Goal: Task Accomplishment & Management: Manage account settings

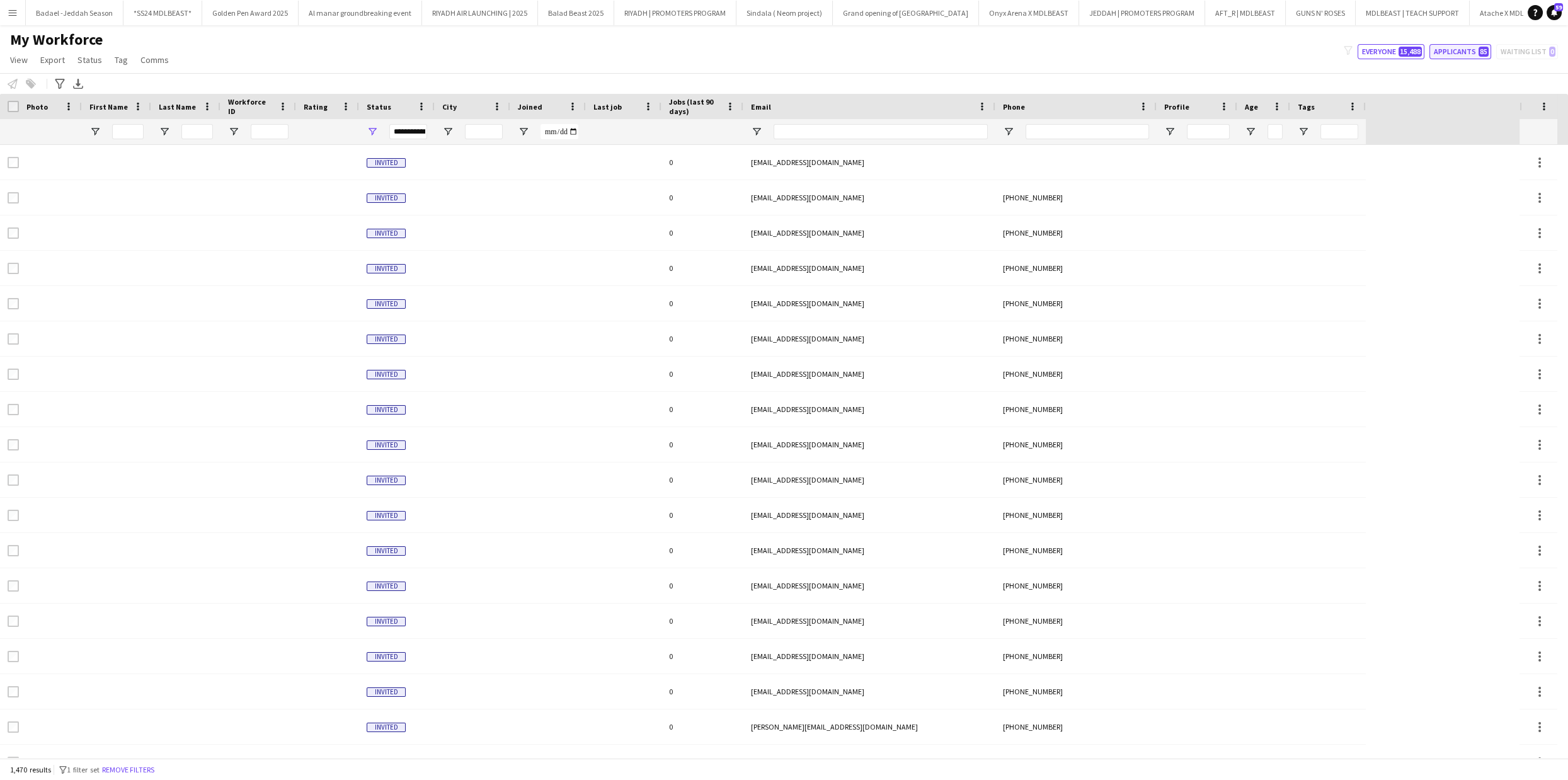
click at [1467, 56] on button "Applicants 85" at bounding box center [1460, 51] width 61 height 15
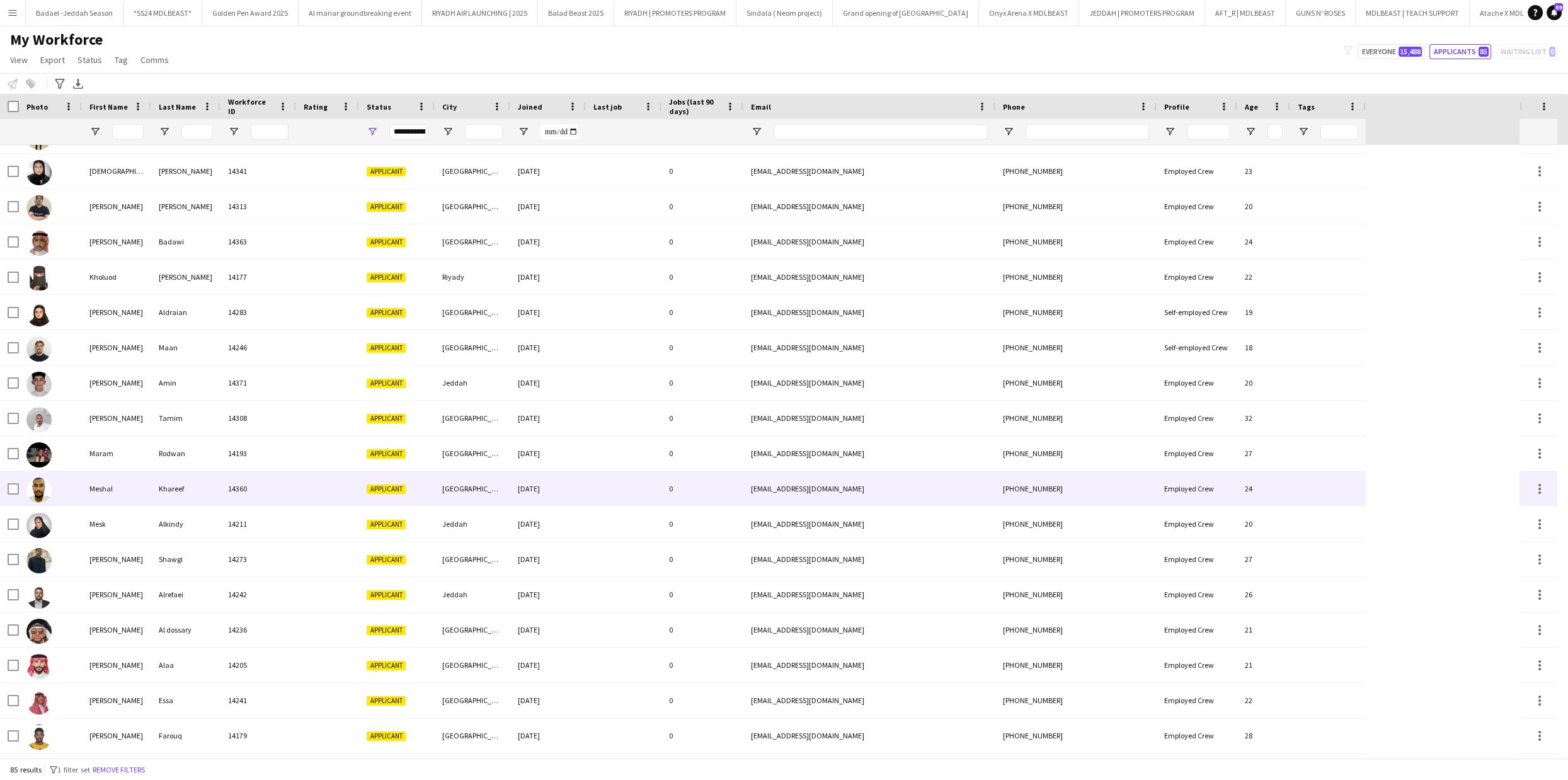
scroll to position [307, 0]
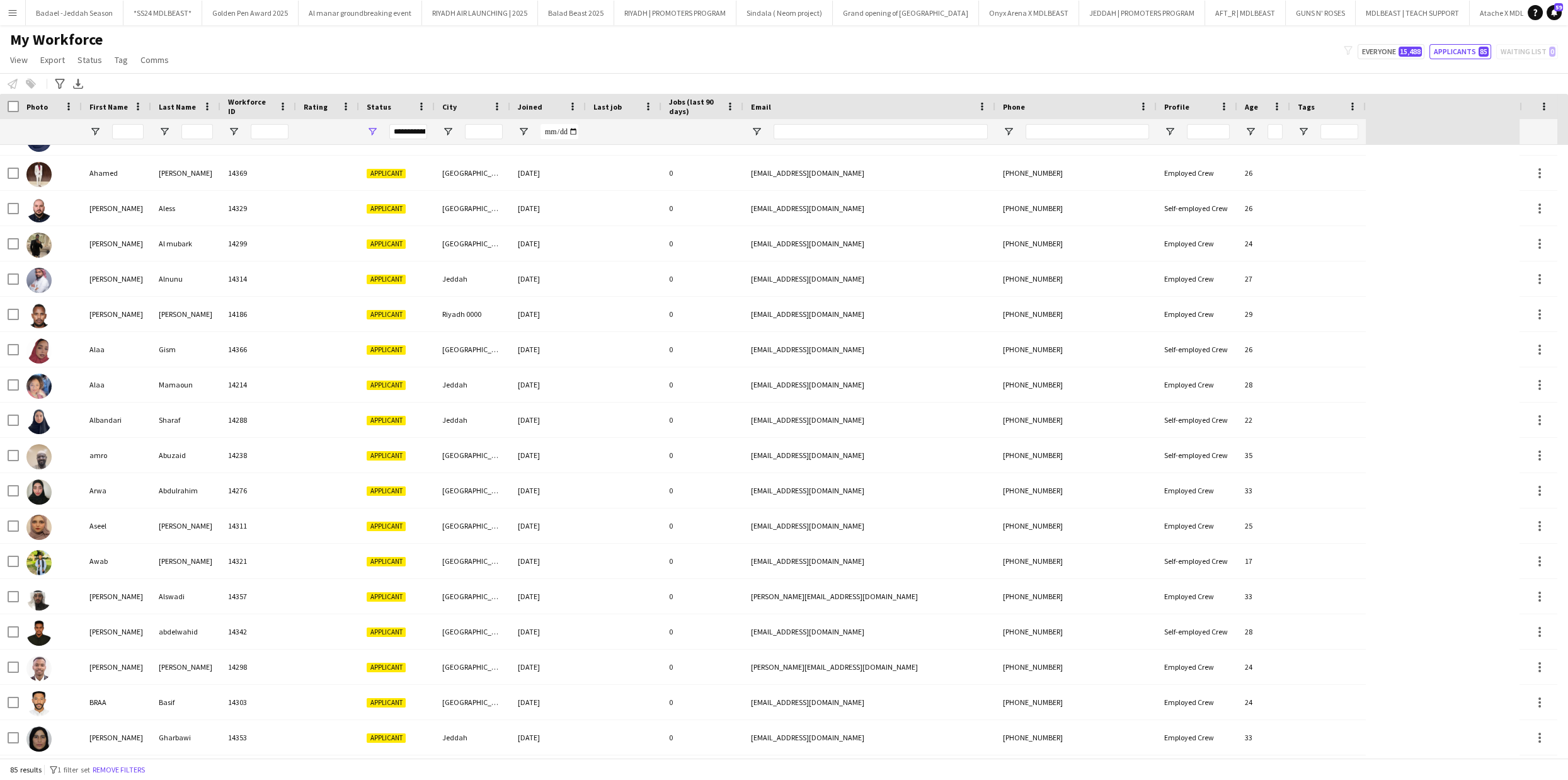
click at [1430, 58] on div "filter-1 Everyone 15,488 Applicants 85 Waiting list 0" at bounding box center [1451, 51] width 234 height 15
click at [1412, 54] on span "15,488" at bounding box center [1410, 51] width 23 height 10
type input "**********"
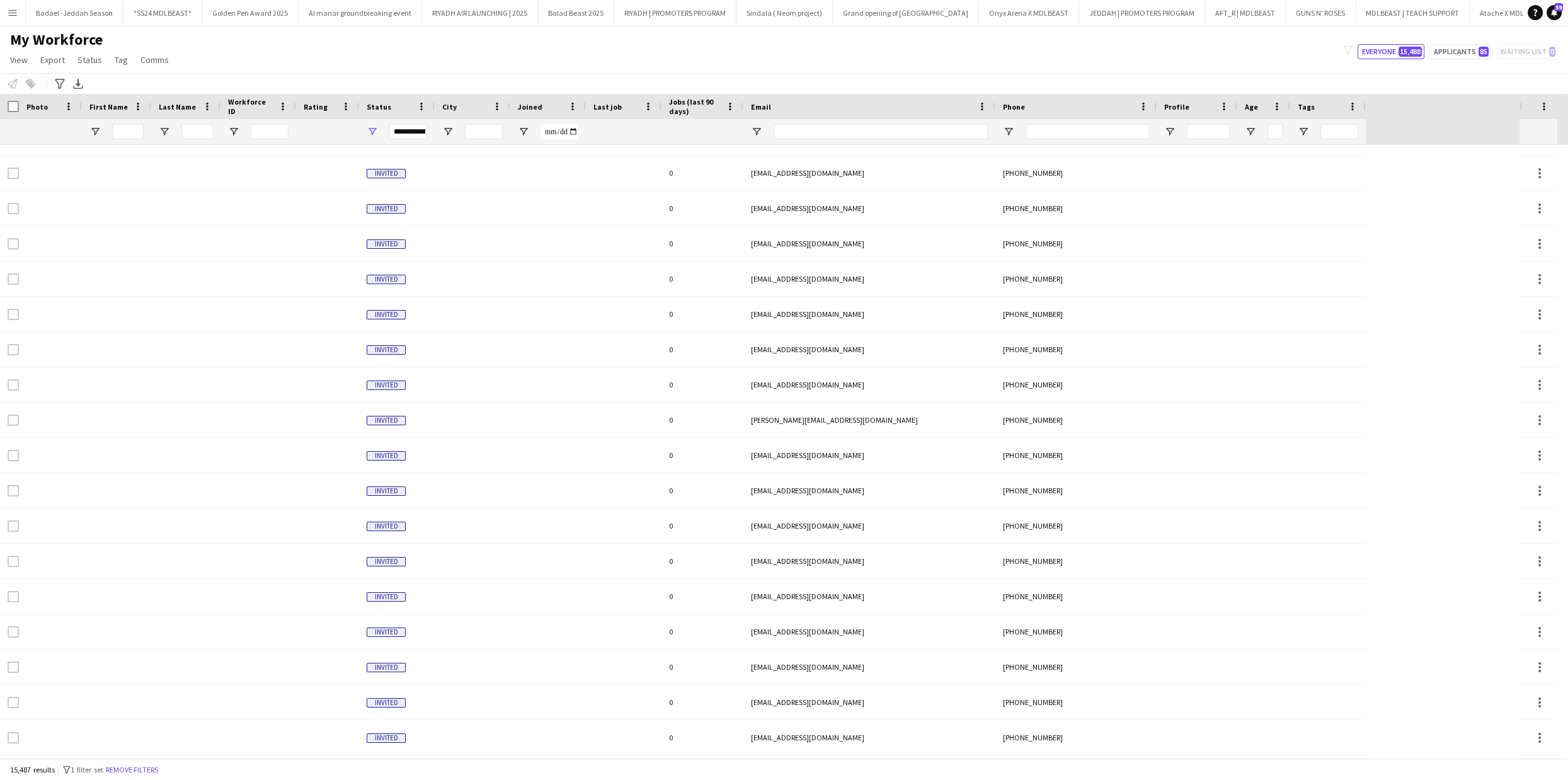
click at [8, 10] on app-icon "Menu" at bounding box center [12, 12] width 10 height 10
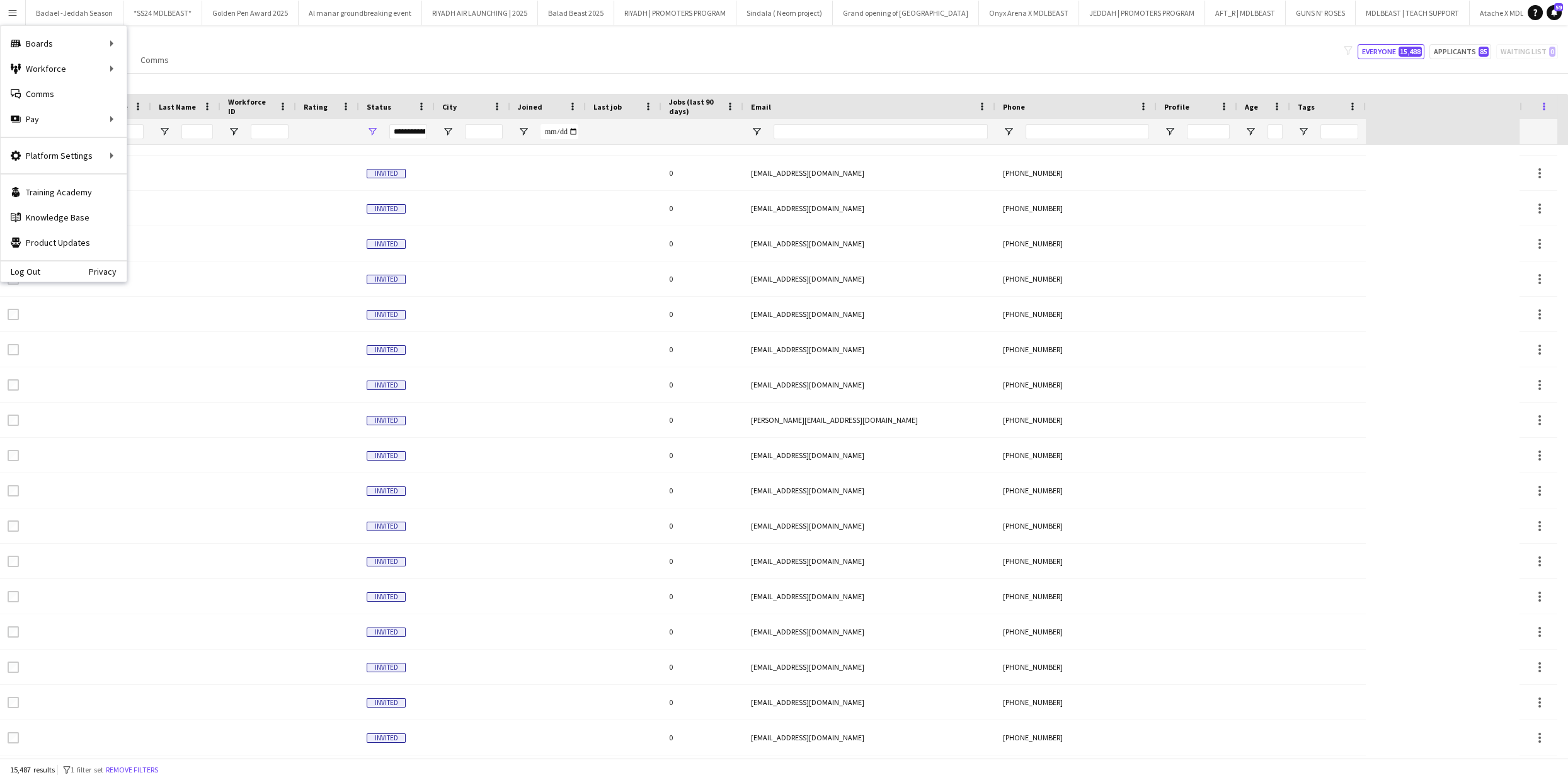
click at [1546, 107] on span at bounding box center [1545, 106] width 11 height 11
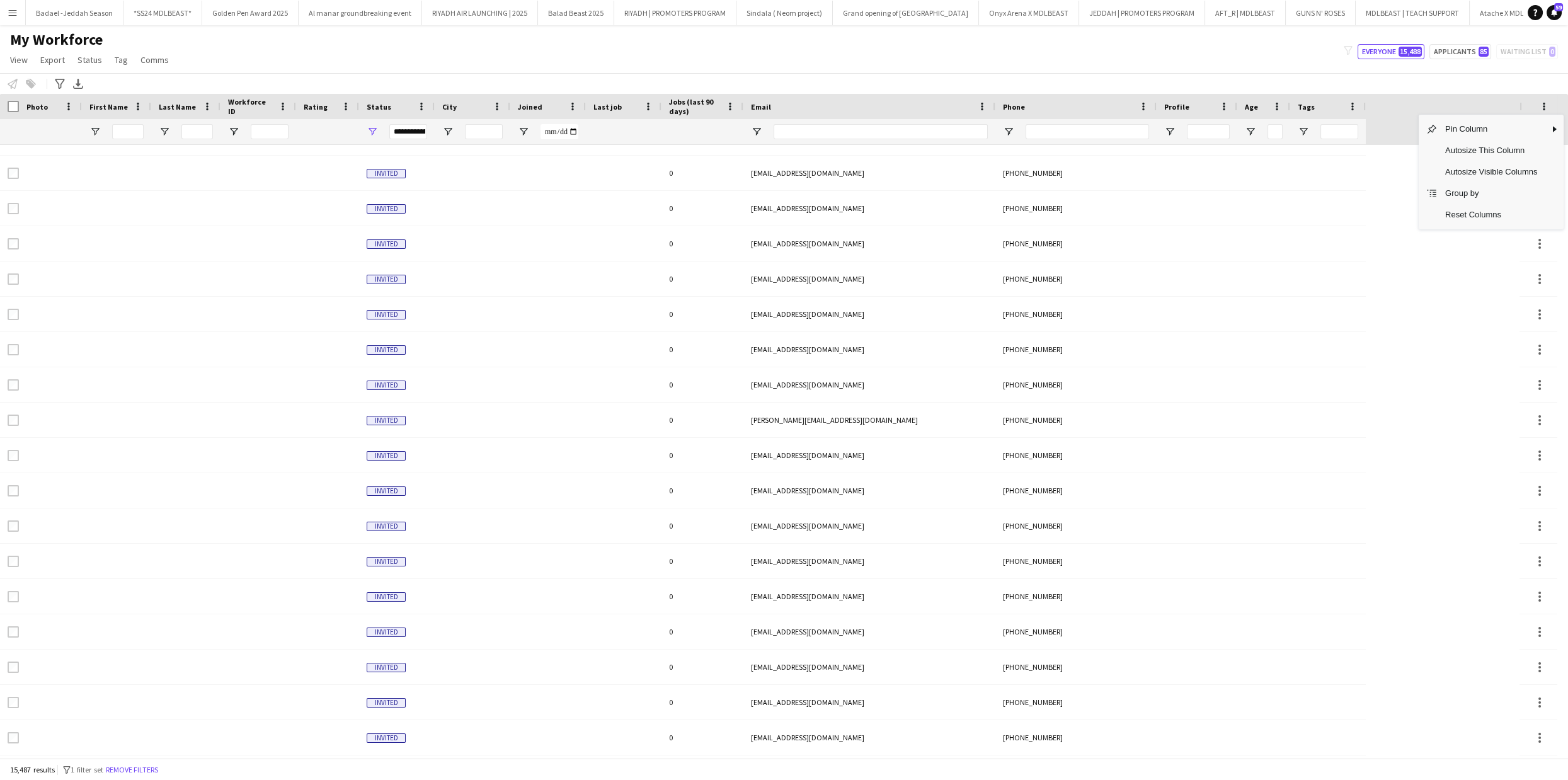
click at [985, 37] on div "My Workforce View Views Default view New view Update view Delete view Edit name…" at bounding box center [784, 52] width 1568 height 43
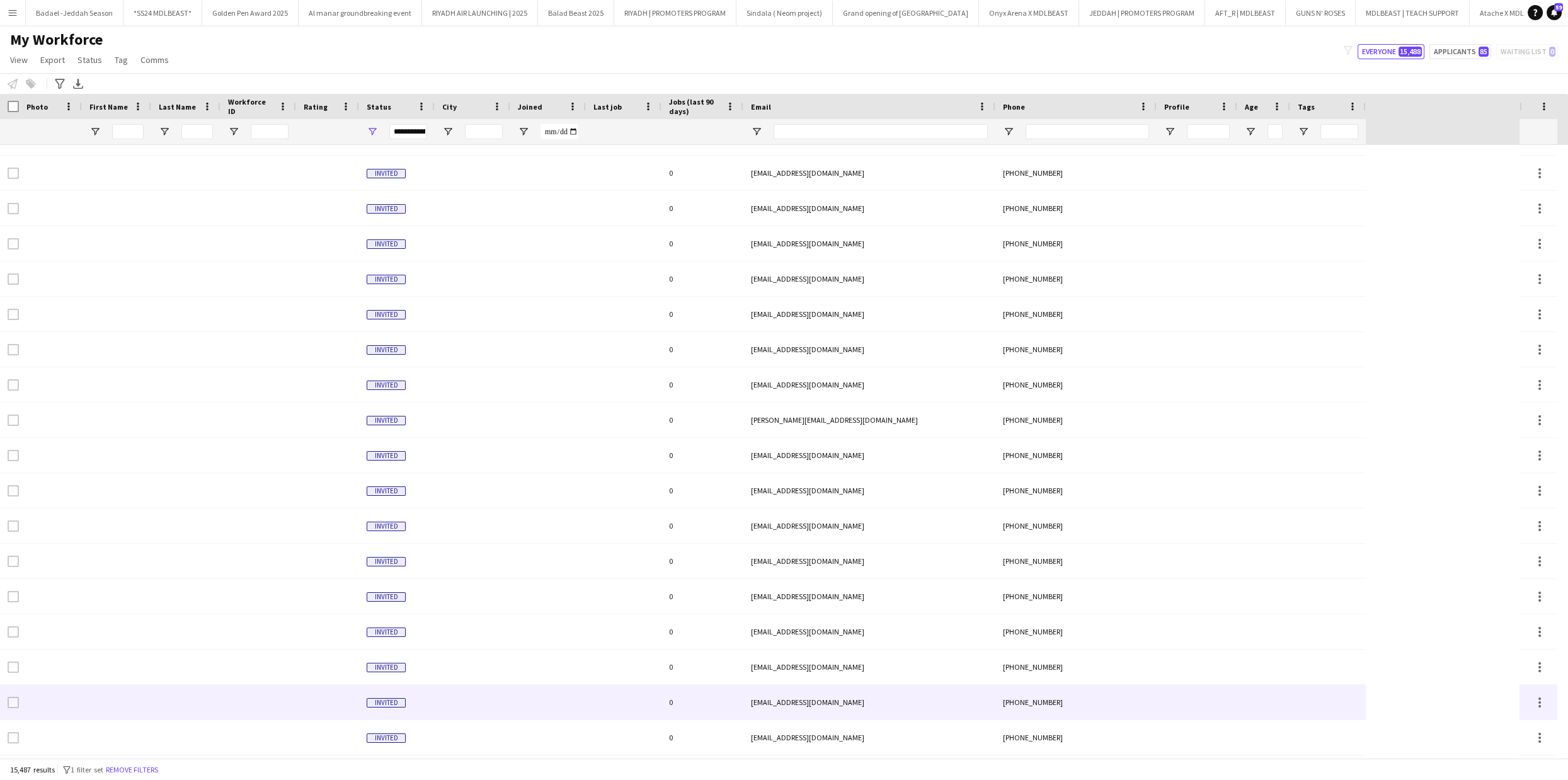
scroll to position [946, 0]
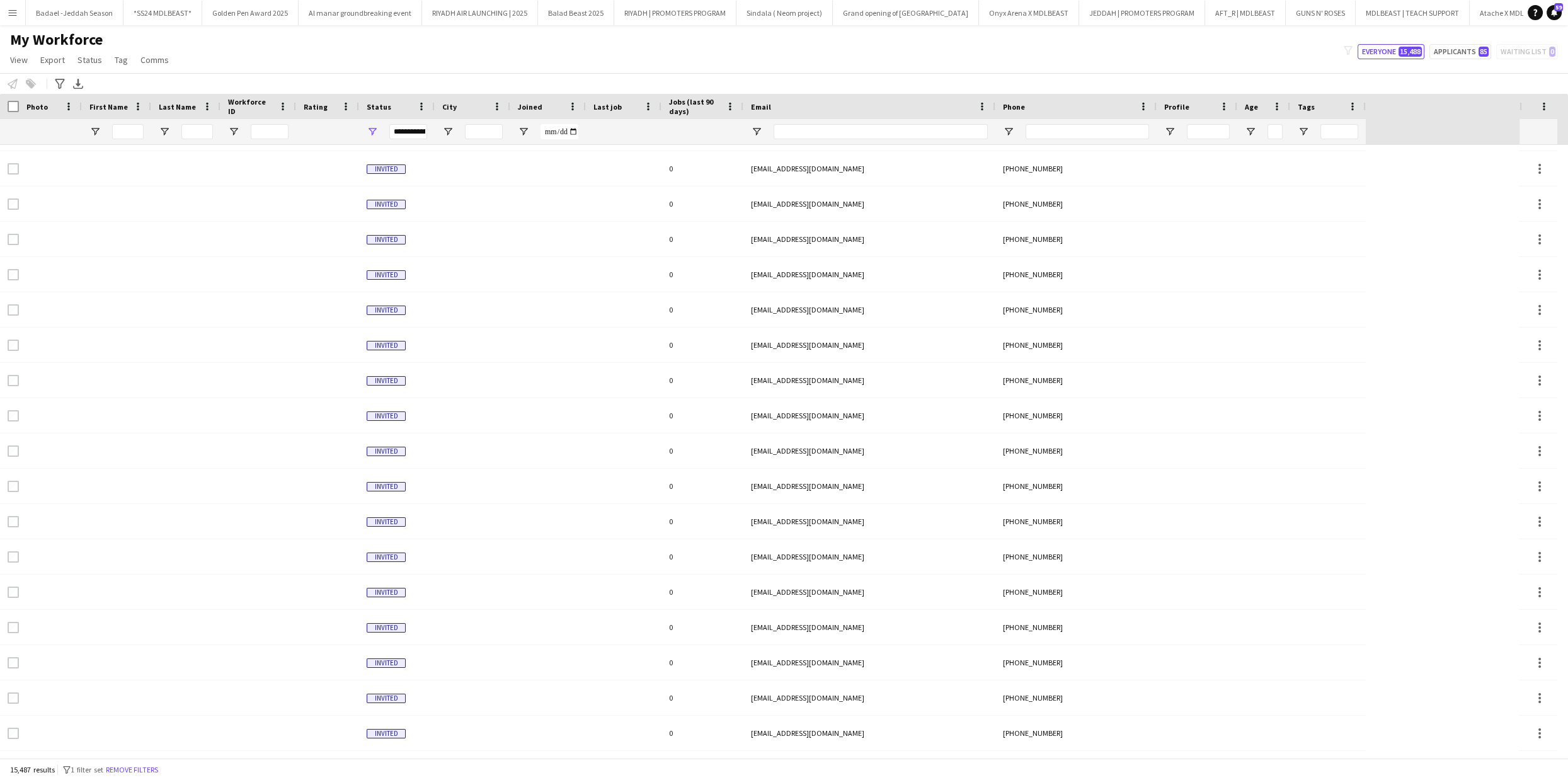
click at [320, 681] on div at bounding box center [328, 697] width 63 height 34
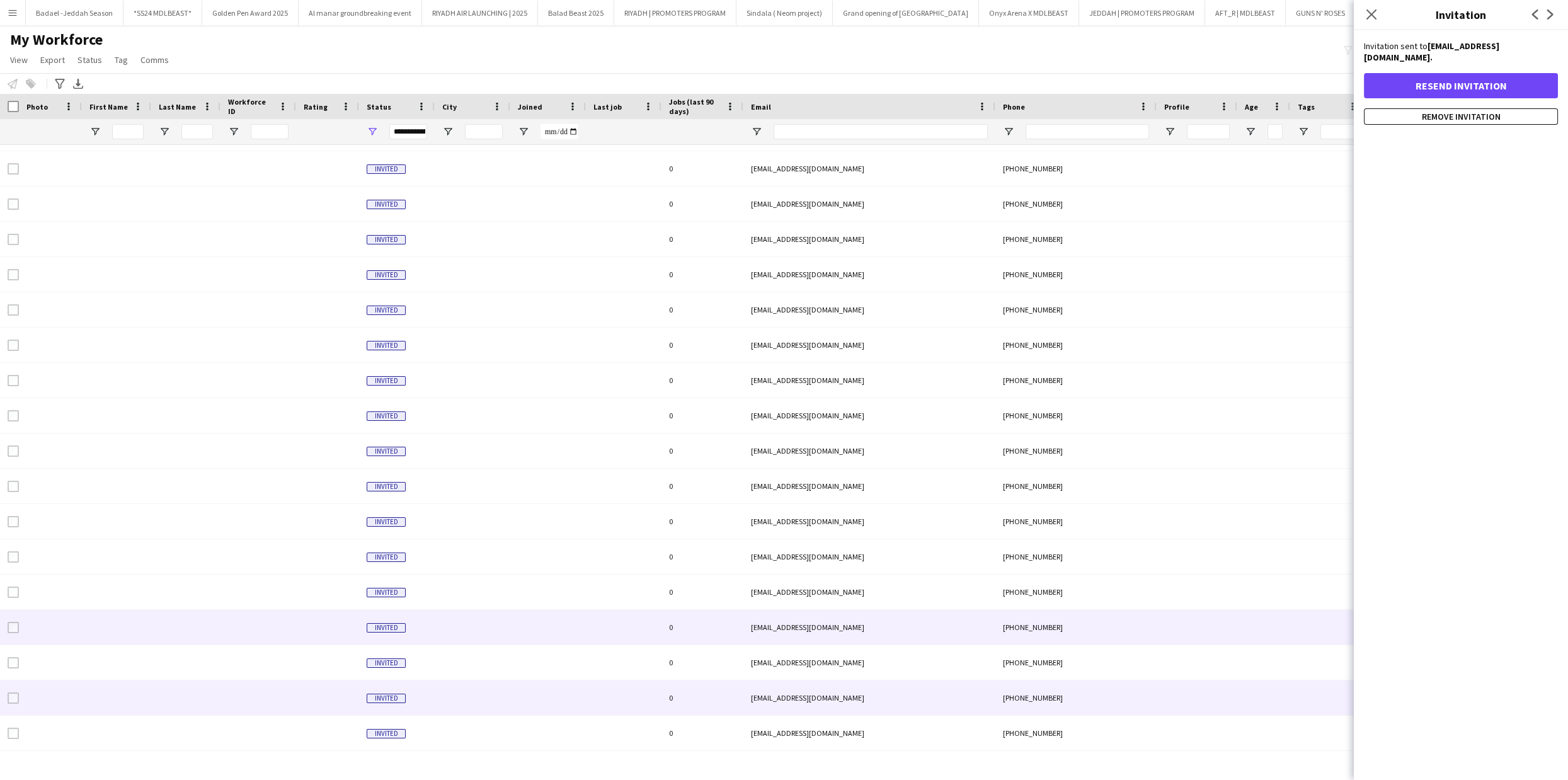
click at [224, 610] on div at bounding box center [257, 627] width 75 height 34
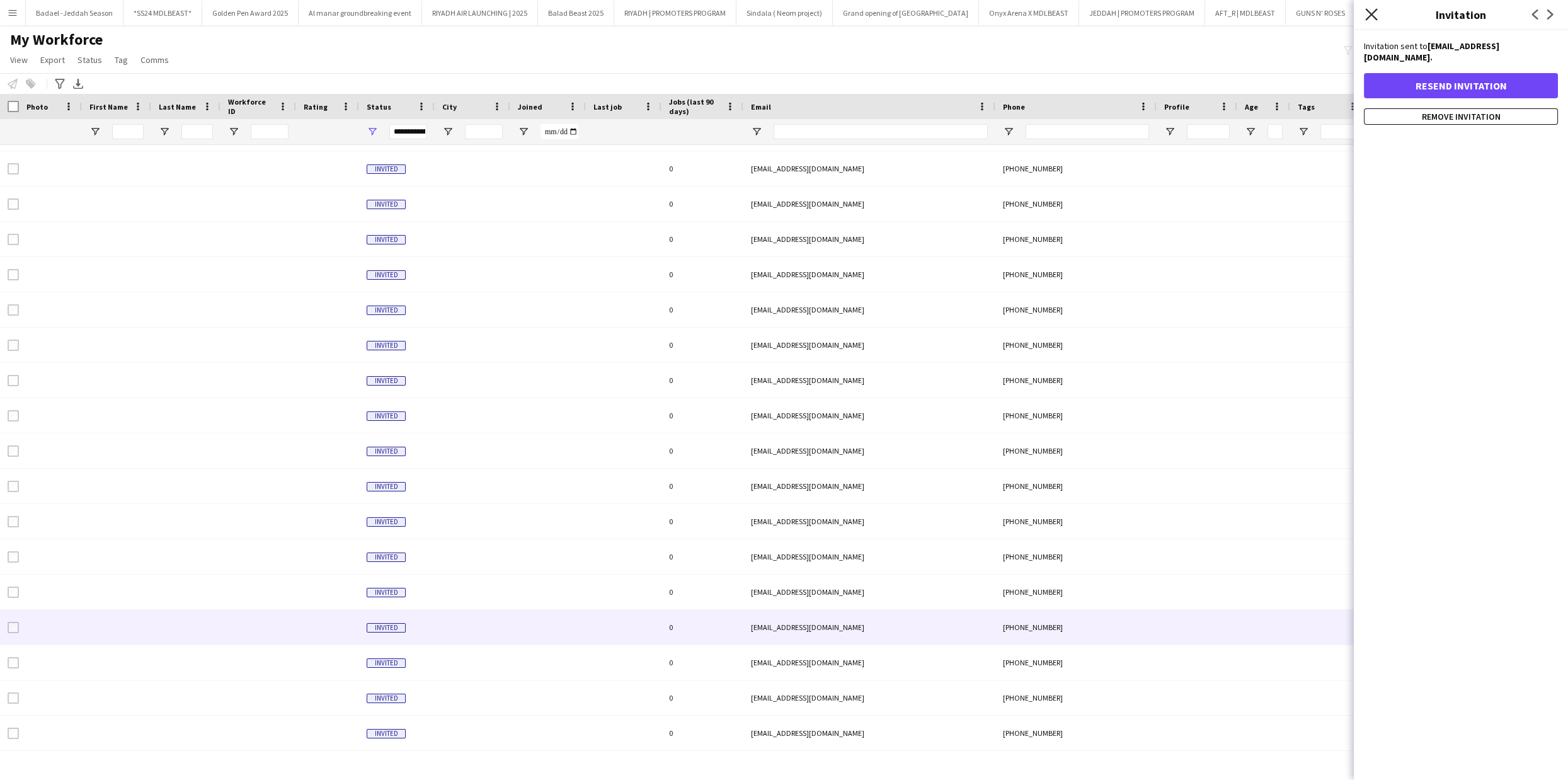
click at [1369, 15] on icon "Close pop-in" at bounding box center [1371, 14] width 12 height 12
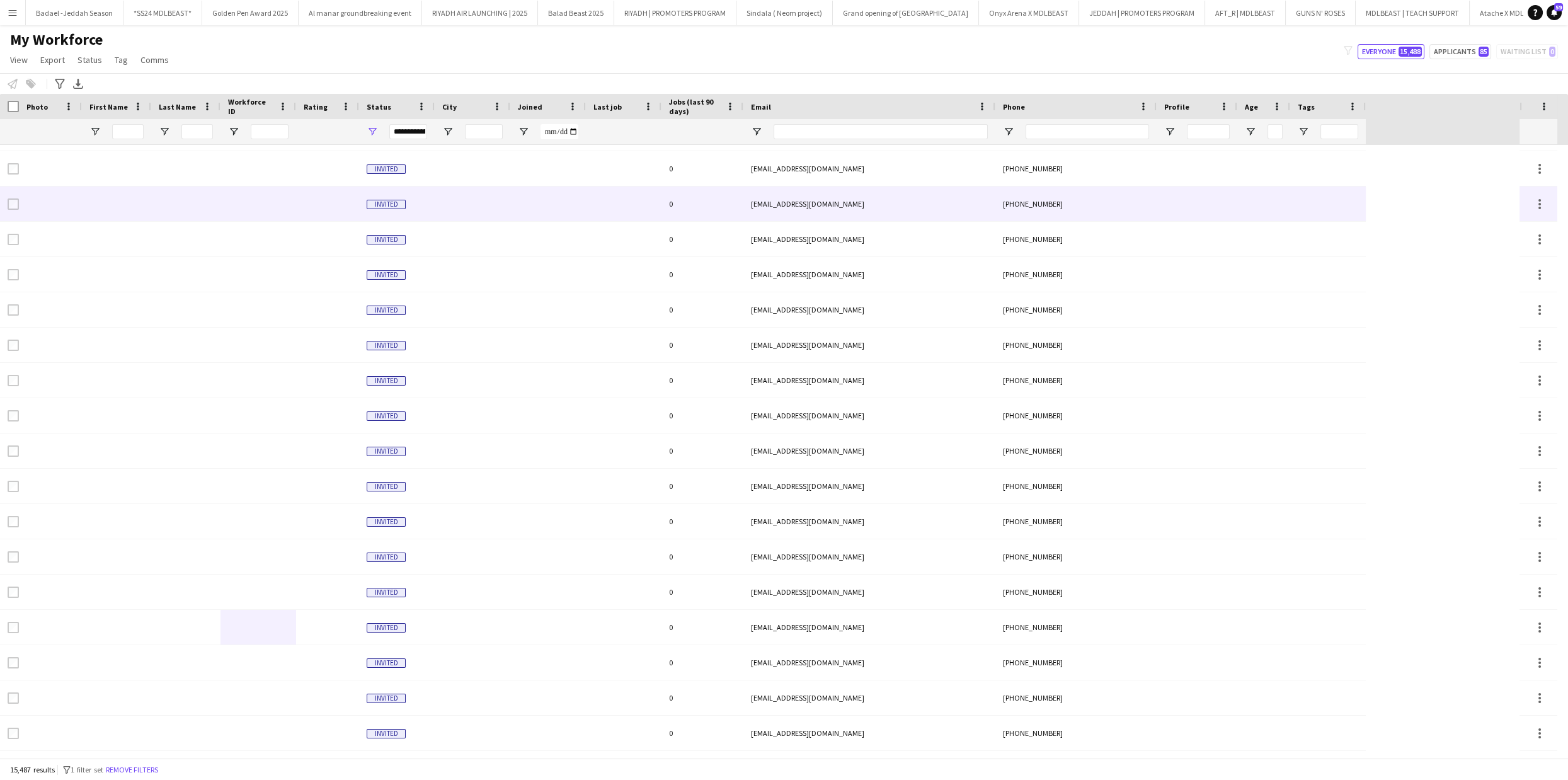
click at [62, 191] on div at bounding box center [50, 204] width 63 height 34
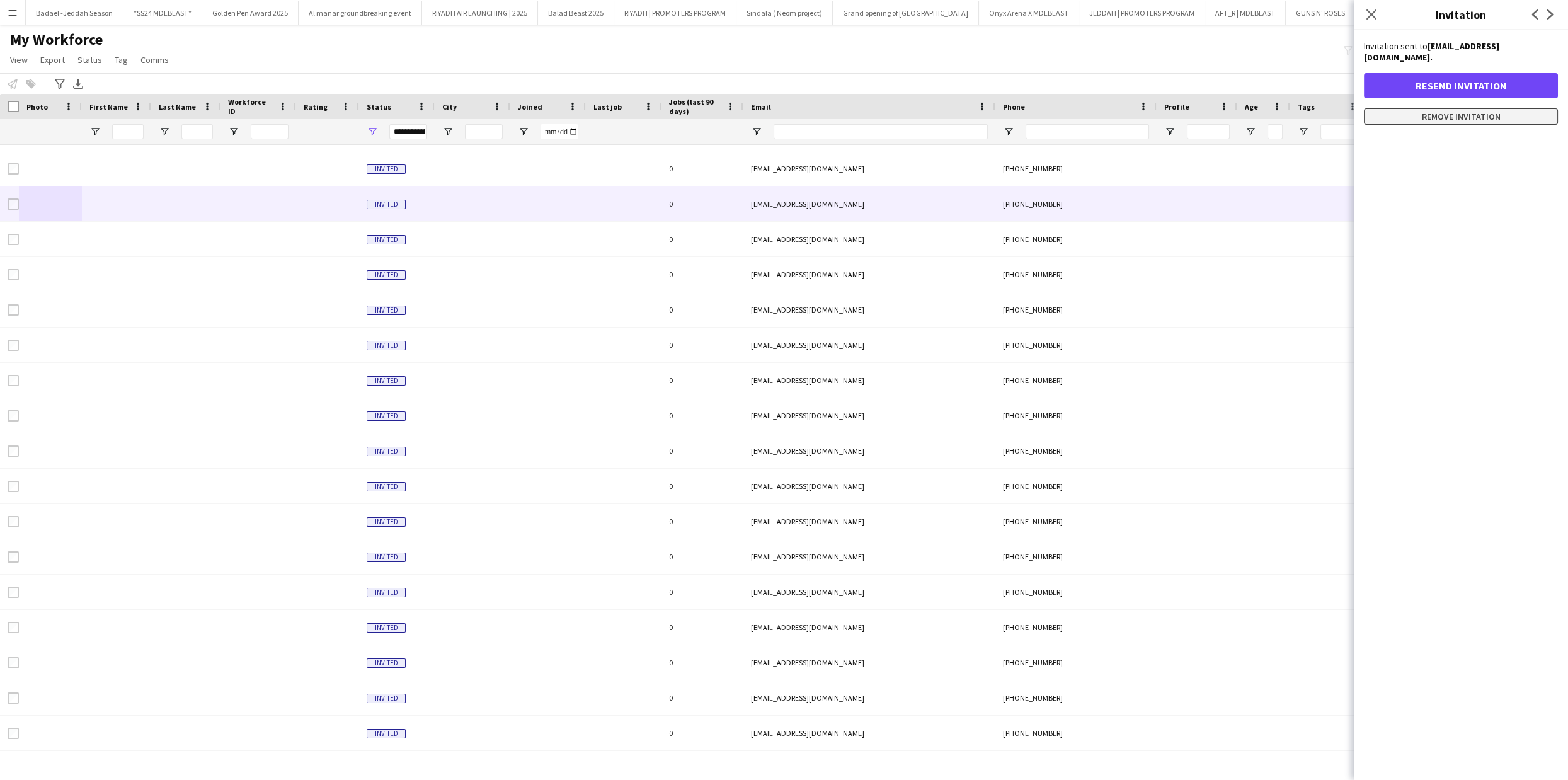
click at [1464, 109] on button "Remove invitation" at bounding box center [1461, 117] width 194 height 17
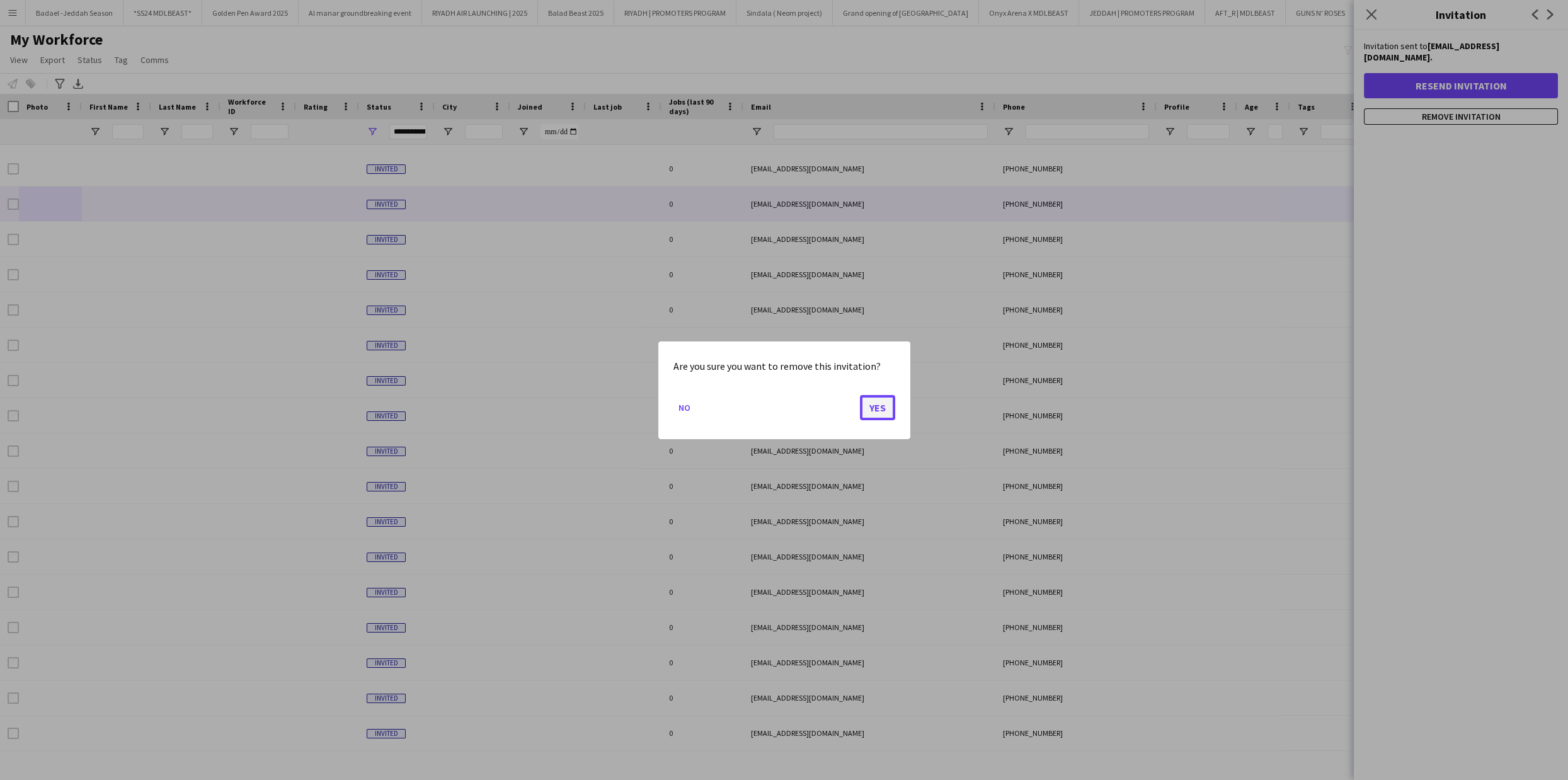
click at [874, 410] on button "Yes" at bounding box center [877, 406] width 35 height 25
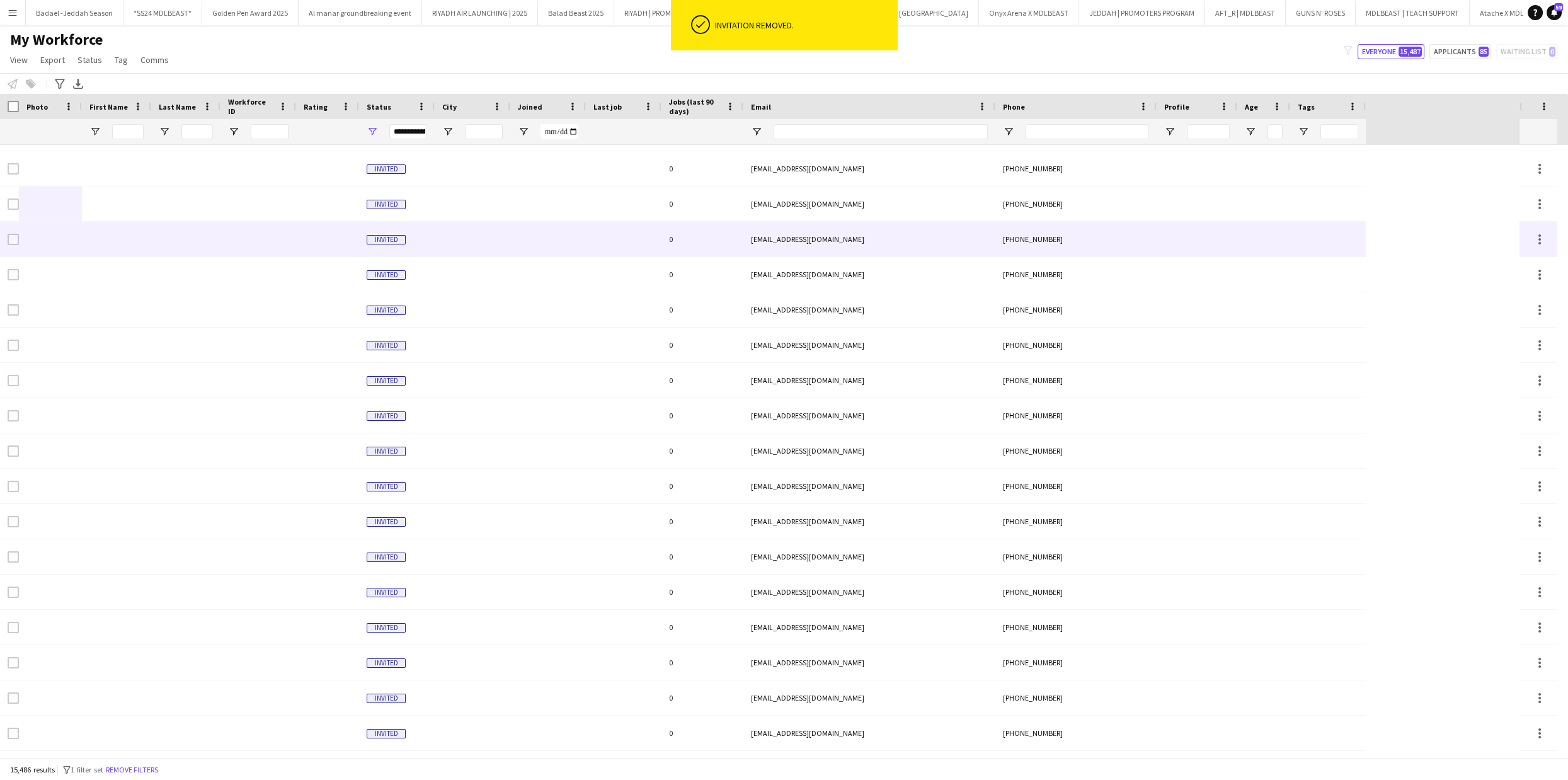
click at [995, 250] on div "+966531210595" at bounding box center [1076, 239] width 162 height 34
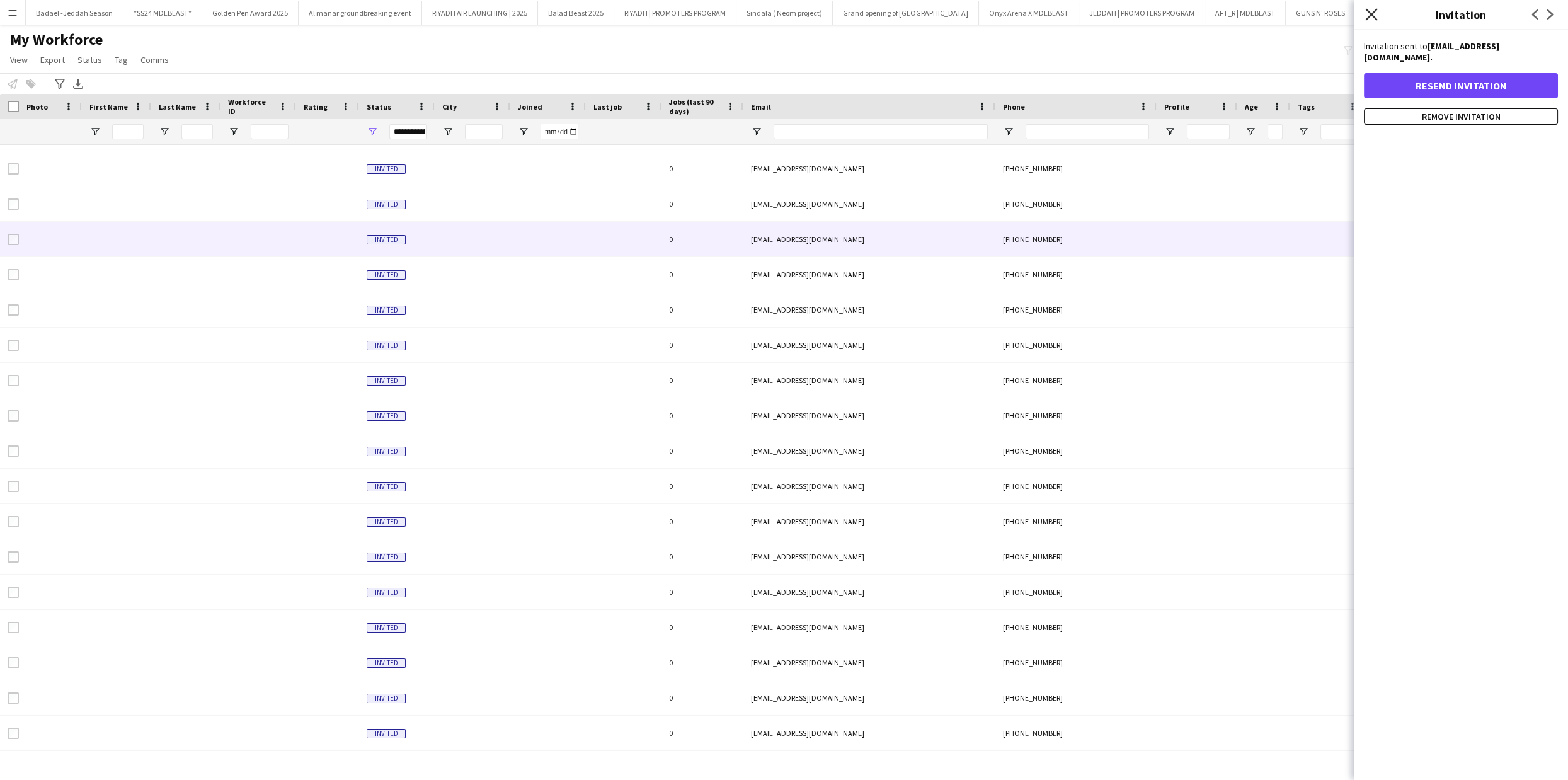
click at [1371, 11] on icon "Close pop-in" at bounding box center [1371, 14] width 12 height 12
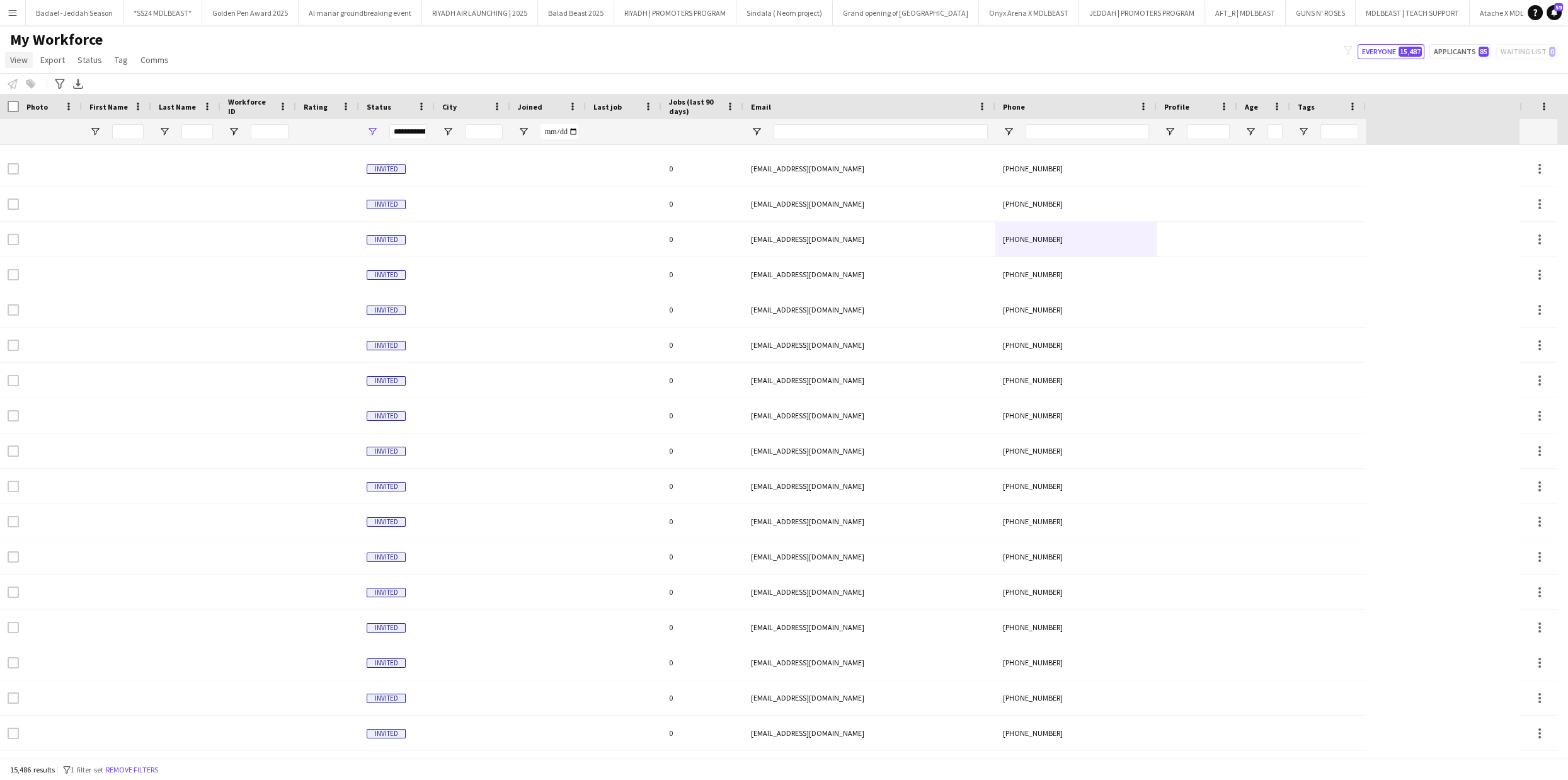
click at [22, 59] on span "View" at bounding box center [19, 59] width 18 height 11
click at [261, 50] on div "My Workforce View Views Default view New view Update view Delete view Edit name…" at bounding box center [784, 52] width 1568 height 43
click at [423, 130] on div "**********" at bounding box center [408, 132] width 38 height 15
click at [406, 205] on div "(Select All)" at bounding box center [436, 209] width 99 height 9
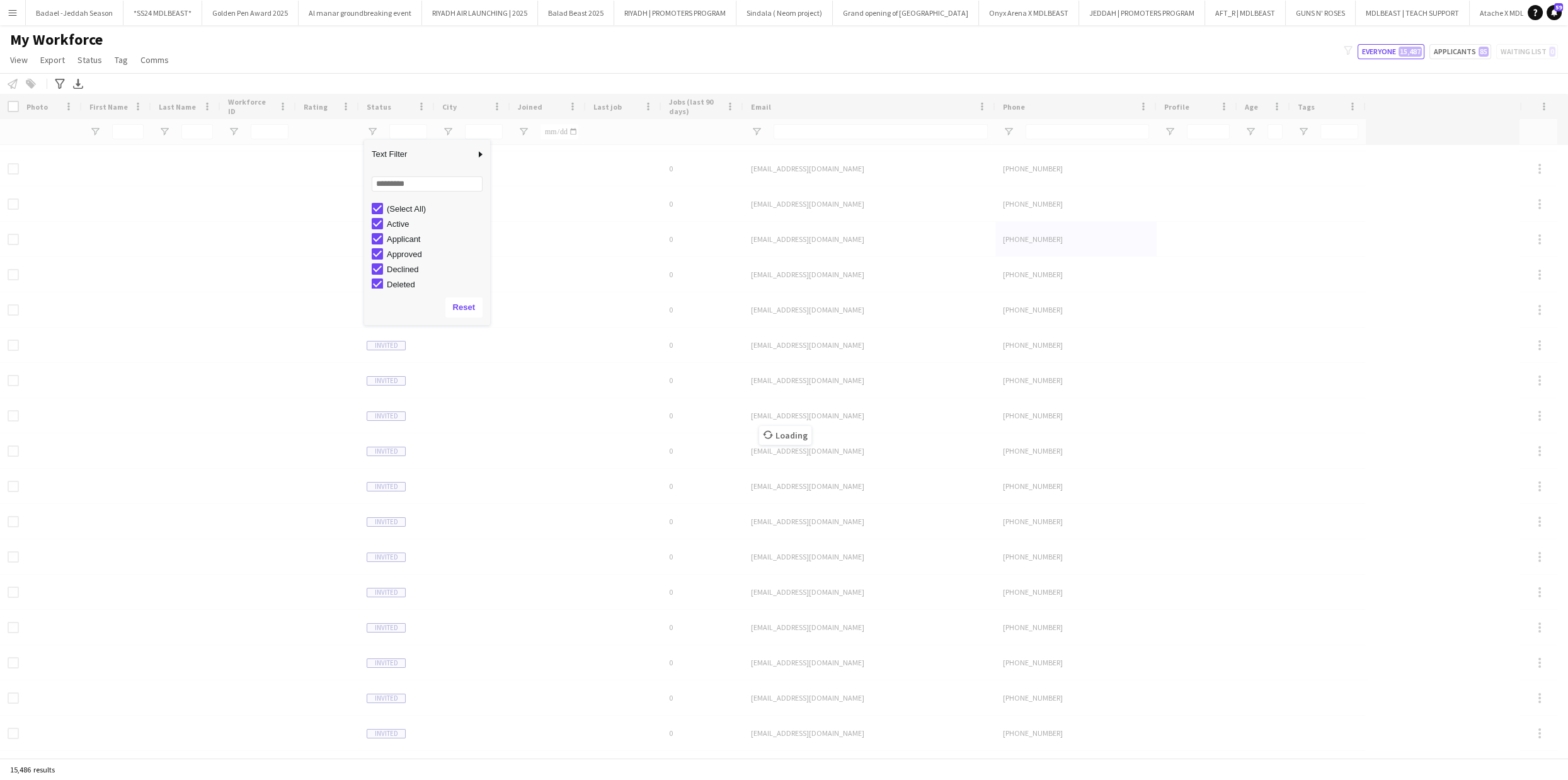
click at [390, 206] on div "(Select All)" at bounding box center [436, 209] width 99 height 9
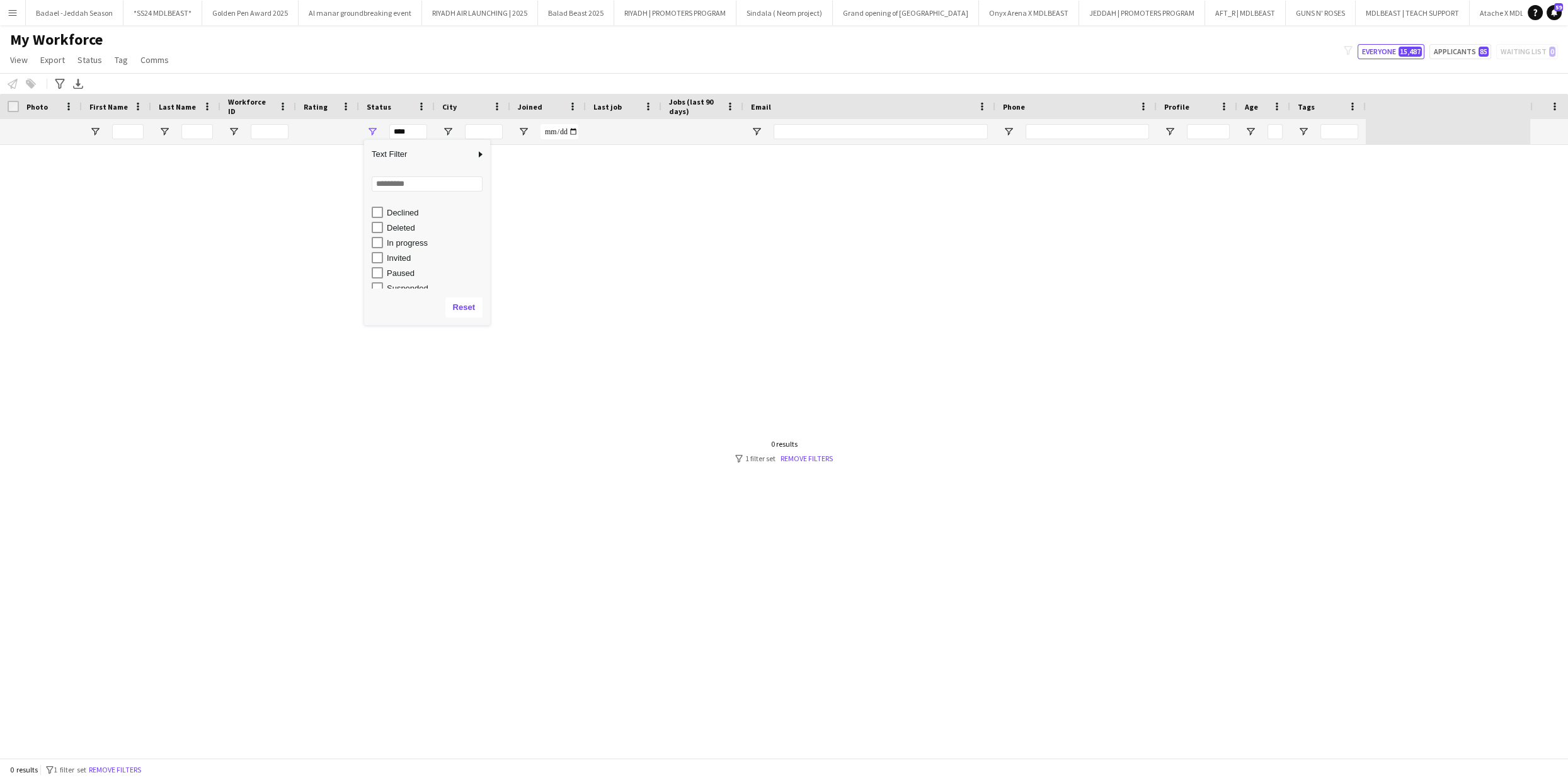
scroll to position [79, 0]
click at [408, 232] on div "Invited" at bounding box center [436, 235] width 99 height 9
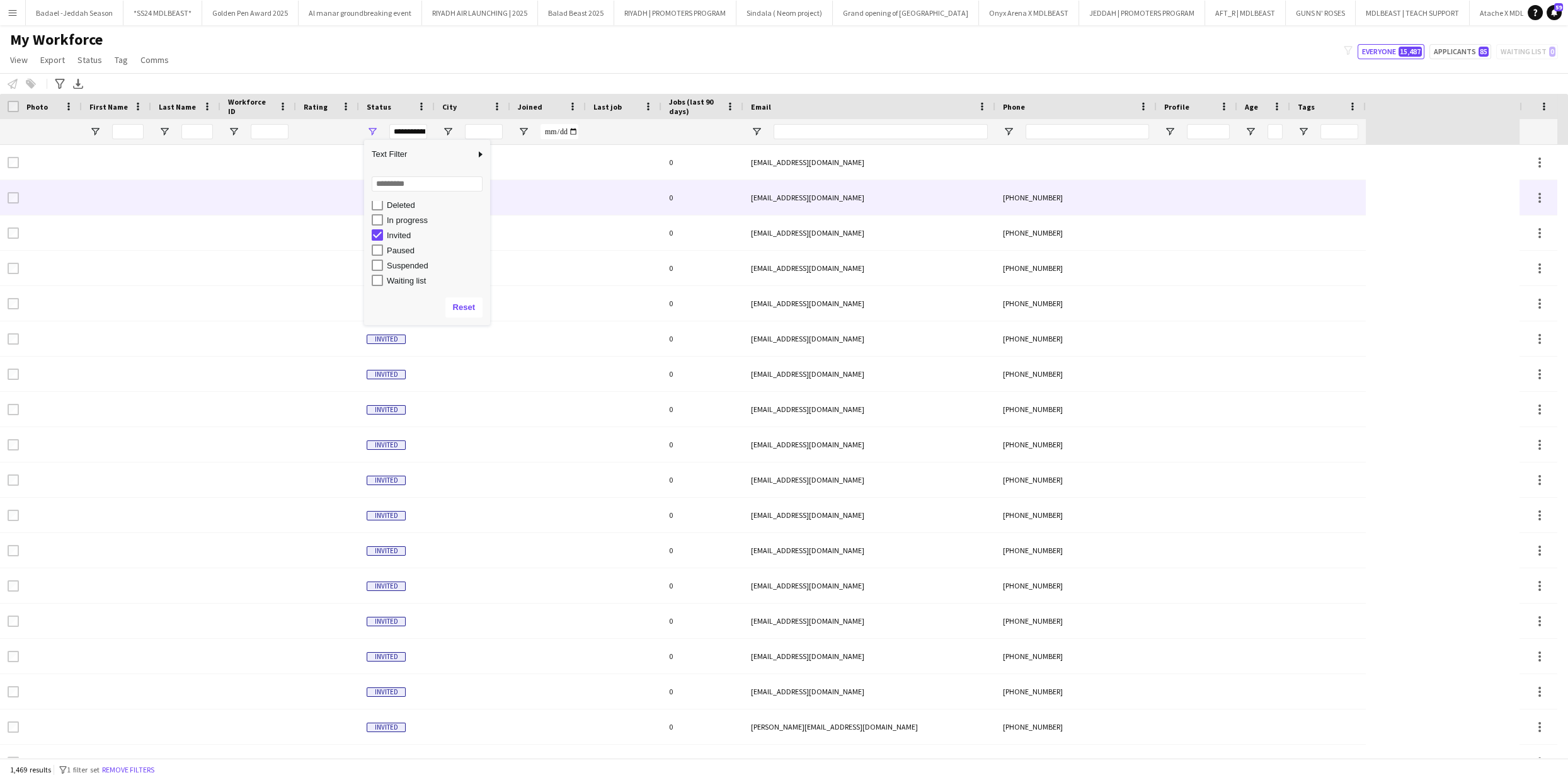
click at [6, 191] on div at bounding box center [9, 197] width 19 height 34
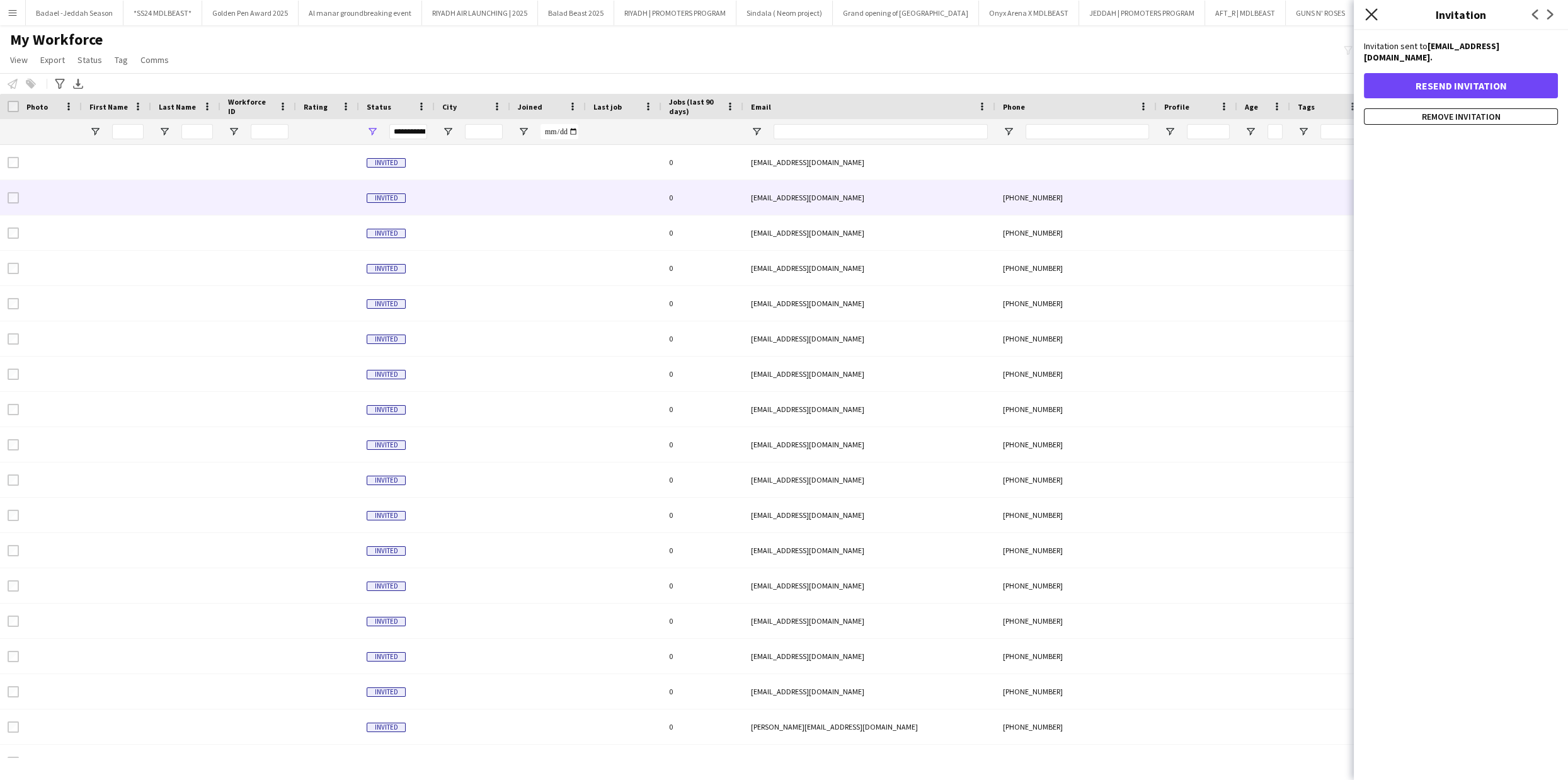
click at [1374, 14] on icon "Close pop-in" at bounding box center [1371, 14] width 12 height 12
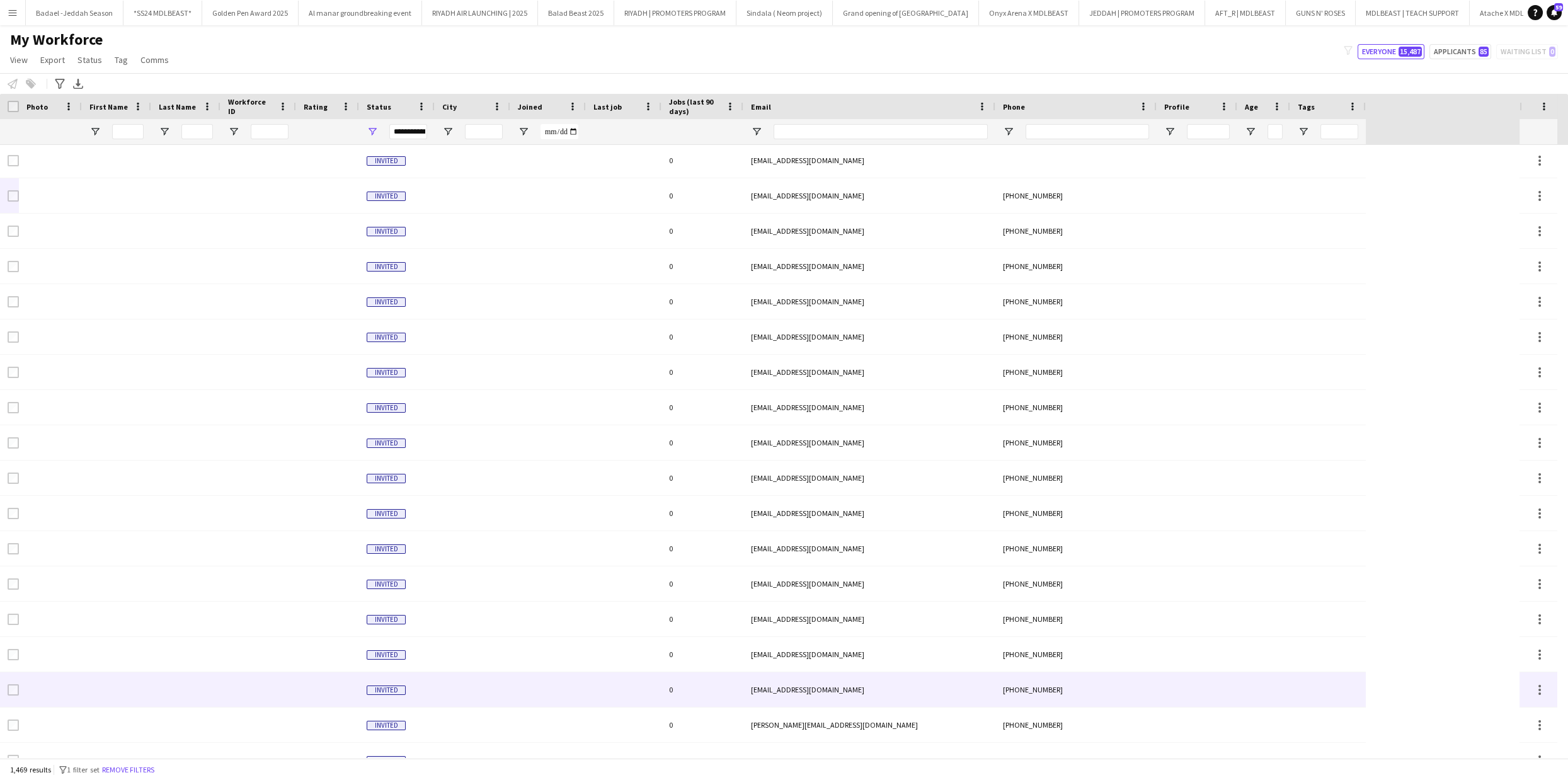
scroll to position [3, 0]
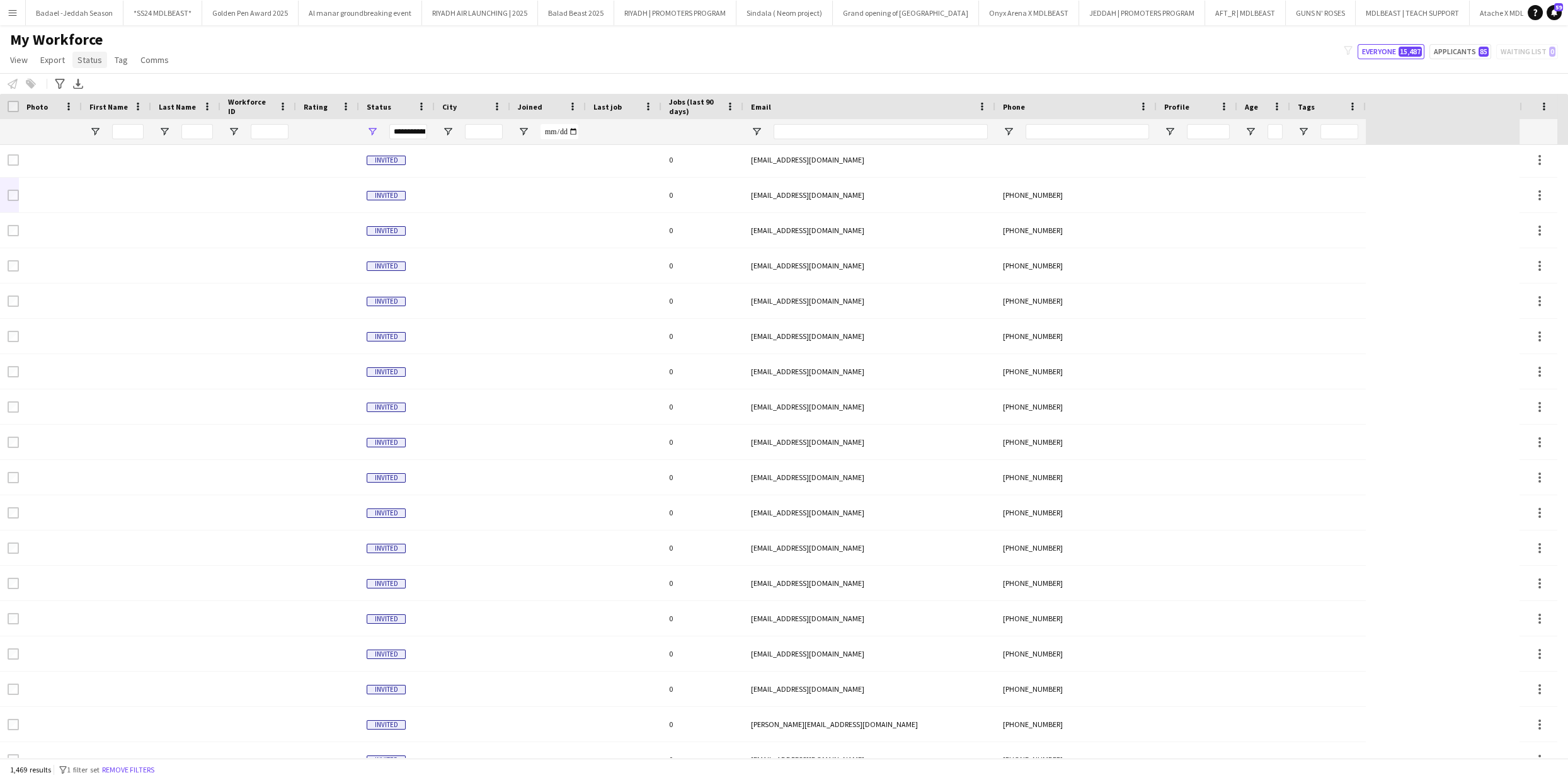
click at [95, 59] on span "Status" at bounding box center [89, 59] width 24 height 11
click at [336, 44] on div "My Workforce View Views Default view New view Update view Delete view Edit name…" at bounding box center [784, 52] width 1568 height 43
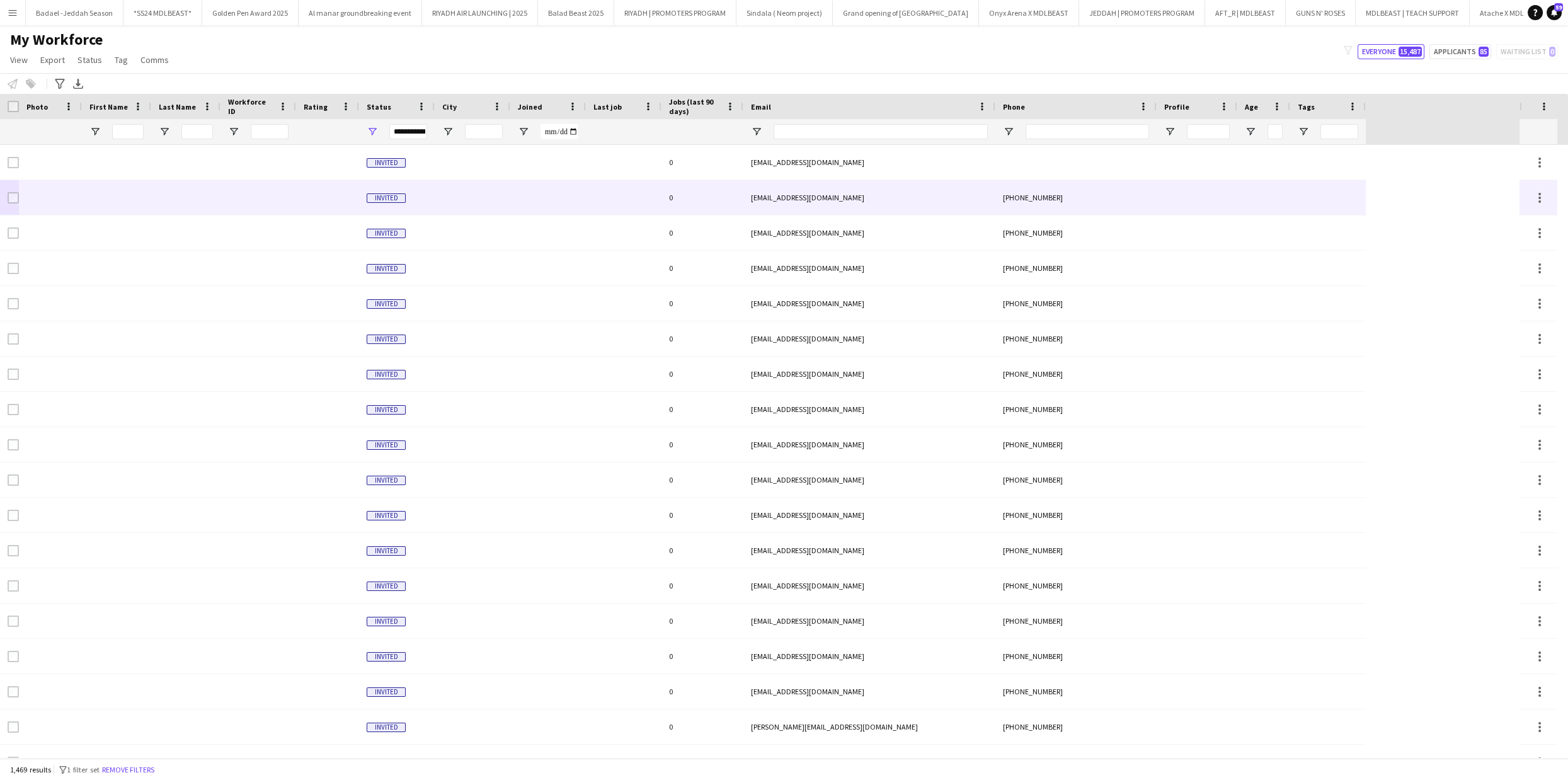
scroll to position [0, 0]
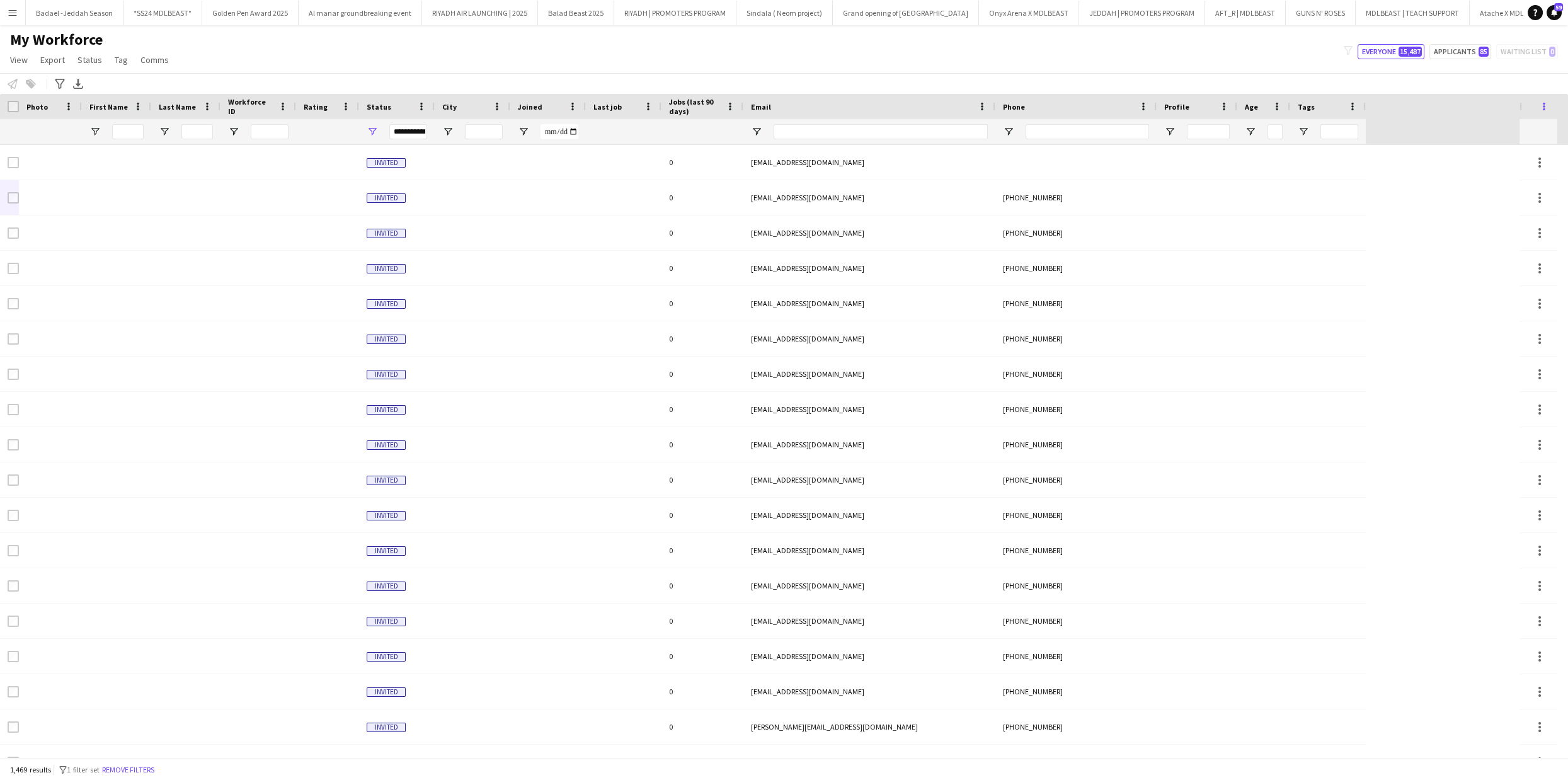
click at [1541, 107] on span at bounding box center [1545, 106] width 11 height 11
click at [12, 63] on span "View" at bounding box center [19, 59] width 18 height 11
click at [93, 59] on span "Status" at bounding box center [89, 59] width 24 height 11
click at [199, 45] on div "My Workforce View Views Default view New view Update view Delete view Edit name…" at bounding box center [784, 52] width 1568 height 43
click at [417, 129] on div "**********" at bounding box center [408, 132] width 38 height 15
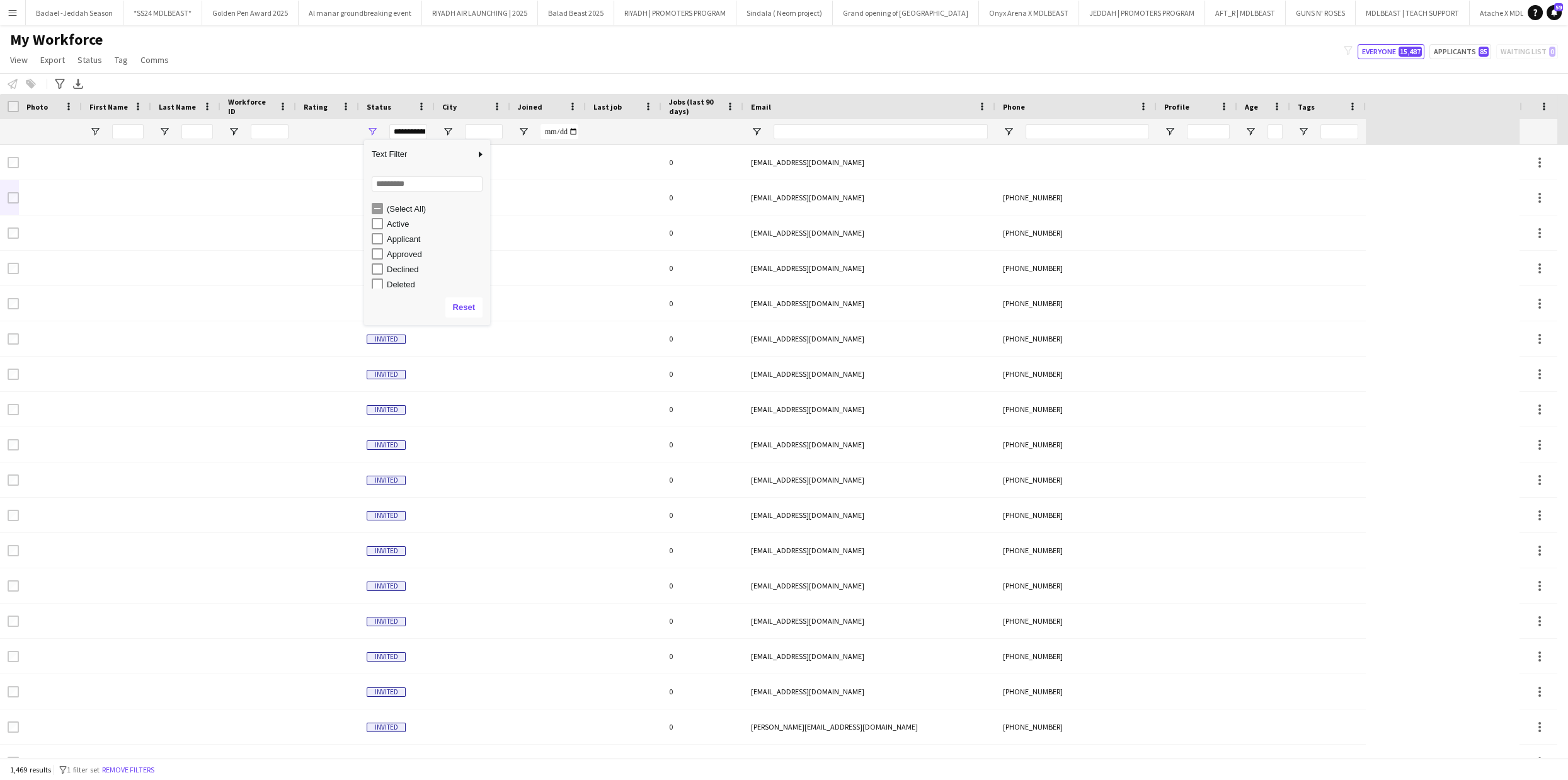
click at [404, 251] on div "Approved" at bounding box center [436, 254] width 99 height 9
click at [479, 63] on div "My Workforce View Views Default view New view Update view Delete view Edit name…" at bounding box center [784, 52] width 1568 height 43
click at [410, 128] on div "**********" at bounding box center [408, 132] width 38 height 15
click at [394, 254] on div "Approved" at bounding box center [436, 254] width 99 height 9
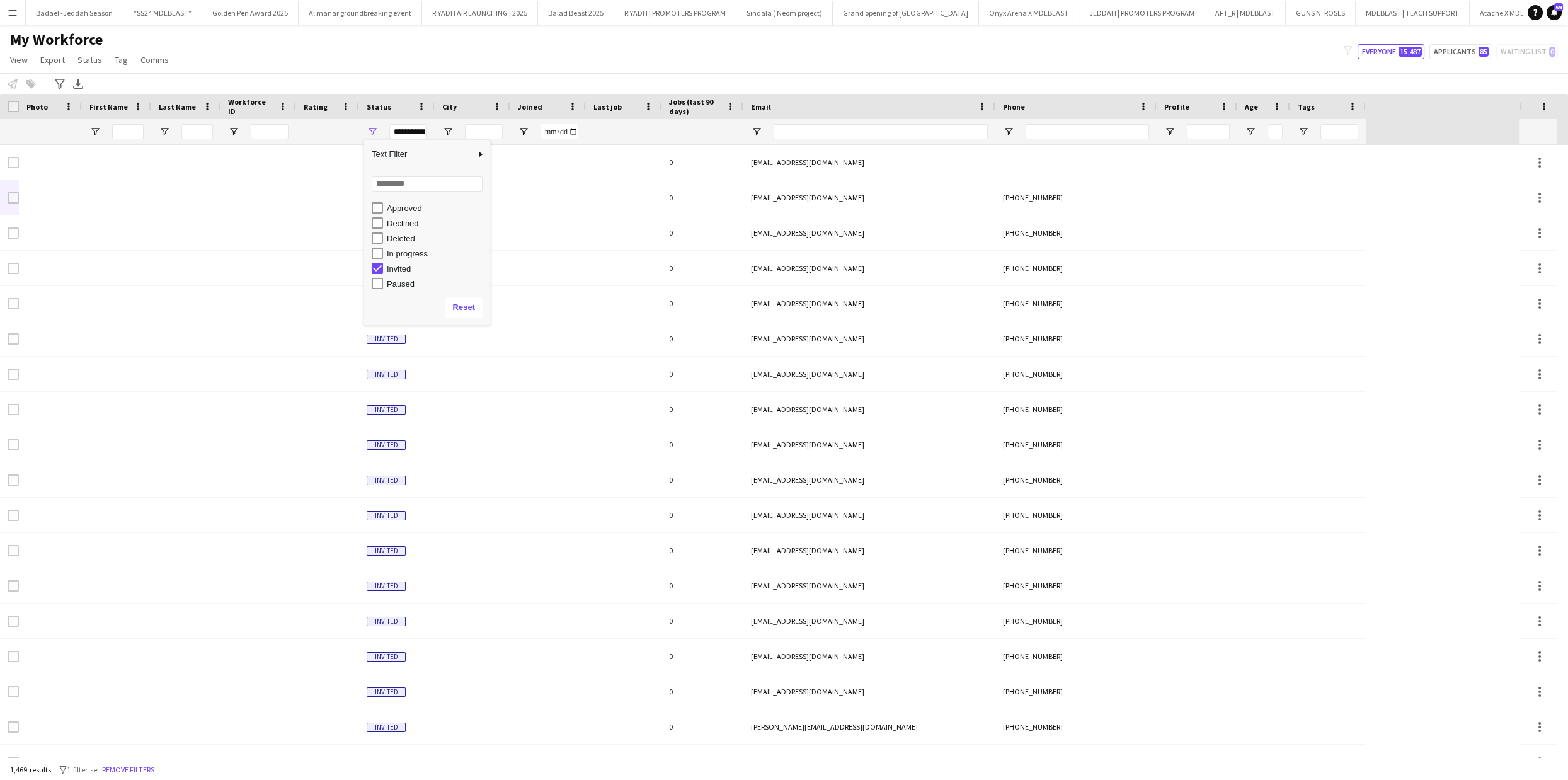
click at [400, 237] on div "Deleted" at bounding box center [436, 239] width 99 height 9
click at [400, 281] on div "Waiting list" at bounding box center [436, 281] width 99 height 9
type input "**********"
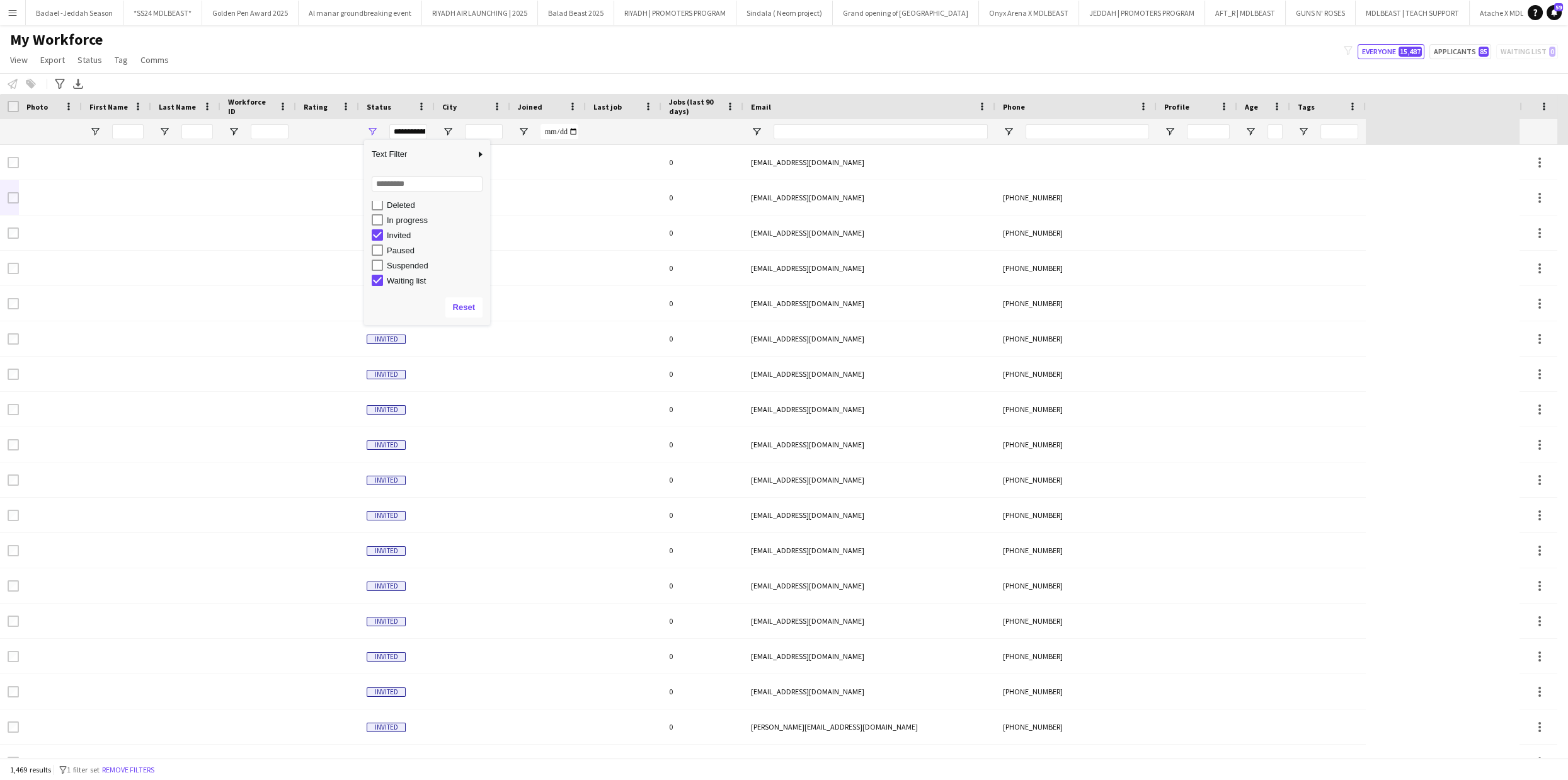
click at [437, 74] on div "Notify workforce Add to tag Select at least one crew to tag him or her. Advance…" at bounding box center [784, 84] width 1568 height 20
click at [1348, 106] on span at bounding box center [1352, 106] width 11 height 11
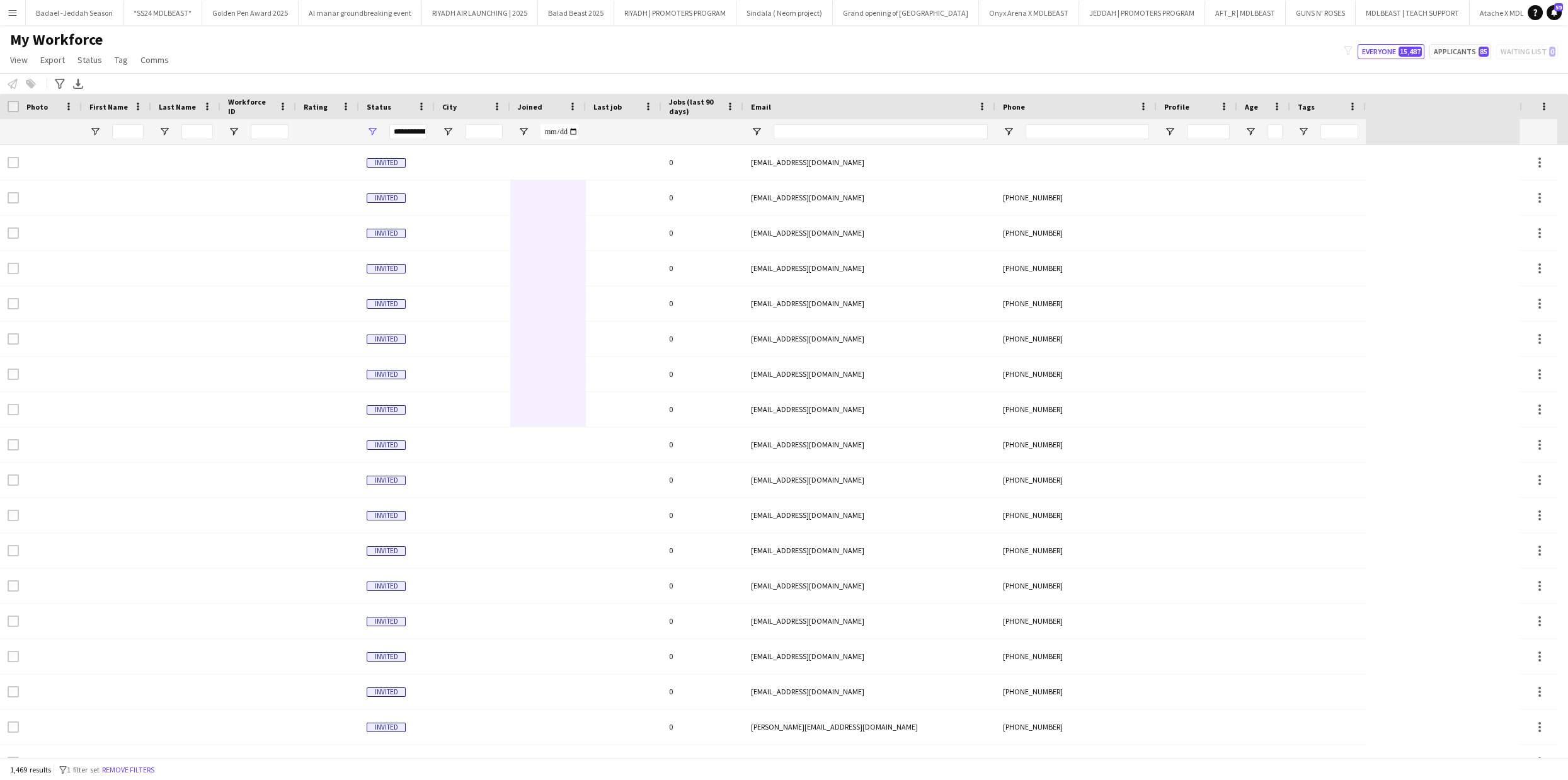
drag, startPoint x: 542, startPoint y: 173, endPoint x: 233, endPoint y: 449, distance: 414.3
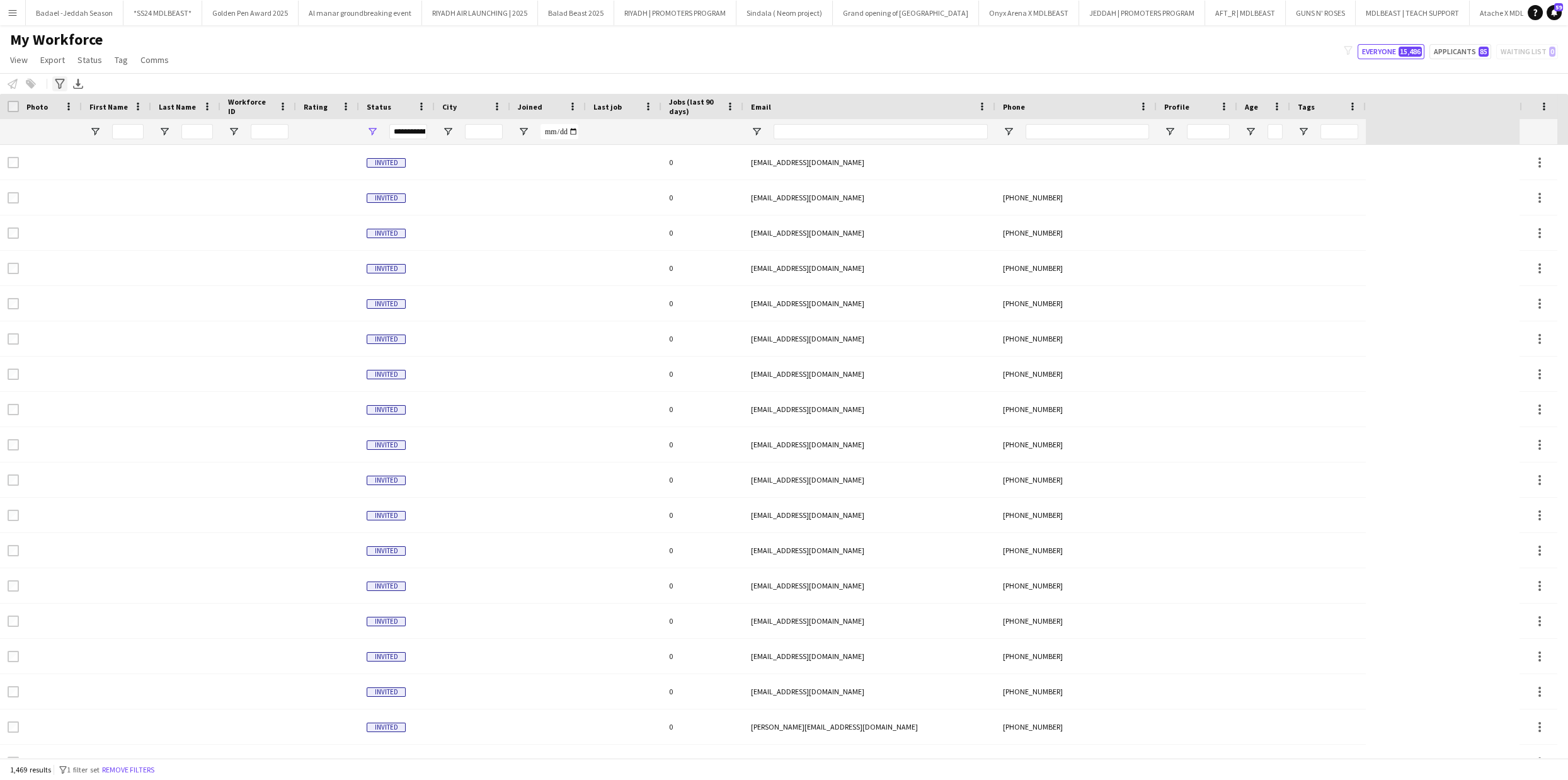
click at [59, 84] on icon "Advanced filters" at bounding box center [59, 84] width 10 height 10
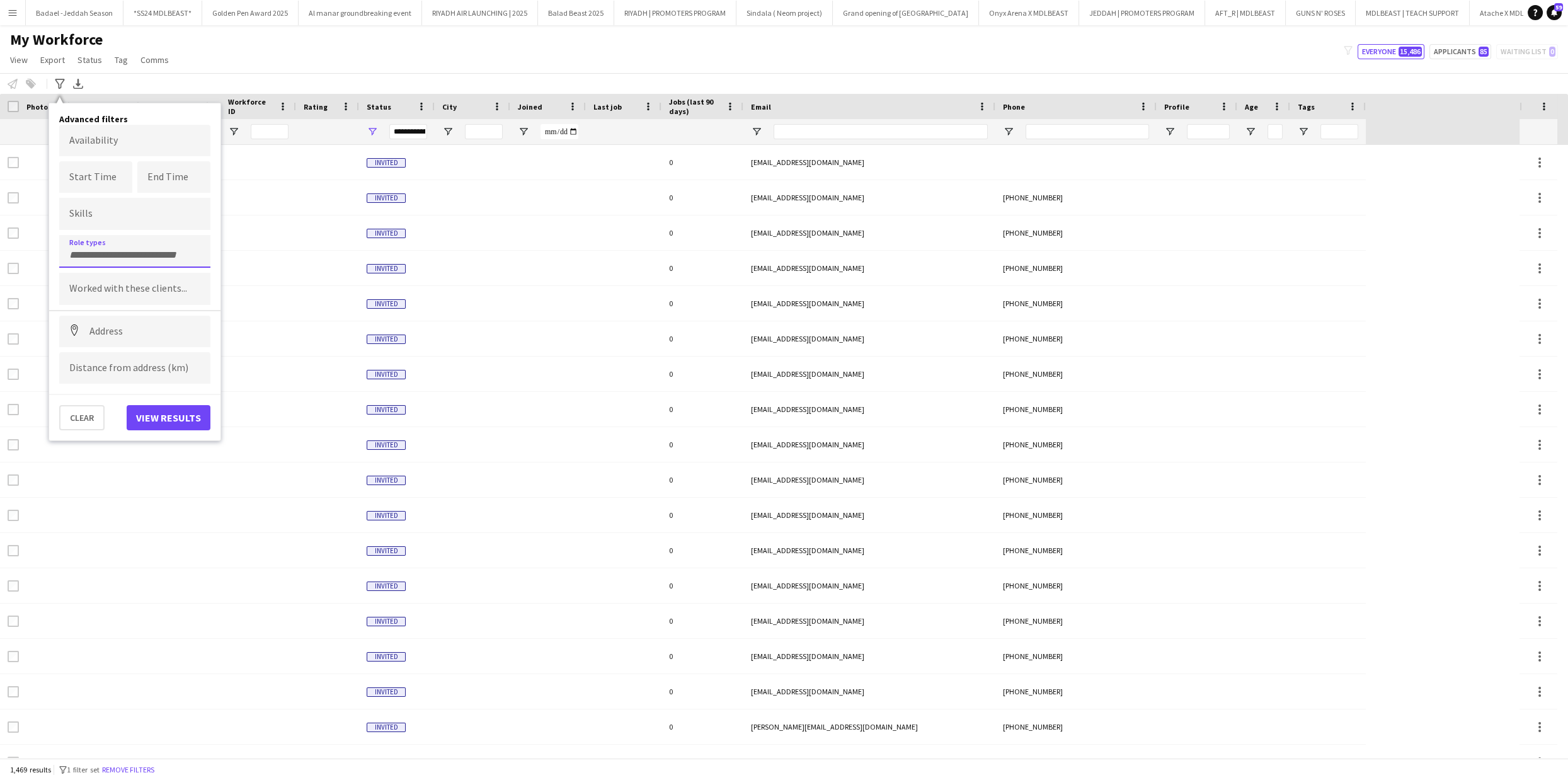
click at [86, 252] on input "Type to search role types..." at bounding box center [135, 255] width 131 height 11
click at [449, 48] on div at bounding box center [784, 390] width 1568 height 780
click at [1455, 52] on button "Applicants 85" at bounding box center [1460, 51] width 61 height 15
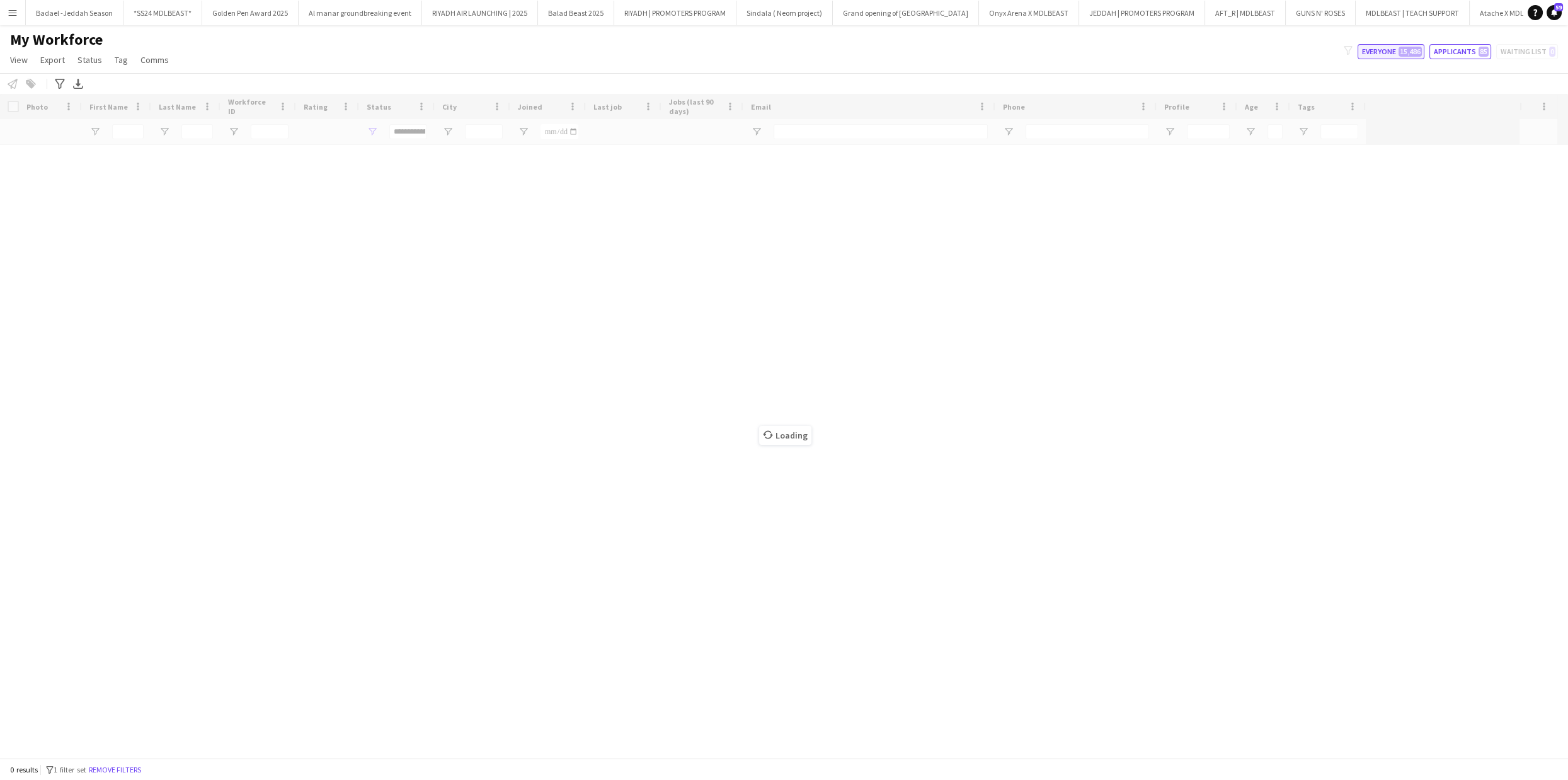
click at [1396, 52] on button "Everyone 15,486" at bounding box center [1391, 51] width 67 height 15
type input "**********"
click at [145, 771] on button "Remove filters" at bounding box center [128, 770] width 58 height 14
click at [283, 54] on div "My Workforce View Views Default view New view Update view Delete view Edit name…" at bounding box center [784, 52] width 1568 height 43
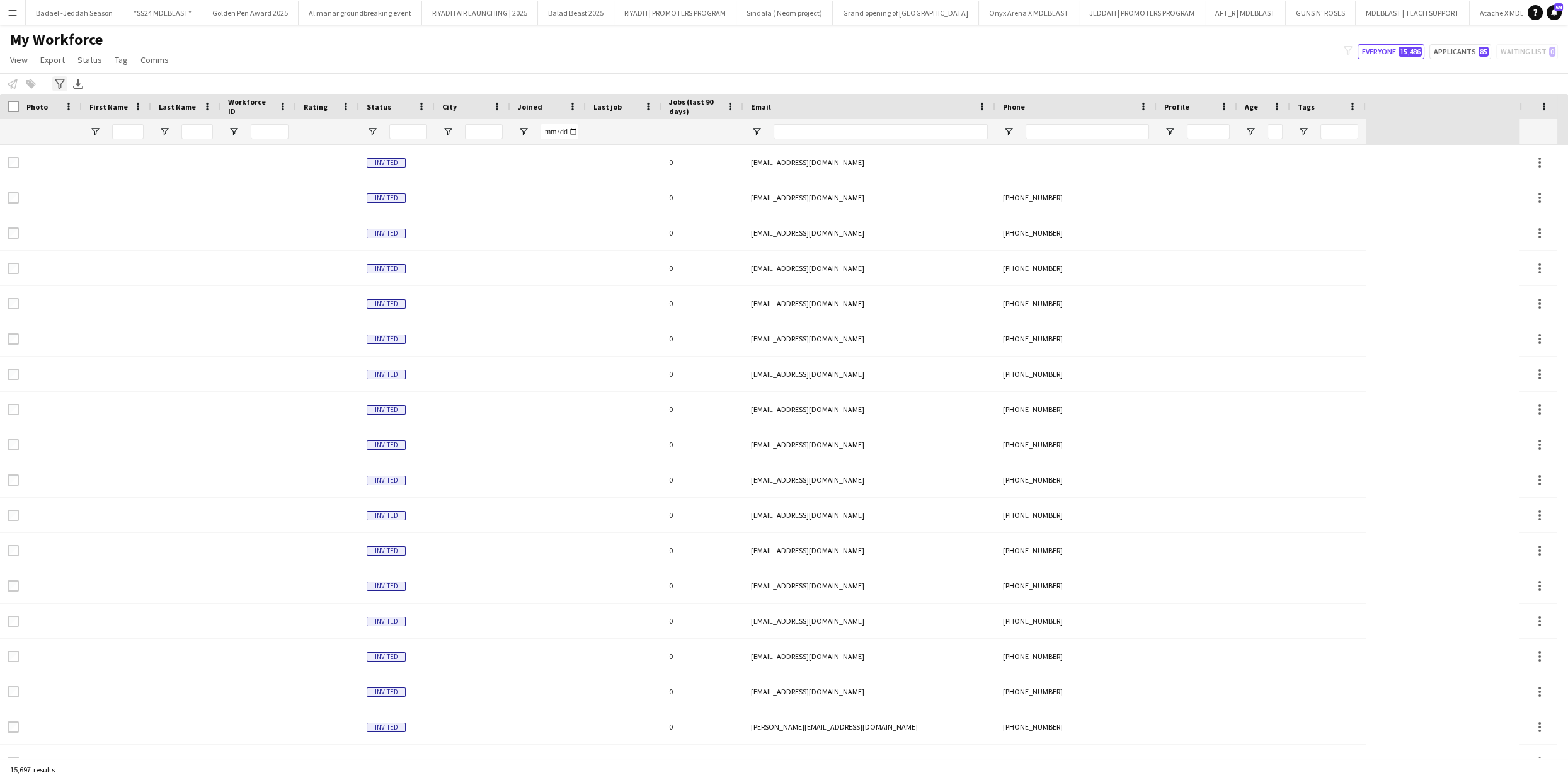
click at [61, 83] on icon at bounding box center [59, 84] width 9 height 10
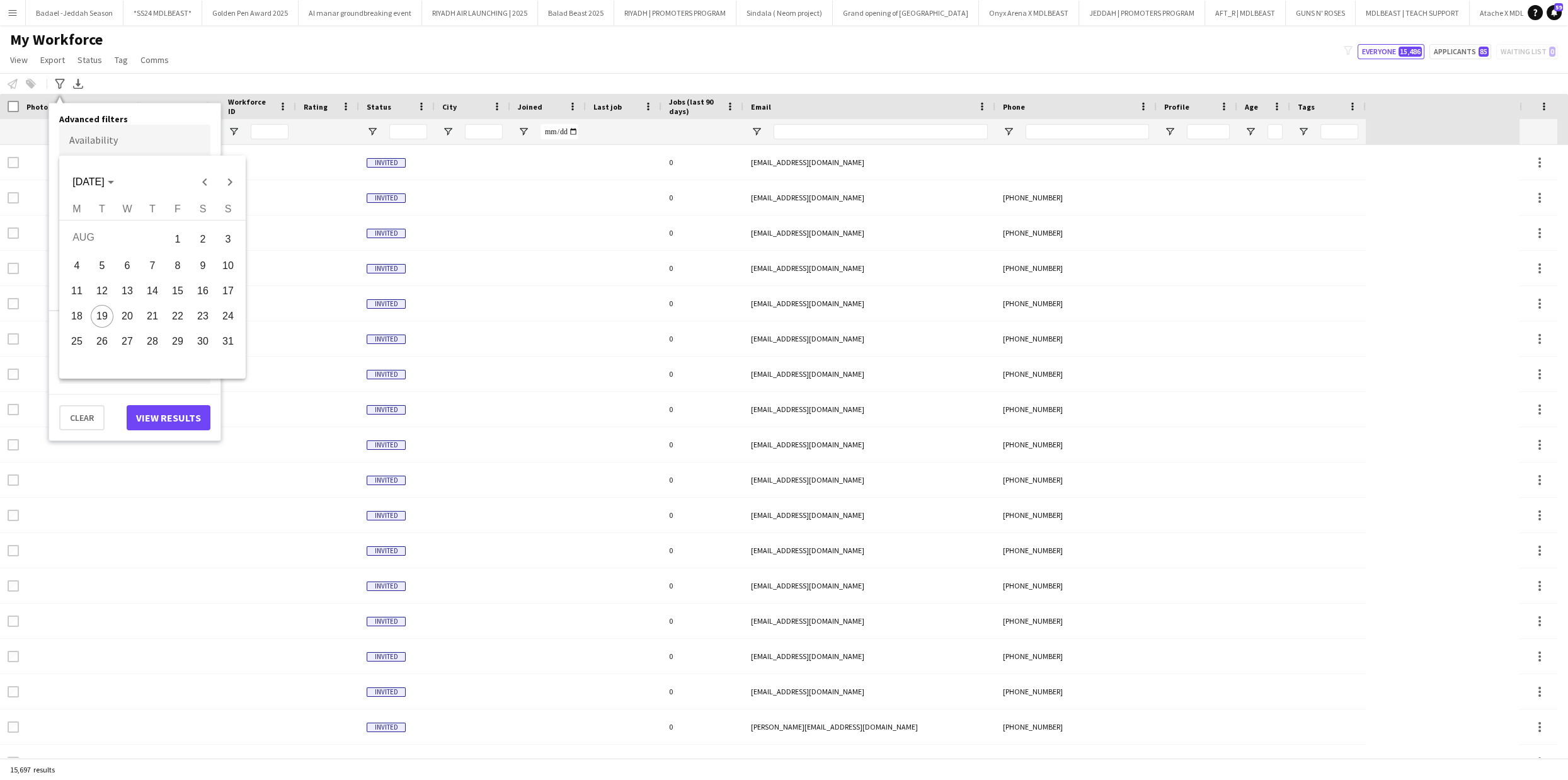
click at [111, 144] on body "Menu Boards Boards Boards All jobs Status Workforce Workforce My Workforce Recr…" at bounding box center [784, 390] width 1568 height 780
click at [179, 240] on span "1" at bounding box center [178, 240] width 22 height 26
click at [132, 140] on input "**********" at bounding box center [135, 140] width 152 height 32
click at [231, 349] on span "31" at bounding box center [228, 341] width 22 height 22
click at [95, 144] on input "**********" at bounding box center [135, 140] width 152 height 32
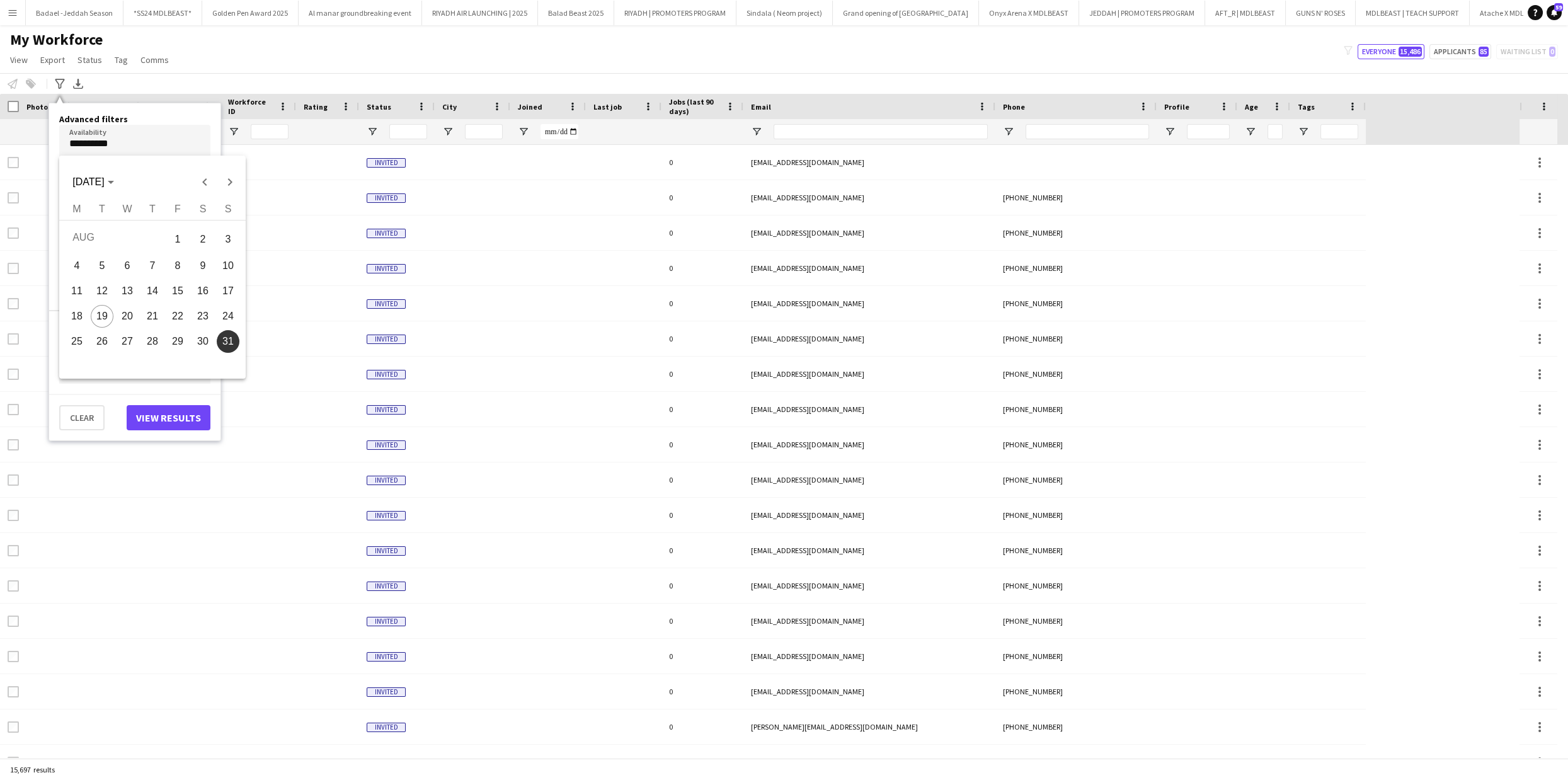
drag, startPoint x: 178, startPoint y: 240, endPoint x: 194, endPoint y: 254, distance: 21.3
click at [204, 302] on tbody "[DATE] 2 3 4 5 6 7 8 9 10 11 12 13 14 15 16 17 18 19 20 21 22 23 24 25 26 27 28…" at bounding box center [152, 289] width 177 height 129
click at [83, 317] on span "18" at bounding box center [77, 316] width 22 height 22
click at [105, 120] on h4 "Advanced filters" at bounding box center [135, 119] width 152 height 11
click at [103, 148] on body "Menu Boards Boards Boards All jobs Status Workforce Workforce My Workforce Recr…" at bounding box center [784, 390] width 1568 height 780
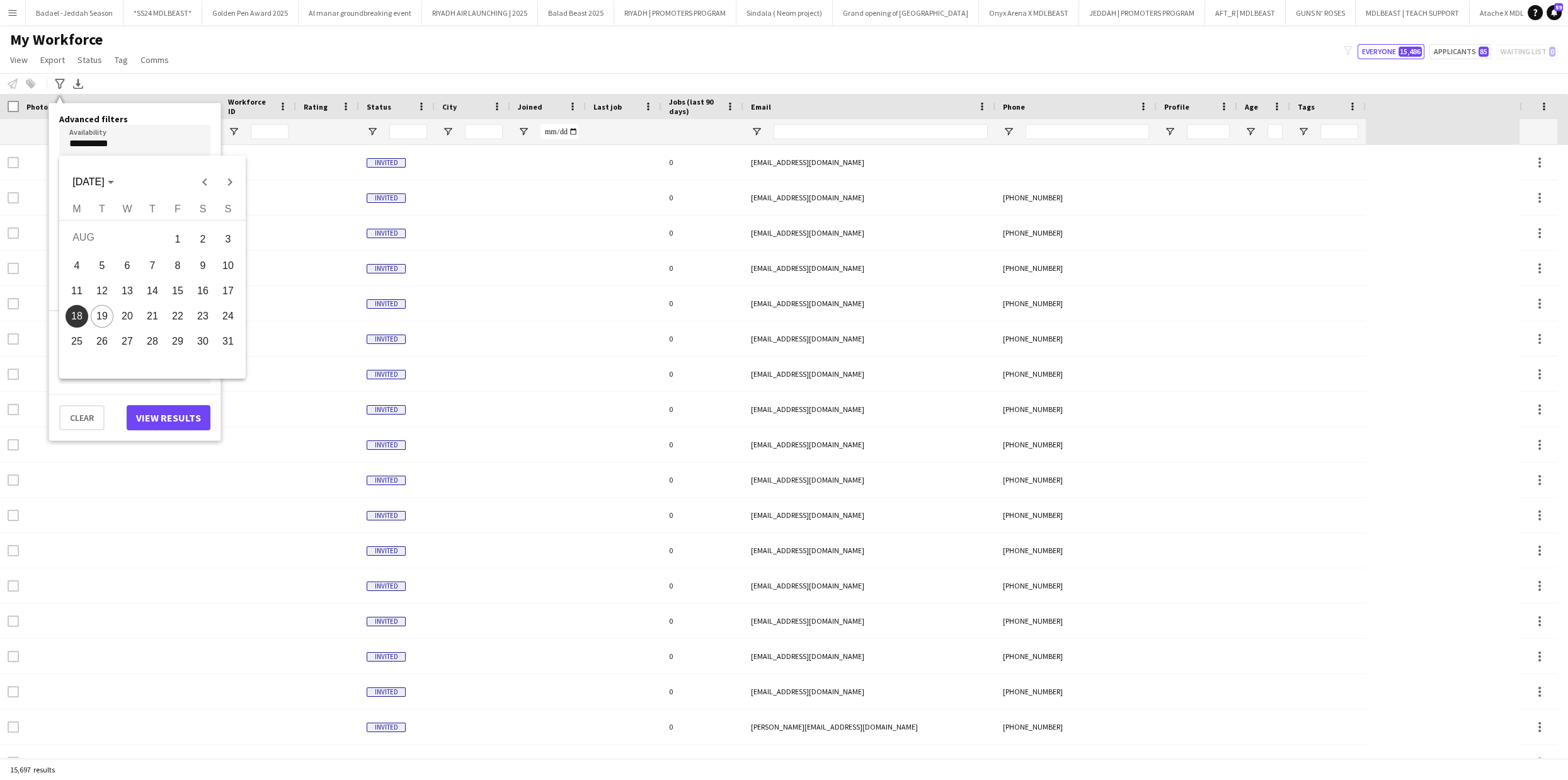
click at [153, 309] on span "21" at bounding box center [152, 316] width 22 height 22
type input "**********"
click at [89, 246] on form at bounding box center [135, 250] width 131 height 13
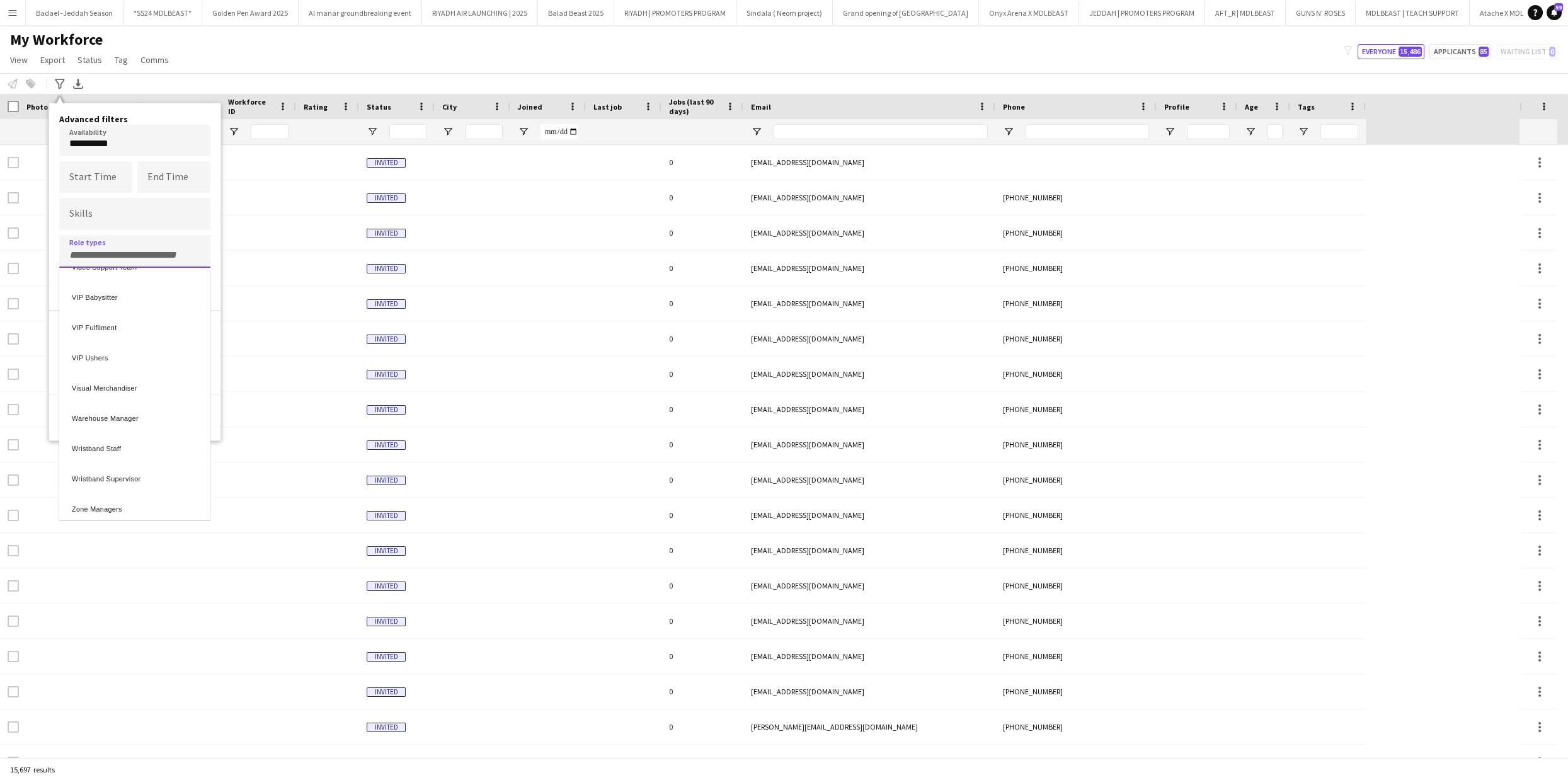
scroll to position [3173, 0]
click at [117, 446] on div "Wristband Staff" at bounding box center [135, 441] width 152 height 31
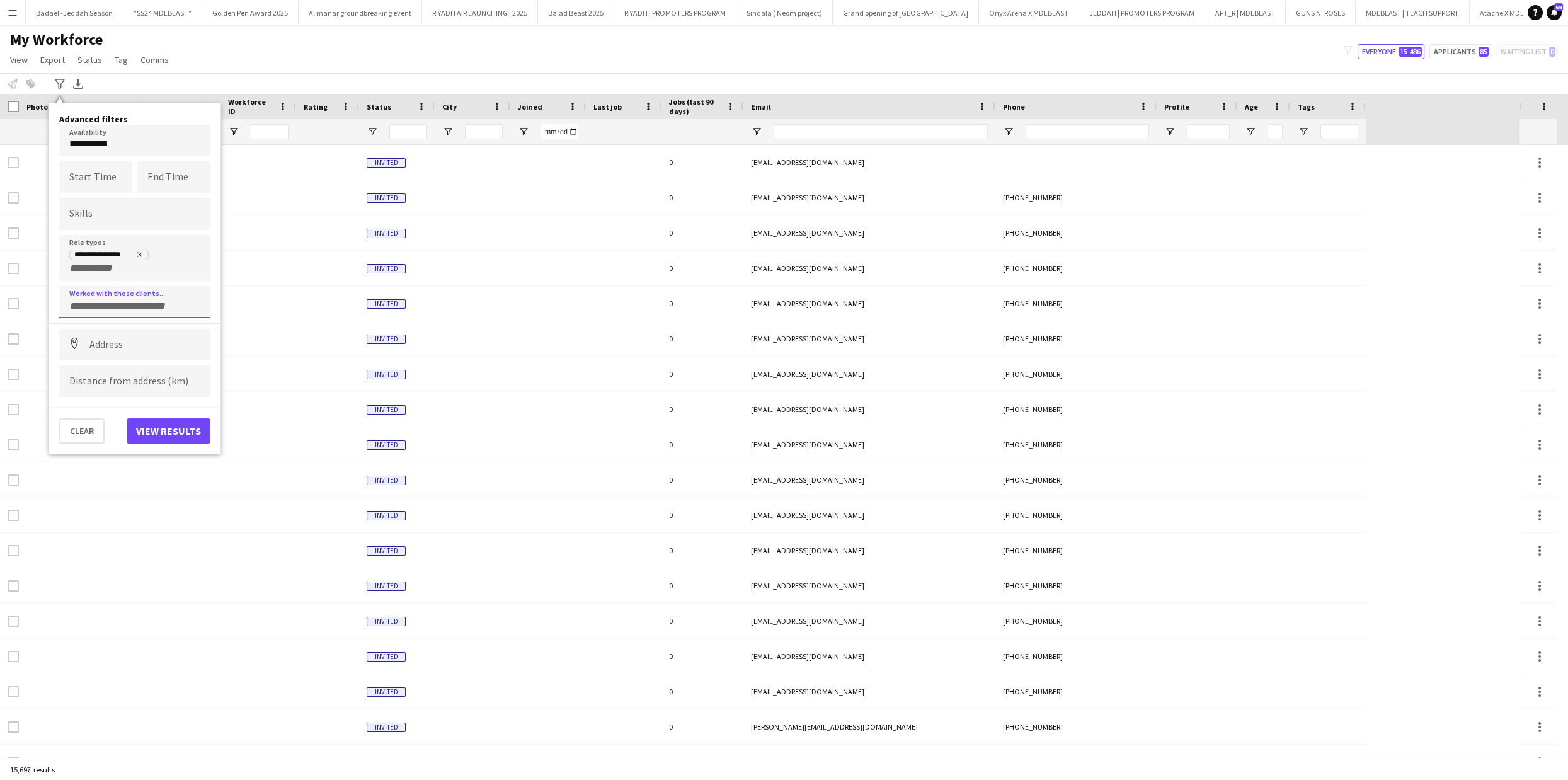
click at [113, 304] on input "Type to search clients..." at bounding box center [135, 306] width 131 height 11
click at [103, 482] on div "MDL BEAST" at bounding box center [135, 480] width 152 height 31
click at [112, 341] on input at bounding box center [135, 345] width 152 height 32
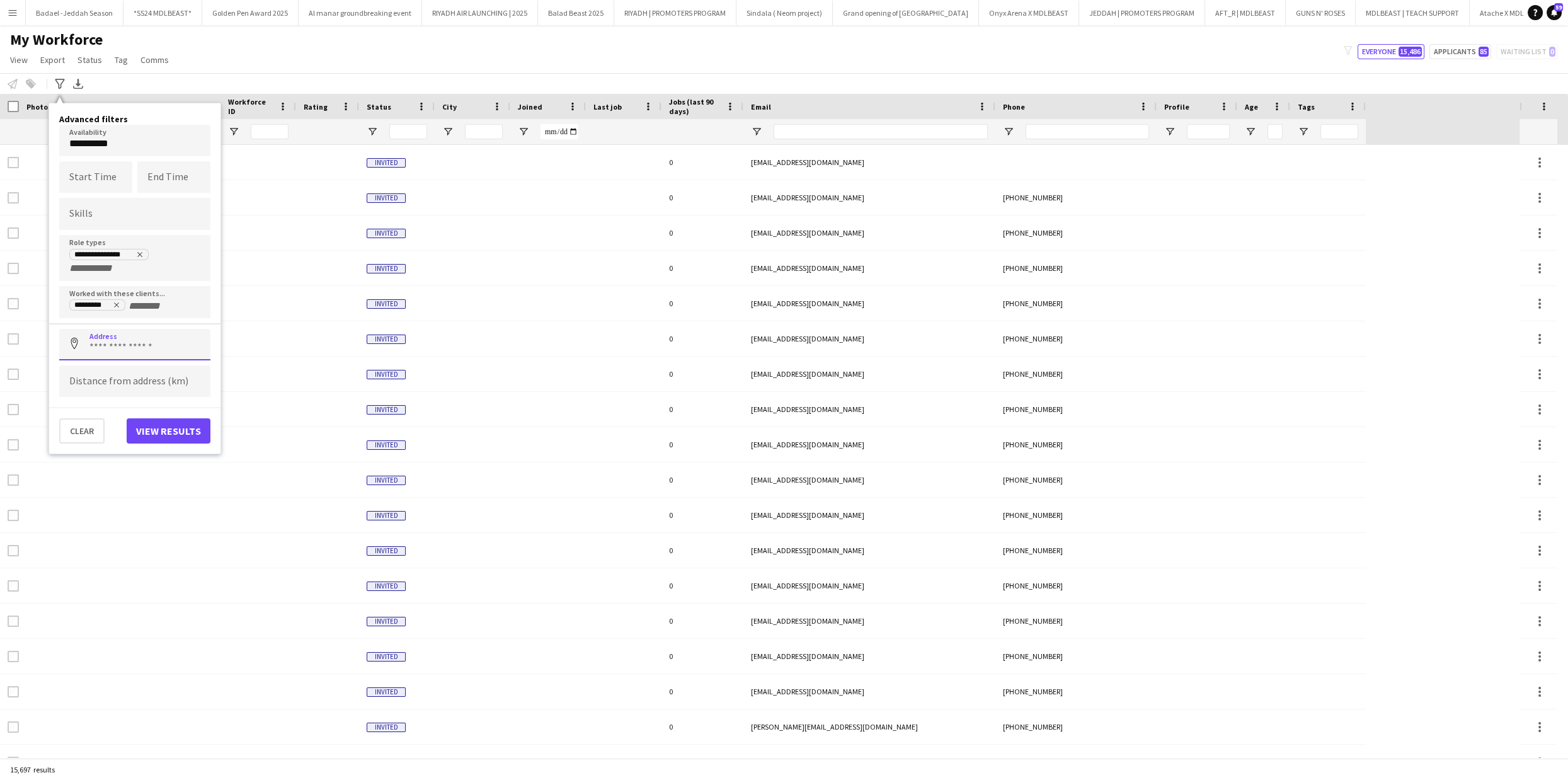
click at [112, 341] on input at bounding box center [135, 345] width 152 height 32
type input "****"
type input "**********"
click at [128, 416] on div "Clear View results" at bounding box center [135, 434] width 171 height 36
click at [155, 381] on input at bounding box center [135, 381] width 152 height 32
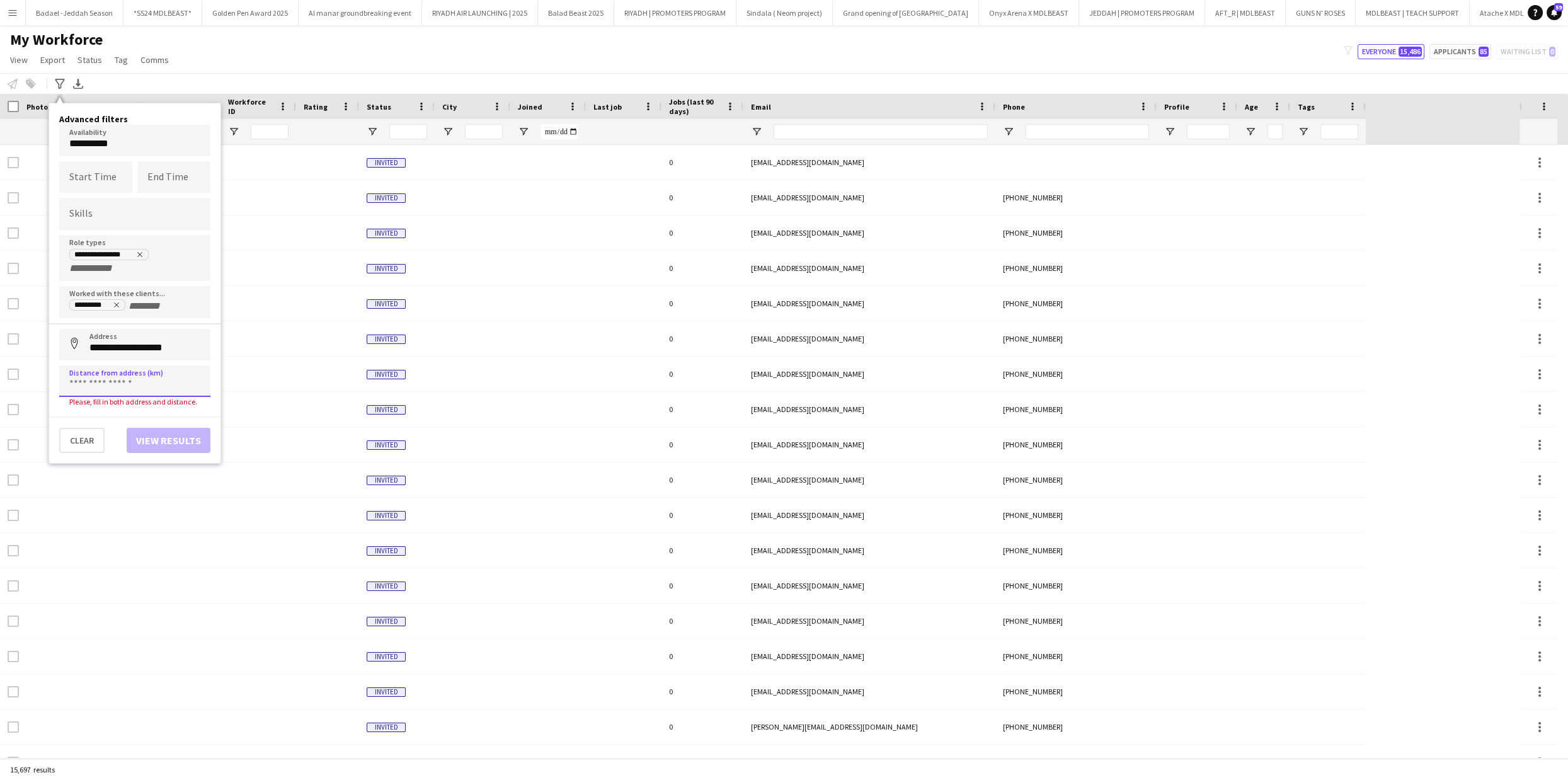
click at [108, 383] on input at bounding box center [135, 381] width 152 height 32
click at [128, 373] on input at bounding box center [135, 381] width 152 height 32
click at [124, 342] on input "**********" at bounding box center [135, 345] width 152 height 32
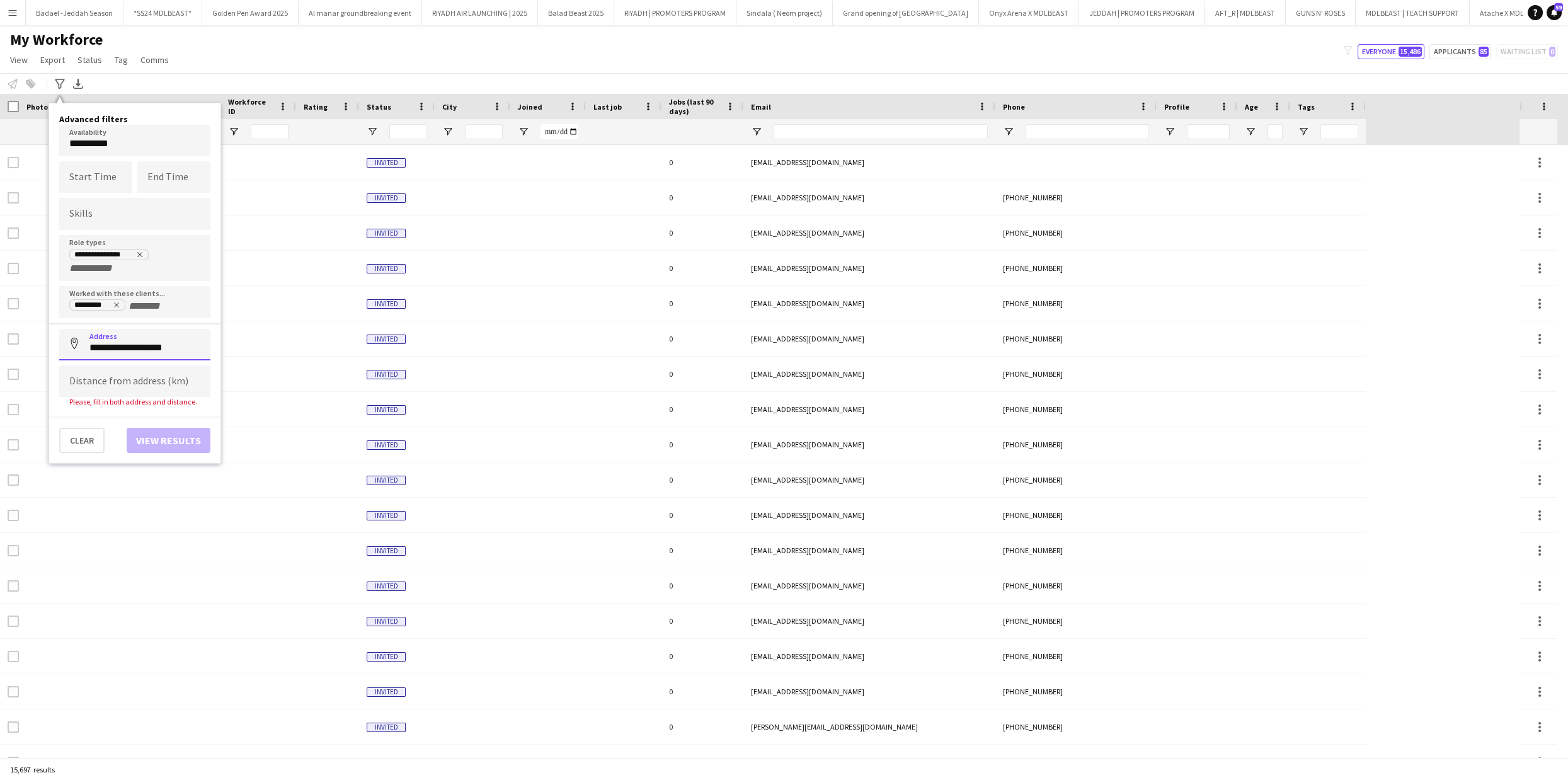
click at [124, 342] on input "**********" at bounding box center [135, 345] width 152 height 32
click at [187, 426] on button "View results" at bounding box center [168, 430] width 84 height 25
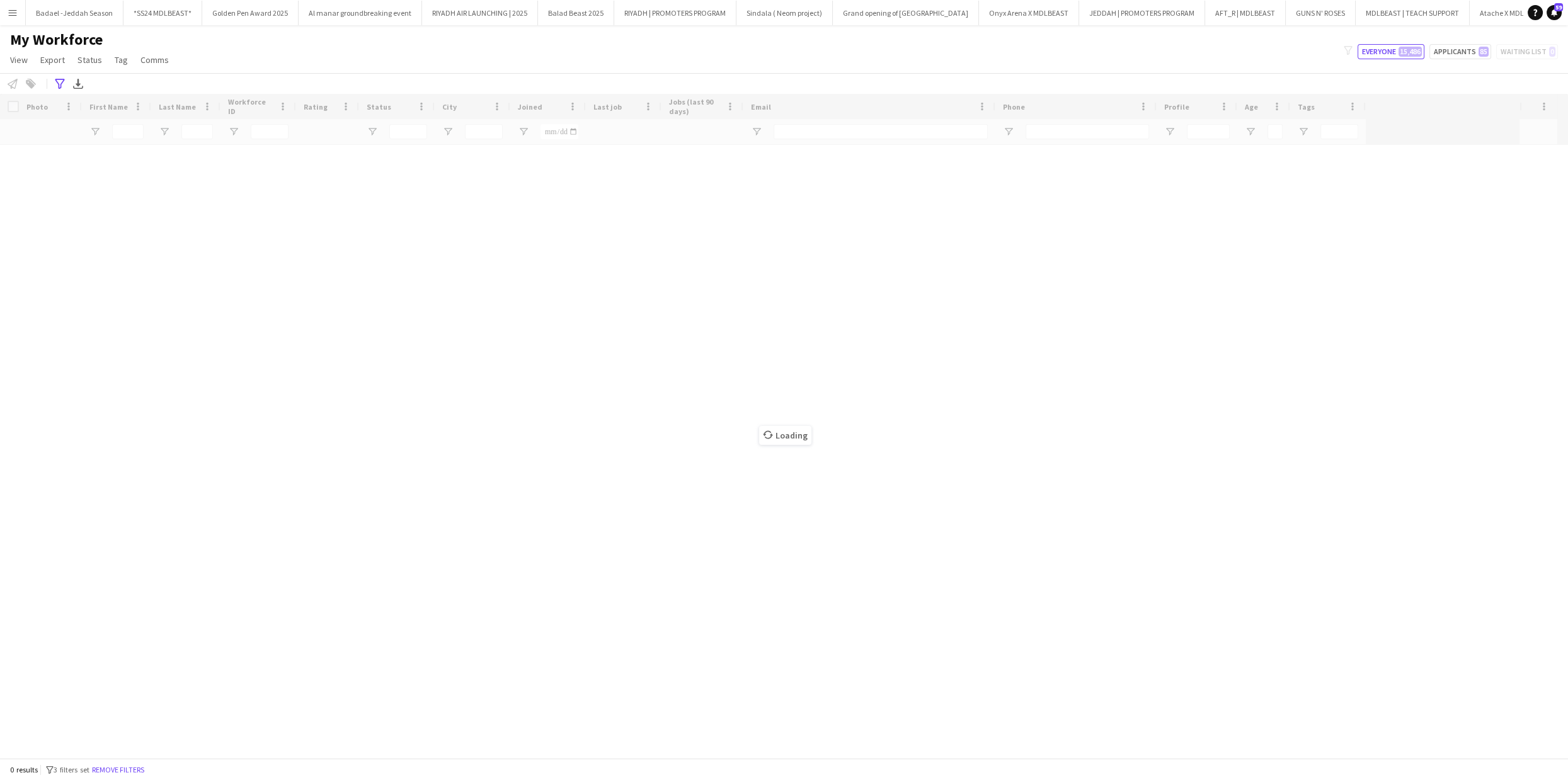
type input "**********"
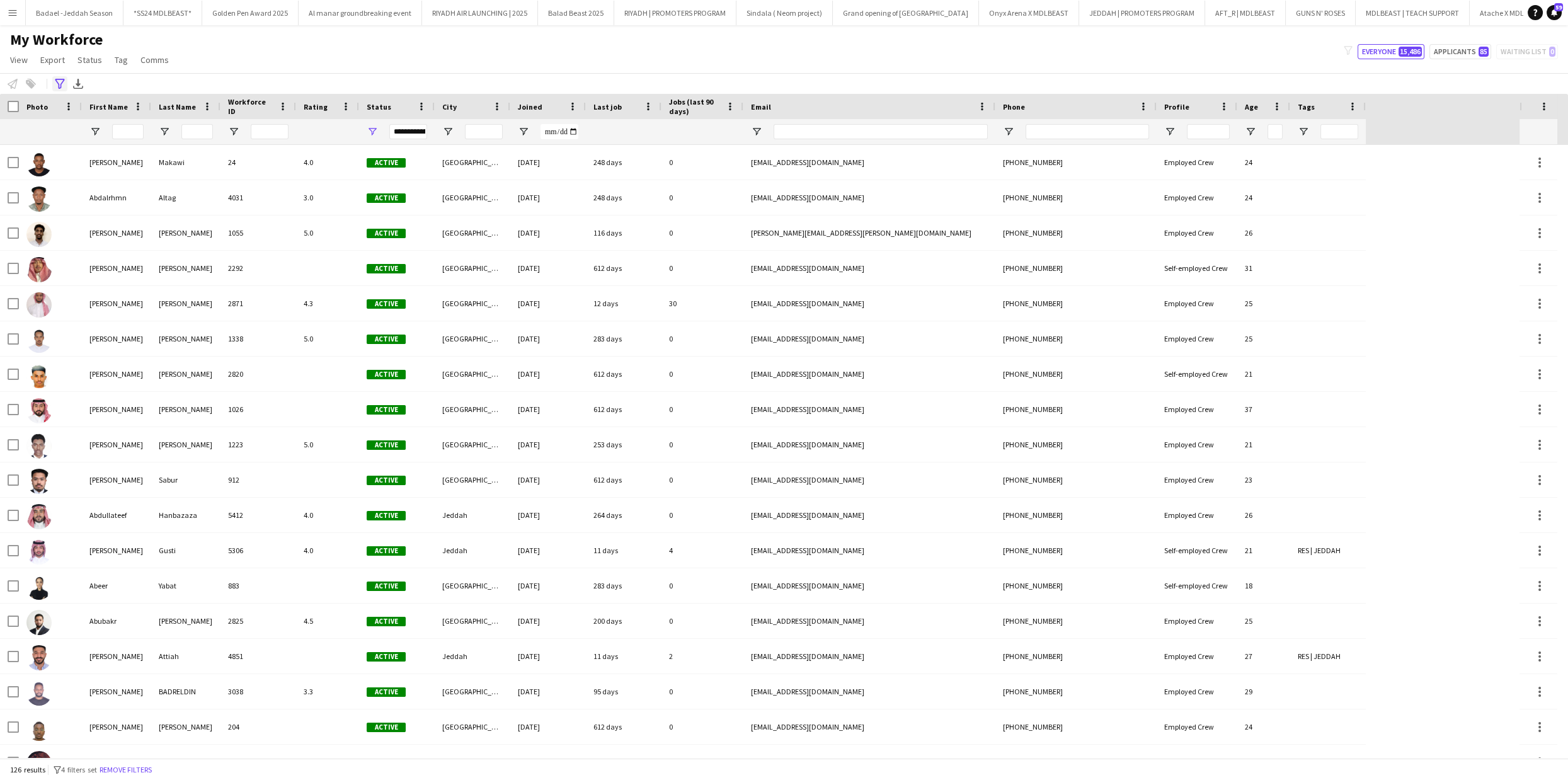
click at [59, 86] on icon "Advanced filters" at bounding box center [59, 84] width 10 height 10
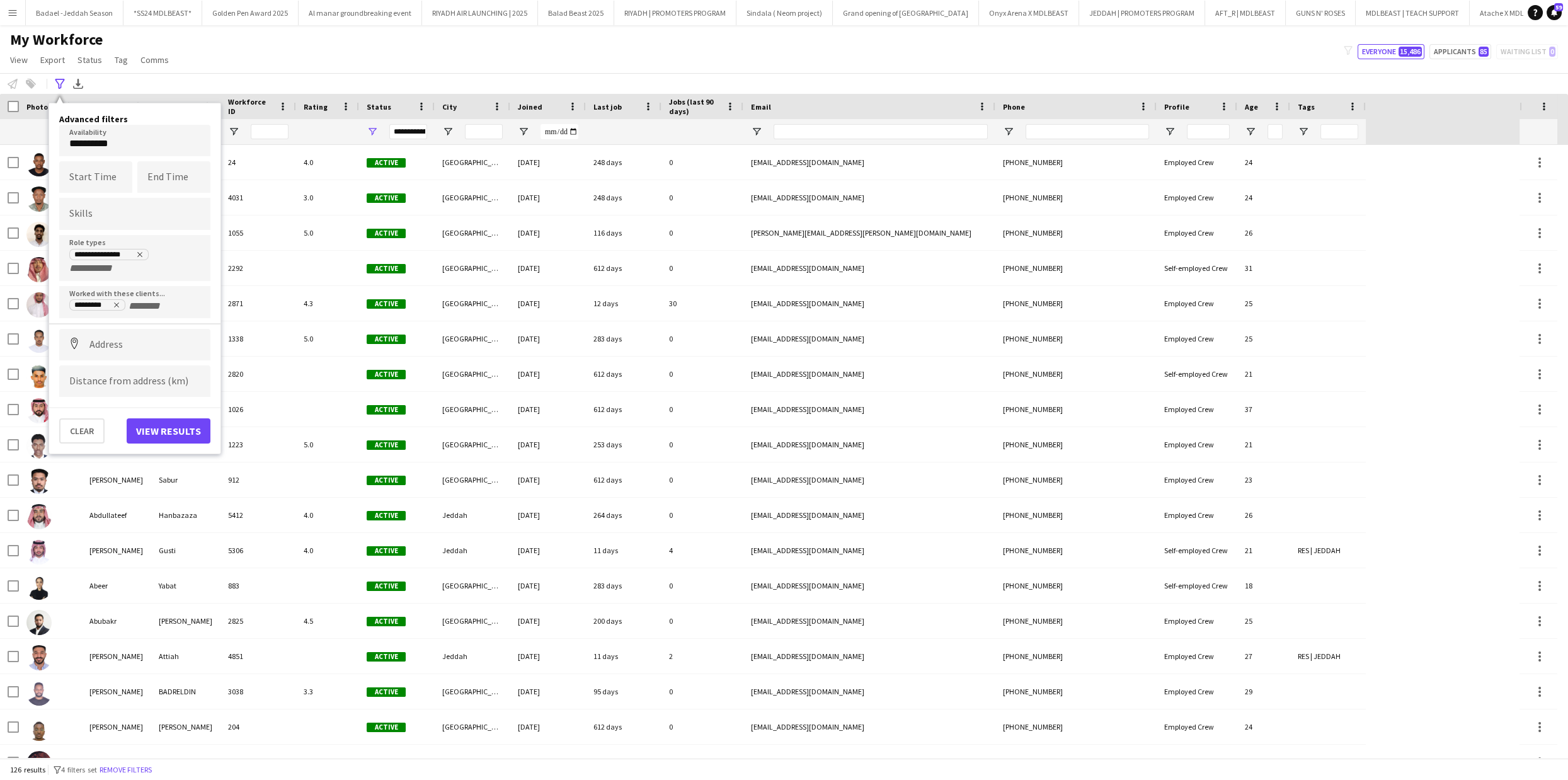
click at [350, 40] on div "My Workforce View Views Default view New view Update view Delete view Edit name…" at bounding box center [784, 52] width 1568 height 43
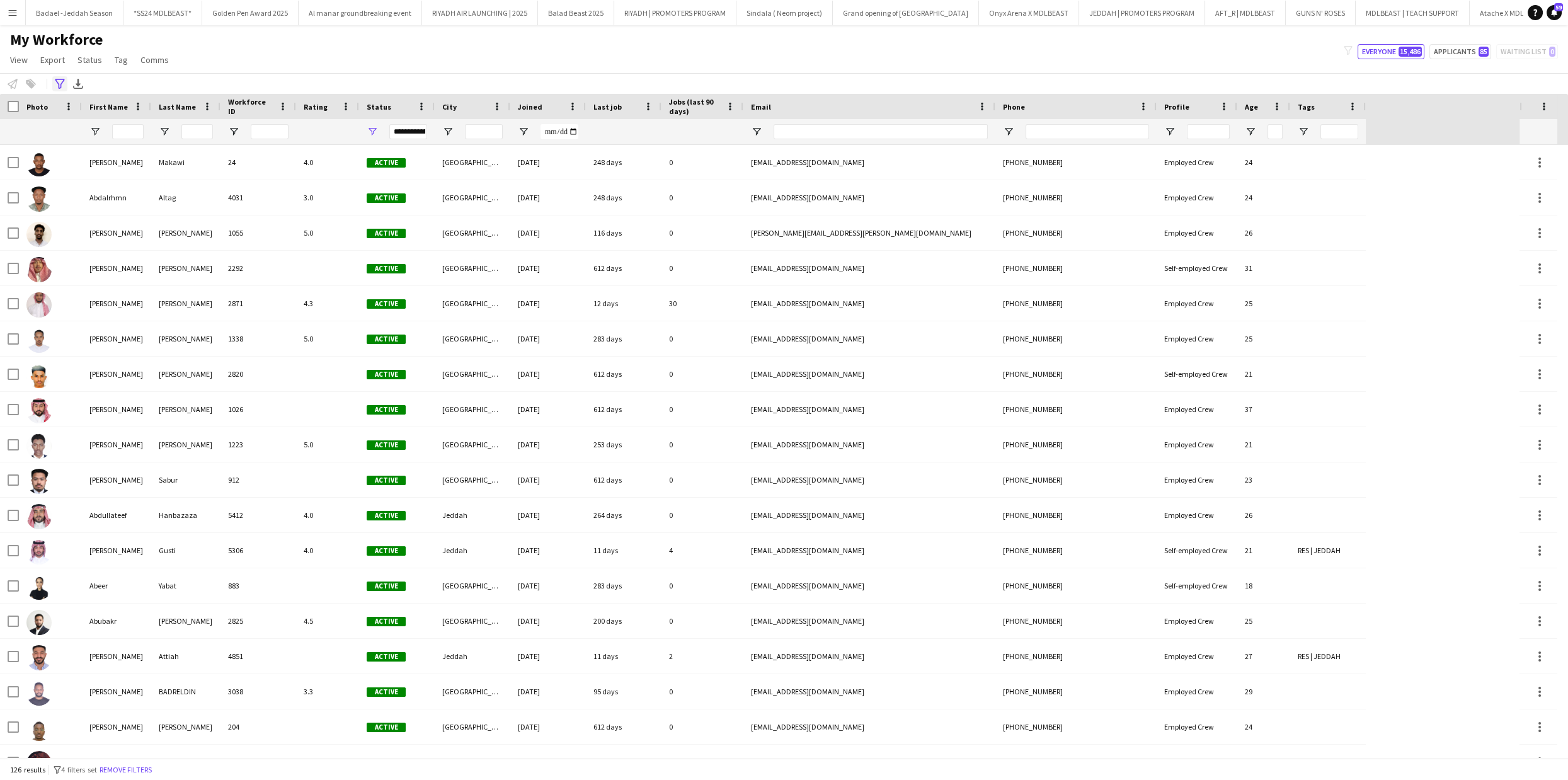
click at [60, 81] on icon "Advanced filters" at bounding box center [59, 84] width 10 height 10
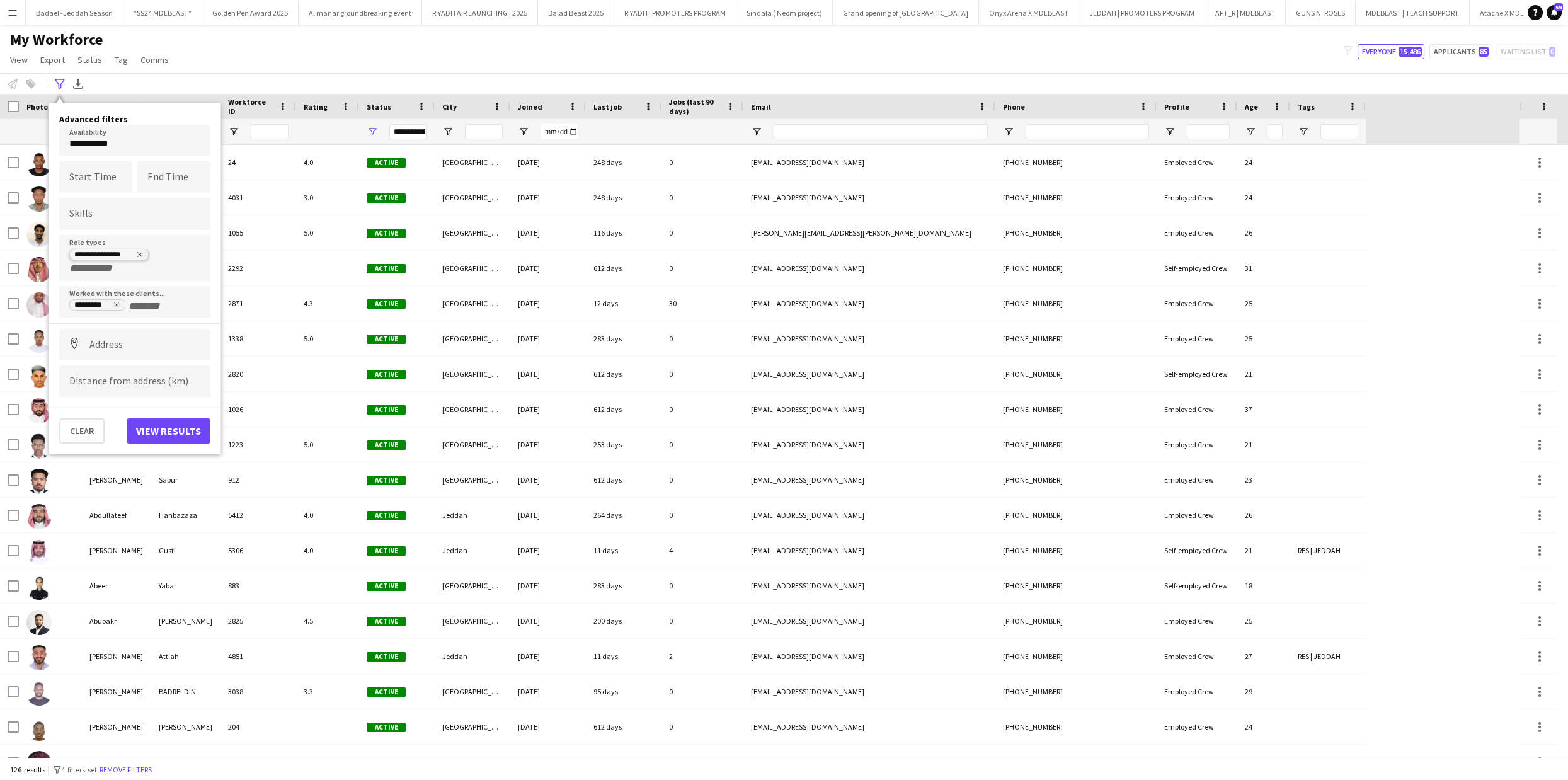
click at [141, 254] on icon "Remove tag" at bounding box center [139, 255] width 7 height 7
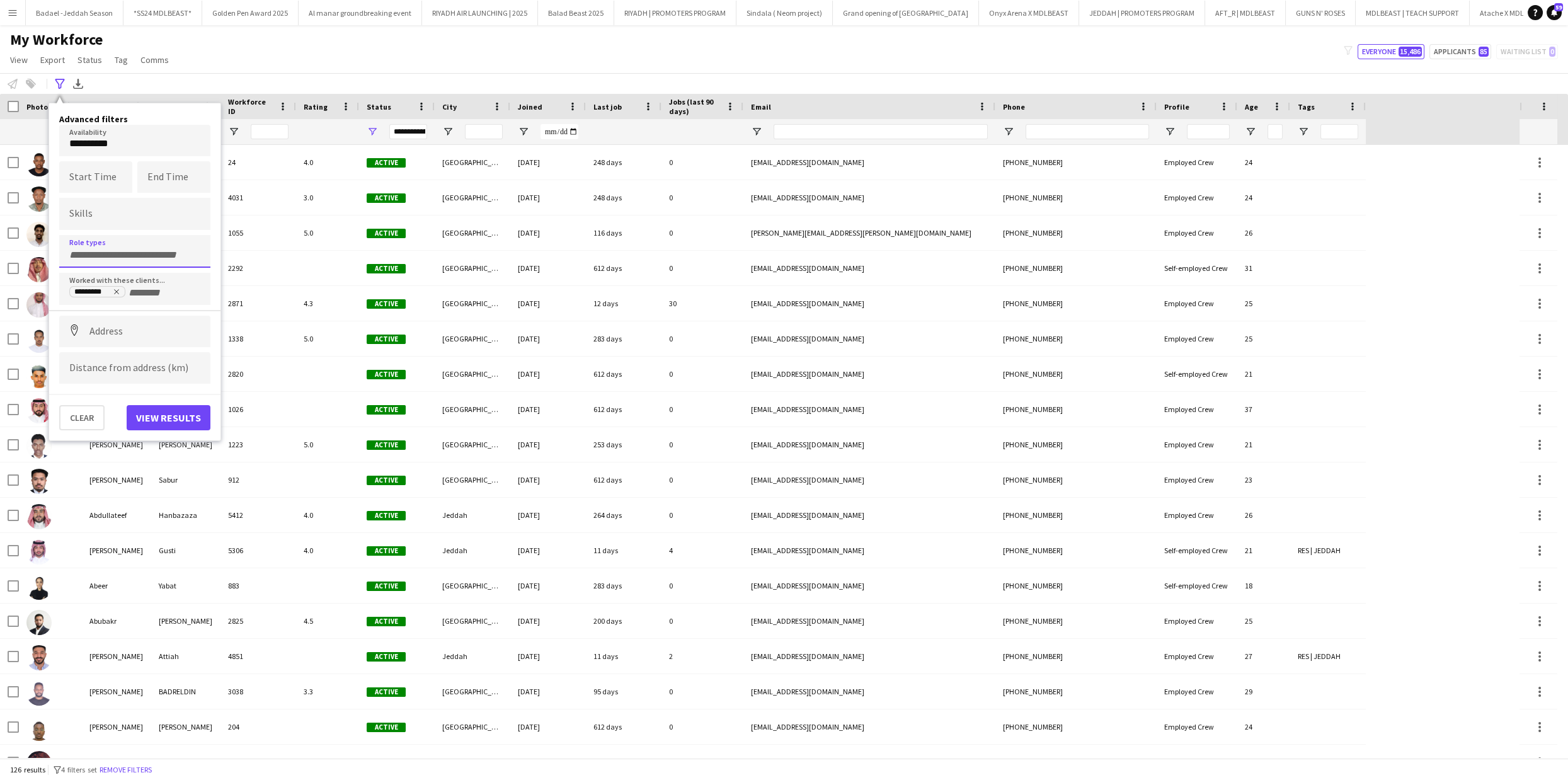
click at [120, 261] on div at bounding box center [135, 251] width 152 height 33
click at [119, 253] on input "Type to search role types..." at bounding box center [135, 255] width 131 height 11
click at [120, 325] on div "Account Manager" at bounding box center [135, 317] width 152 height 31
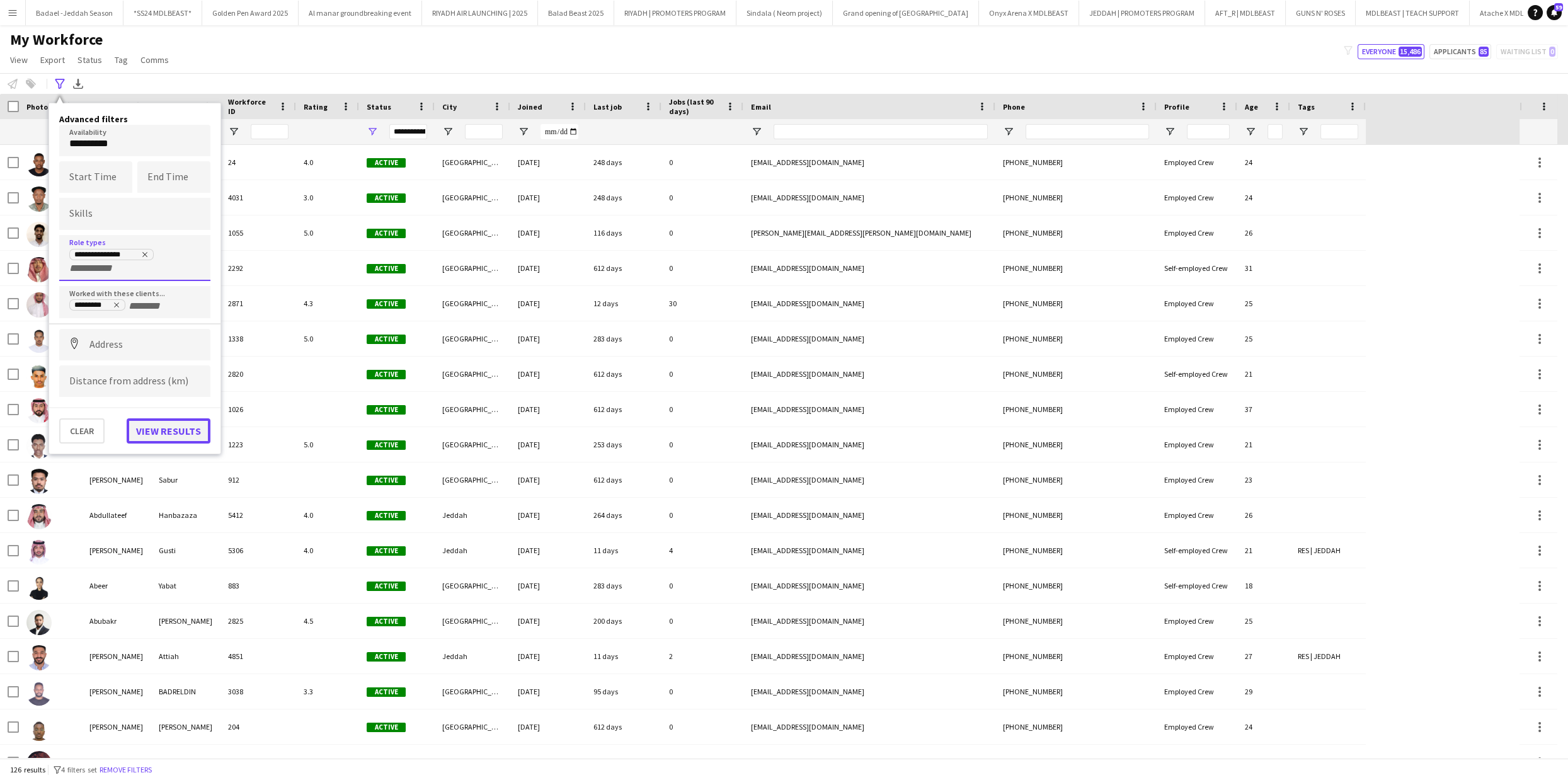
click at [179, 438] on button "View results" at bounding box center [168, 430] width 84 height 25
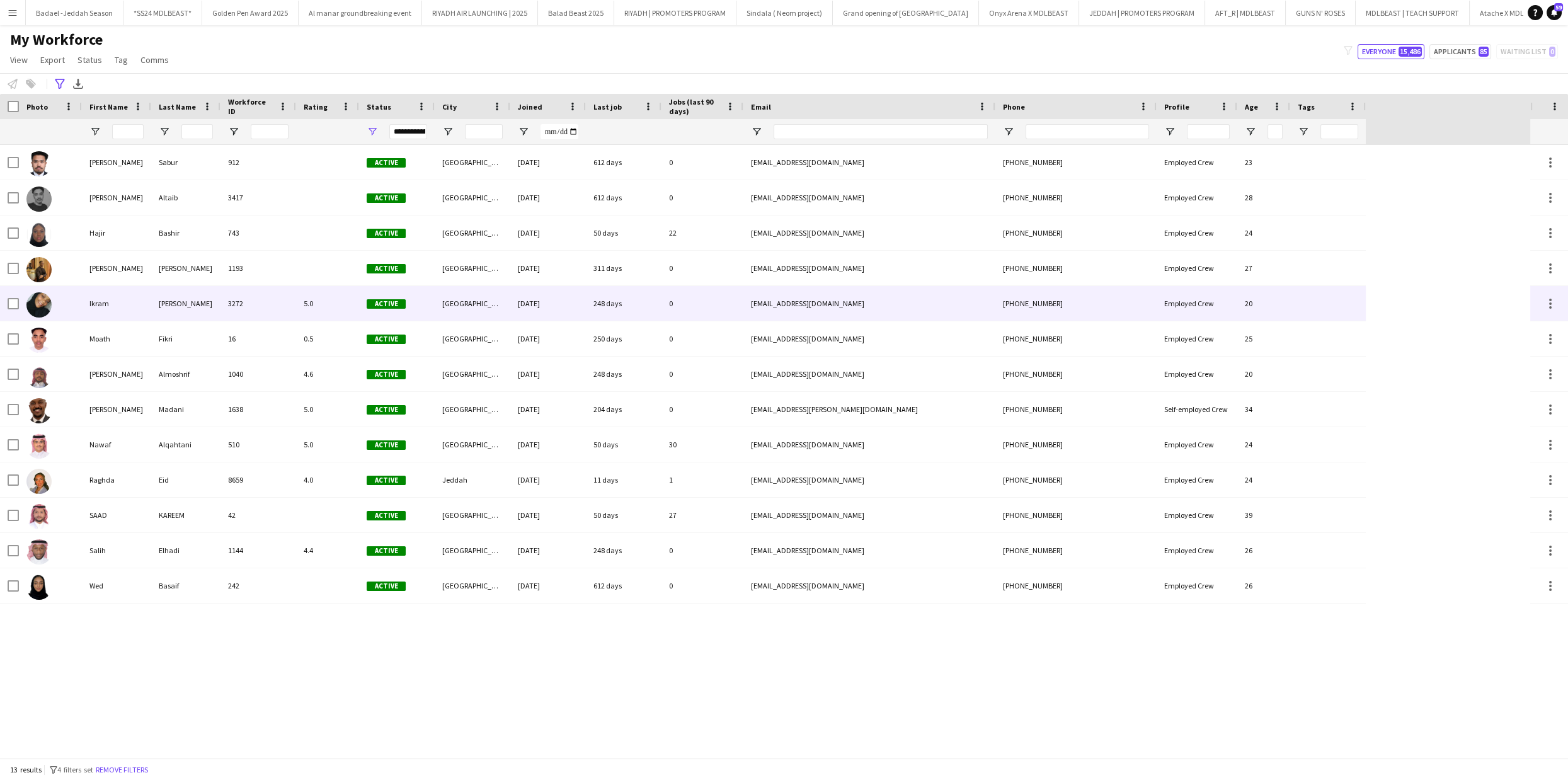
click at [144, 302] on div "Ikram" at bounding box center [116, 303] width 70 height 34
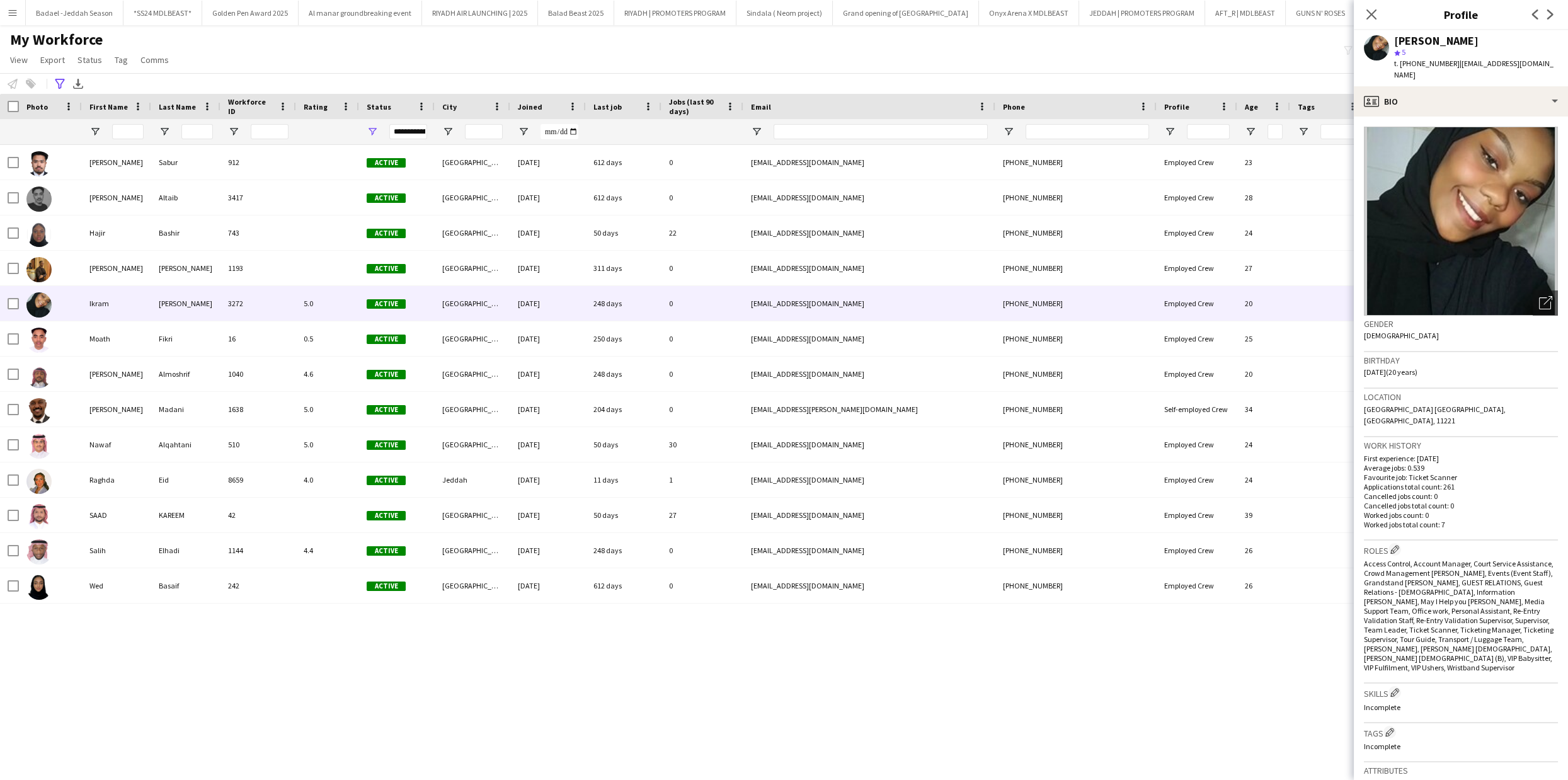
click at [1146, 651] on div "[PERSON_NAME] 912 Active [GEOGRAPHIC_DATA] [DATE] 612 days 0 [EMAIL_ADDRESS][DO…" at bounding box center [765, 452] width 1531 height 614
click at [1372, 20] on icon "Close pop-in" at bounding box center [1371, 14] width 12 height 12
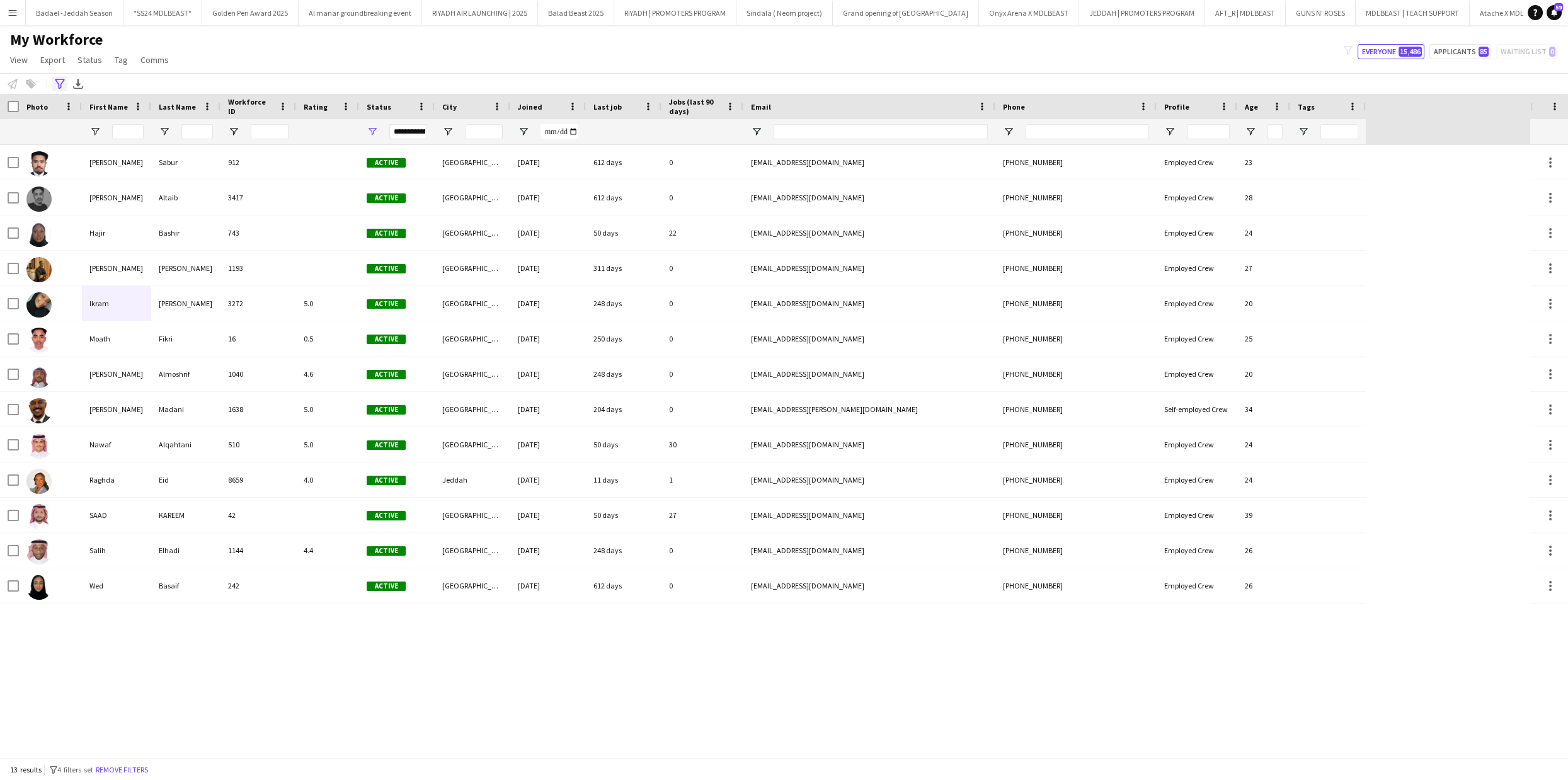
click at [63, 82] on icon "Advanced filters" at bounding box center [59, 84] width 10 height 10
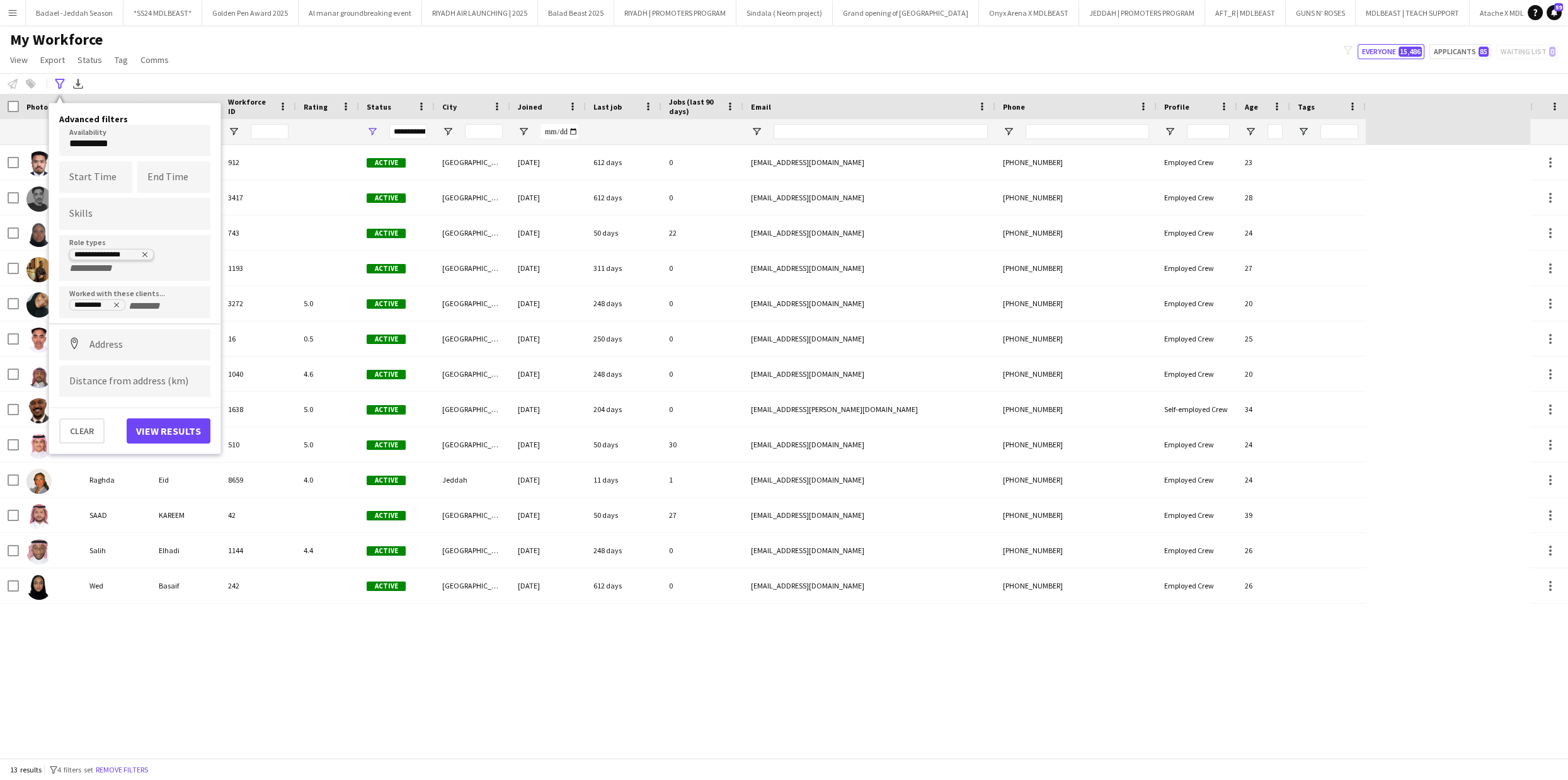
click at [141, 252] on icon "Remove tag" at bounding box center [145, 255] width 7 height 7
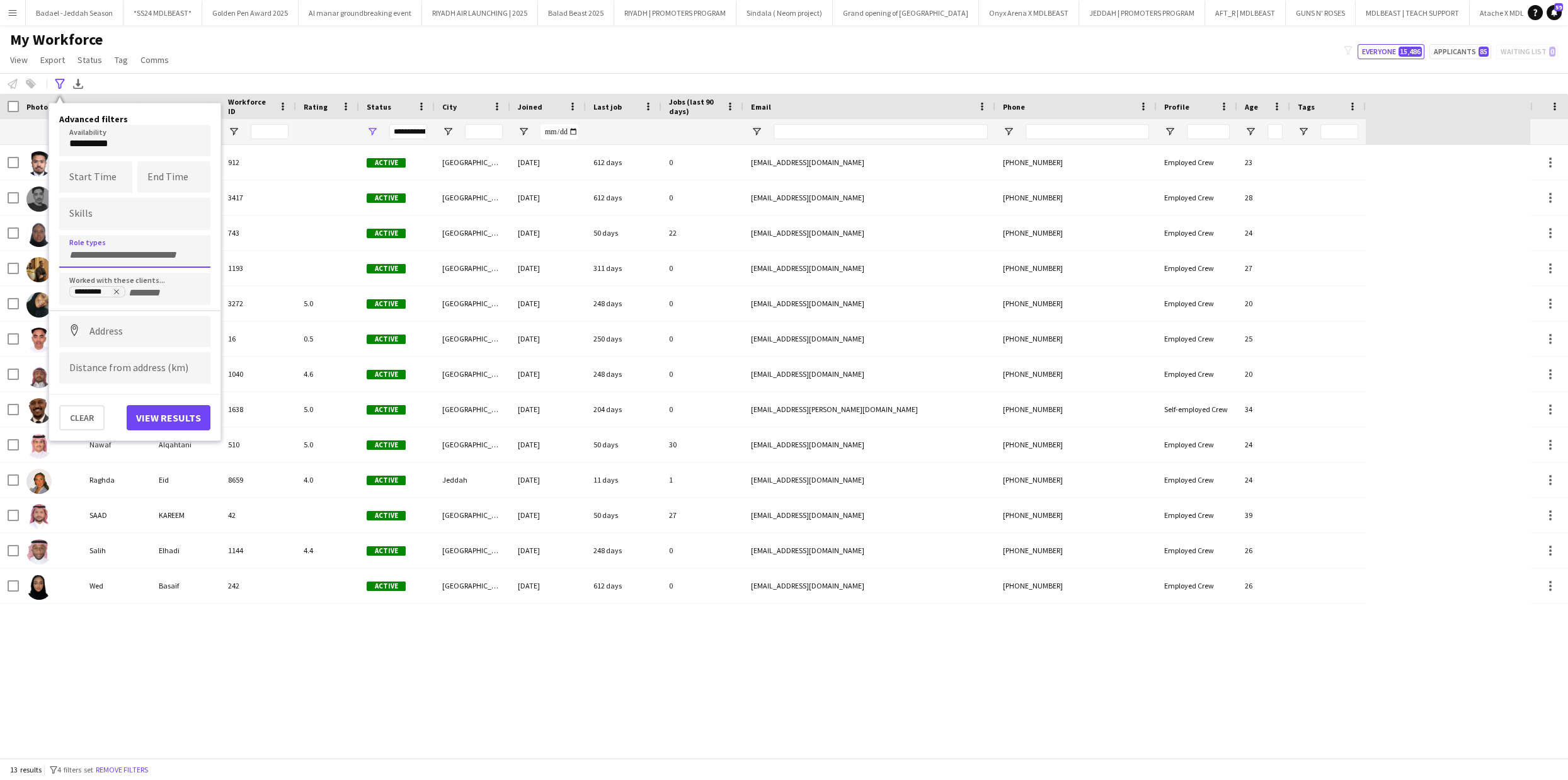
click at [145, 292] on input "+ Client" at bounding box center [155, 293] width 54 height 11
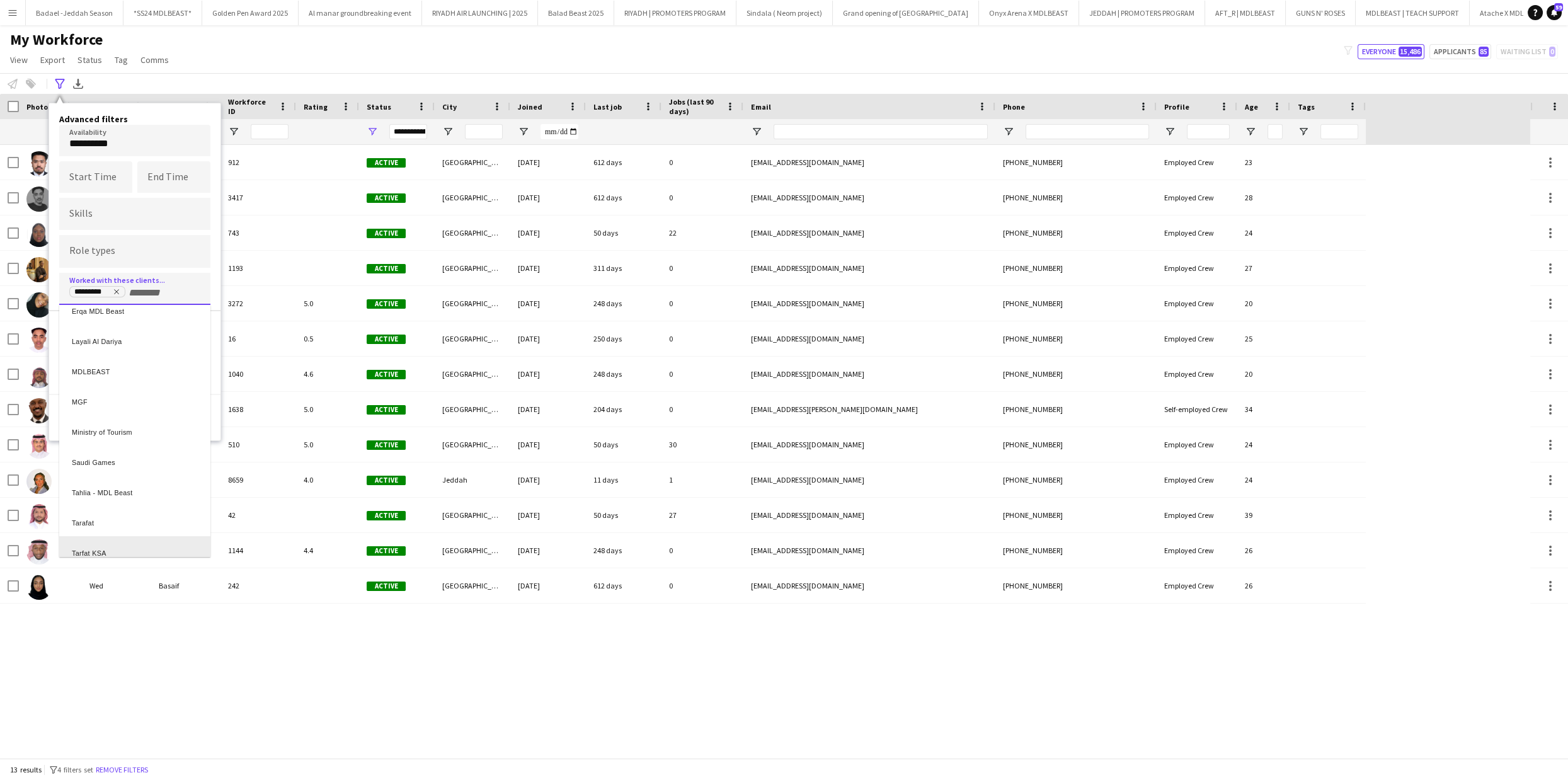
scroll to position [208, 0]
click at [81, 350] on div "Ministry of Tourism" at bounding box center [135, 357] width 152 height 31
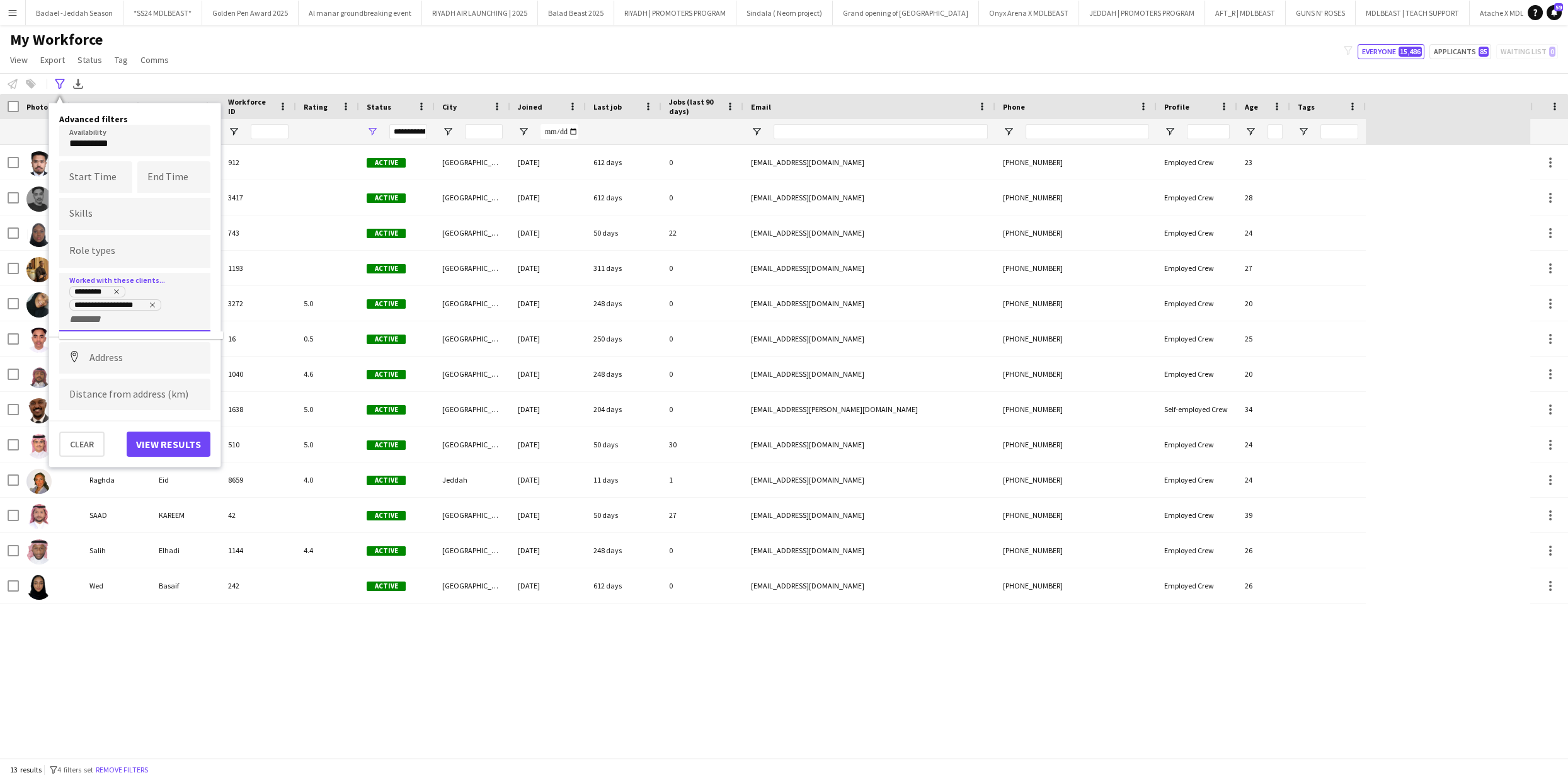
scroll to position [0, 0]
click at [97, 253] on input "Type to search role types..." at bounding box center [135, 251] width 131 height 11
type input "**"
click at [99, 252] on div at bounding box center [784, 390] width 1568 height 780
click at [99, 252] on input "**" at bounding box center [135, 255] width 131 height 11
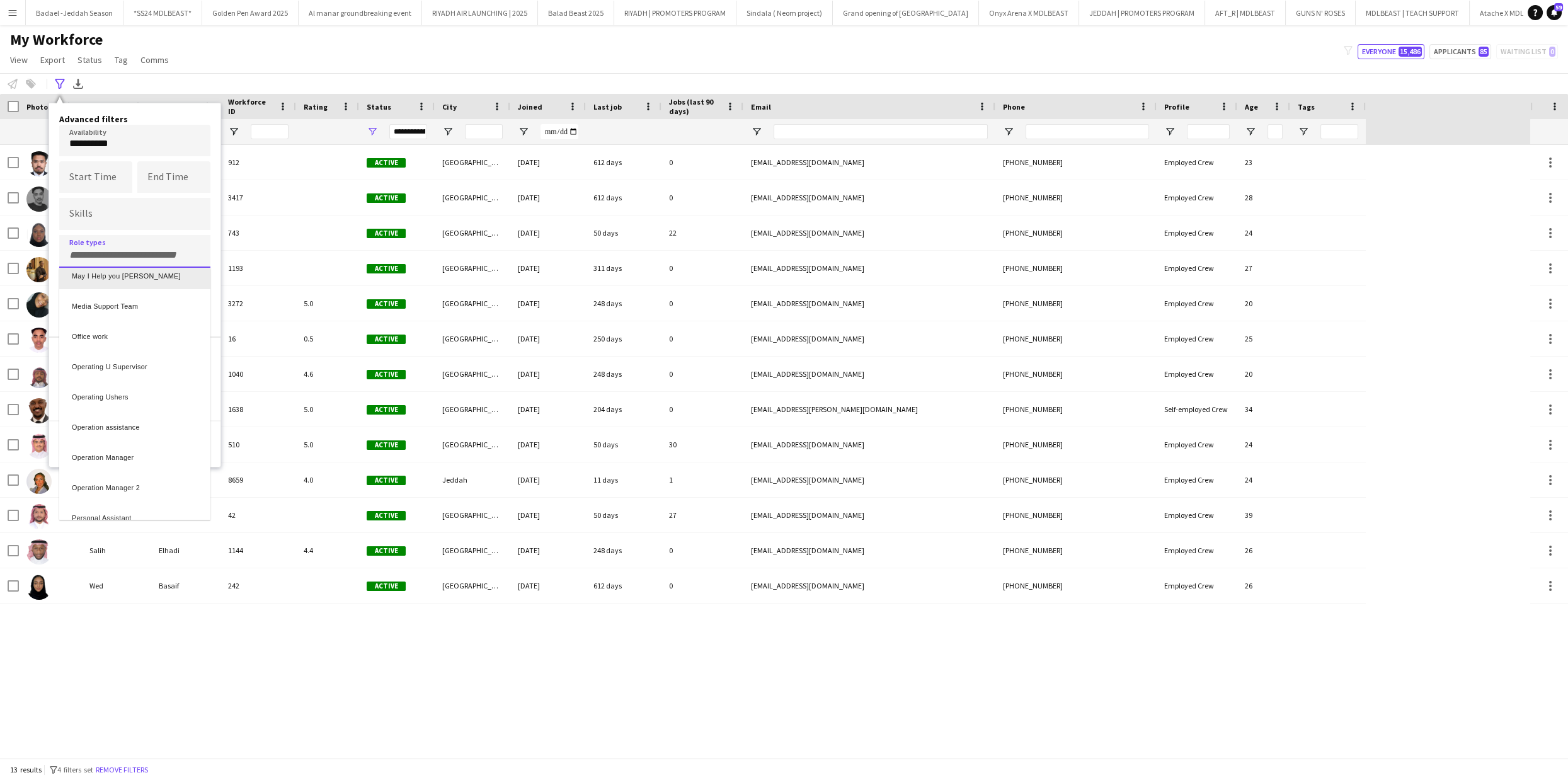
scroll to position [1486, 0]
click at [126, 245] on div at bounding box center [784, 390] width 1568 height 780
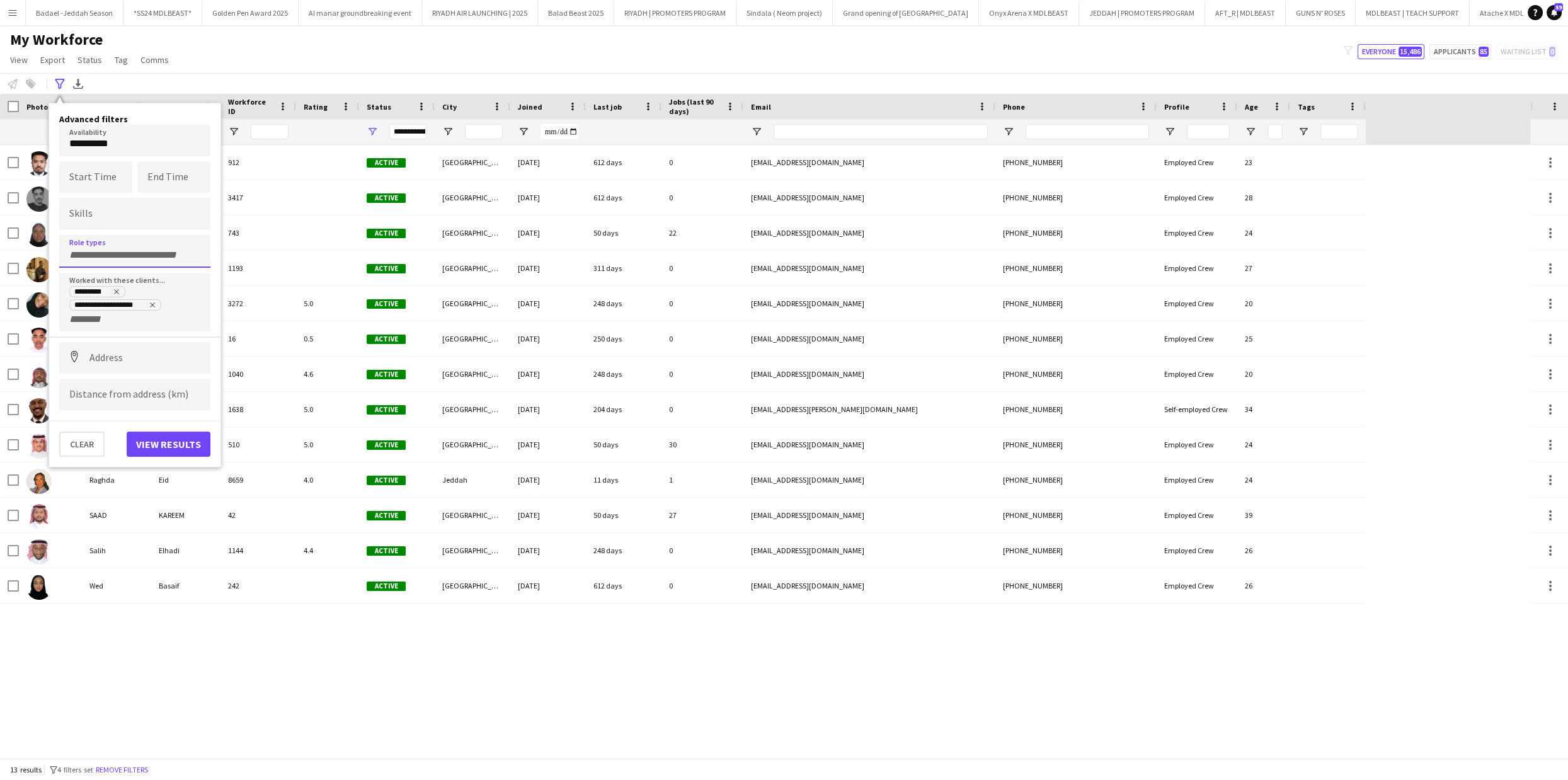
click at [126, 254] on input "Type to search role types..." at bounding box center [135, 255] width 131 height 11
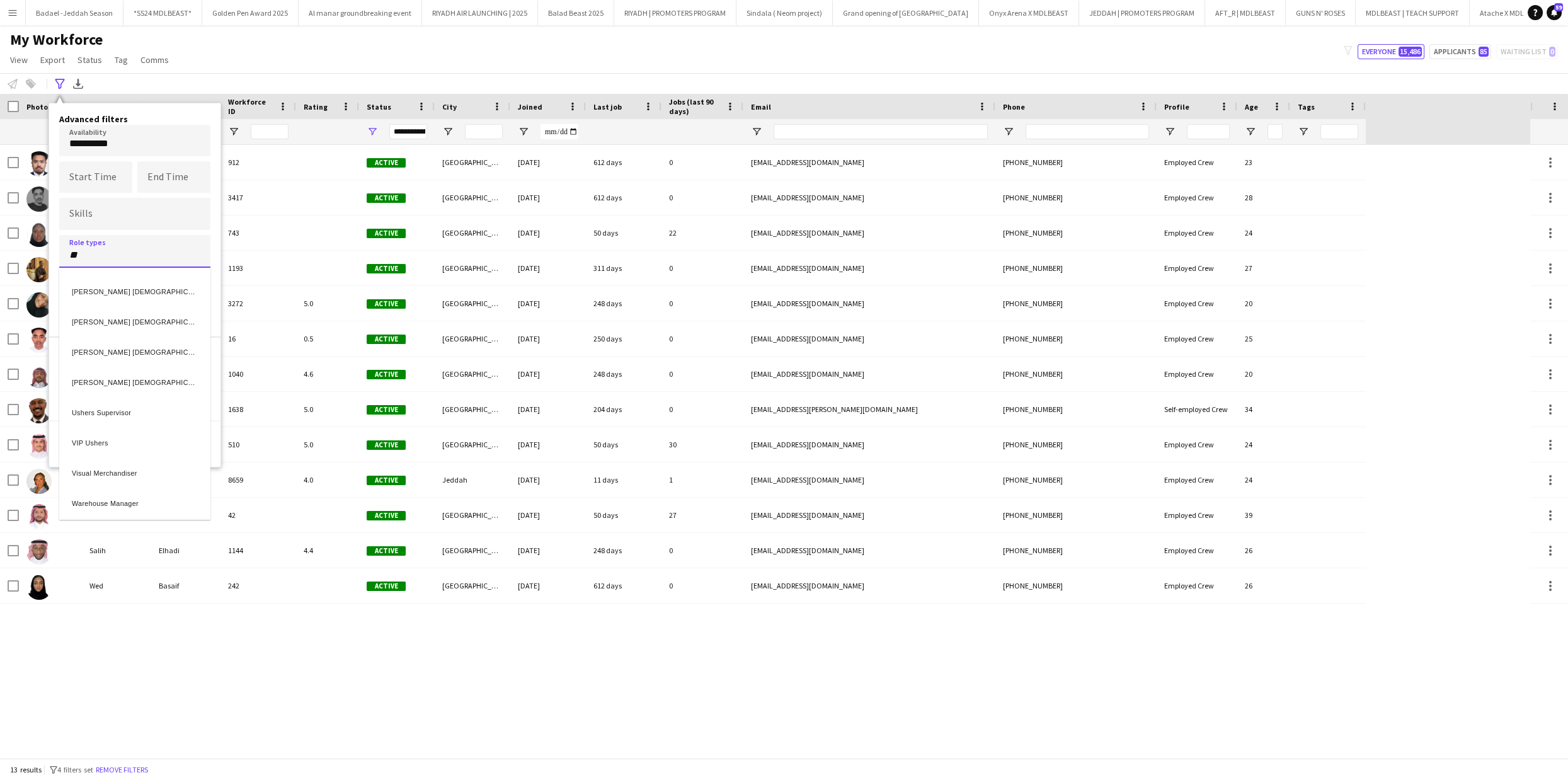
scroll to position [0, 0]
type input "***"
click at [121, 291] on div "HOST" at bounding box center [135, 286] width 152 height 31
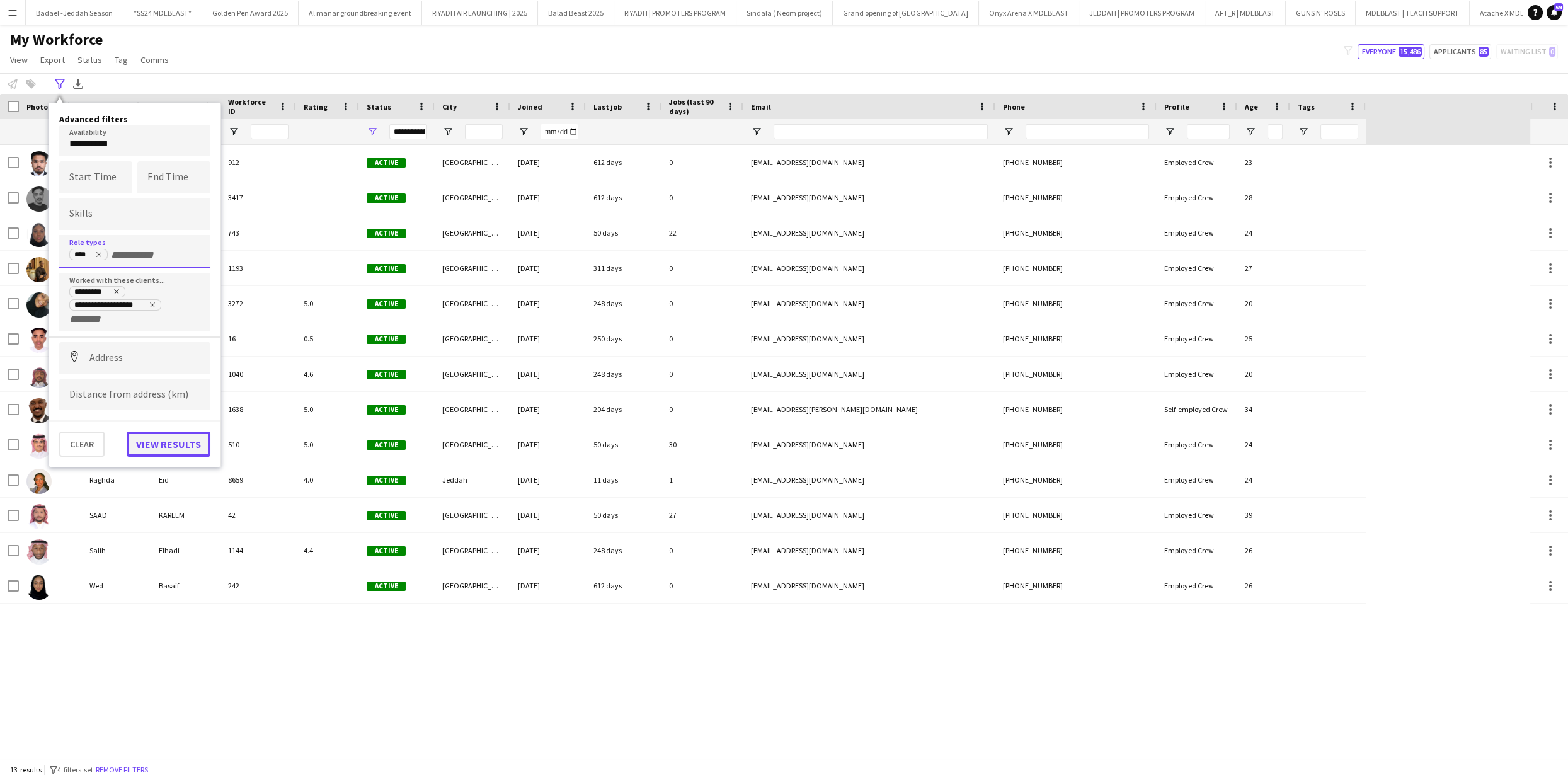
click at [173, 443] on button "View results" at bounding box center [168, 443] width 84 height 25
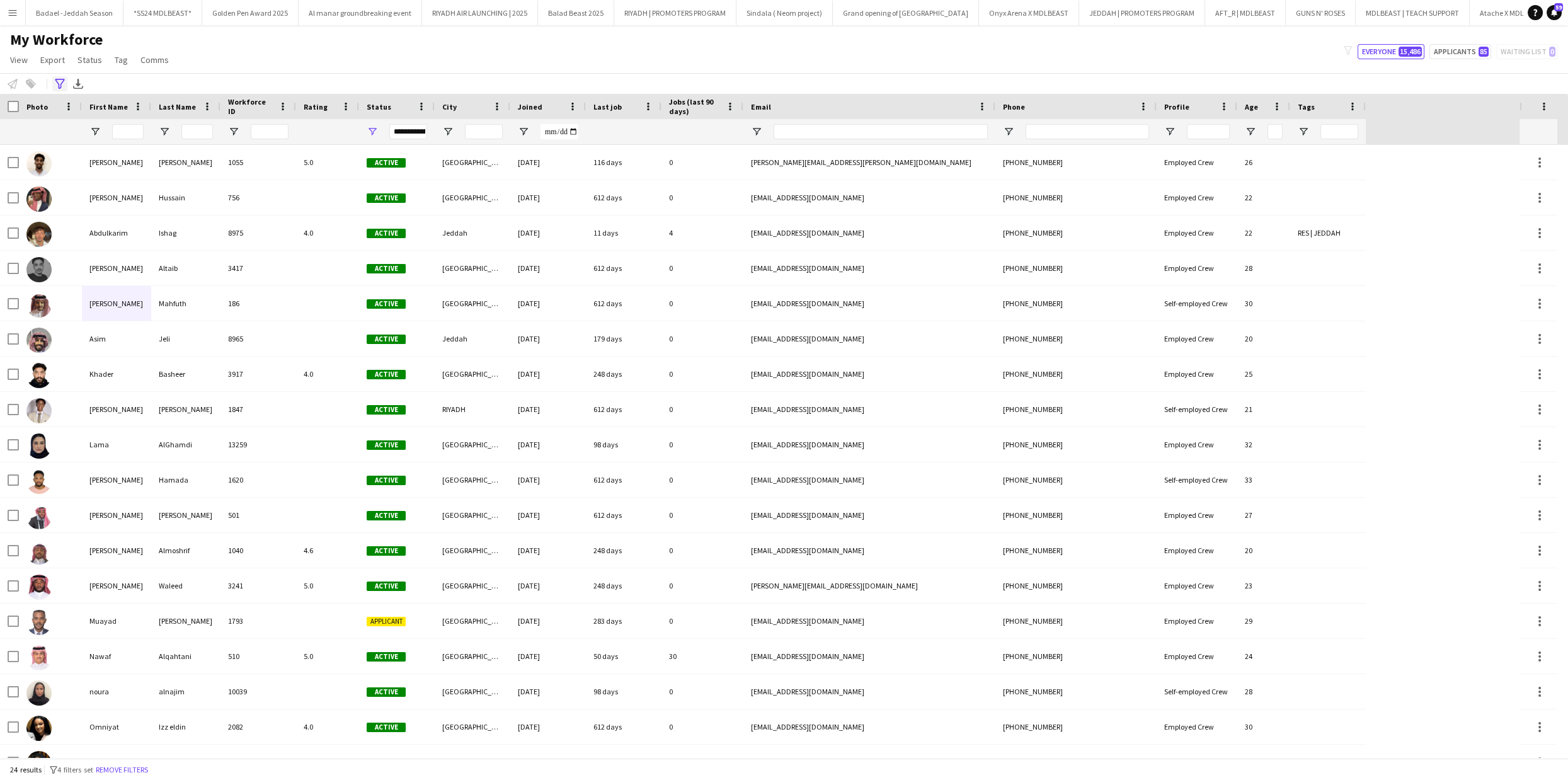
click at [59, 86] on icon at bounding box center [59, 84] width 9 height 10
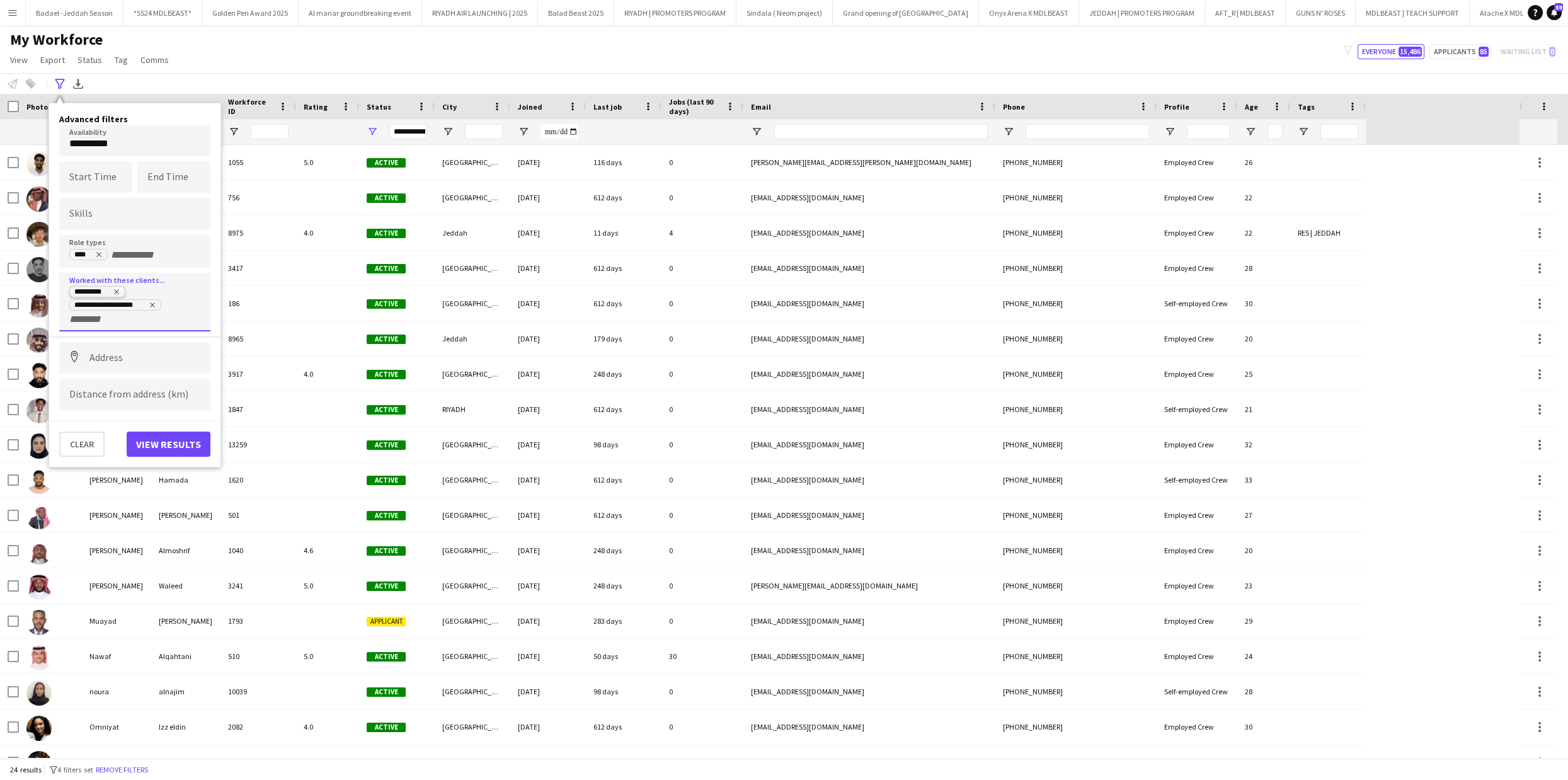
click at [114, 293] on icon "Remove tag" at bounding box center [116, 292] width 7 height 7
click at [151, 291] on icon "Remove tag" at bounding box center [152, 292] width 7 height 7
click at [165, 413] on button "View results" at bounding box center [168, 417] width 84 height 25
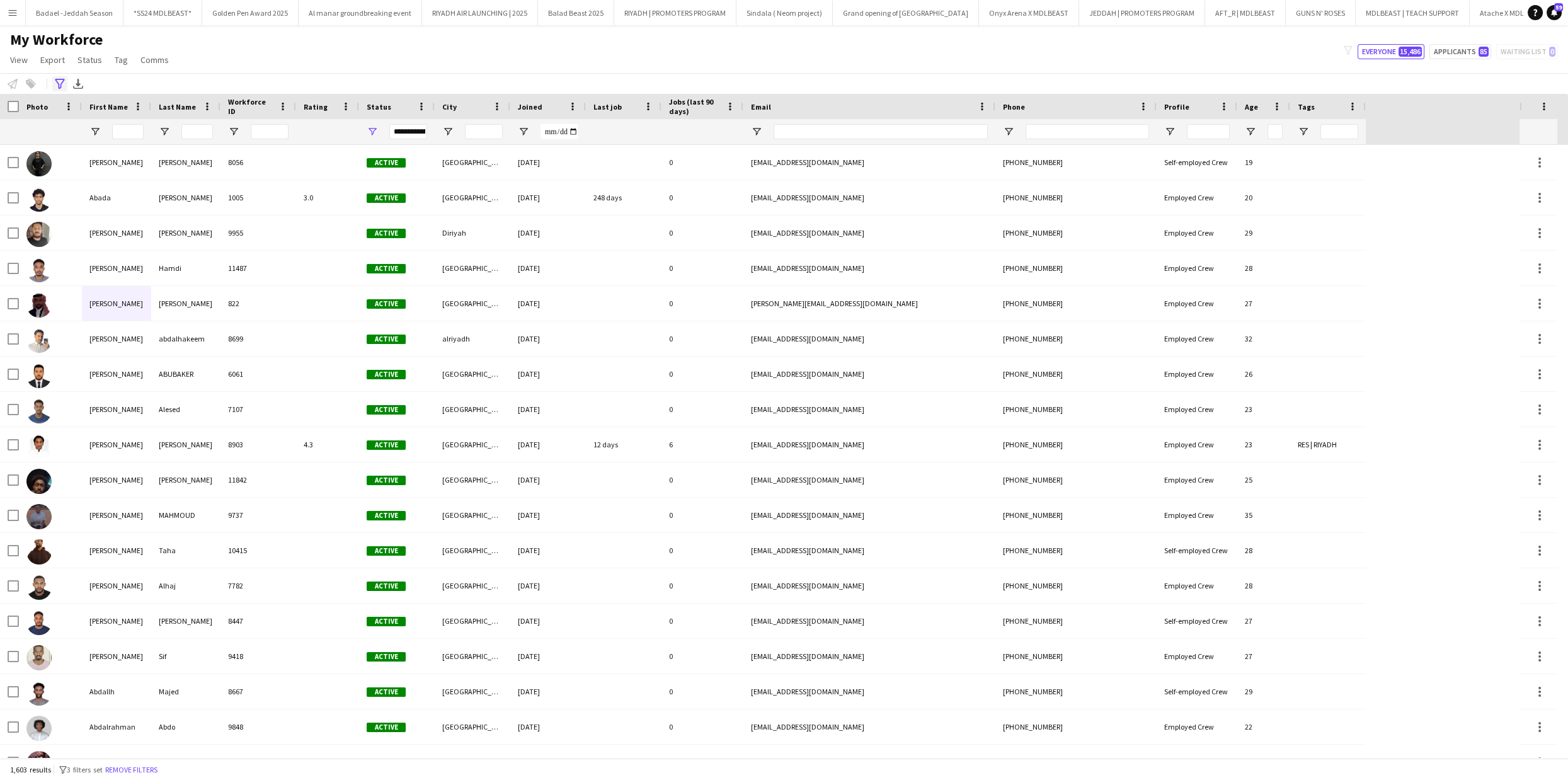
click at [59, 79] on icon "Advanced filters" at bounding box center [59, 84] width 10 height 10
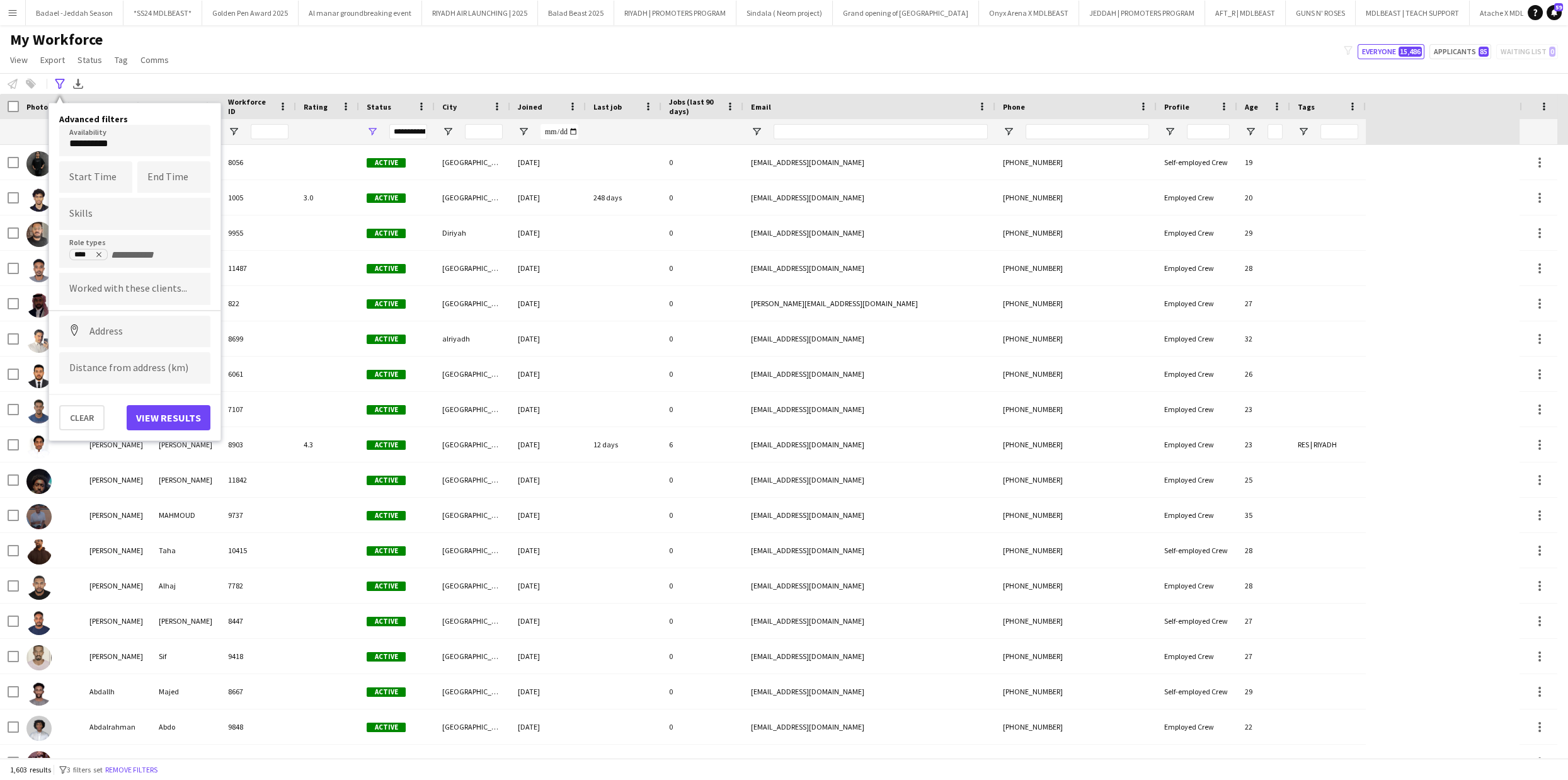
click at [83, 208] on div at bounding box center [135, 214] width 152 height 33
click at [96, 214] on div at bounding box center [784, 390] width 1568 height 780
click at [96, 214] on input "Type to search skills..." at bounding box center [135, 214] width 131 height 11
click at [140, 122] on div at bounding box center [784, 390] width 1568 height 780
click at [99, 252] on icon "Remove tag" at bounding box center [99, 255] width 7 height 7
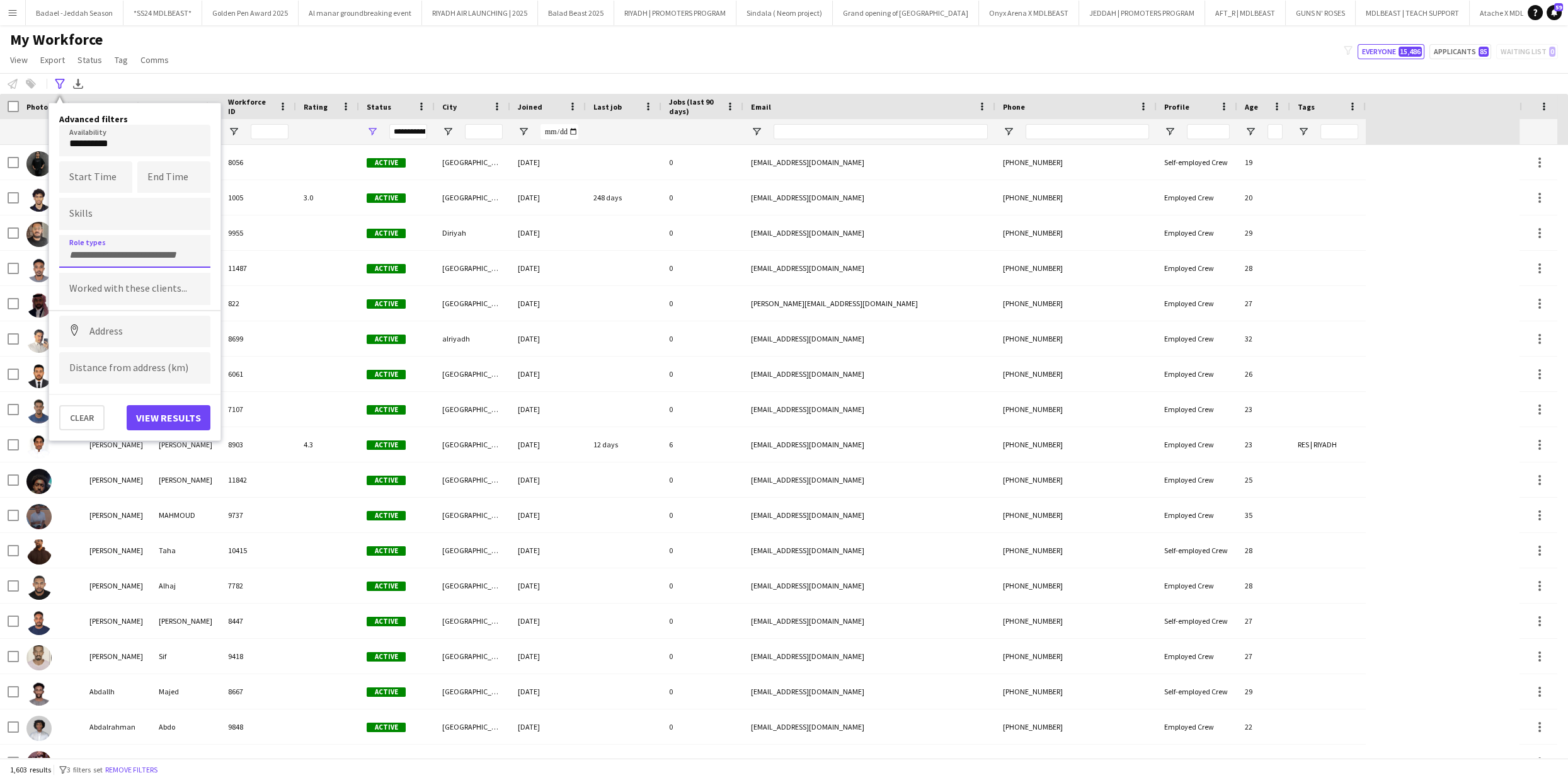
click at [105, 253] on input "Type to search role types..." at bounding box center [135, 255] width 131 height 11
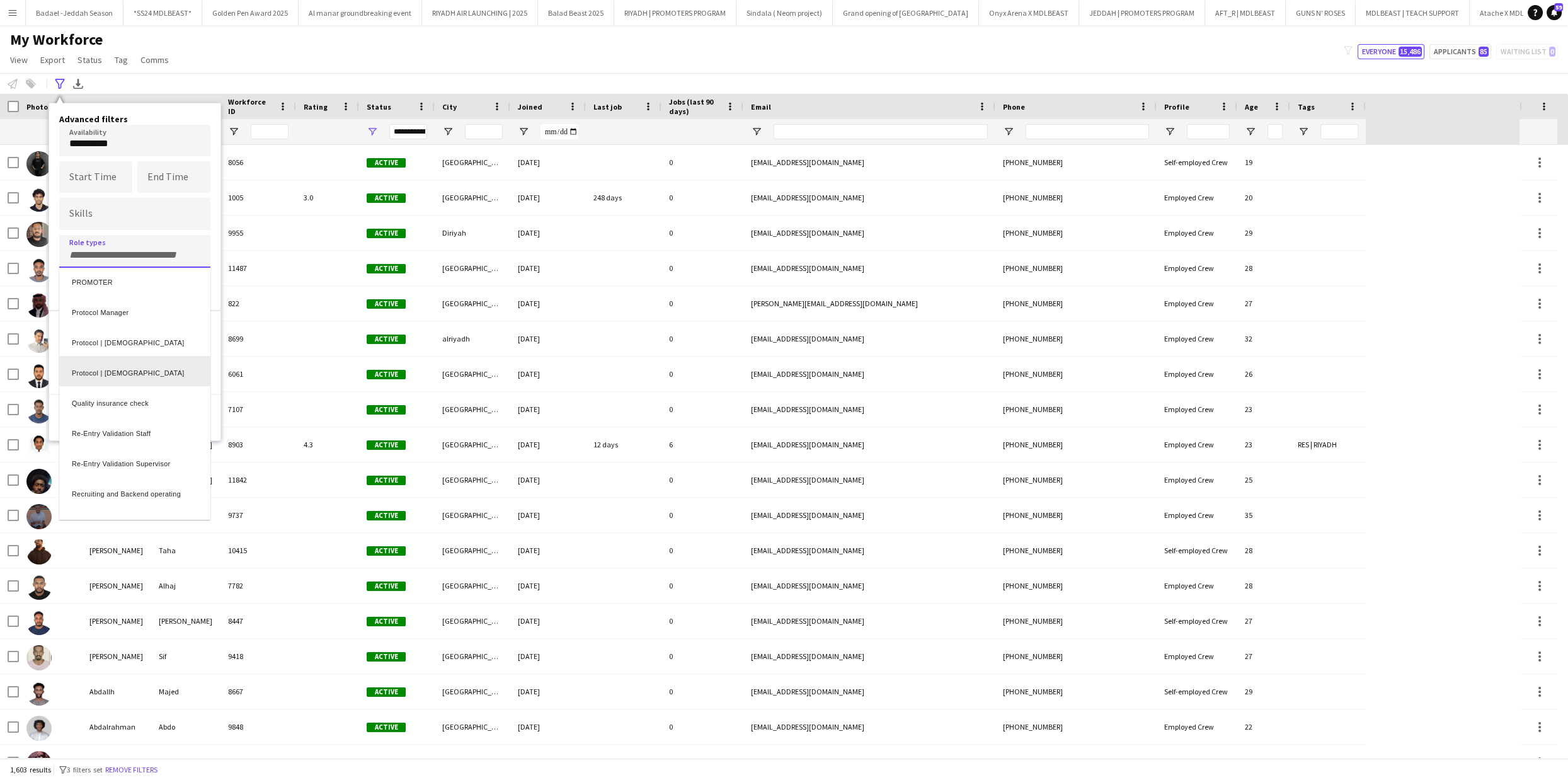
click at [130, 369] on div "Protocol | [DEMOGRAPHIC_DATA]" at bounding box center [135, 371] width 152 height 31
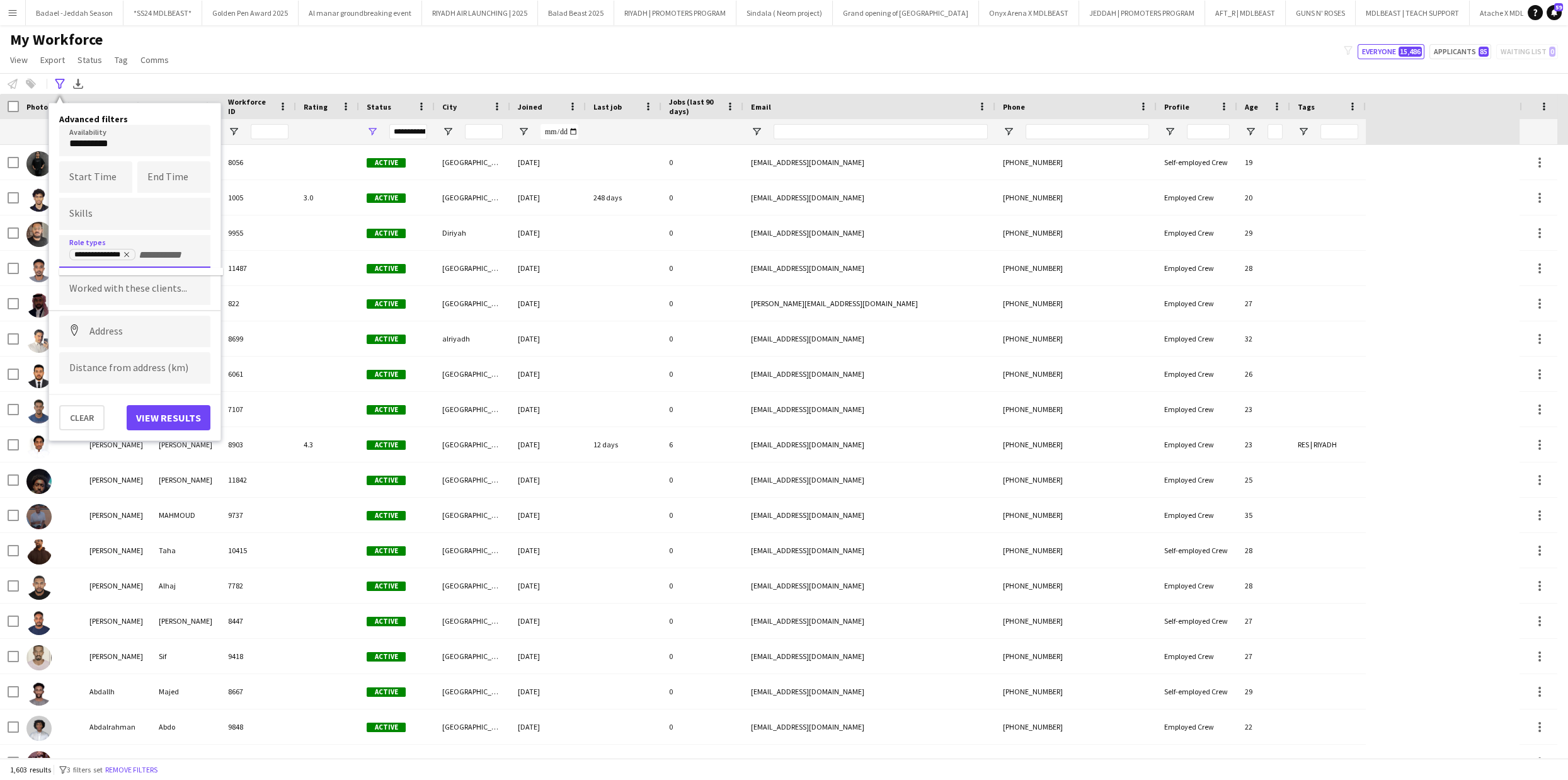
scroll to position [0, 0]
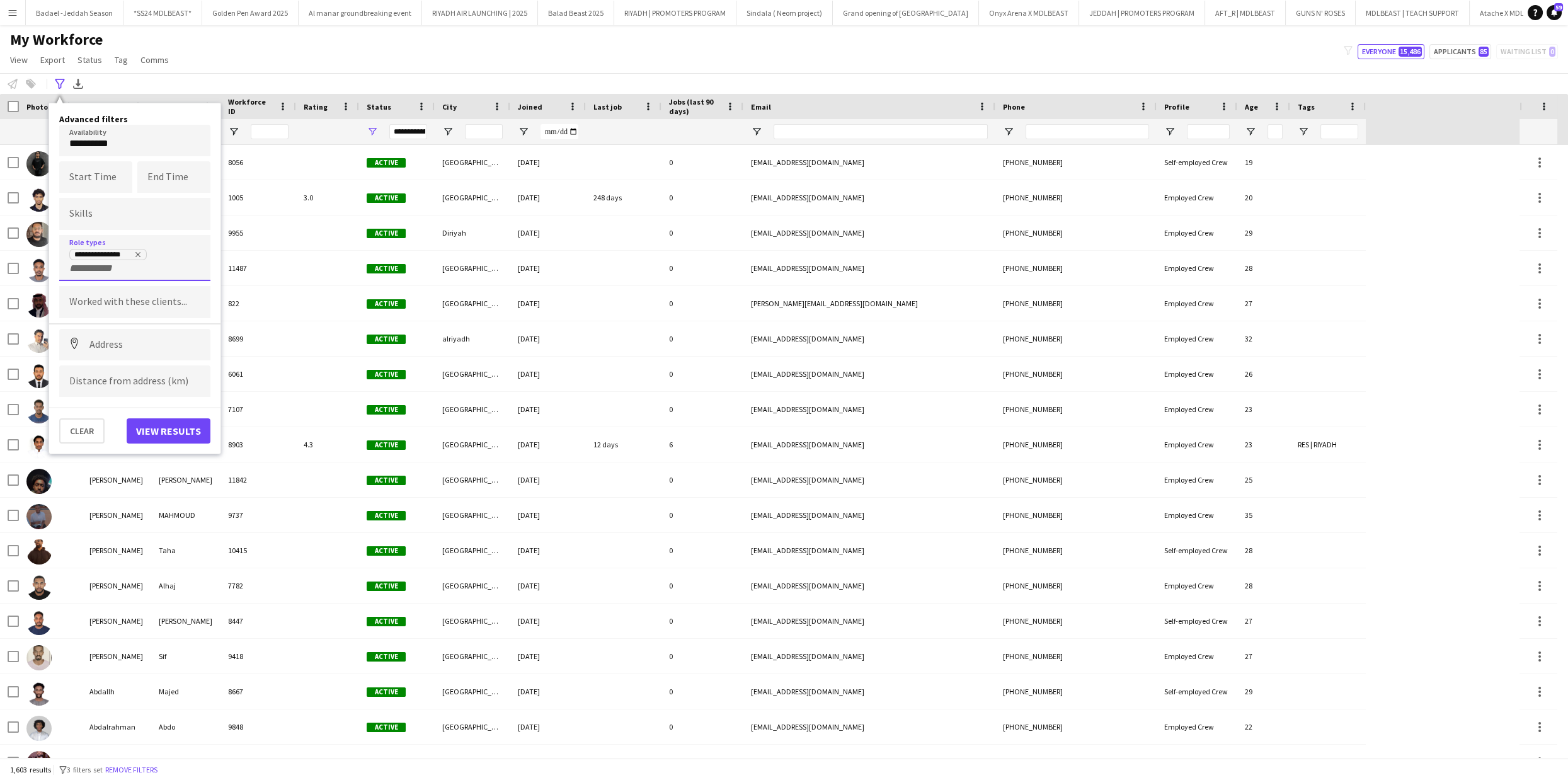
click at [112, 306] on input "Type to search clients..." at bounding box center [135, 302] width 131 height 11
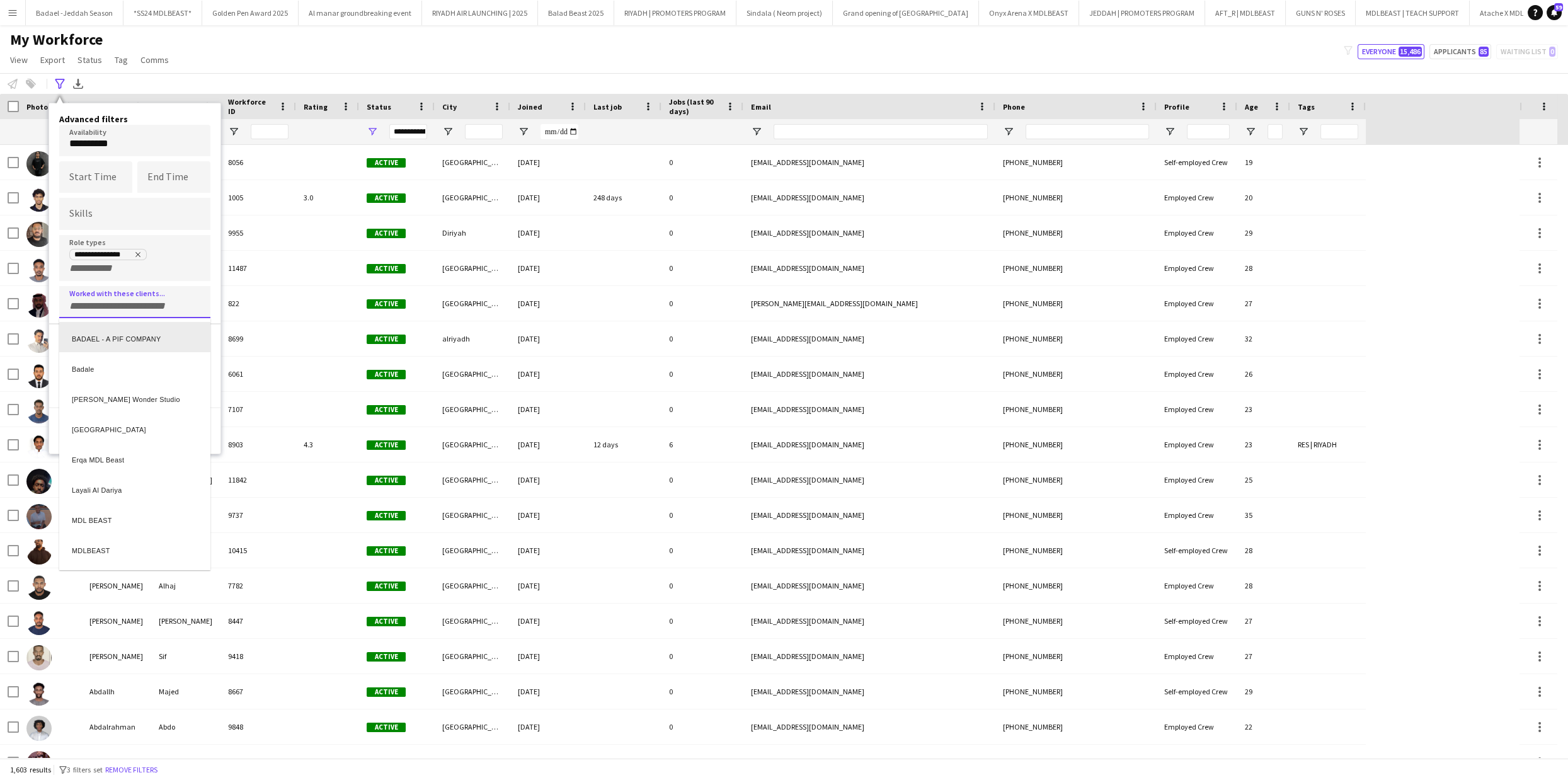
click at [138, 251] on div at bounding box center [784, 390] width 1568 height 780
click at [138, 253] on icon "Remove tag" at bounding box center [138, 254] width 5 height 5
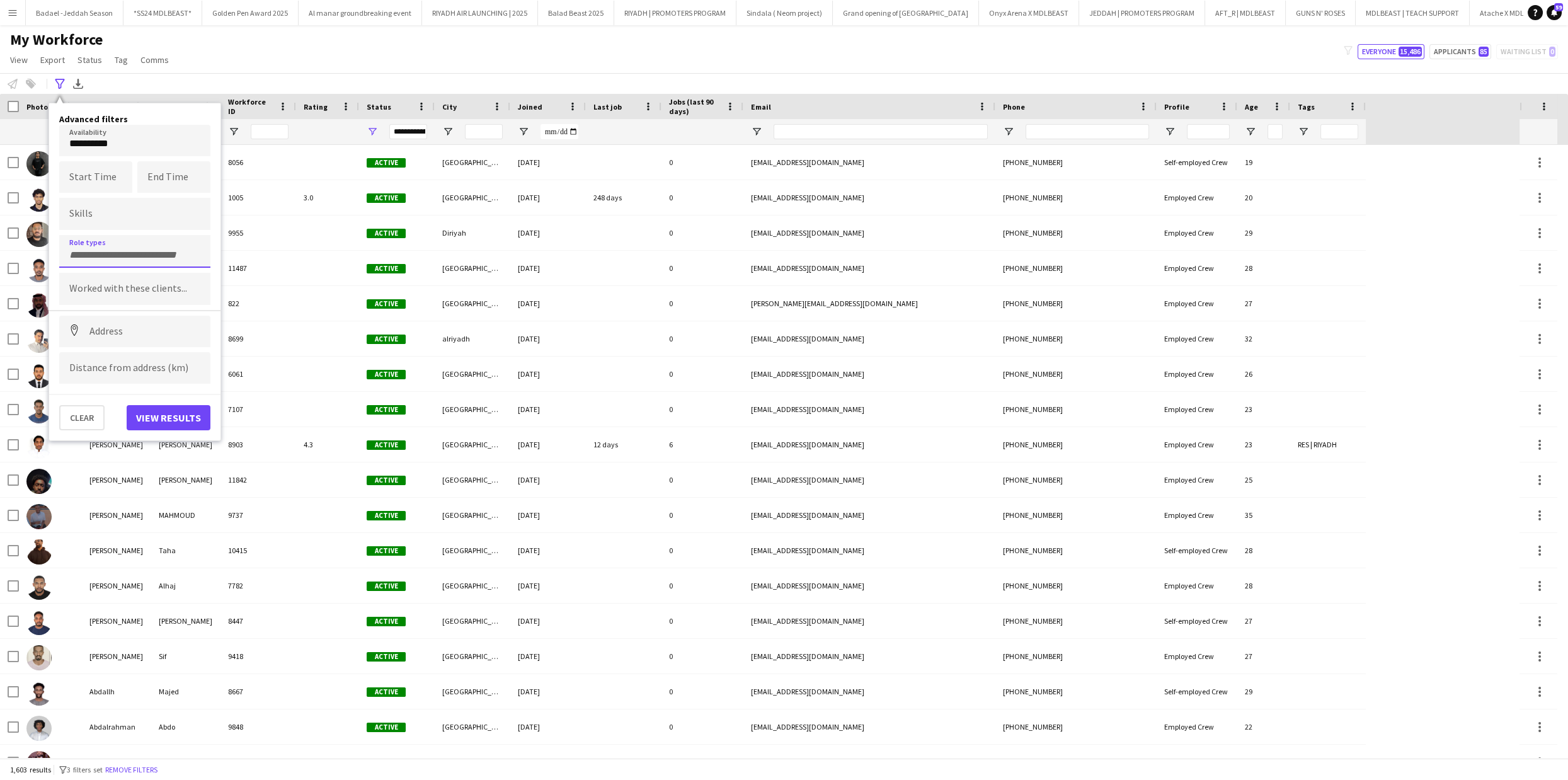
click at [138, 253] on input "Type to search role types..." at bounding box center [135, 255] width 131 height 11
click at [138, 256] on div at bounding box center [784, 390] width 1568 height 780
click at [117, 254] on input "Type to search role types..." at bounding box center [135, 255] width 131 height 11
type input "***"
click at [130, 291] on div "Resolution Center Staff" at bounding box center [135, 286] width 152 height 31
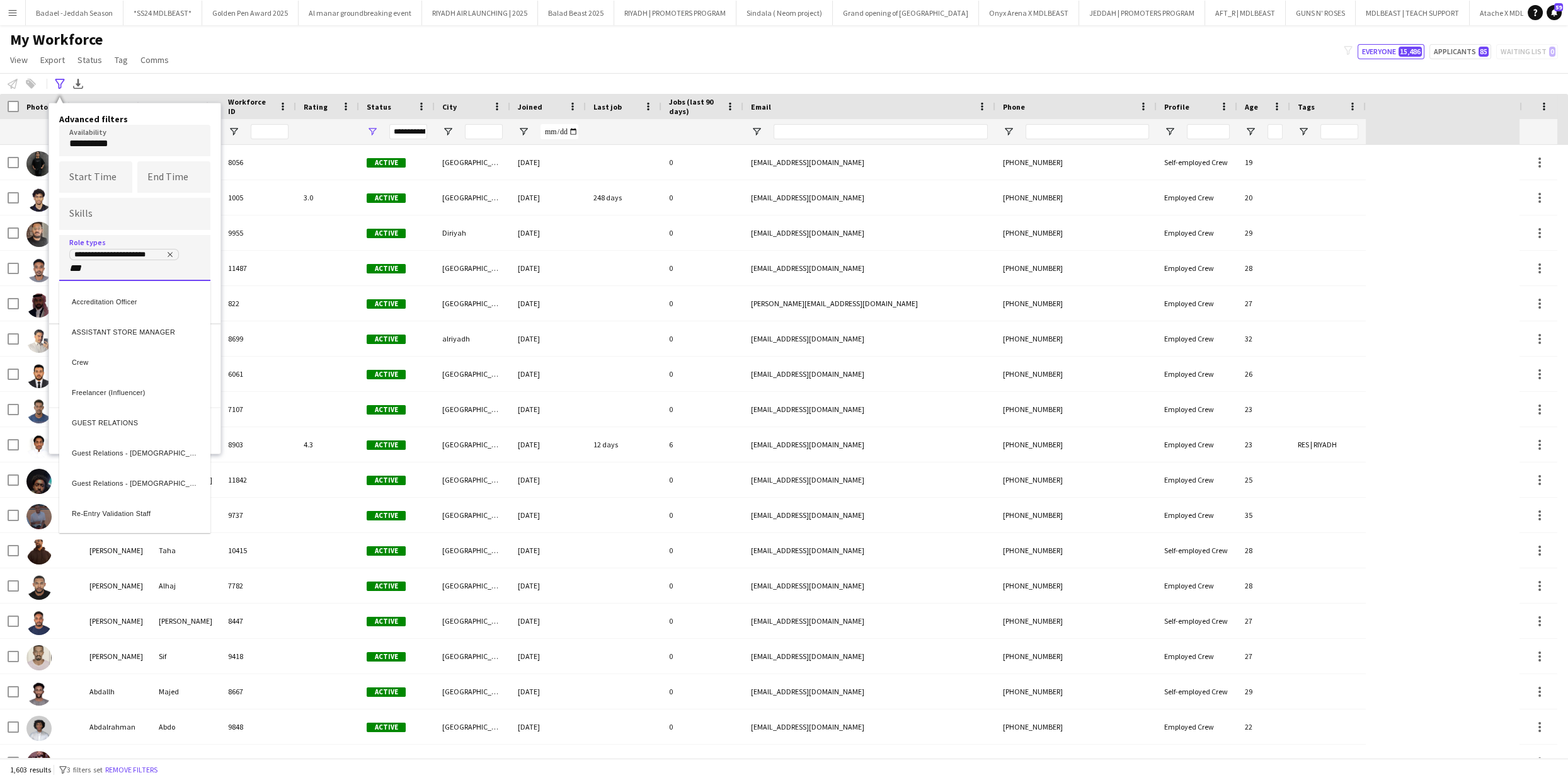
type input "***"
click at [123, 309] on div "Resolution Center Supervisor" at bounding box center [135, 299] width 152 height 31
type input "***"
click at [117, 320] on div "Resolution Manager" at bounding box center [135, 313] width 152 height 31
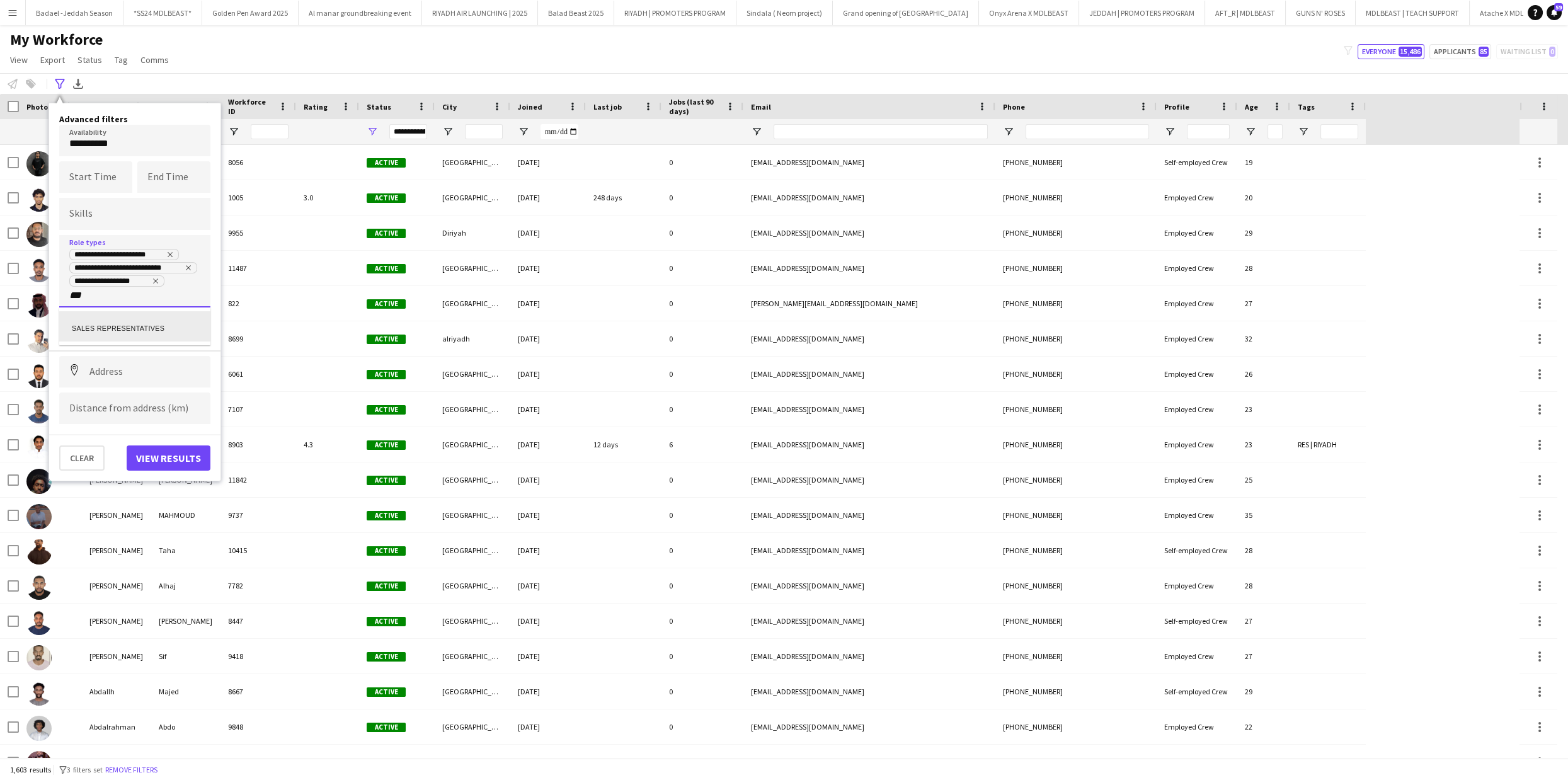
click at [160, 296] on div at bounding box center [784, 390] width 1568 height 780
click at [160, 296] on div "**********" at bounding box center [135, 274] width 131 height 54
type input "*"
click at [132, 328] on div "Access Control" at bounding box center [135, 323] width 152 height 31
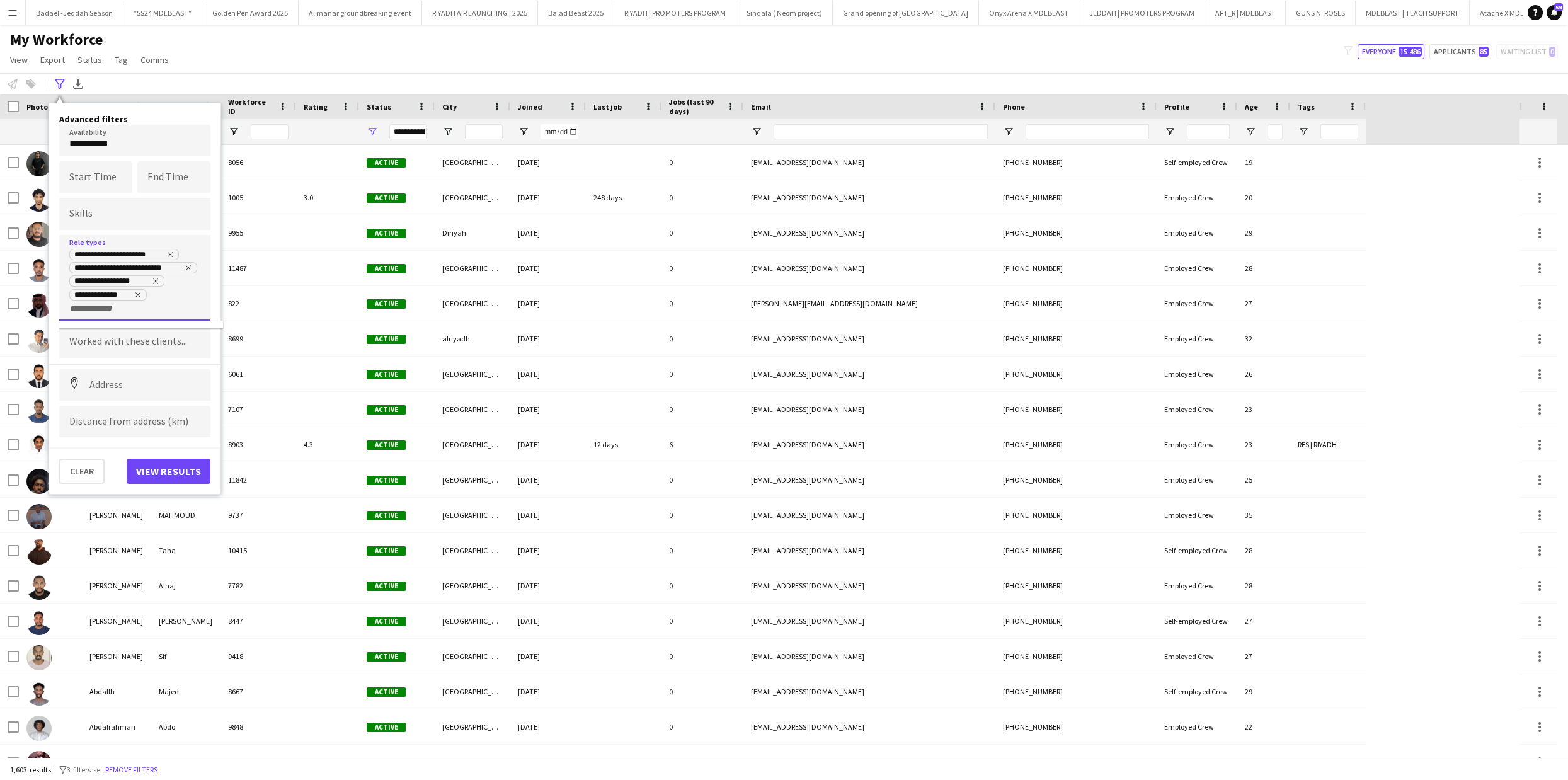
scroll to position [0, 0]
click at [140, 296] on icon "Remove tag" at bounding box center [138, 295] width 7 height 7
click at [111, 322] on div at bounding box center [135, 328] width 152 height 33
click at [111, 338] on div at bounding box center [135, 328] width 152 height 33
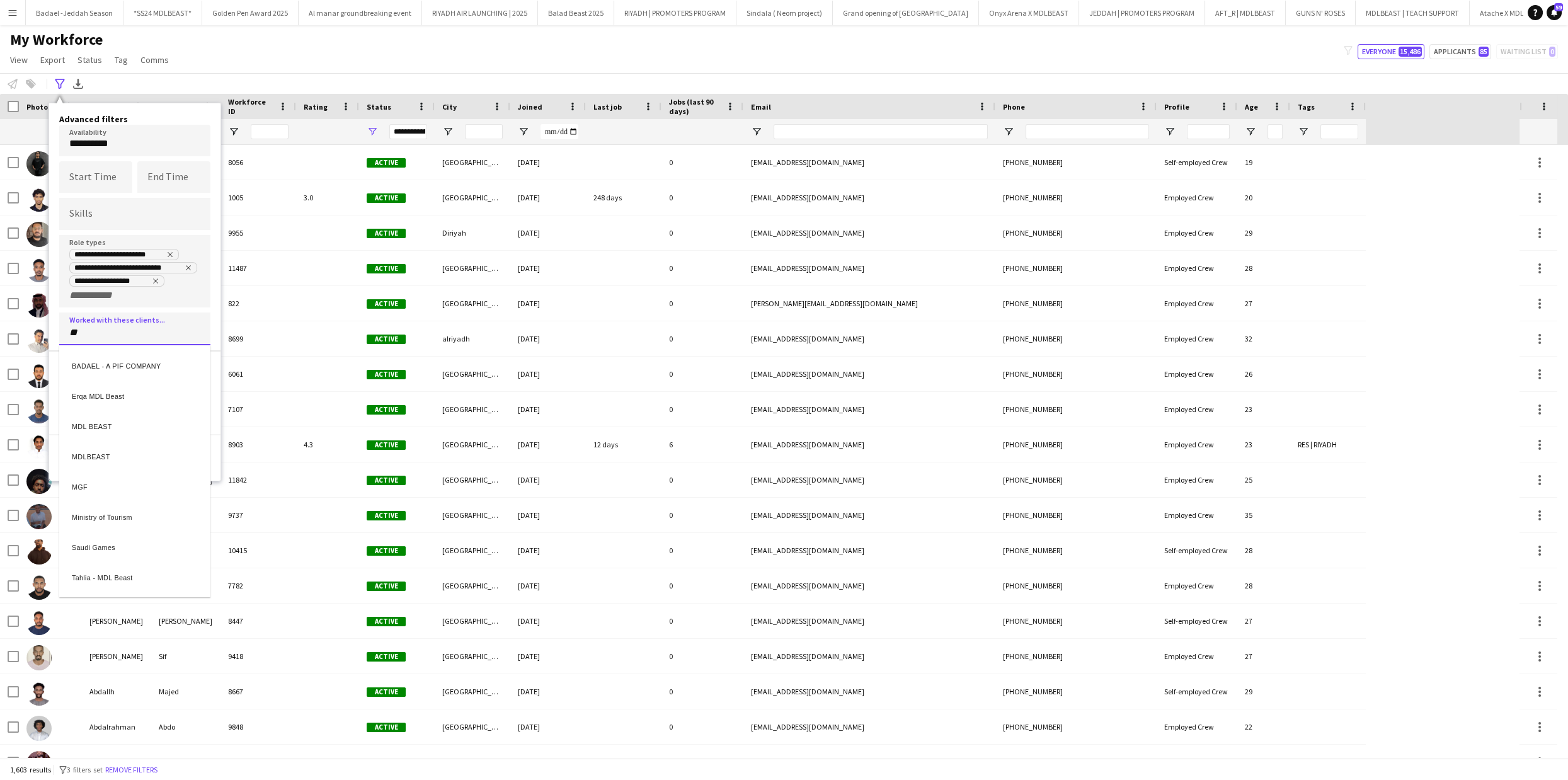
type input "**"
click at [112, 423] on div "MDLBEAST" at bounding box center [135, 425] width 152 height 31
type input "**"
click at [109, 386] on div "MDL BEAST" at bounding box center [135, 394] width 152 height 31
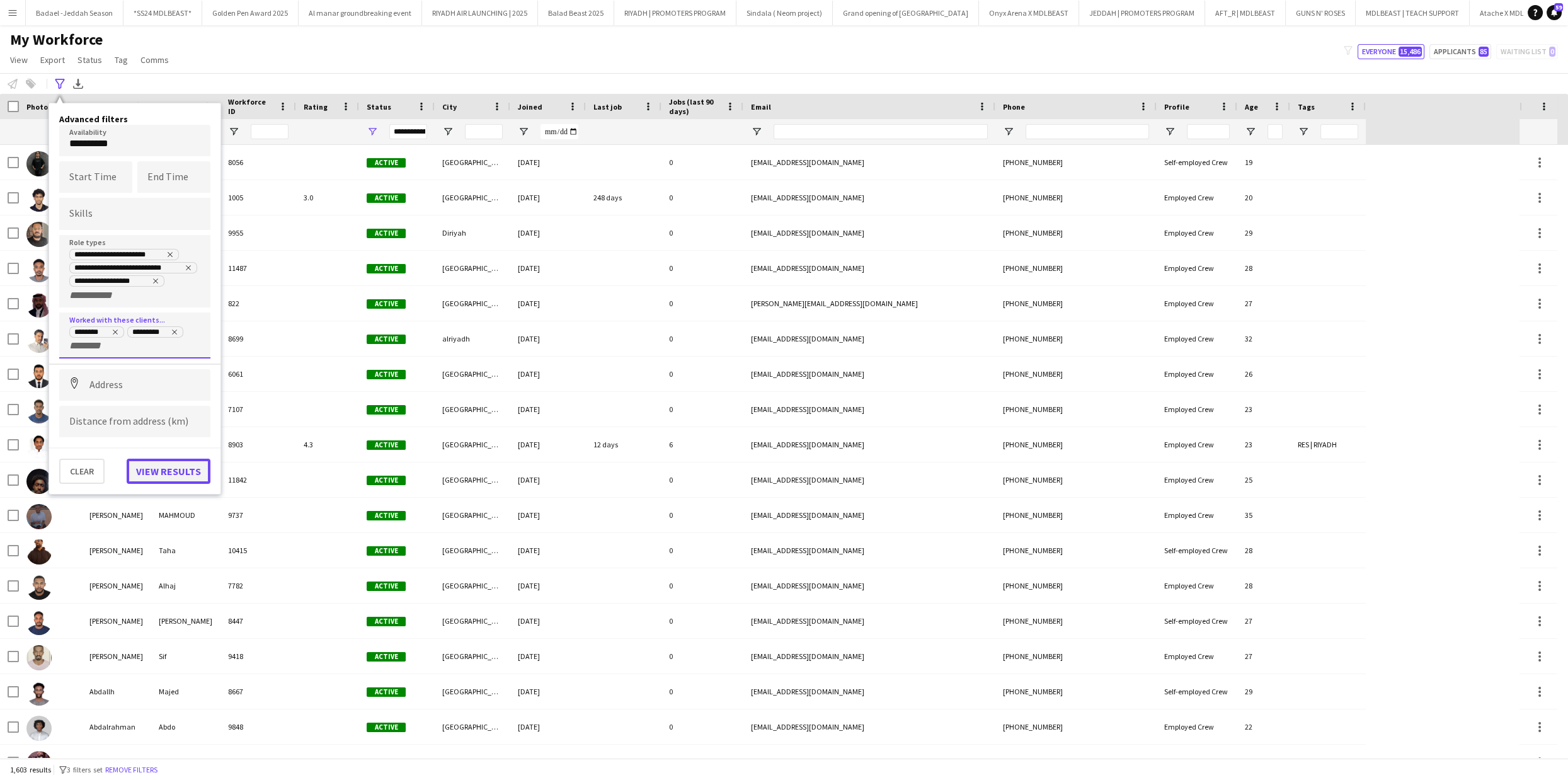
click at [202, 477] on button "View results" at bounding box center [168, 471] width 84 height 25
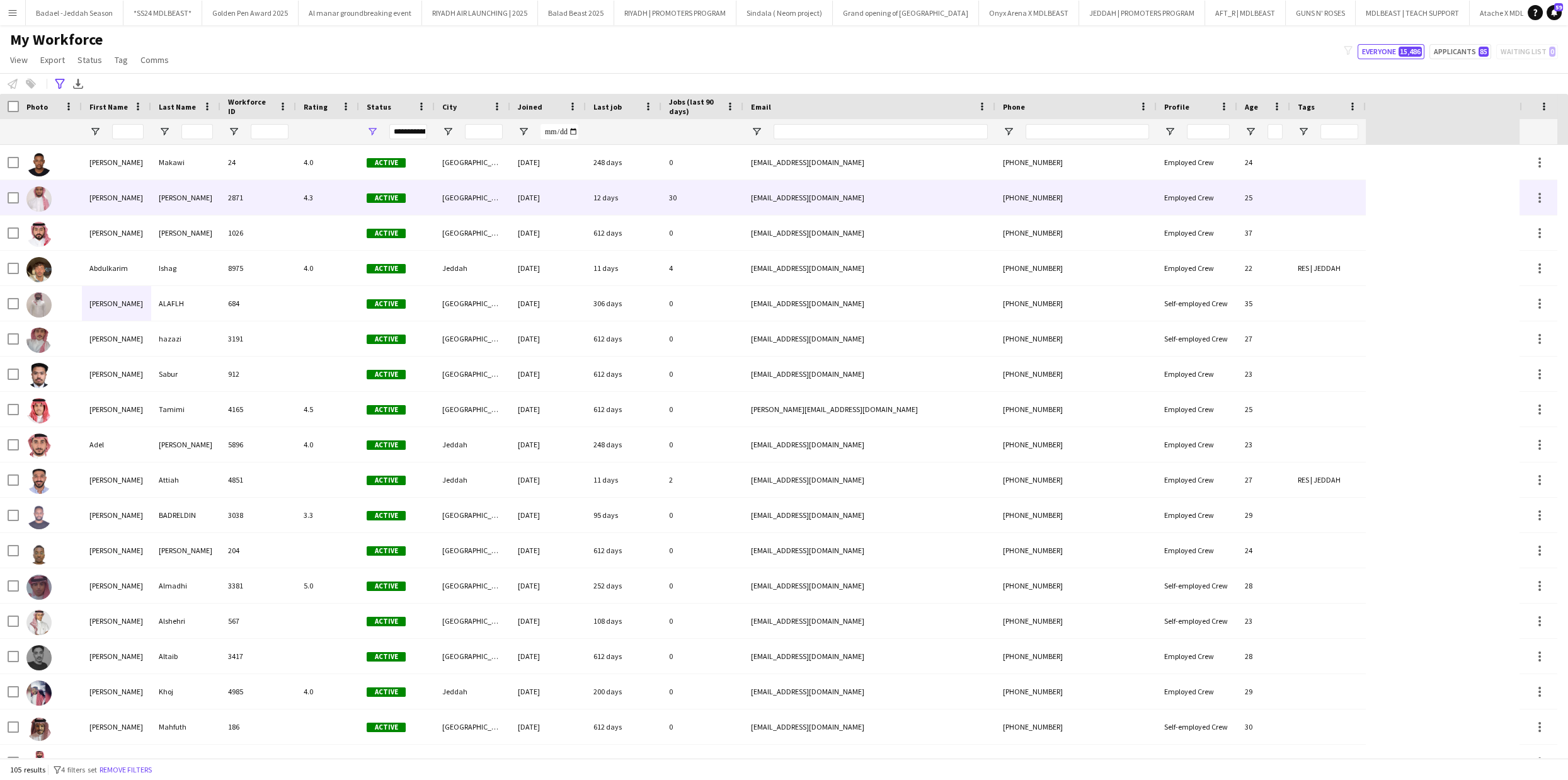
click at [113, 201] on div "[PERSON_NAME]" at bounding box center [116, 197] width 70 height 34
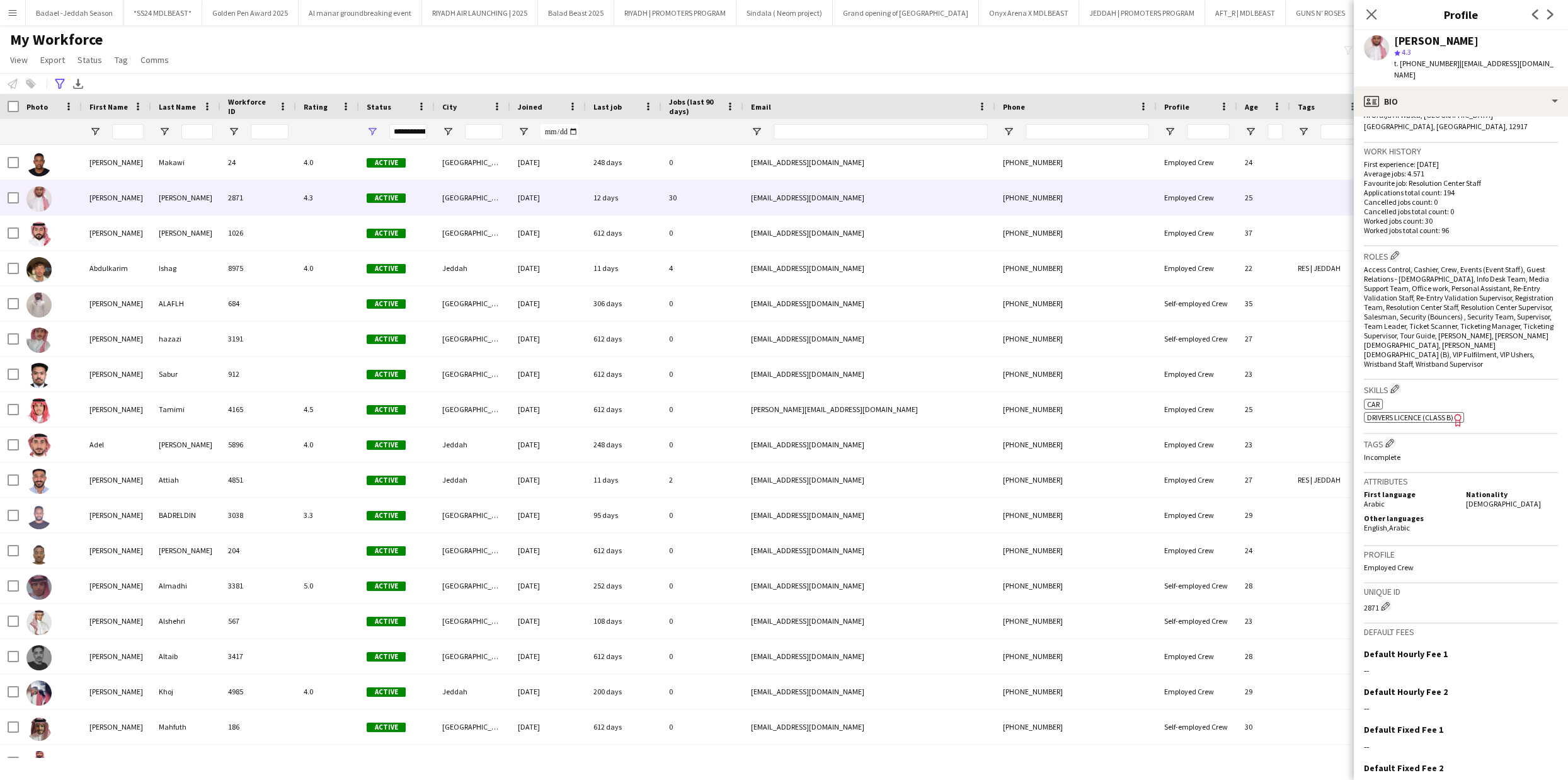
scroll to position [325, 0]
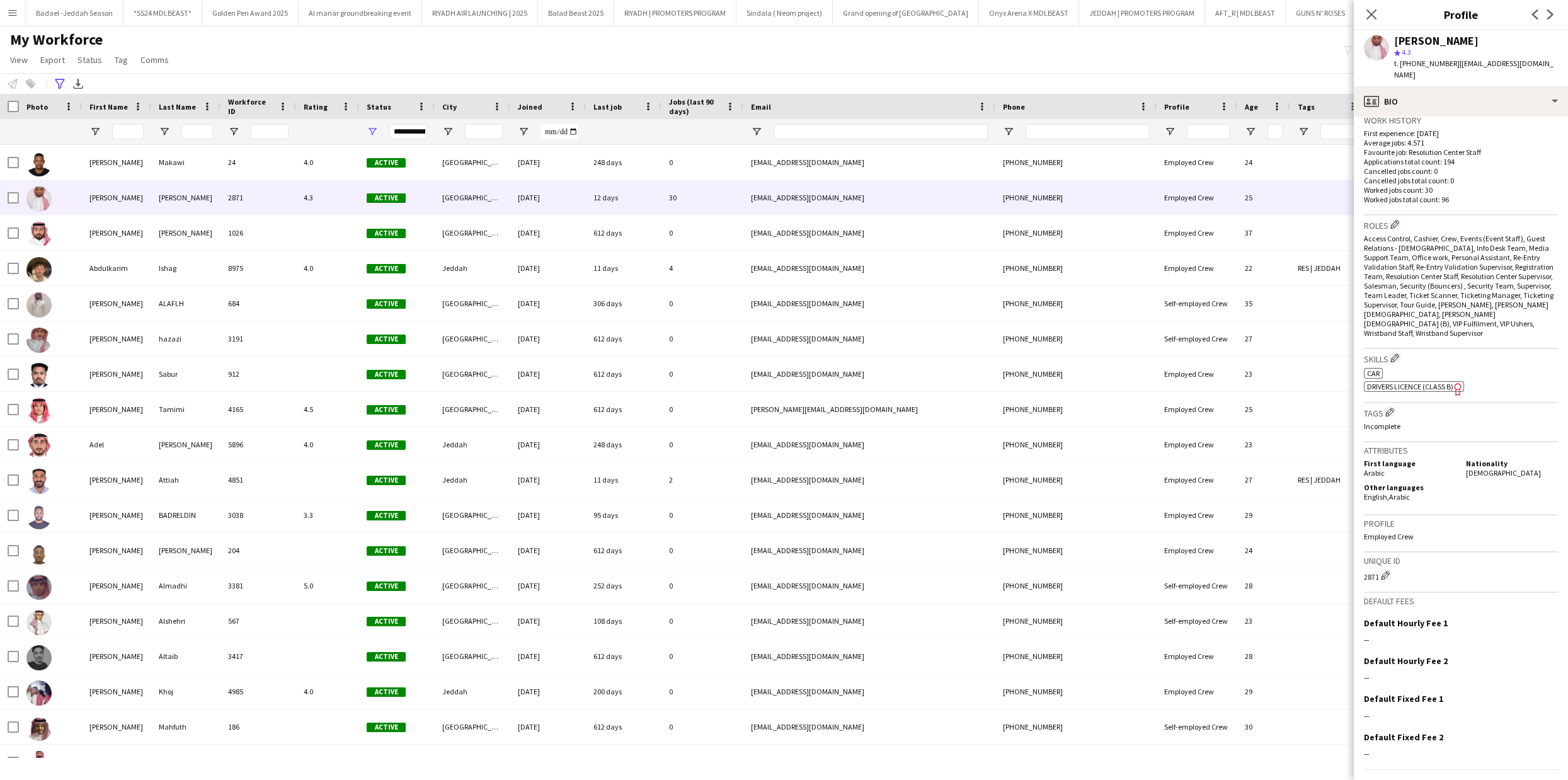
click at [1519, 780] on button "Next" at bounding box center [1523, 792] width 68 height 25
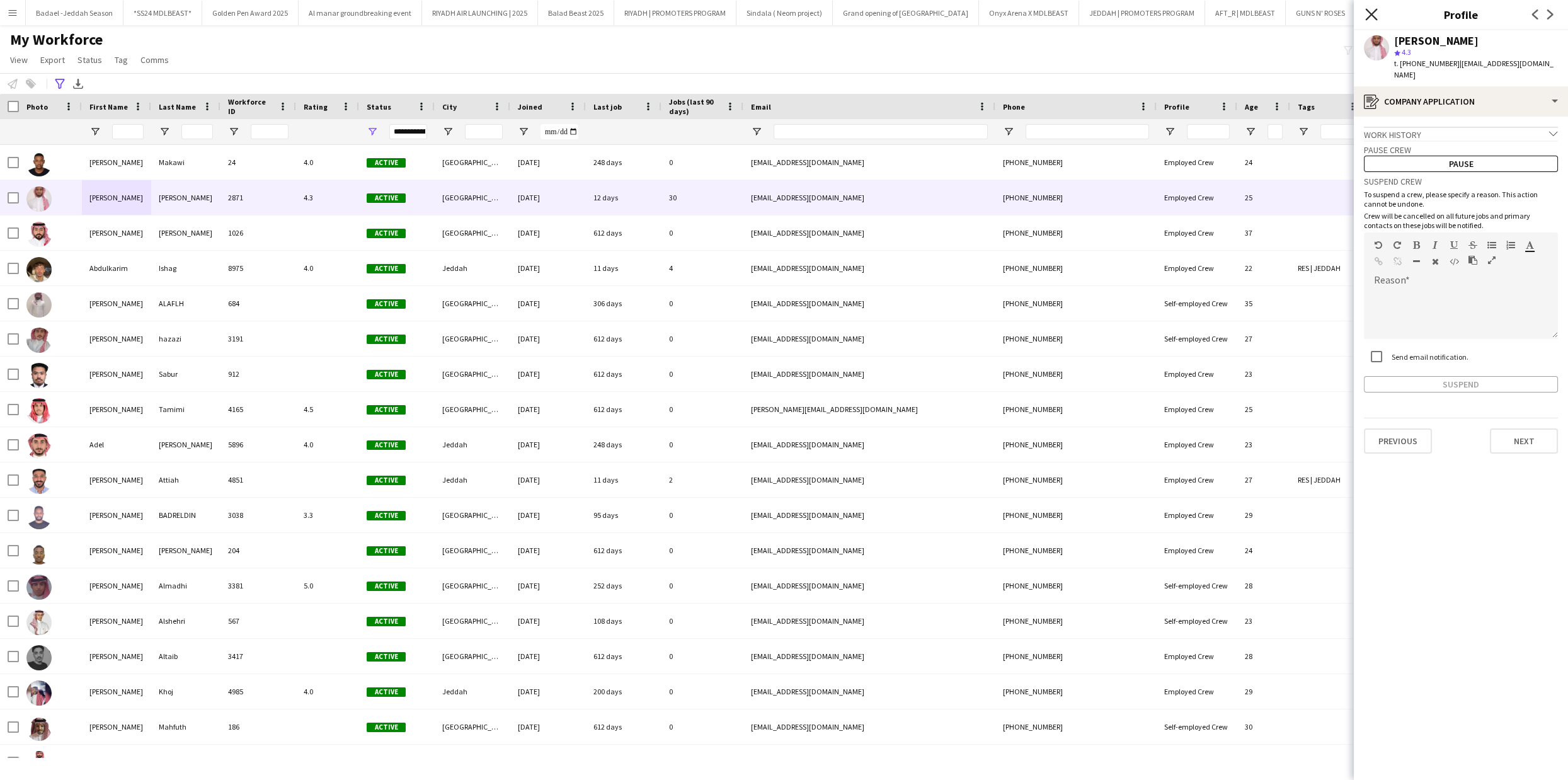
click at [1369, 20] on icon "Close pop-in" at bounding box center [1371, 14] width 12 height 12
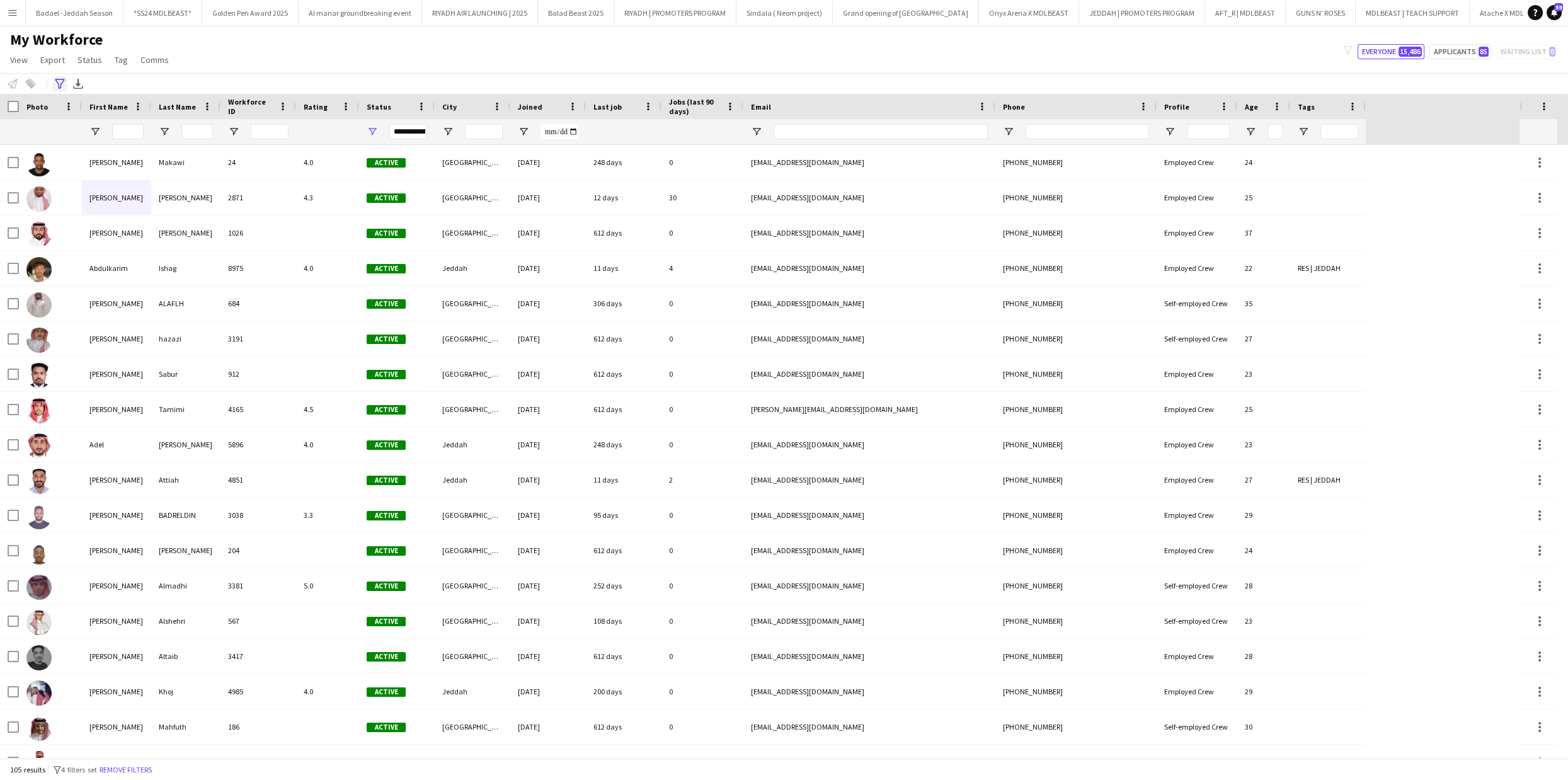
click at [56, 82] on icon "Advanced filters" at bounding box center [59, 84] width 10 height 10
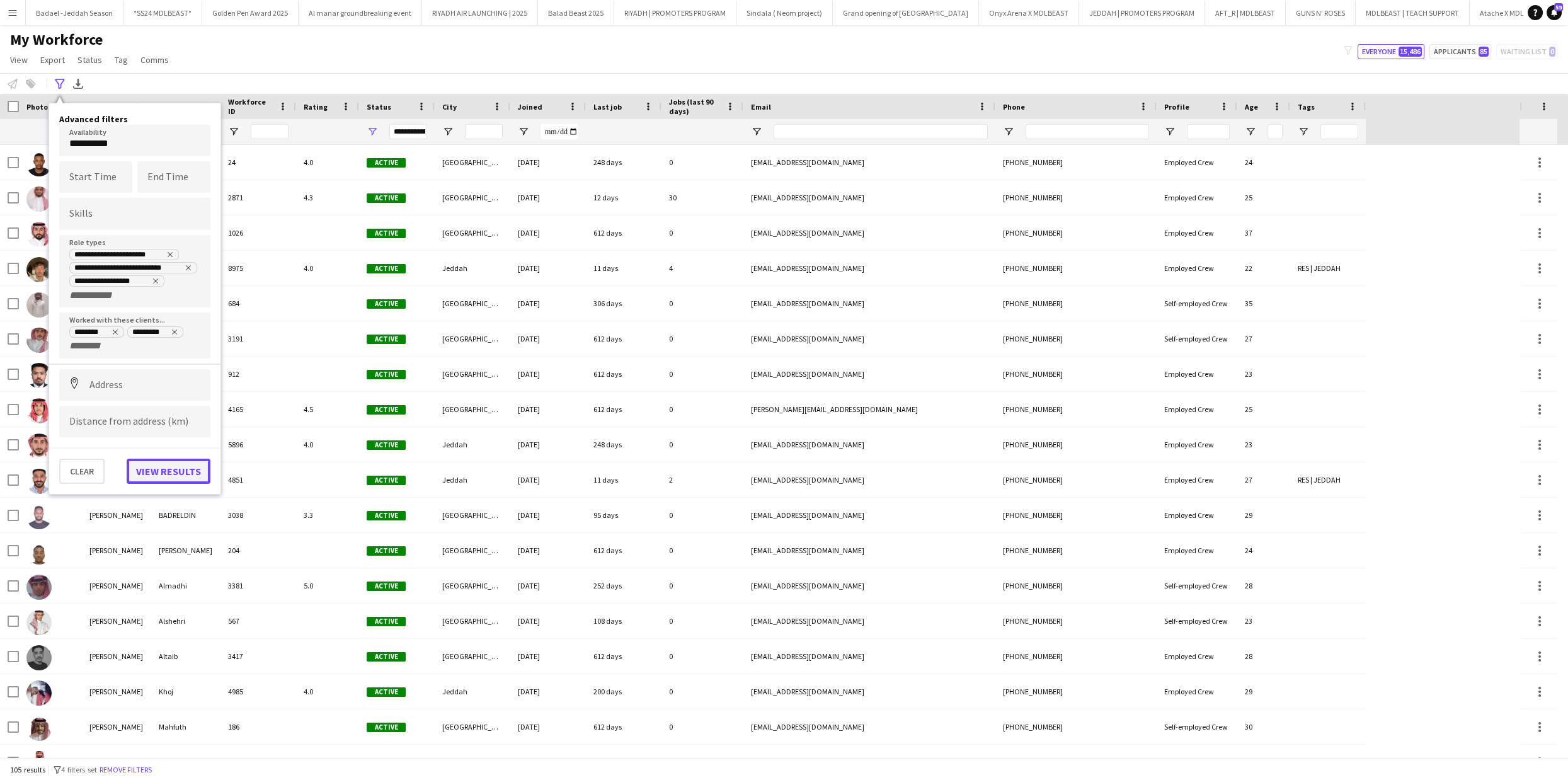
click at [164, 469] on button "View results" at bounding box center [168, 471] width 84 height 25
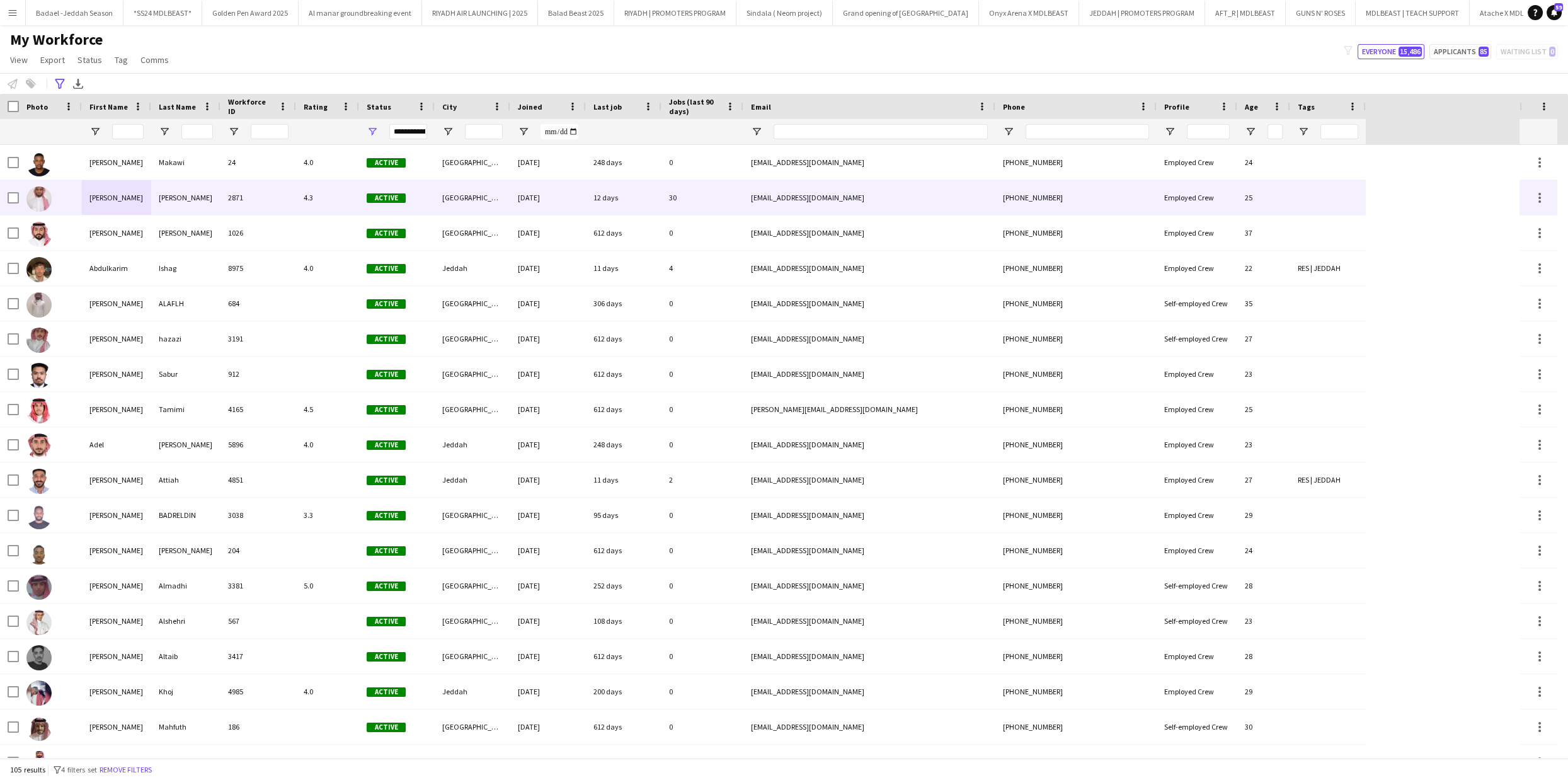
click at [189, 191] on div "[PERSON_NAME]" at bounding box center [186, 197] width 70 height 34
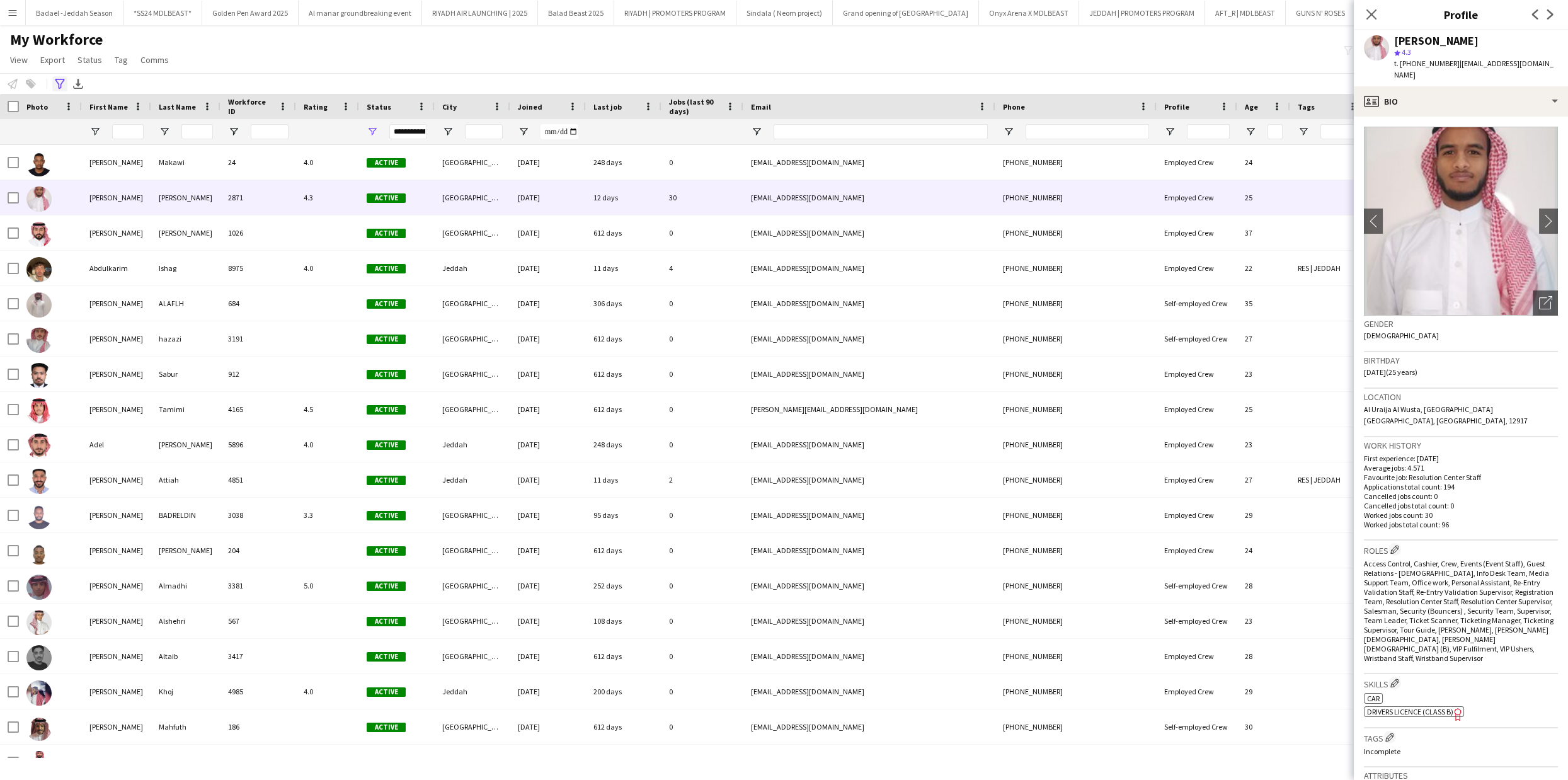
click at [56, 87] on icon "Advanced filters" at bounding box center [59, 84] width 10 height 10
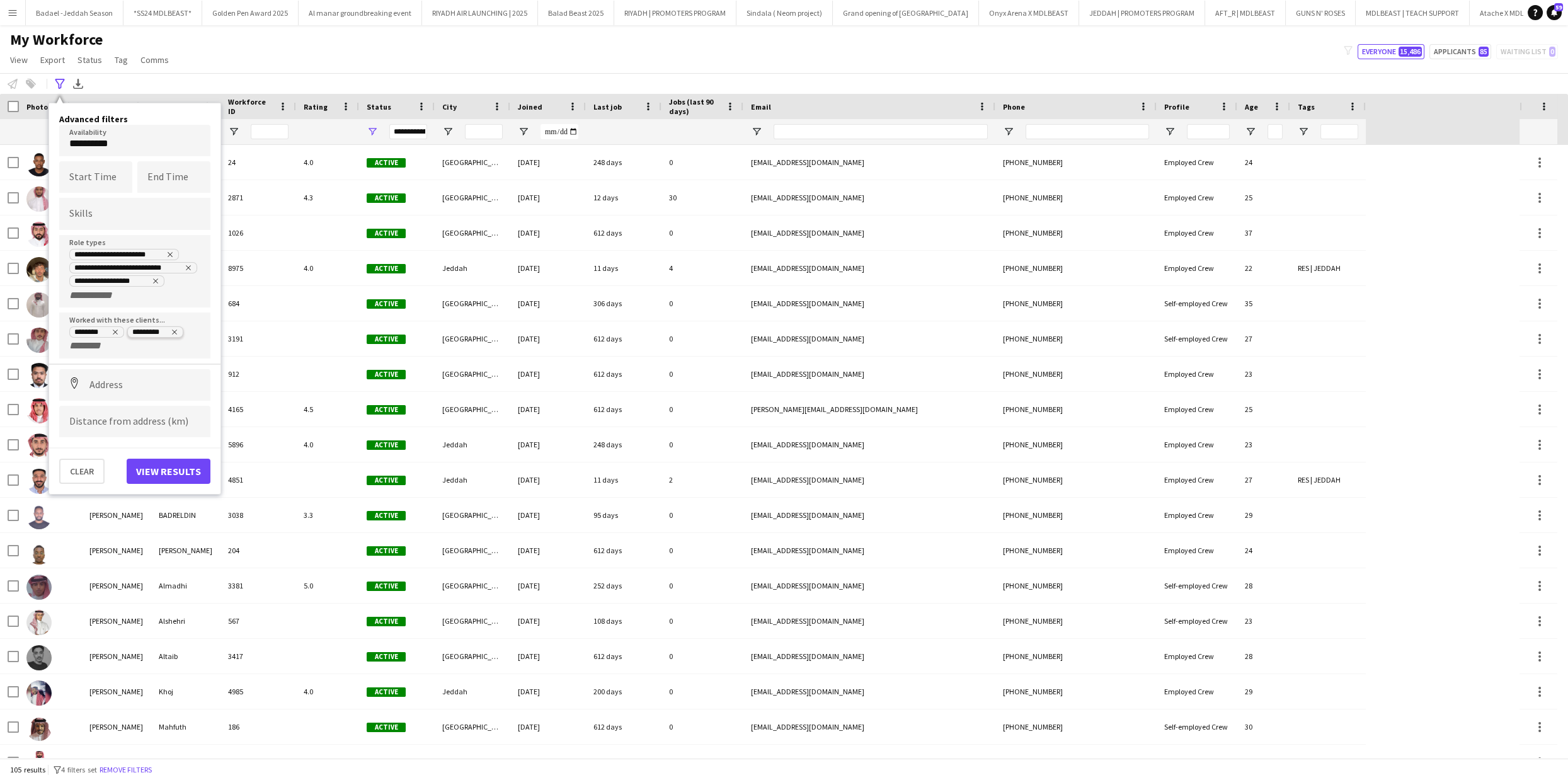
click at [179, 333] on tag-ripple at bounding box center [155, 333] width 55 height 10
click at [106, 328] on div "********" at bounding box center [91, 333] width 34 height 10
click at [112, 330] on icon "Remove tag" at bounding box center [114, 332] width 5 height 5
click at [116, 330] on icon "Remove tag" at bounding box center [116, 332] width 5 height 5
click at [172, 450] on button "View results" at bounding box center [168, 457] width 84 height 25
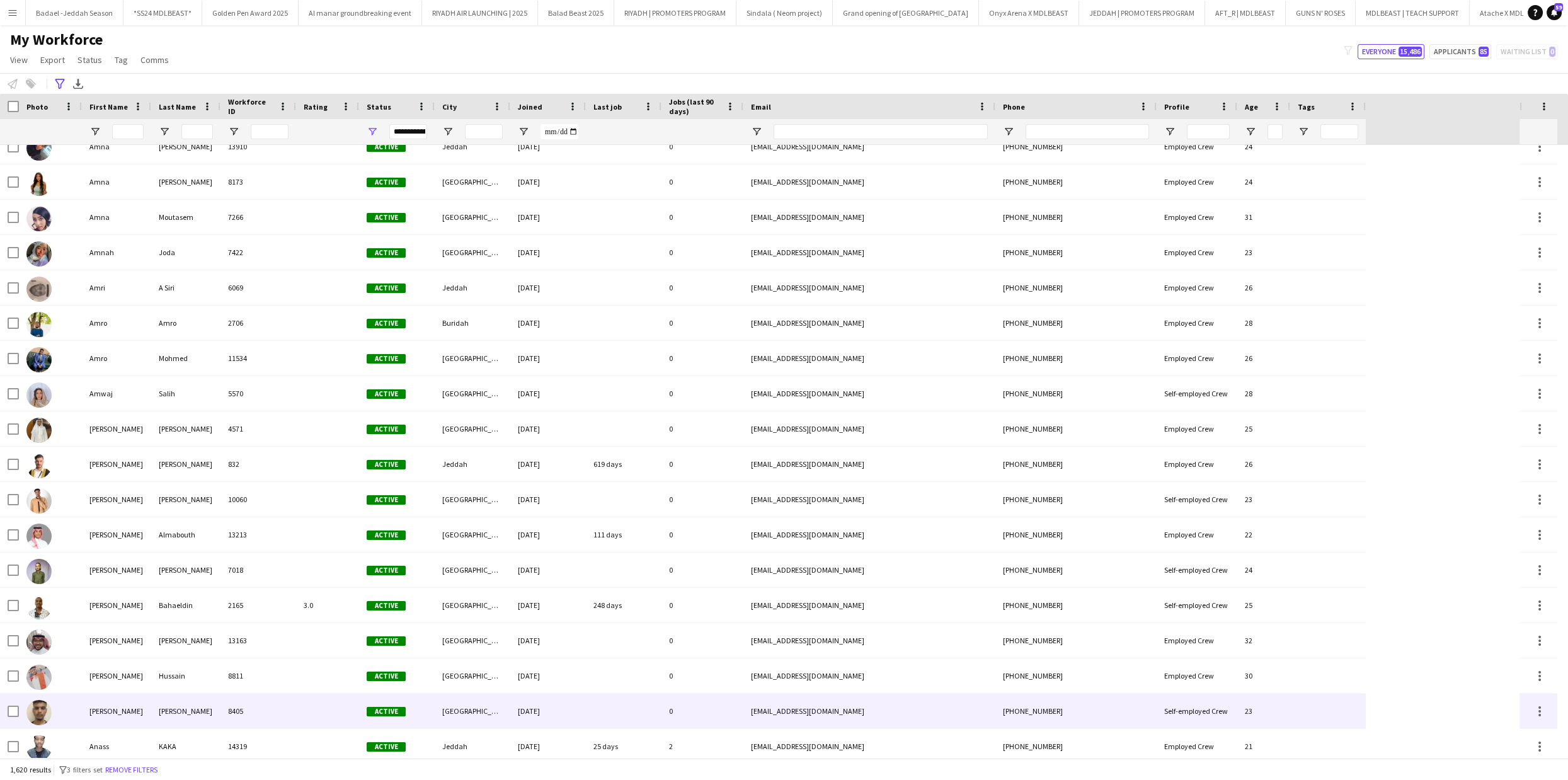
scroll to position [13927, 0]
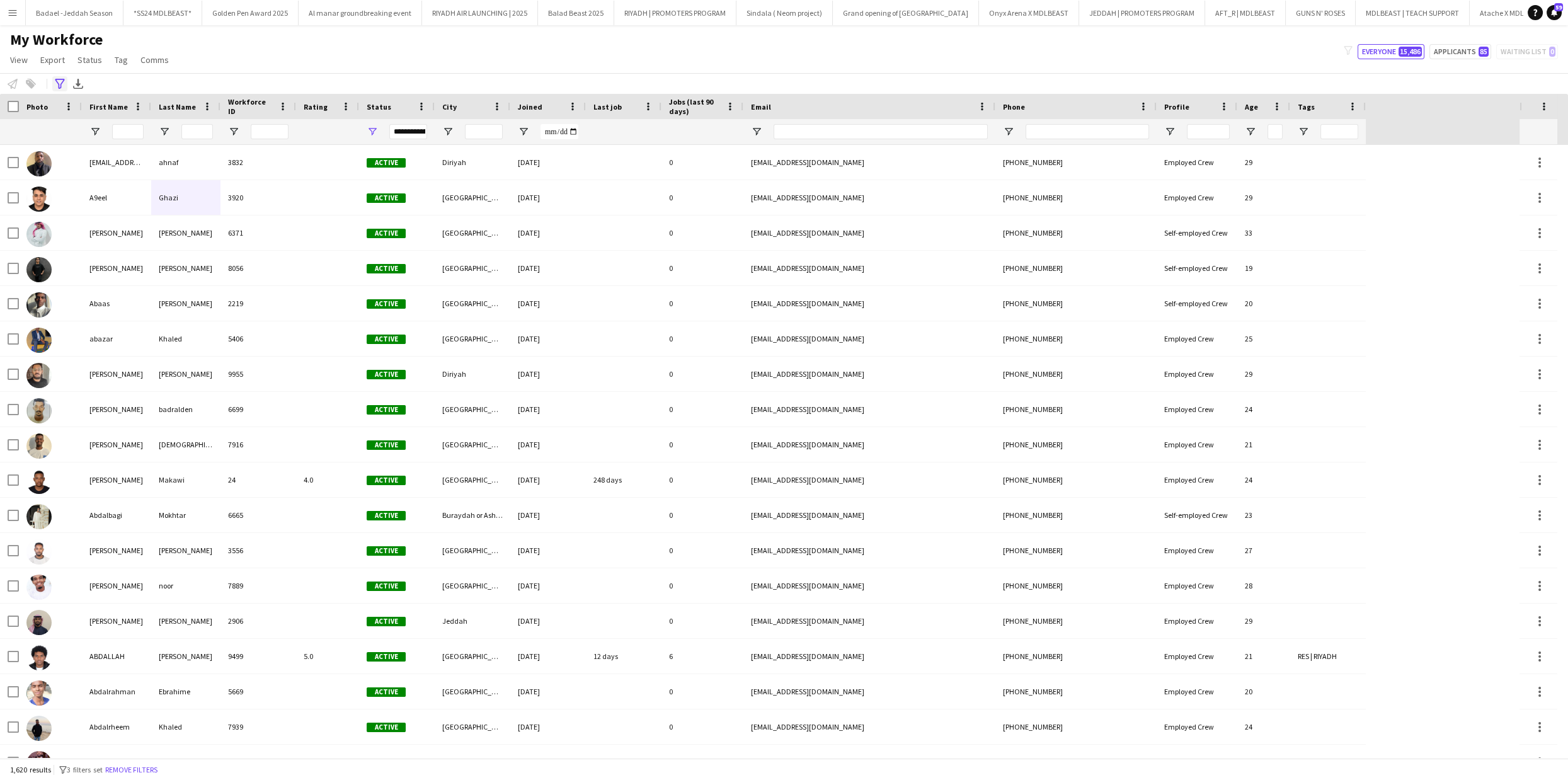
click at [58, 81] on icon "Advanced filters" at bounding box center [59, 84] width 10 height 10
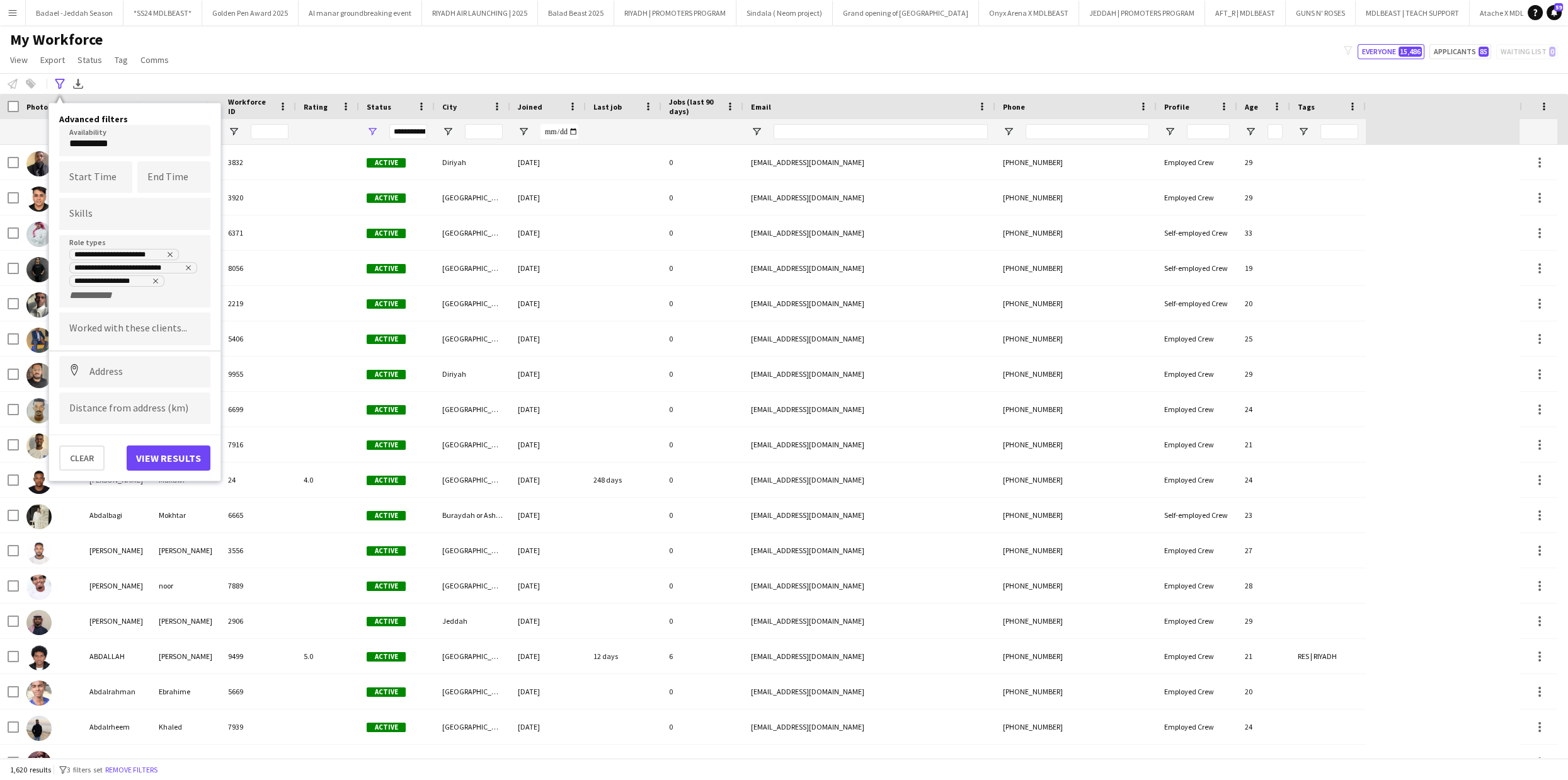
click at [98, 222] on div at bounding box center [135, 214] width 152 height 33
click at [99, 220] on div at bounding box center [784, 390] width 1568 height 780
click at [155, 277] on icon "Remove tag" at bounding box center [155, 281] width 7 height 7
click at [189, 266] on icon "Remove tag" at bounding box center [188, 267] width 5 height 5
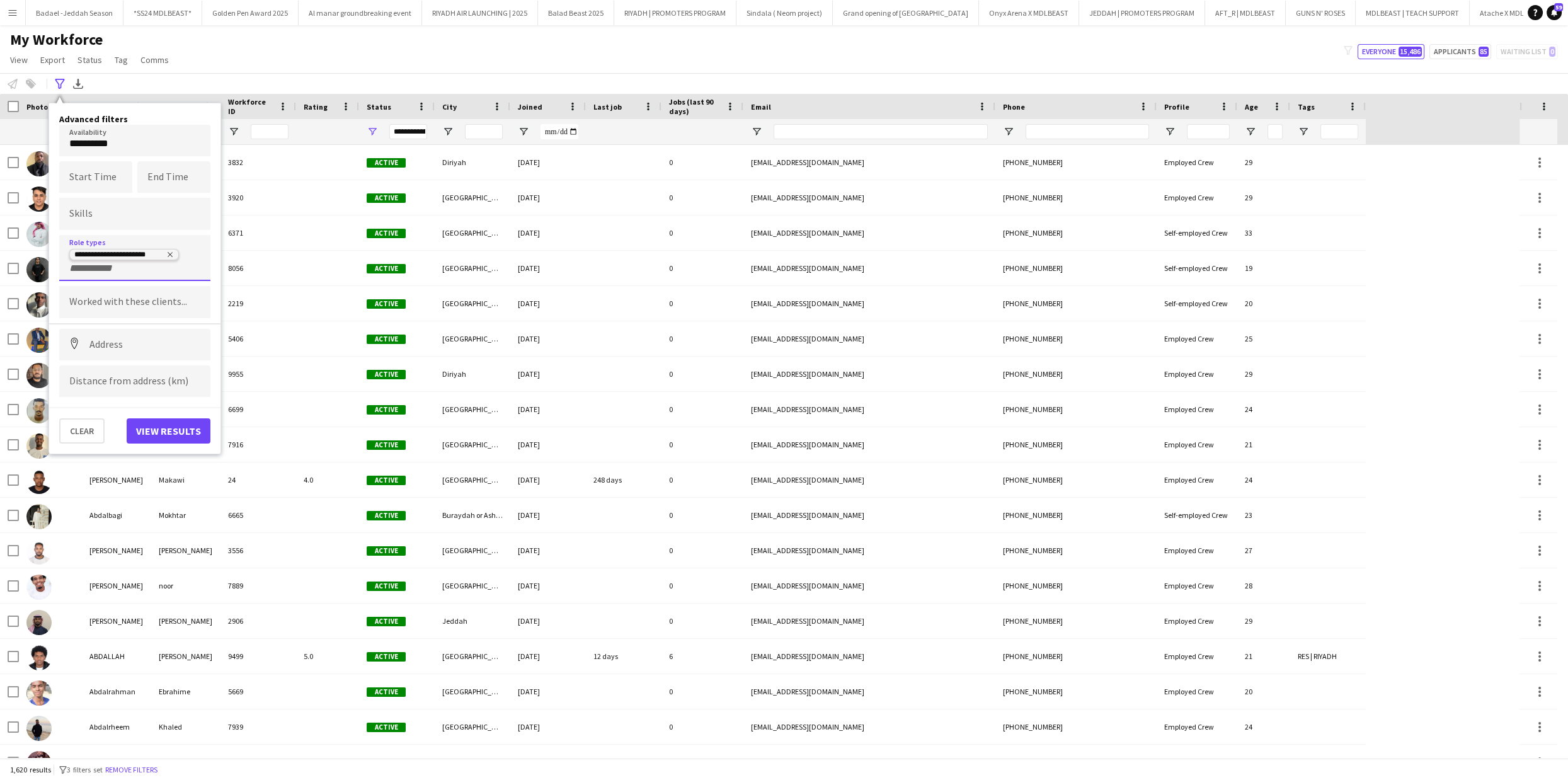
click at [171, 255] on icon "Remove tag" at bounding box center [169, 254] width 5 height 5
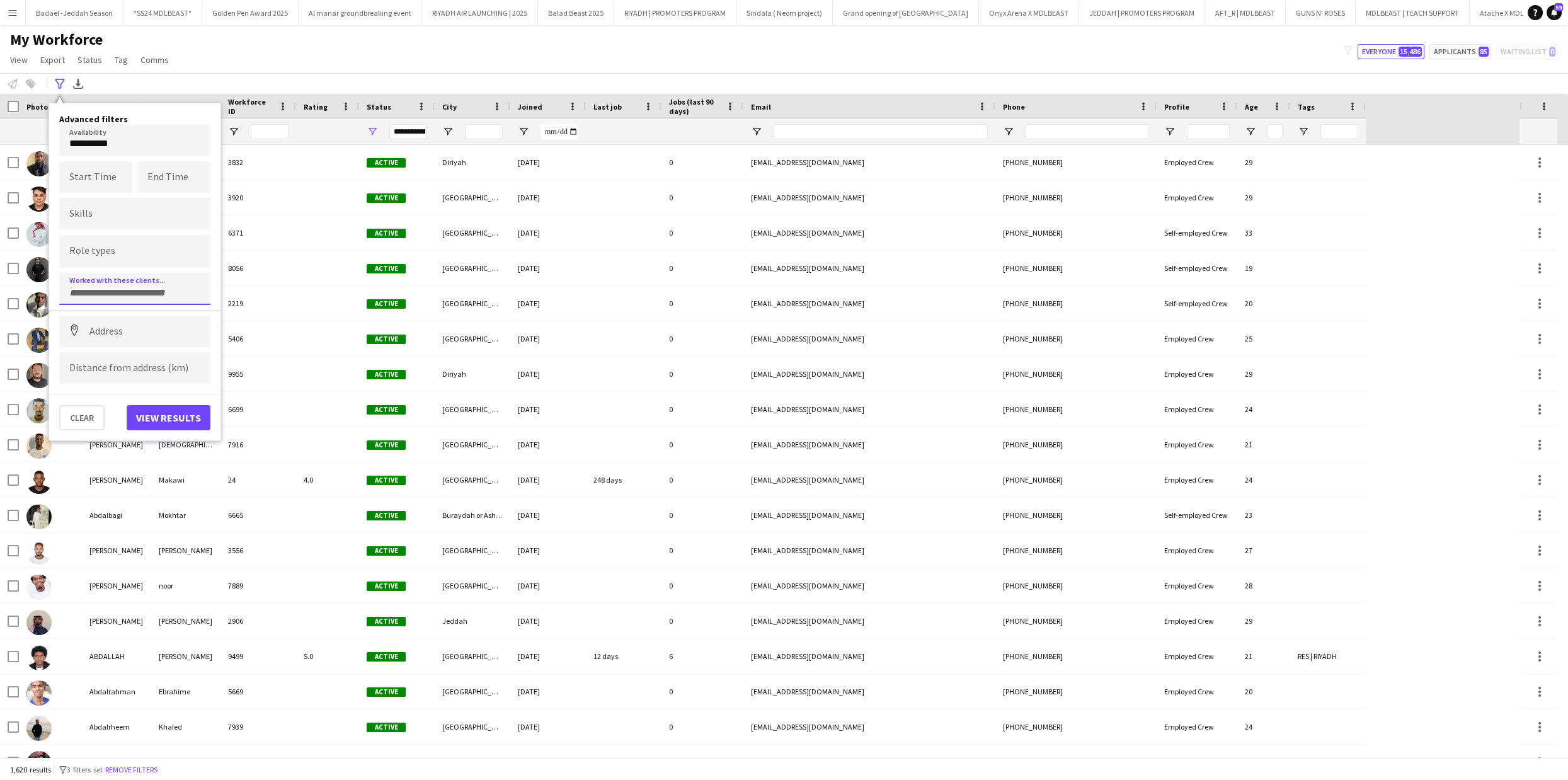
click at [97, 293] on div at bounding box center [135, 289] width 152 height 33
click at [97, 291] on input "Type to search clients..." at bounding box center [135, 293] width 131 height 11
click at [117, 374] on div "MDLBEAST" at bounding box center [135, 372] width 152 height 31
click at [153, 293] on input "+ Client" at bounding box center [154, 293] width 54 height 11
click at [125, 496] on div "MDL BEAST" at bounding box center [135, 505] width 152 height 31
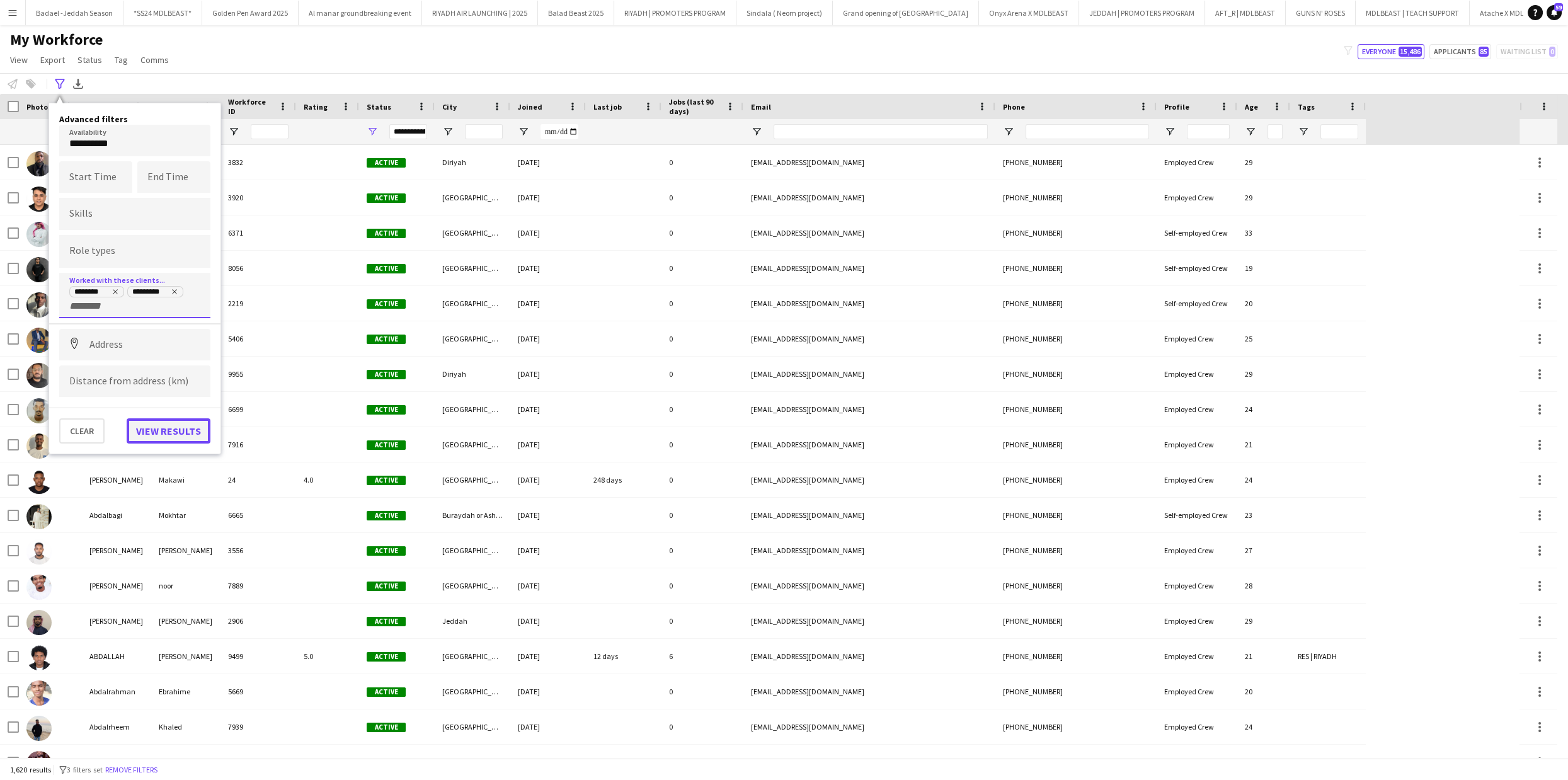
click at [172, 429] on button "View results" at bounding box center [168, 430] width 84 height 25
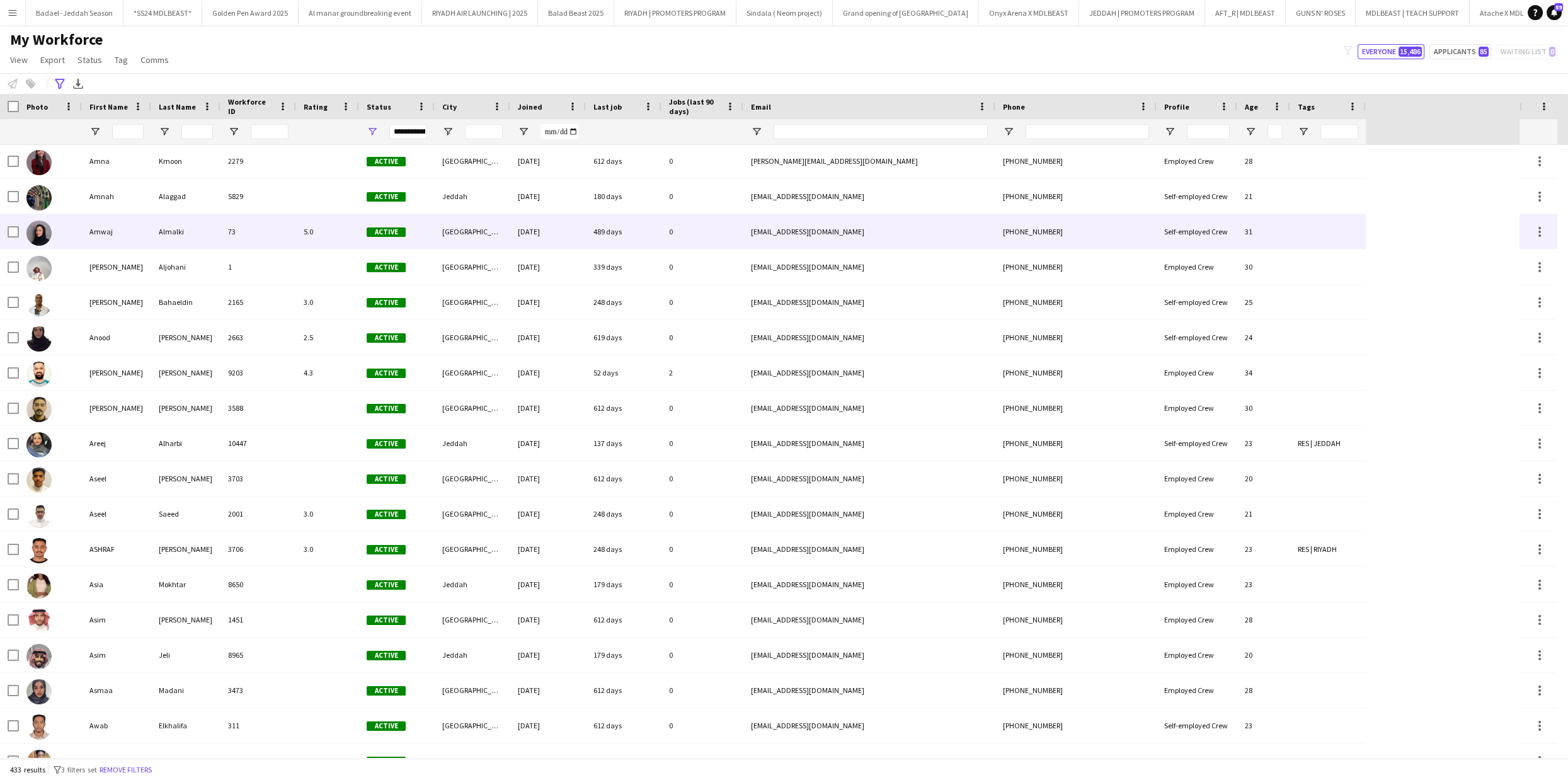
click at [125, 244] on div "Amwaj" at bounding box center [116, 231] width 70 height 34
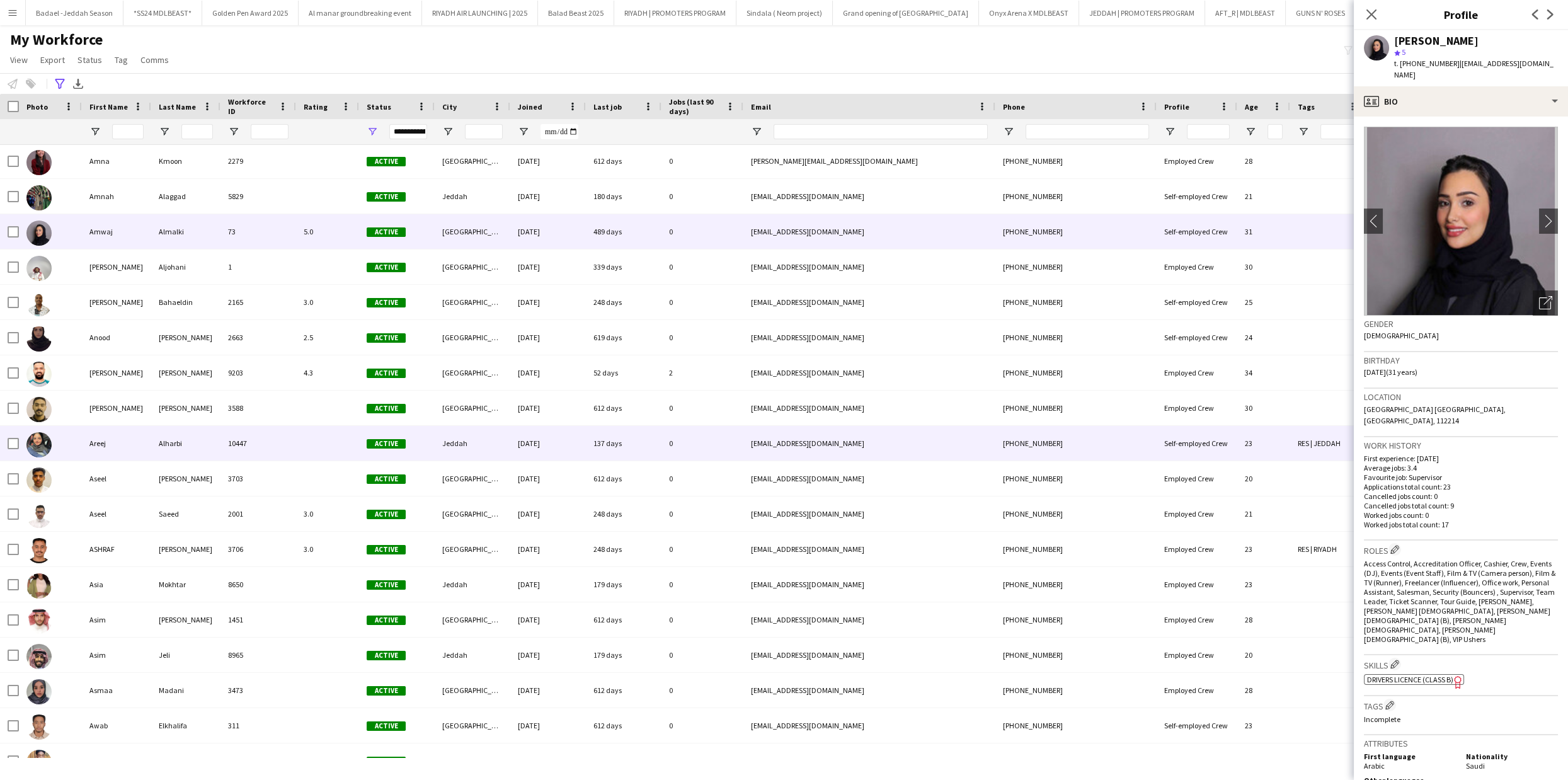
click at [1176, 442] on div "Self-employed Crew" at bounding box center [1197, 443] width 81 height 34
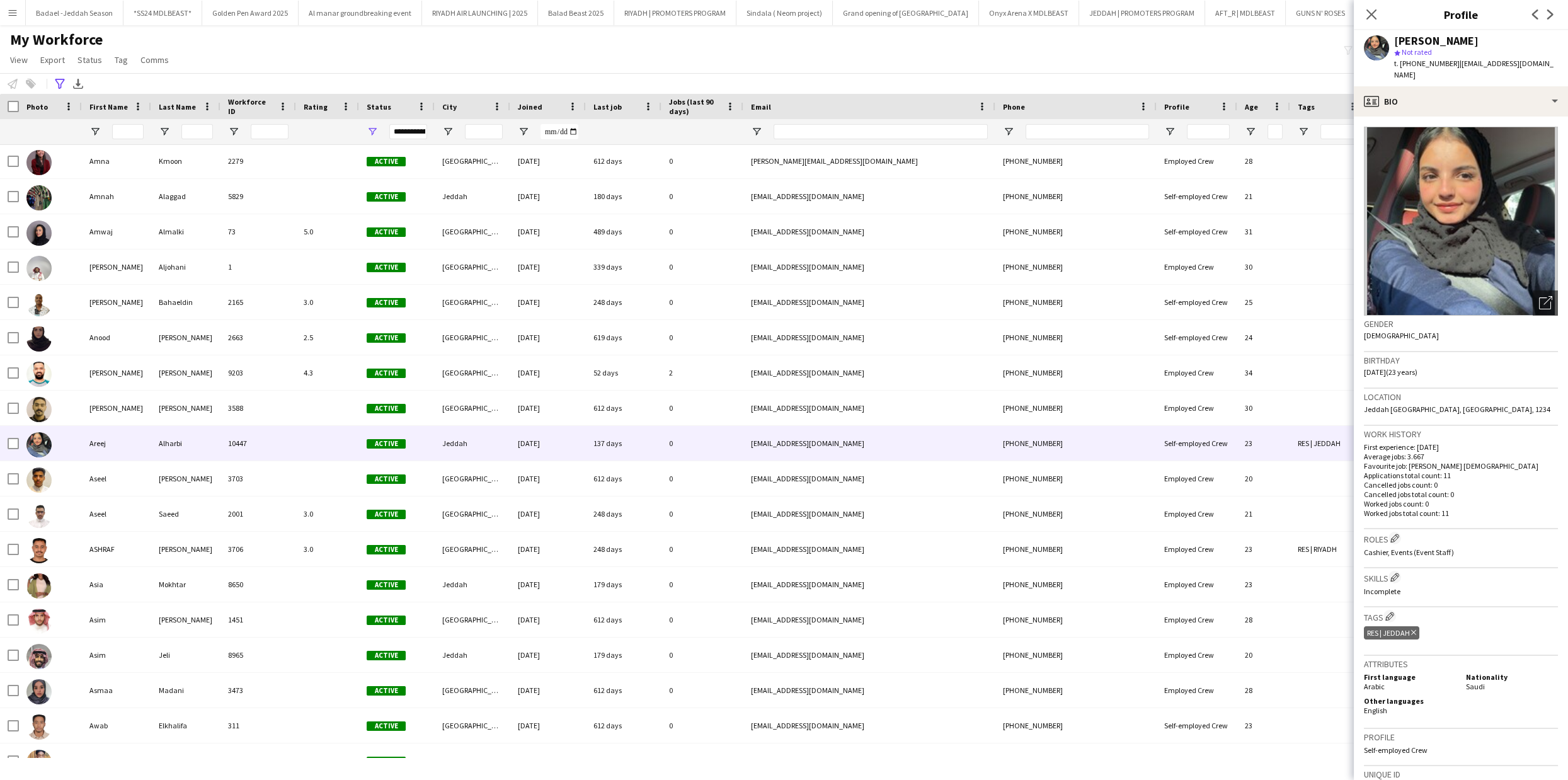
click at [263, 73] on div "**********" at bounding box center [784, 84] width 1568 height 20
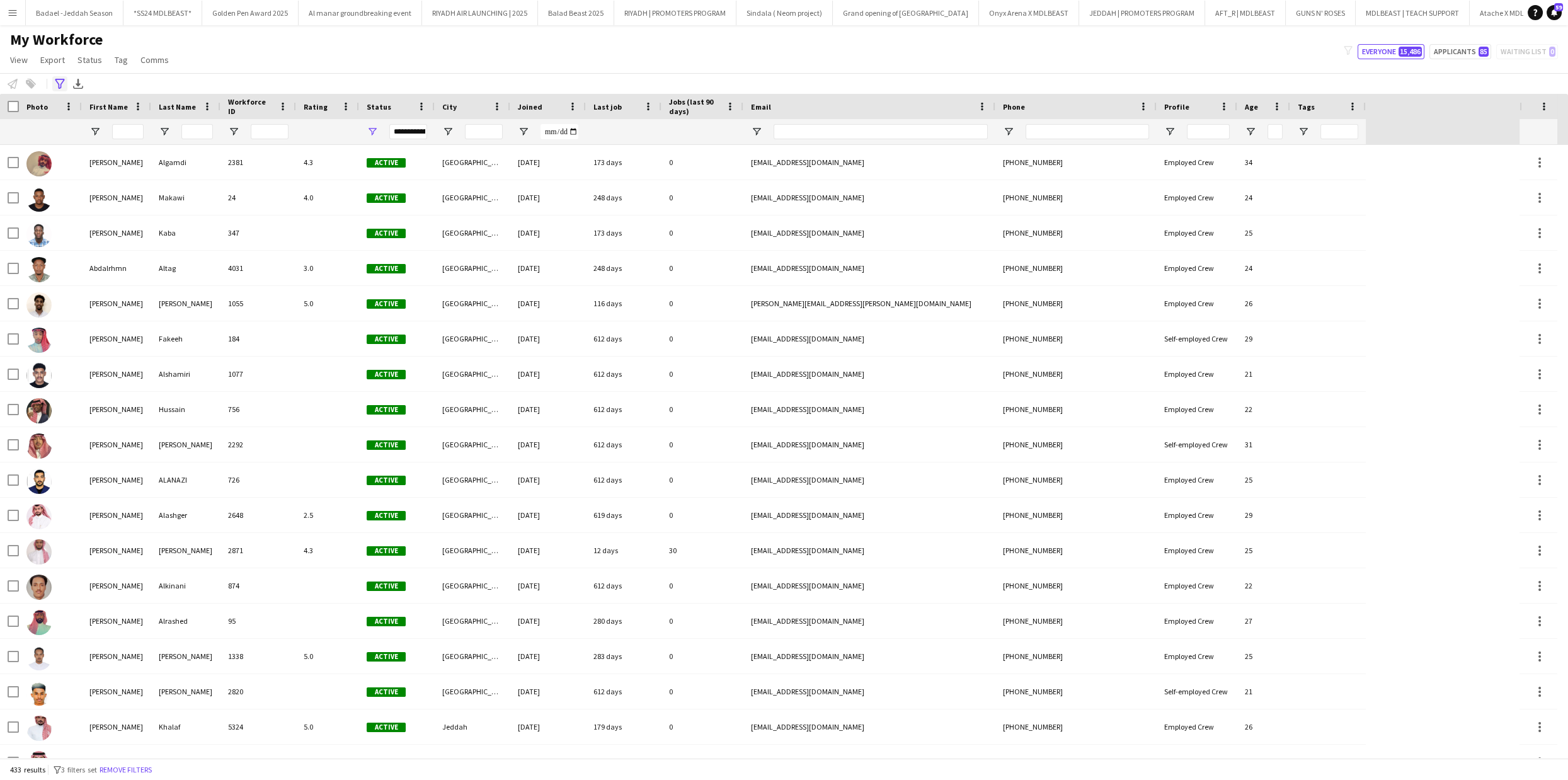
click at [59, 82] on icon "Advanced filters" at bounding box center [59, 84] width 10 height 10
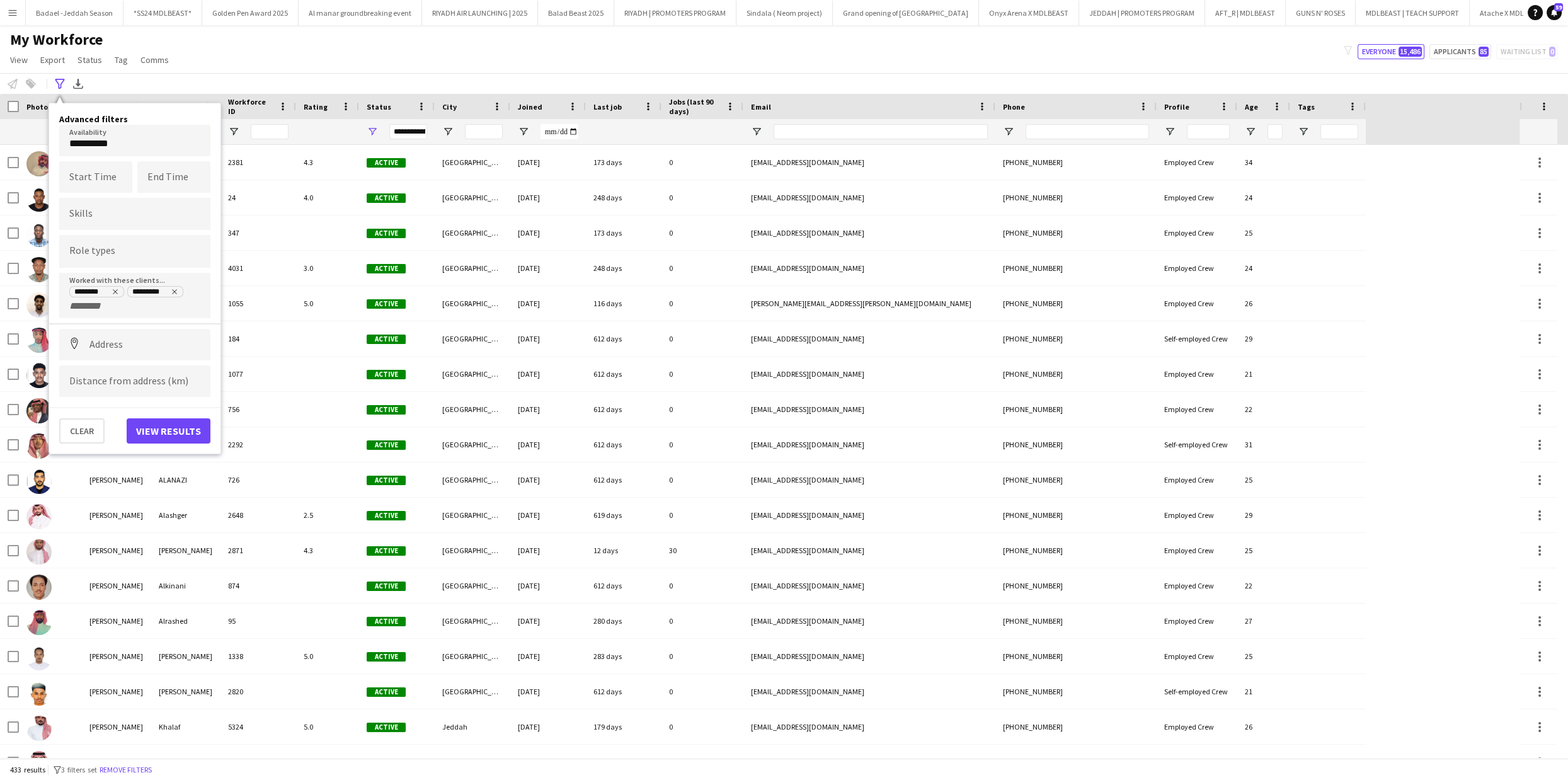
click at [281, 57] on div "My Workforce View Views Default view New view Update view Delete view Edit name…" at bounding box center [784, 52] width 1568 height 43
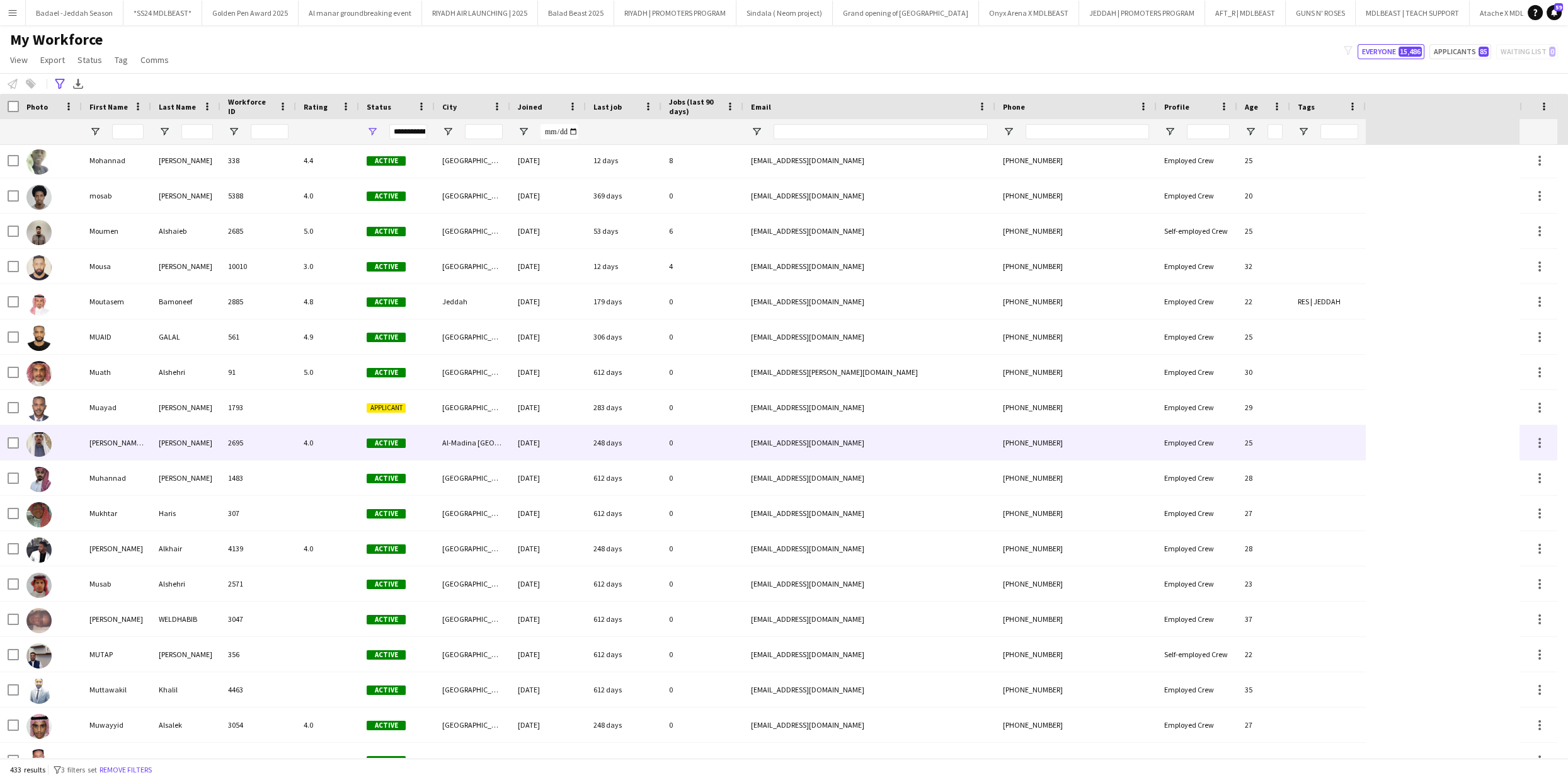
scroll to position [9162, 0]
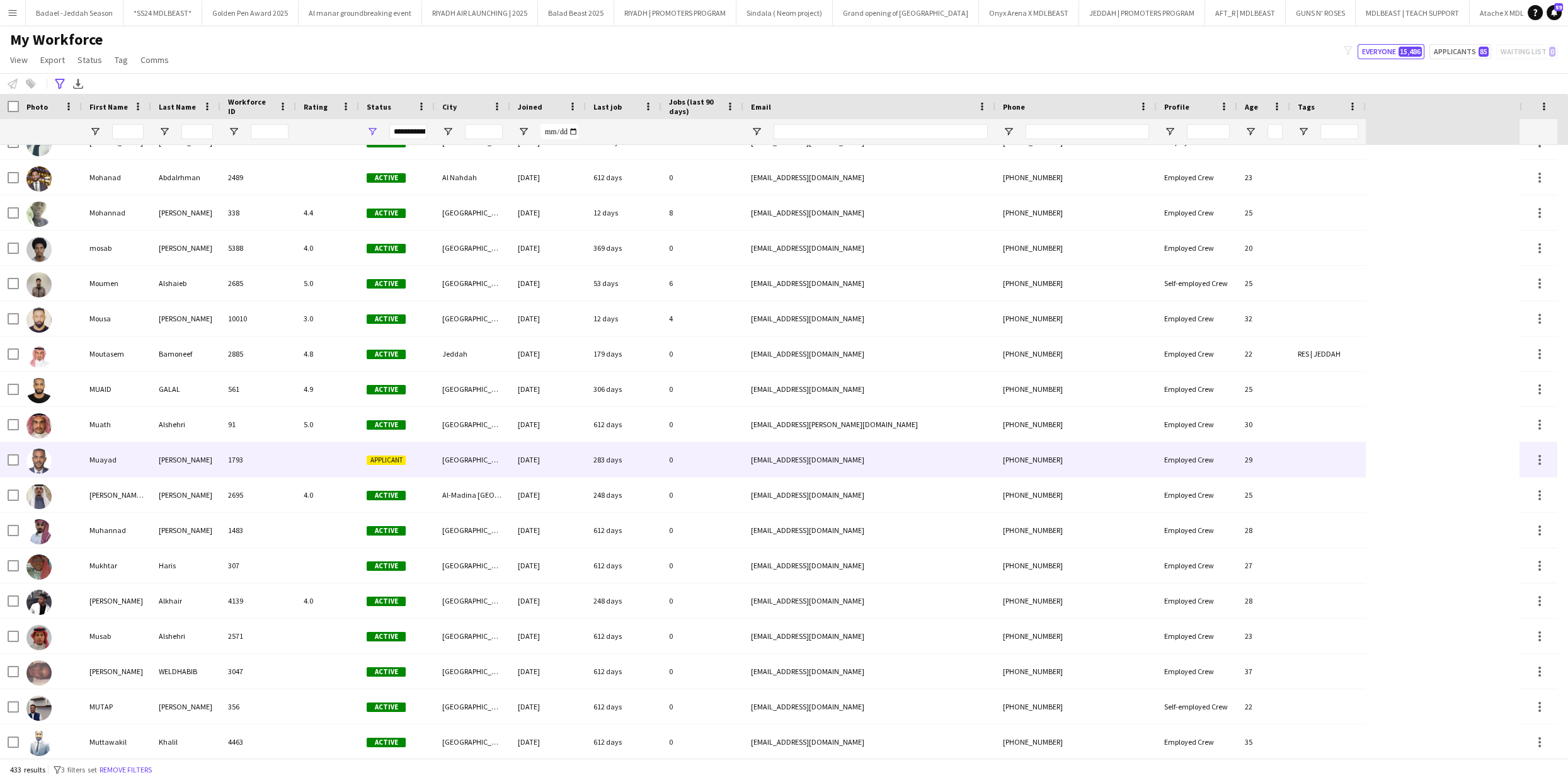
click at [271, 453] on div "1793" at bounding box center [257, 459] width 75 height 34
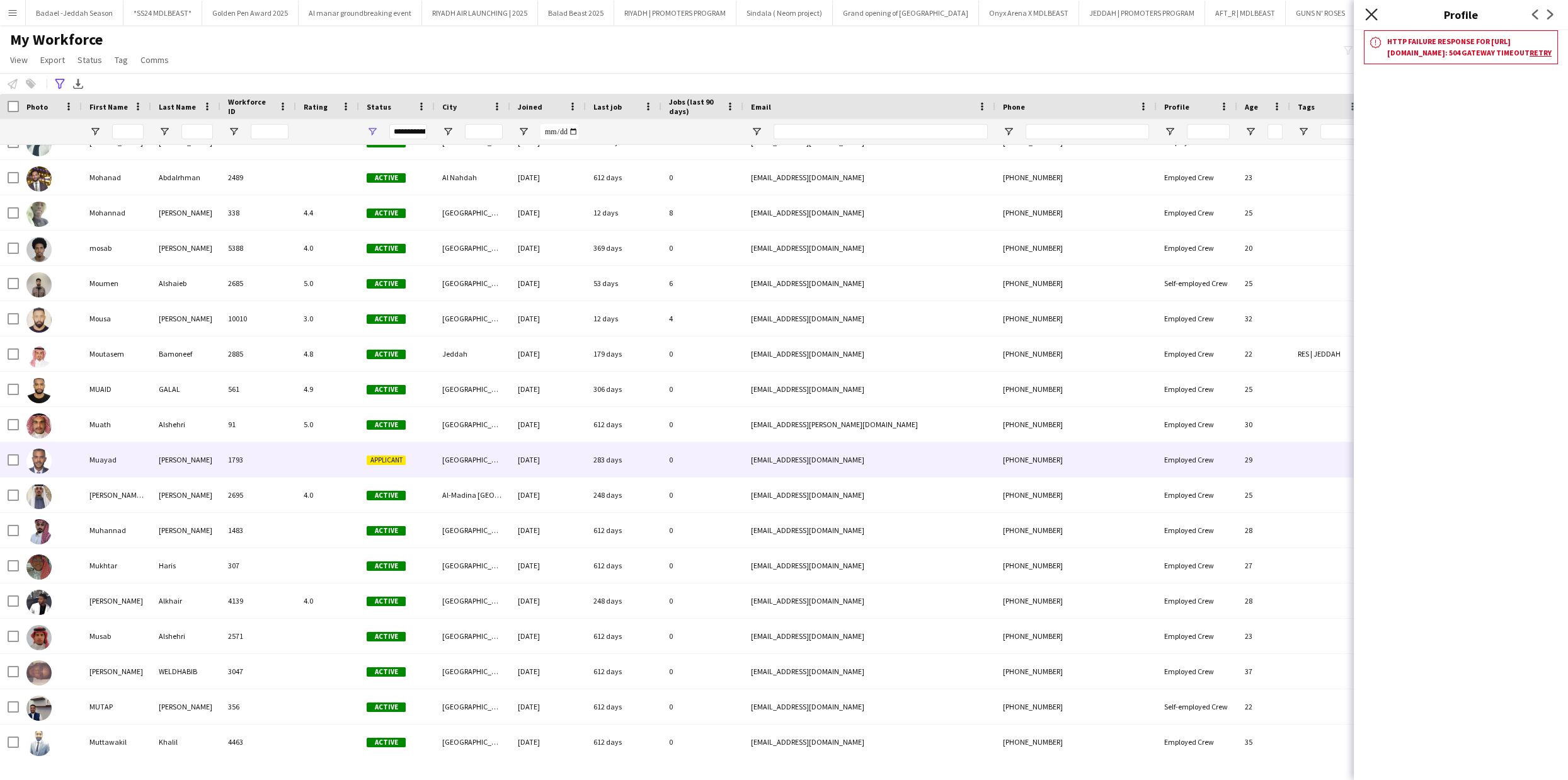
click at [1375, 13] on icon "Close pop-in" at bounding box center [1371, 14] width 12 height 12
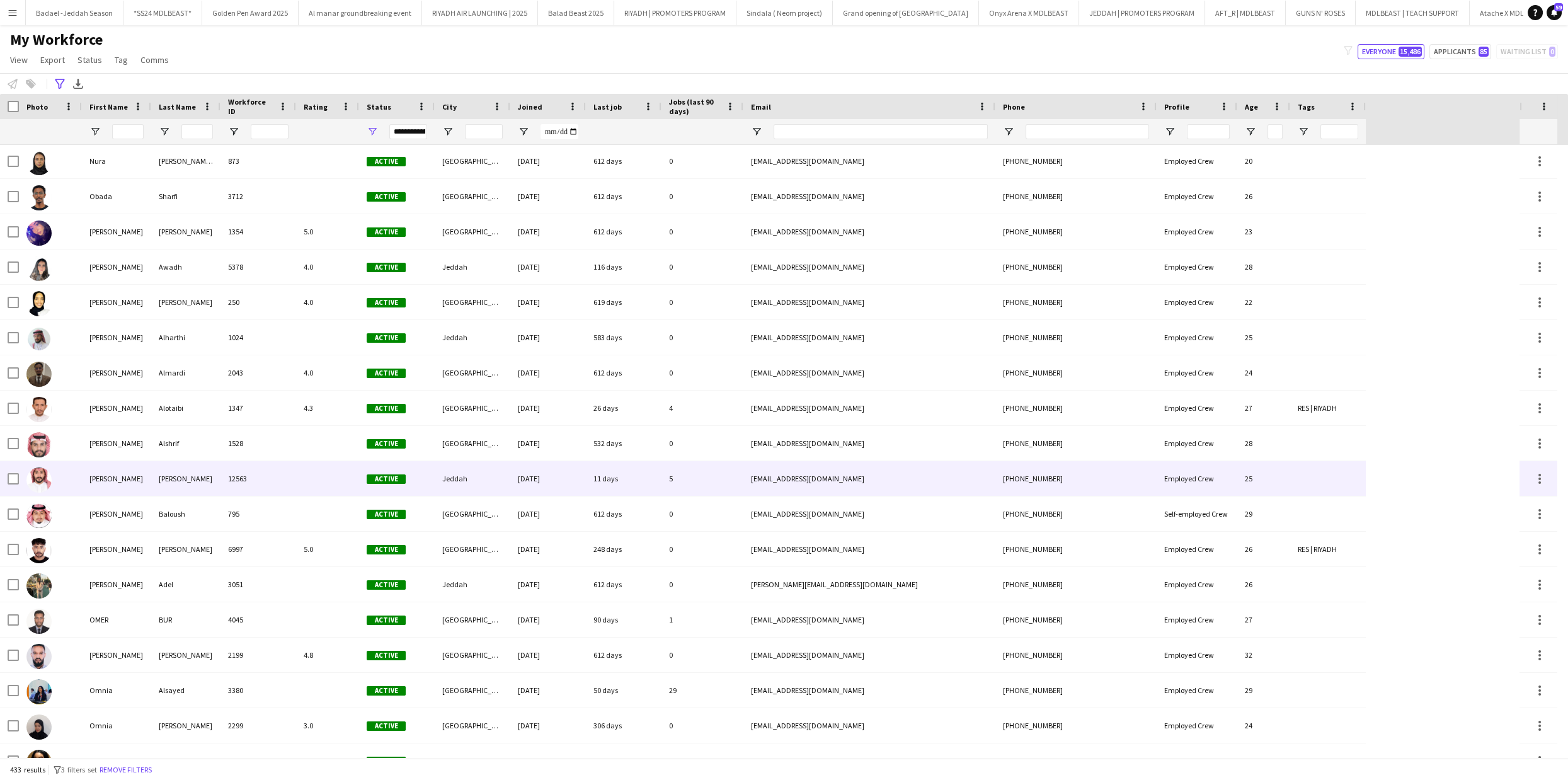
scroll to position [10392, 0]
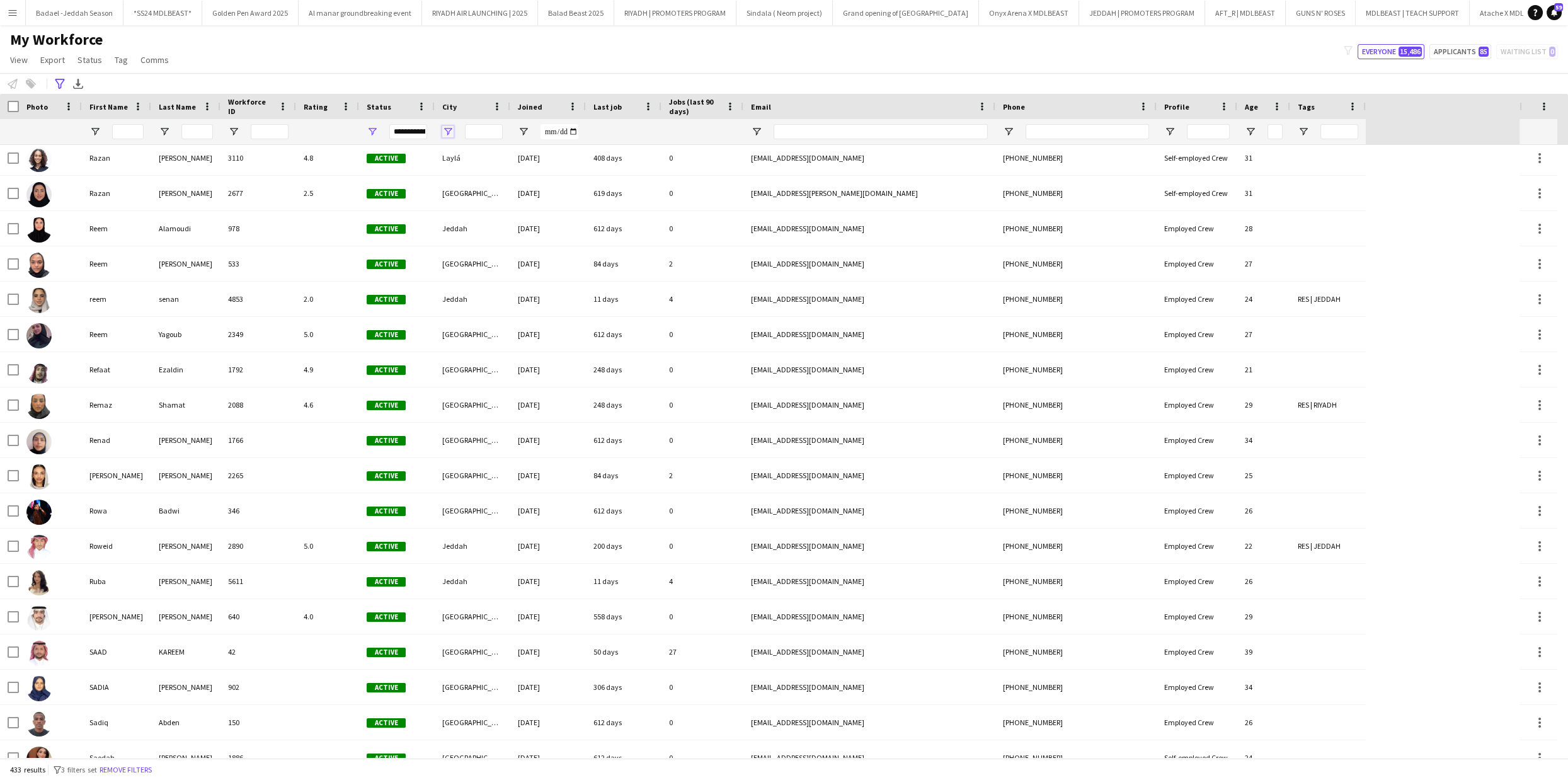
click at [449, 128] on span "Open Filter Menu" at bounding box center [448, 132] width 11 height 11
type input "***"
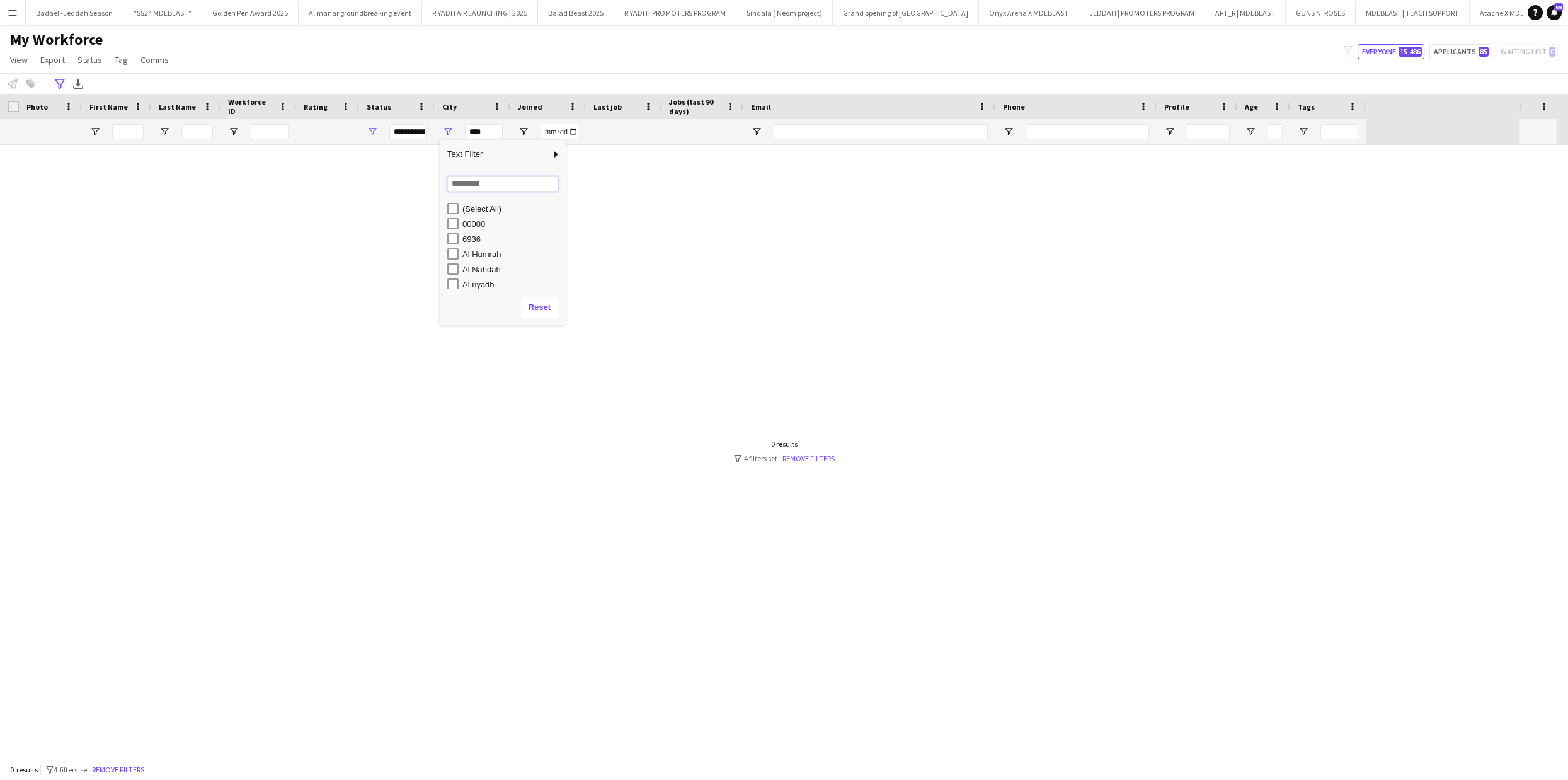
click at [464, 188] on input "Search filter values" at bounding box center [502, 184] width 111 height 15
type input "*****"
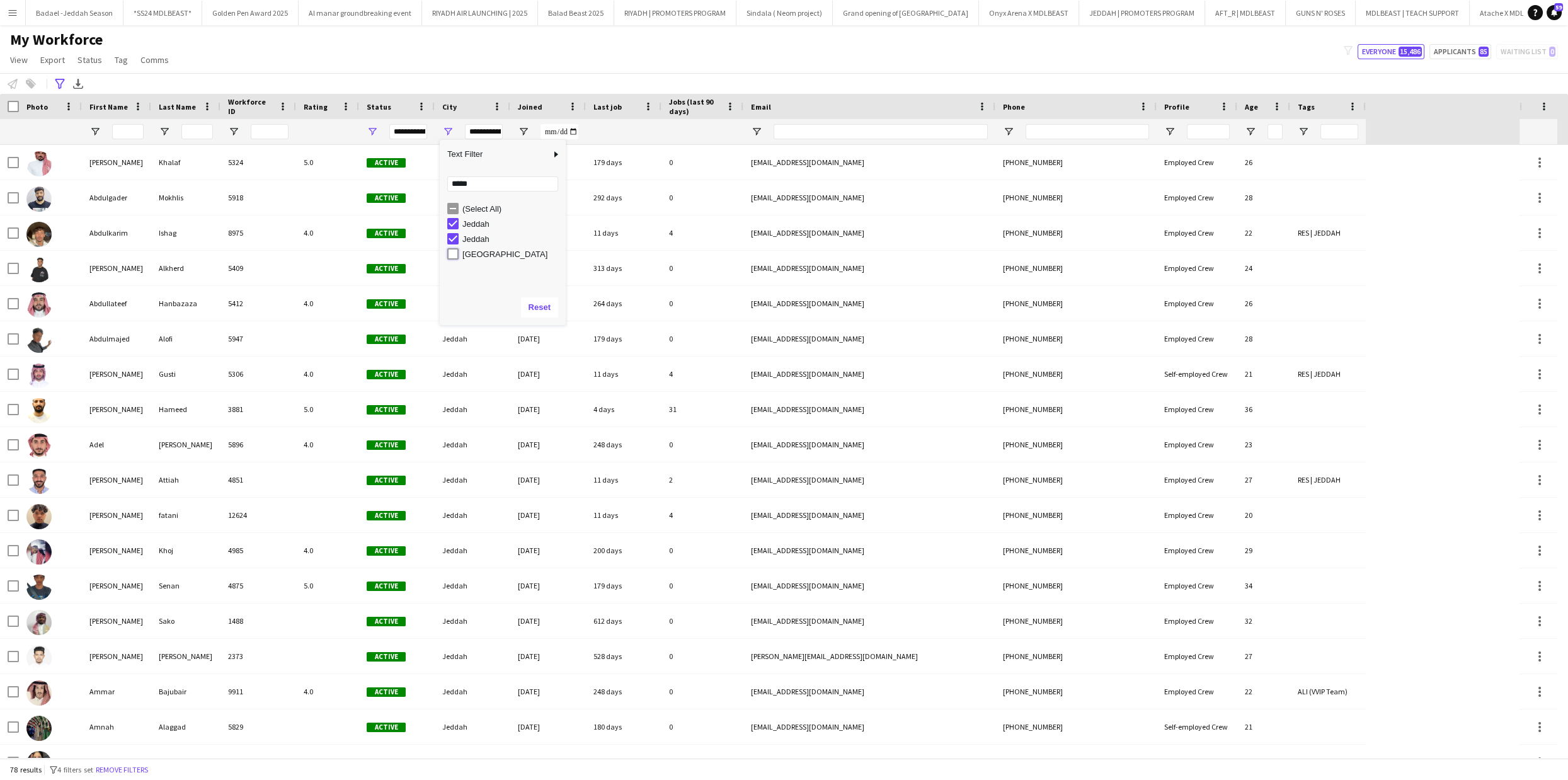
type input "**********"
click at [392, 72] on div "My Workforce View Views Default view New view Update view Delete view Edit name…" at bounding box center [784, 52] width 1568 height 43
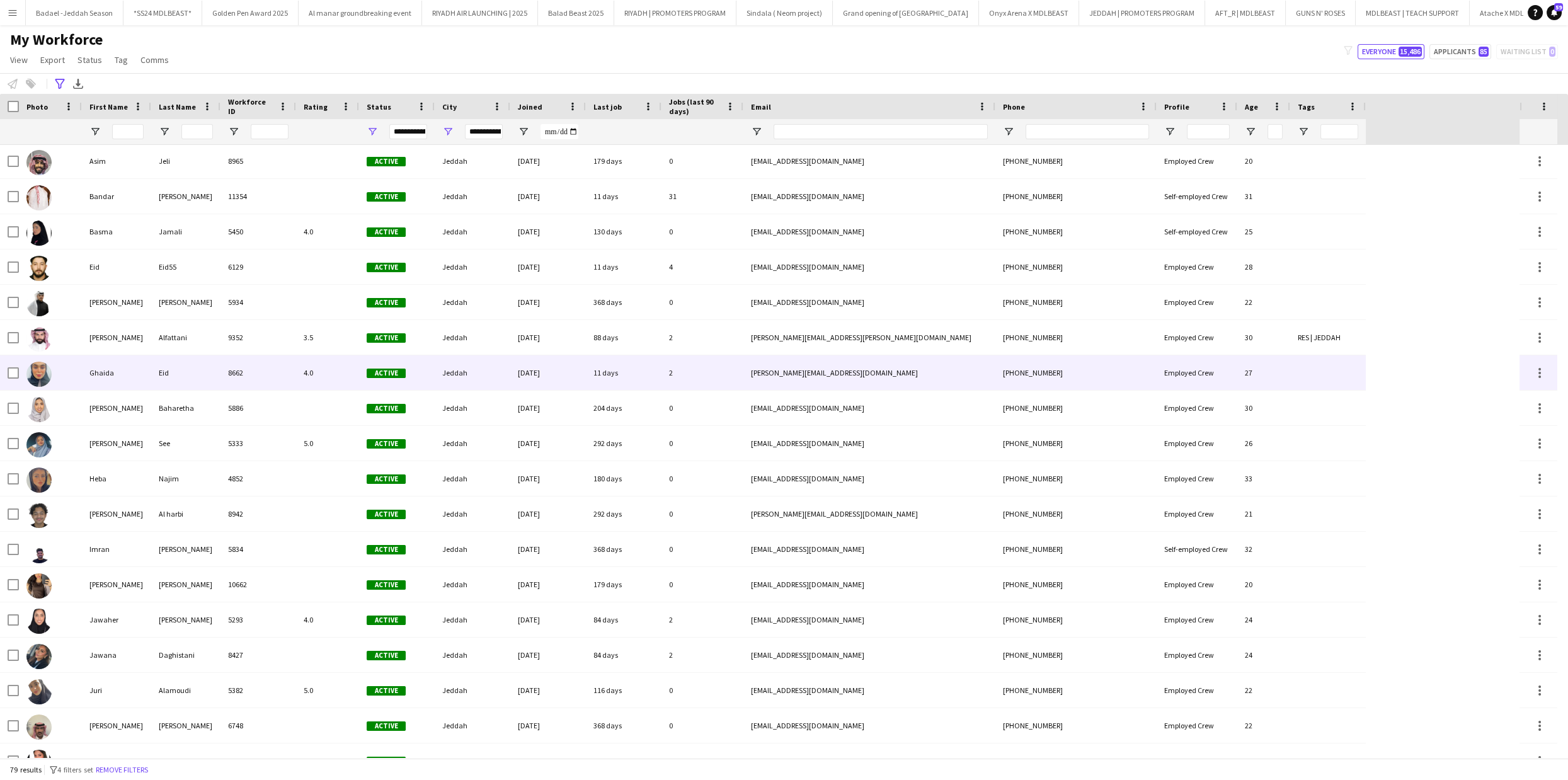
scroll to position [0, 0]
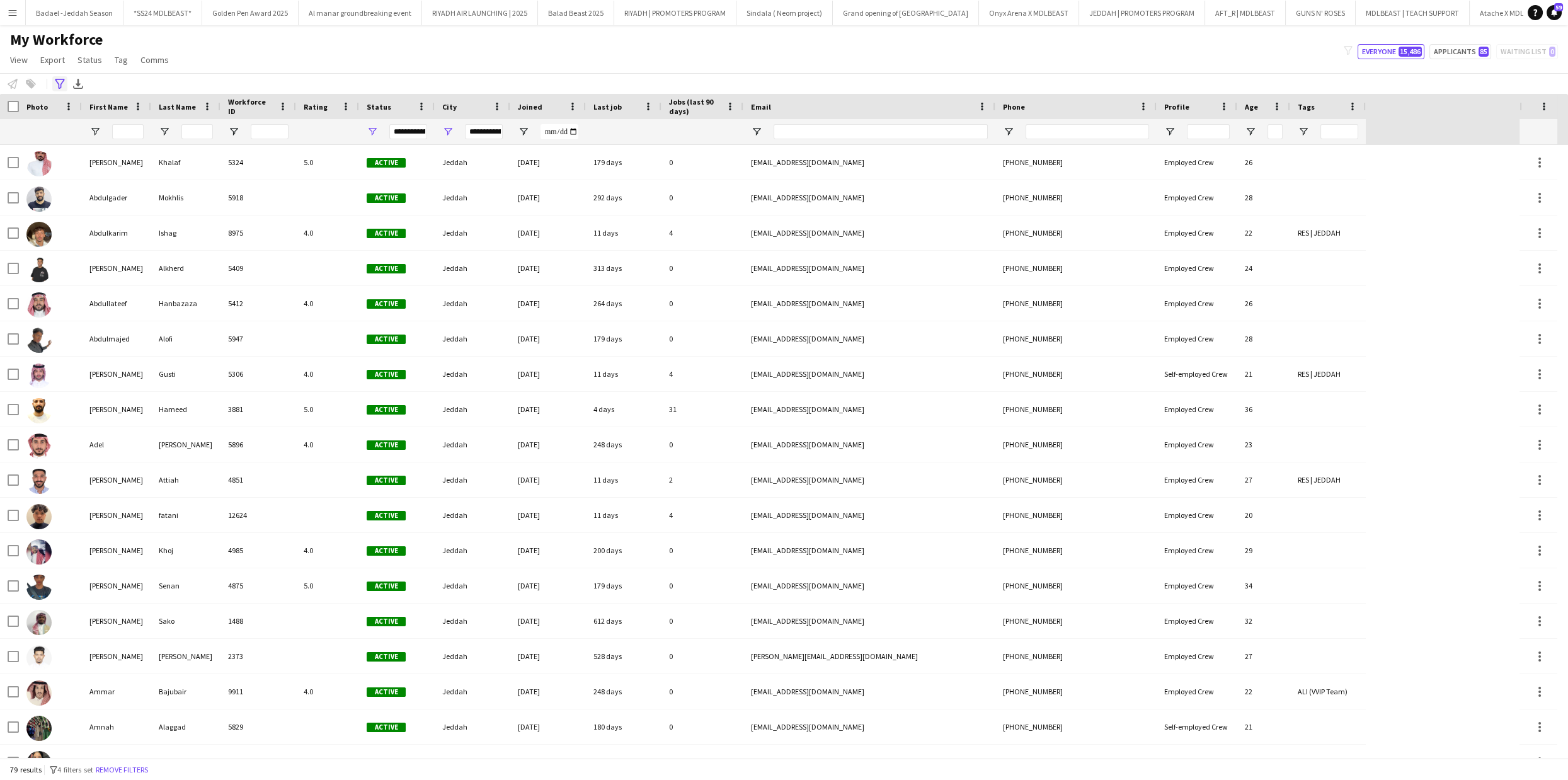
click at [61, 79] on icon at bounding box center [59, 84] width 9 height 10
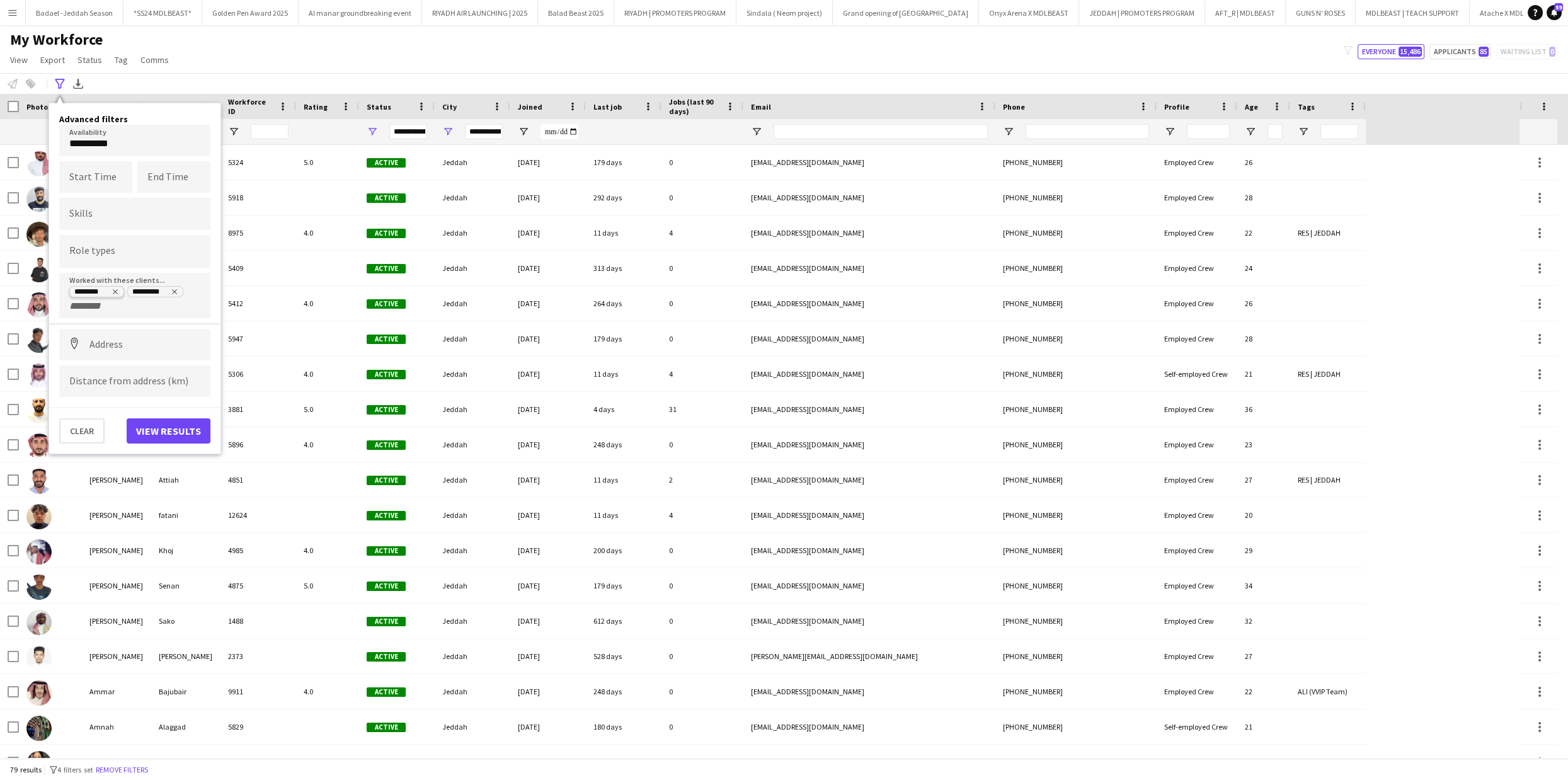
click at [112, 289] on icon "Remove tag" at bounding box center [115, 292] width 7 height 7
click at [117, 288] on icon "Remove tag" at bounding box center [116, 292] width 7 height 7
click at [117, 288] on input "Type to search clients..." at bounding box center [135, 293] width 131 height 11
click at [105, 360] on div "Badale" at bounding box center [135, 354] width 152 height 31
click at [167, 408] on button "View results" at bounding box center [168, 417] width 84 height 25
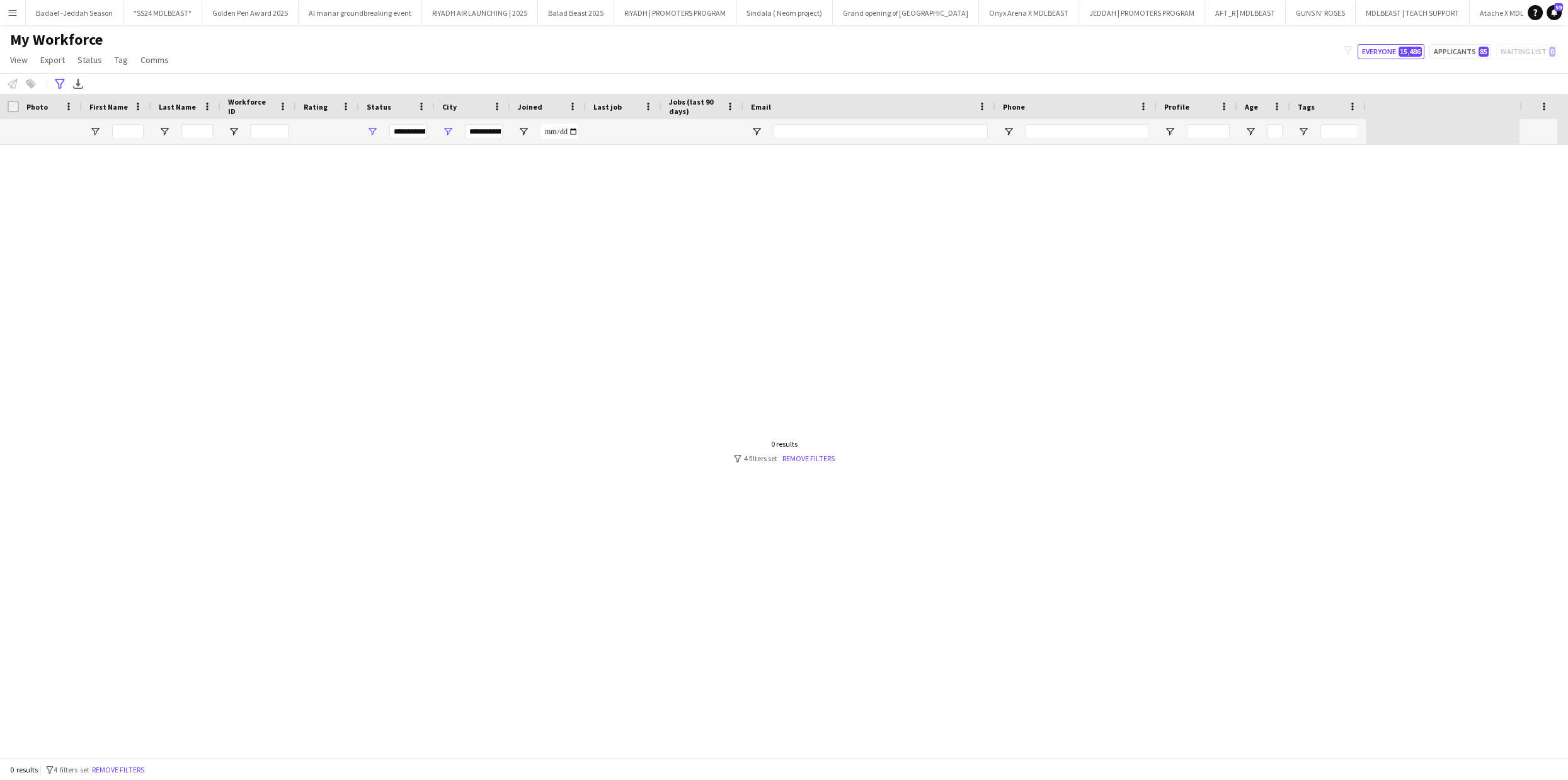
type input "***"
click at [415, 131] on div "**********" at bounding box center [408, 132] width 38 height 15
click at [65, 87] on div "Advanced filters" at bounding box center [59, 84] width 15 height 15
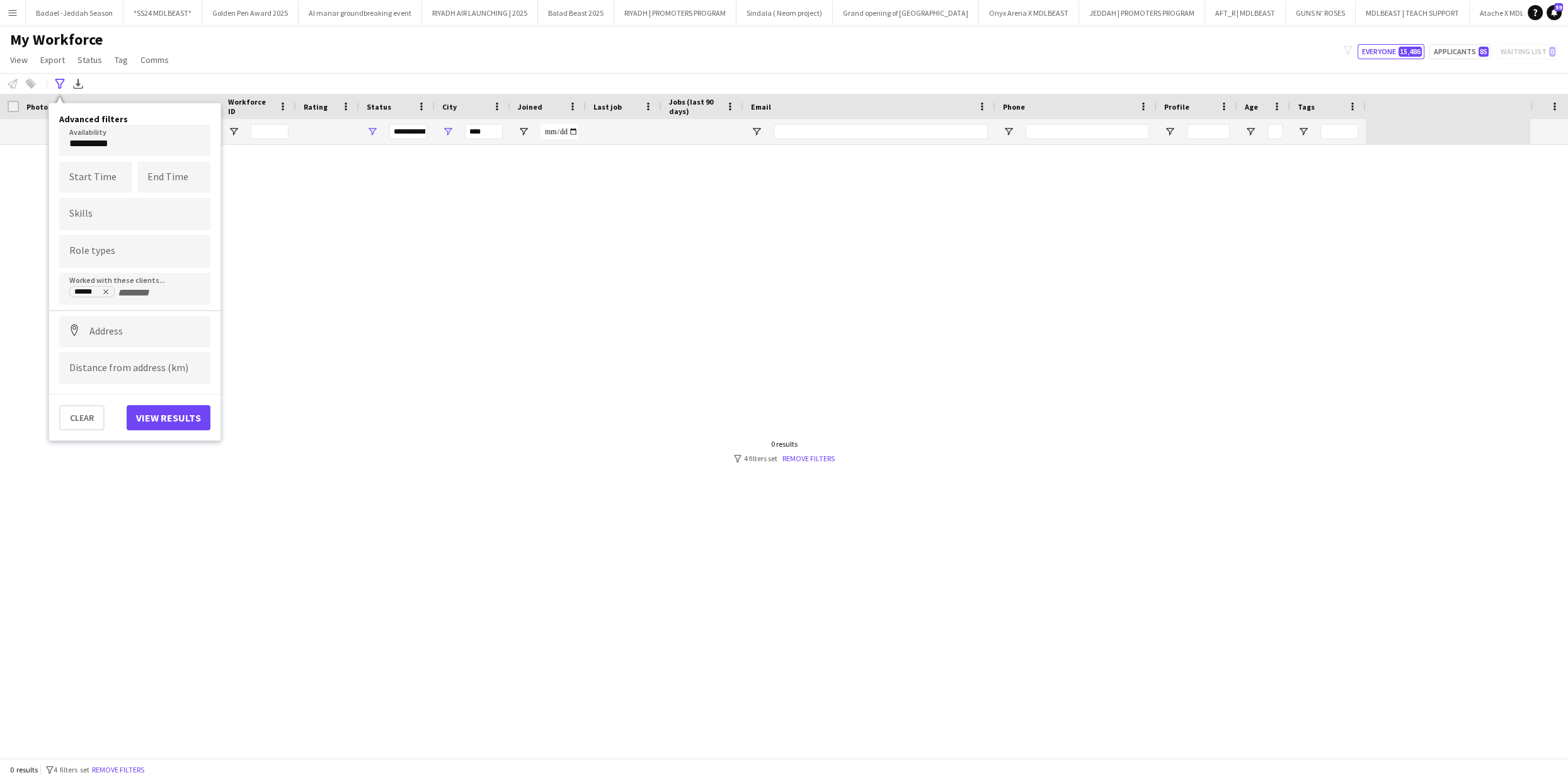
click at [141, 303] on form "**********" at bounding box center [135, 254] width 152 height 259
click at [138, 294] on input "+ Client" at bounding box center [145, 293] width 54 height 11
click at [140, 327] on div "BADAEL - A PIF COMPANY" at bounding box center [135, 324] width 152 height 31
click at [142, 321] on div "**********" at bounding box center [135, 305] width 131 height 40
click at [130, 318] on div "**********" at bounding box center [135, 305] width 131 height 40
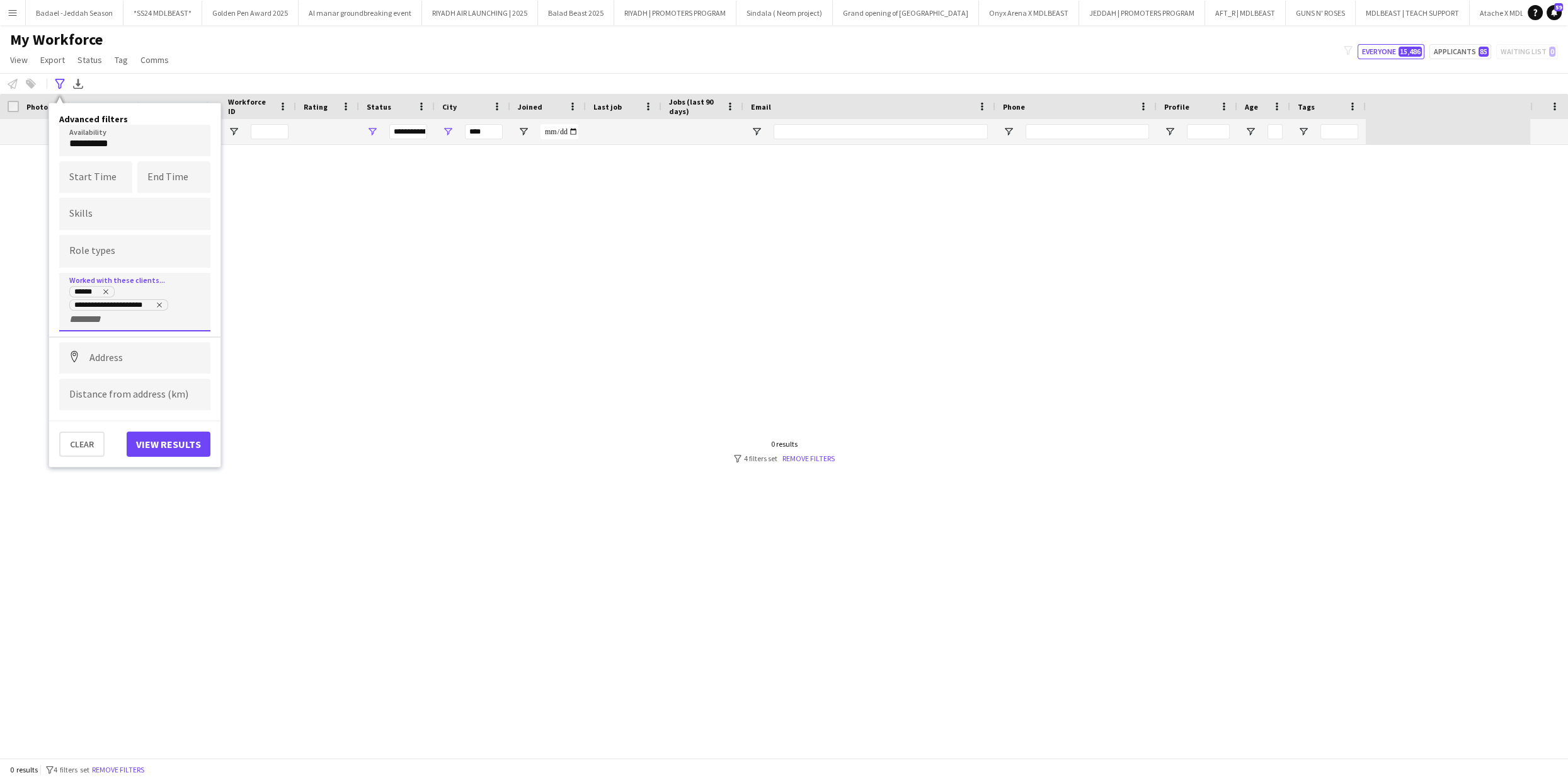
click at [104, 320] on input "+ Client" at bounding box center [97, 320] width 54 height 11
click at [280, 352] on div at bounding box center [784, 390] width 1568 height 780
click at [1208, 20] on button "AFT_R | MDLBEAST Close" at bounding box center [1245, 13] width 81 height 24
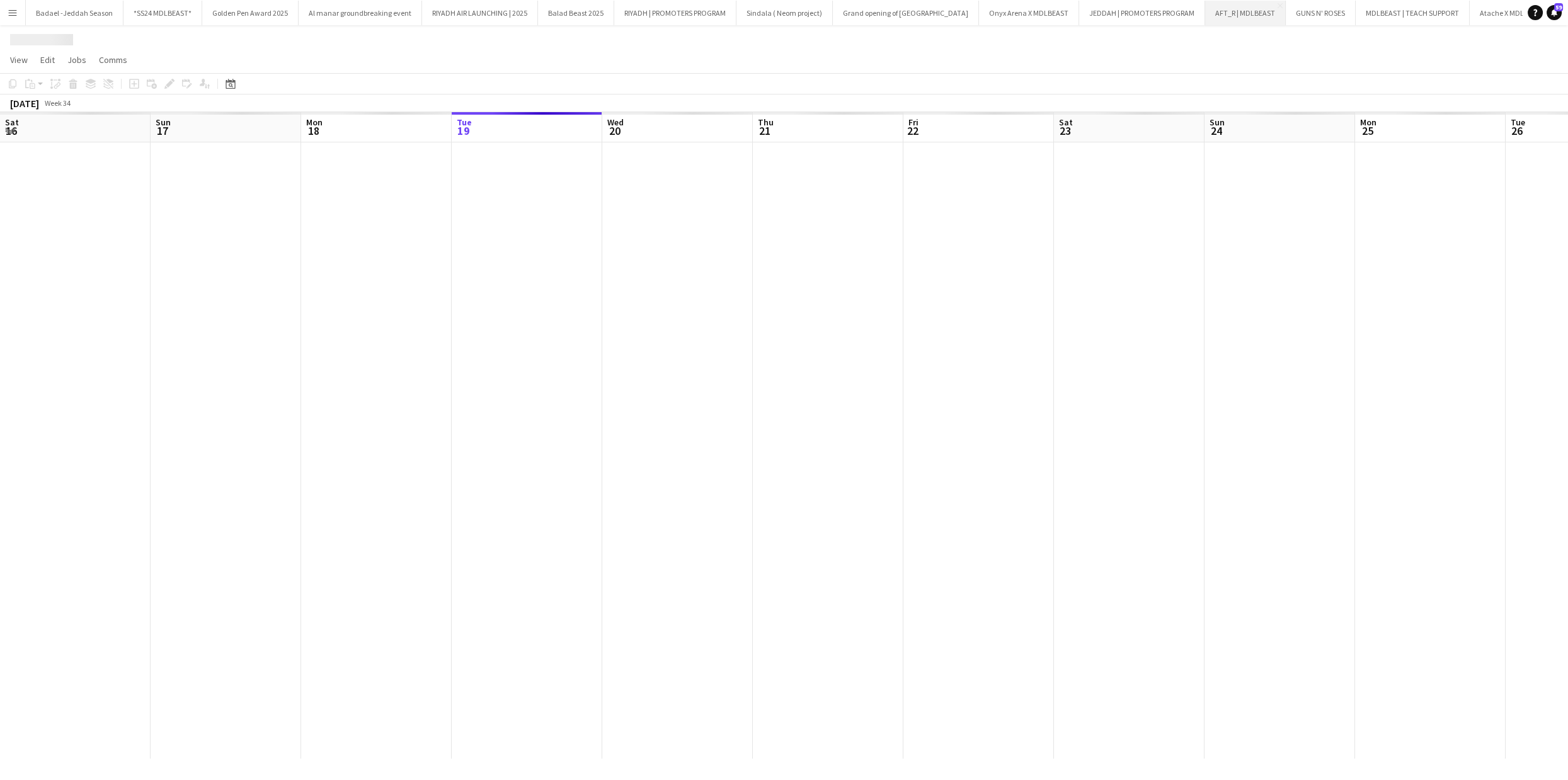
scroll to position [0, 300]
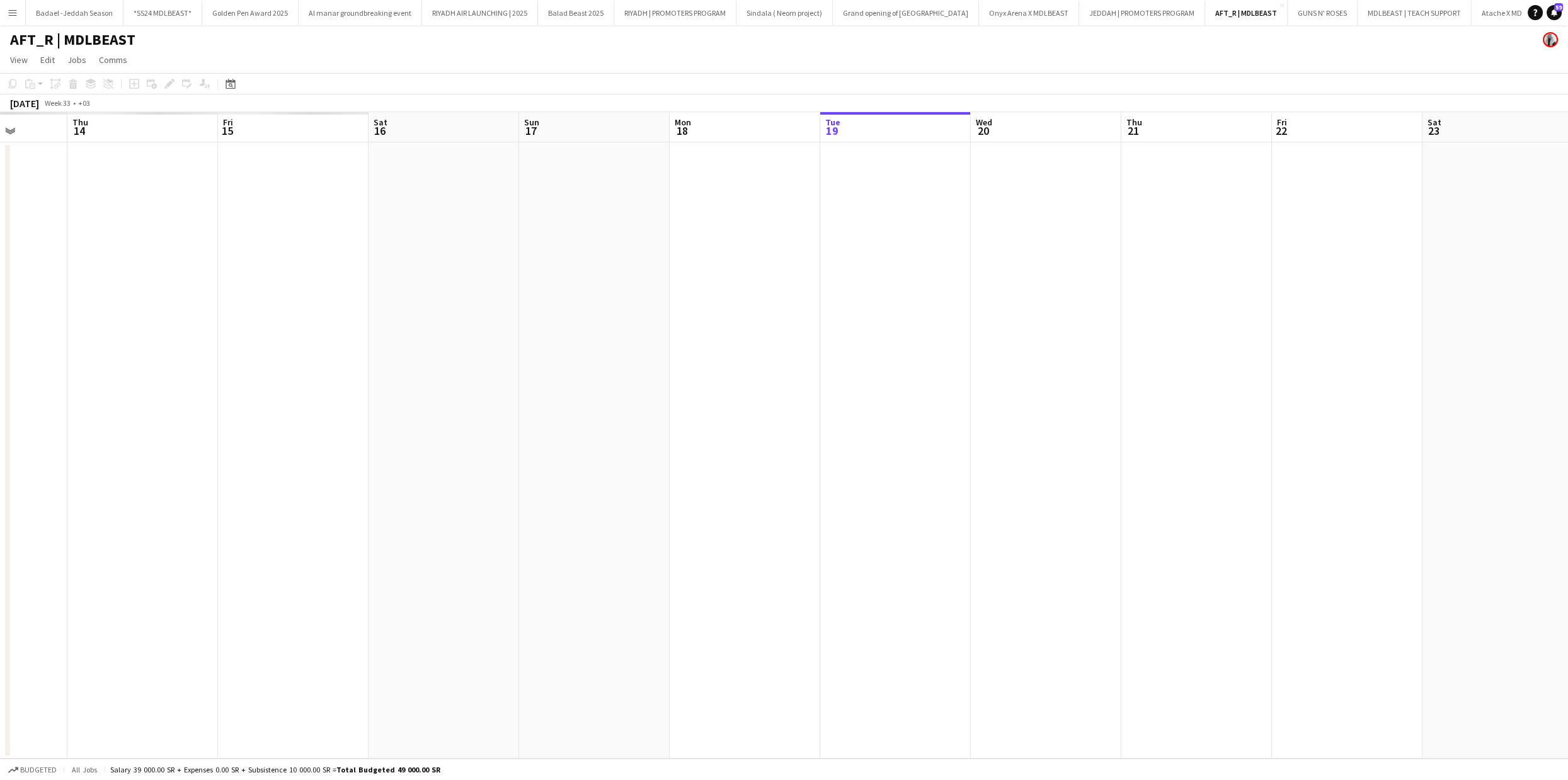
drag, startPoint x: 492, startPoint y: 348, endPoint x: 1568, endPoint y: 355, distance: 1076.0
click at [1568, 355] on app-calendar-viewport "Mon 11 Tue 12 Wed 13 Thu 14 Fri 15 Sat 16 Sun 17 Mon 18 Tue 19 Wed 20 Thu 21 Fr…" at bounding box center [784, 436] width 1568 height 647
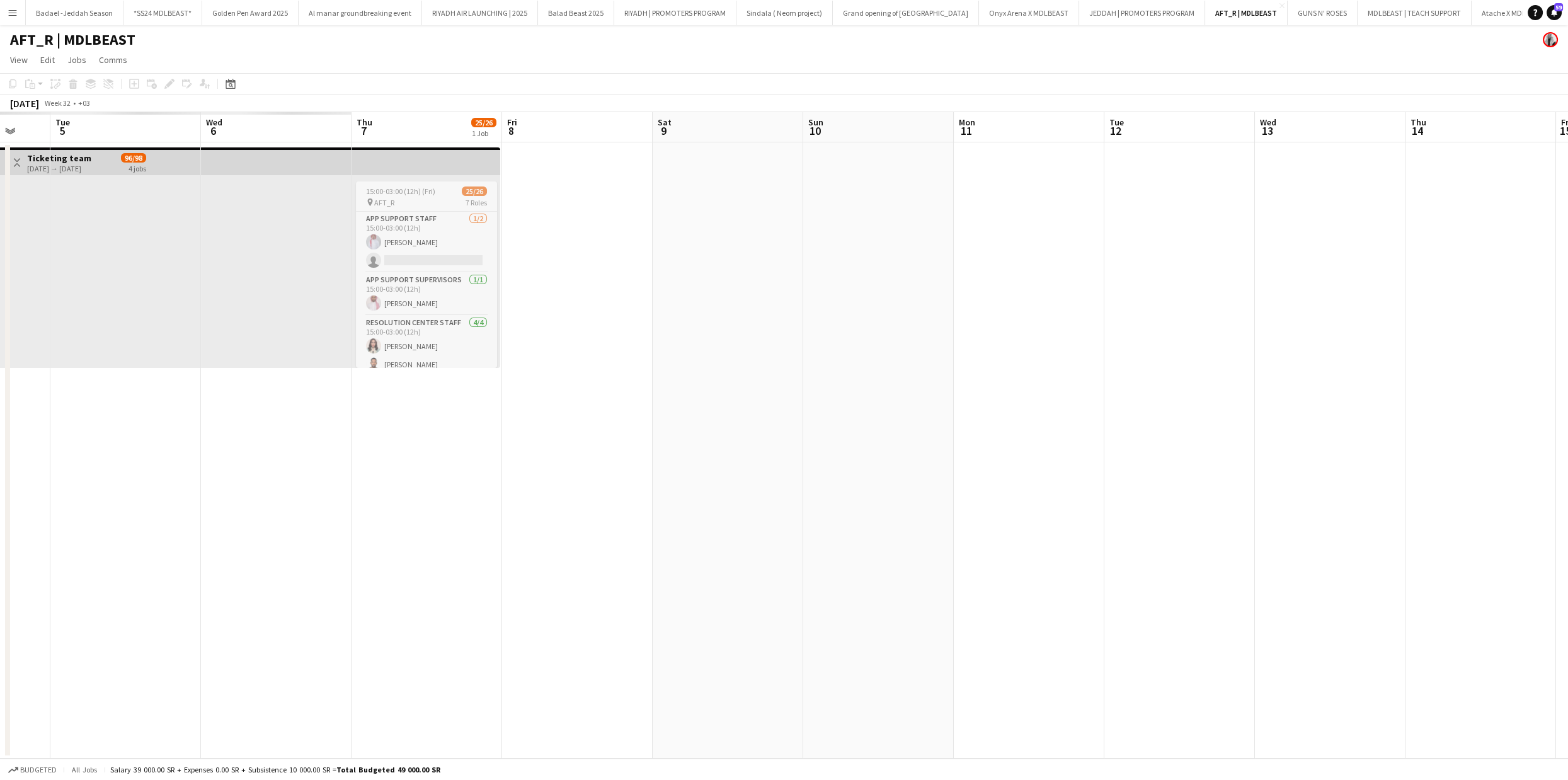
drag, startPoint x: 547, startPoint y: 297, endPoint x: 656, endPoint y: 314, distance: 110.3
click at [1380, 258] on app-calendar-viewport "Sun 3 Mon 4 Tue 5 Wed 6 Thu 7 25/26 1 Job Fri 8 Sat 9 Sun 10 Mon 11 Tue 12 Wed …" at bounding box center [784, 436] width 1568 height 647
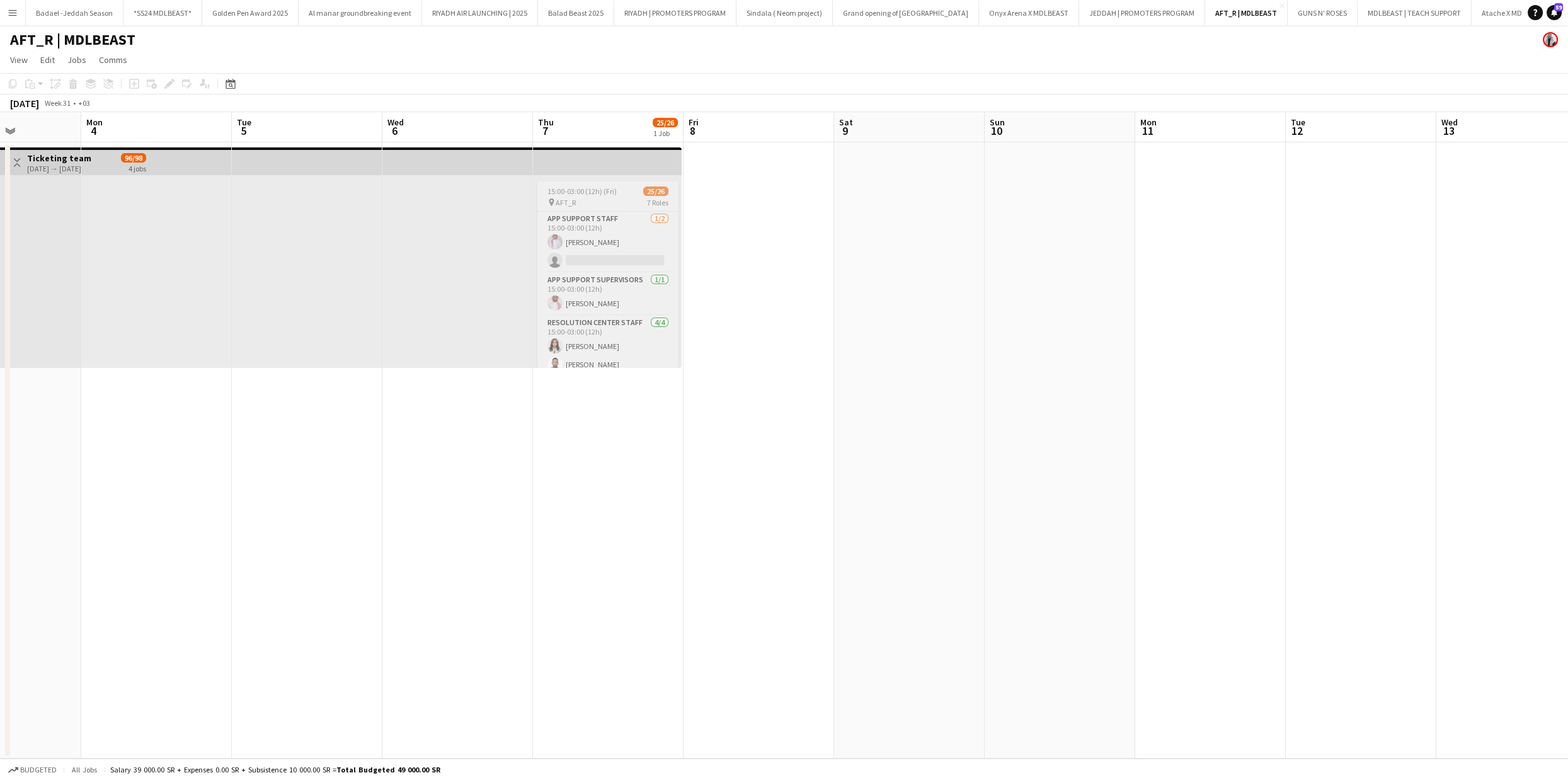
click at [627, 201] on div "pin AFT_R 7 Roles" at bounding box center [608, 202] width 141 height 10
click at [106, 43] on h1 "AFT_R | MDLBEAST" at bounding box center [72, 40] width 125 height 19
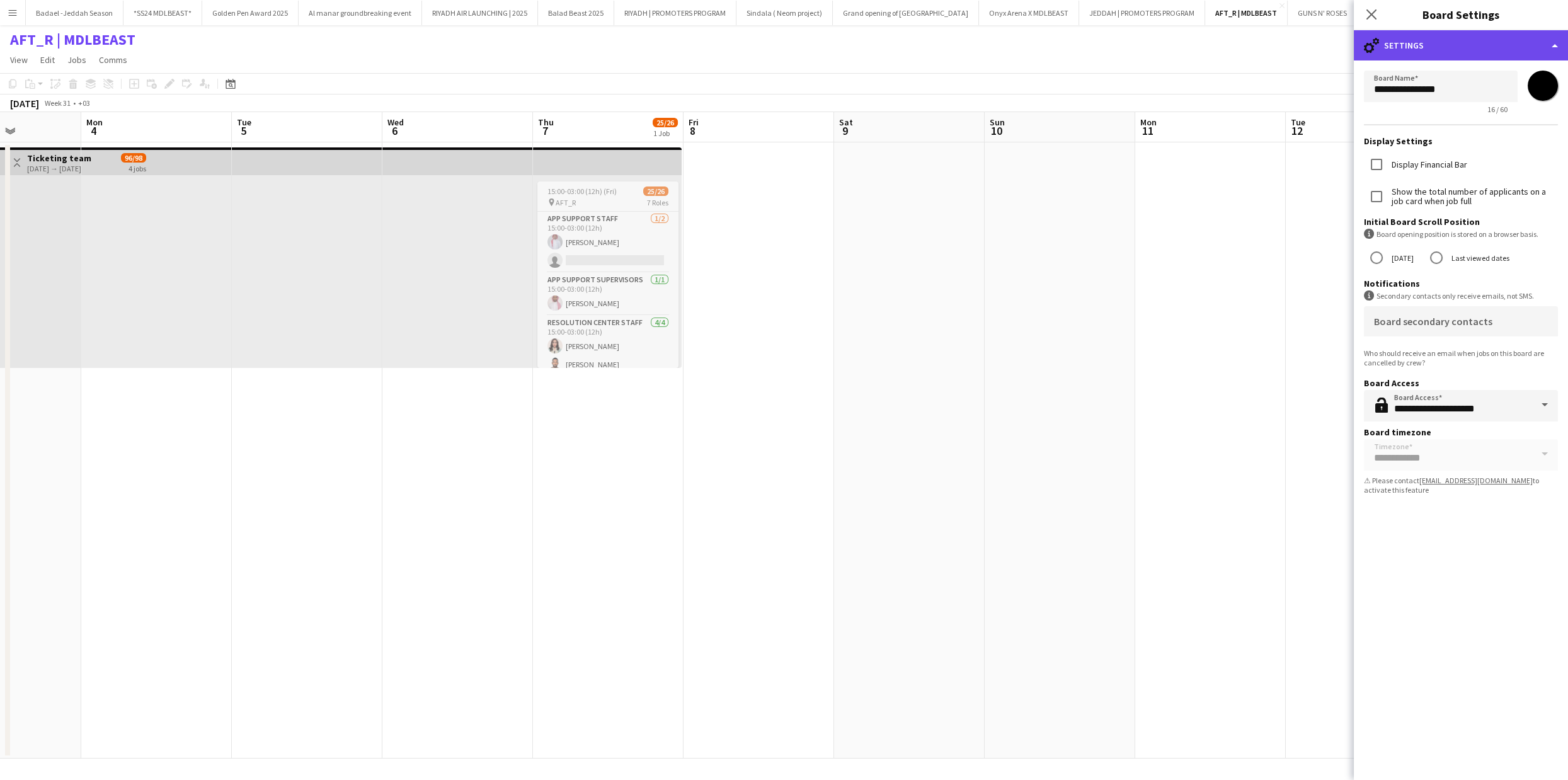
click at [1465, 48] on div "cog-double-3 Settings" at bounding box center [1461, 46] width 215 height 31
click at [1471, 69] on div "Settings Settings" at bounding box center [1503, 73] width 125 height 25
click at [1464, 54] on div "cog-double-3 Settings" at bounding box center [1461, 46] width 215 height 31
click at [1487, 478] on div "⚠ Please contact [EMAIL_ADDRESS][DOMAIN_NAME] to activate this feature" at bounding box center [1461, 485] width 194 height 19
click at [1471, 410] on input "**********" at bounding box center [1461, 406] width 194 height 32
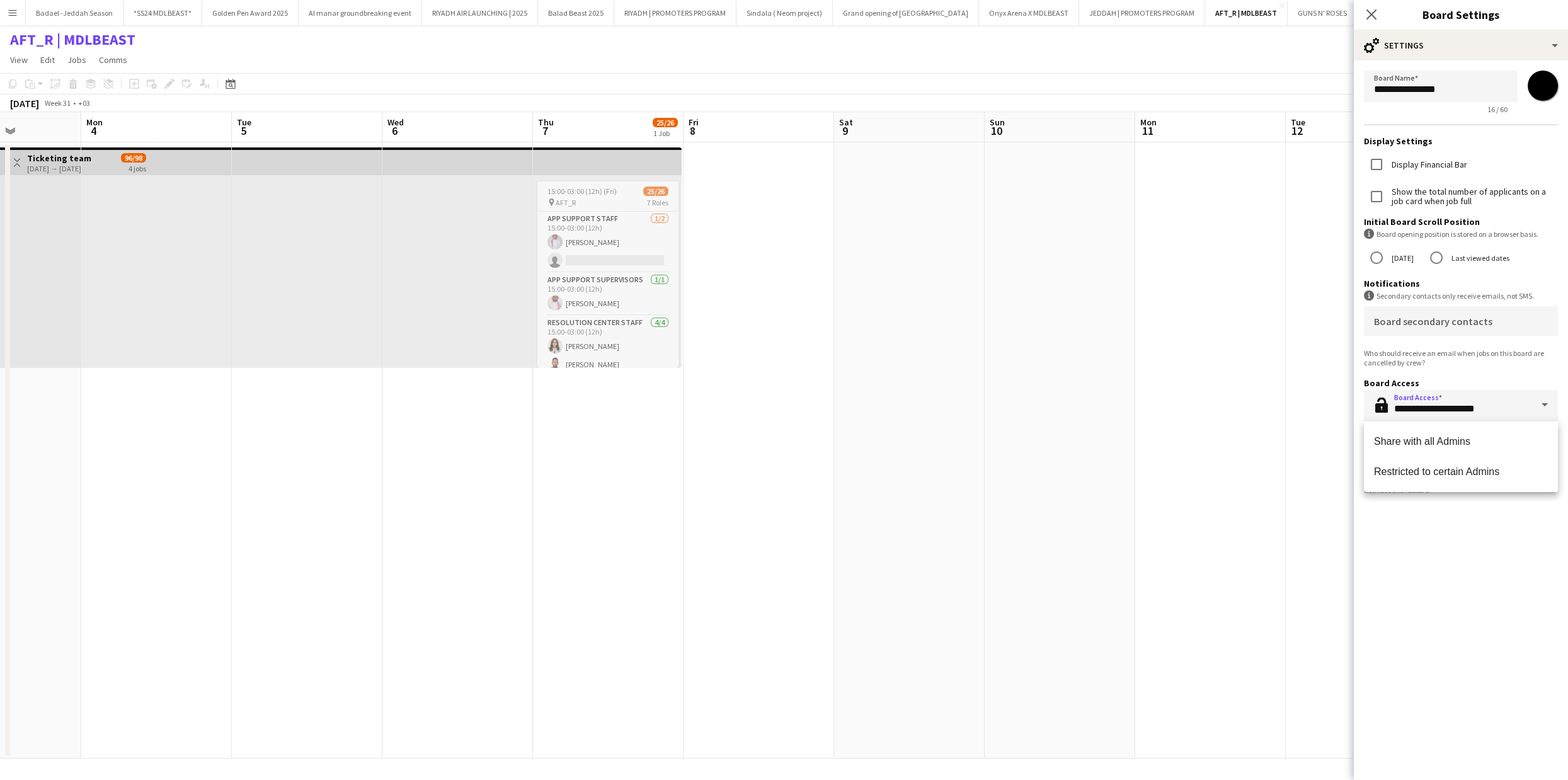
click at [1463, 616] on div "**********" at bounding box center [1461, 405] width 215 height 750
click at [1371, 14] on icon at bounding box center [1371, 14] width 12 height 12
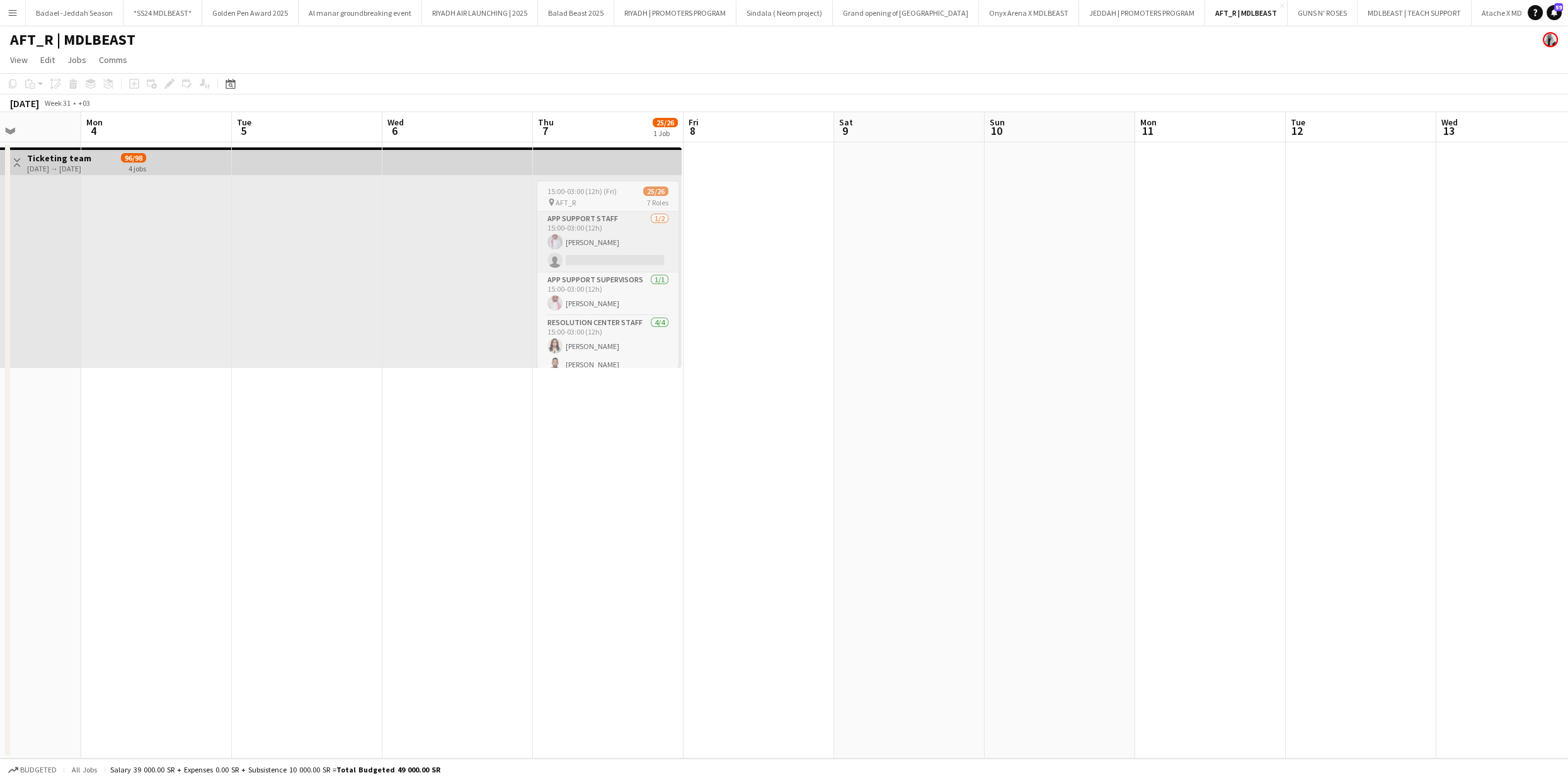
click at [619, 262] on app-card-role "App Support Staff [DATE] 15:00-03:00 (12h) [PERSON_NAME] single-neutral-actions" at bounding box center [608, 243] width 141 height 61
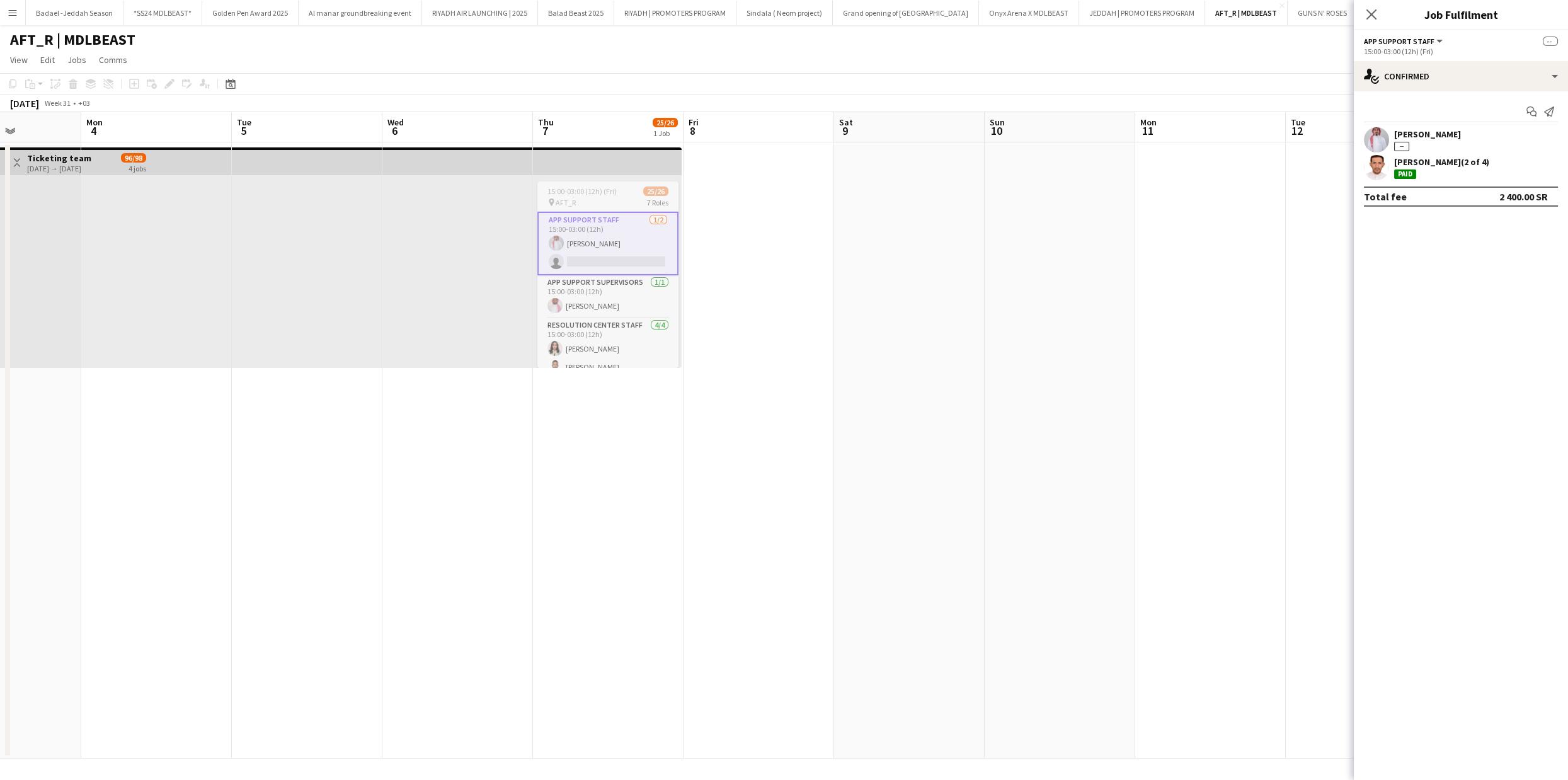
click at [637, 178] on div "15:00-03:00 (12h) (Fri) 25/26 pin AFT_R 7 Roles App Support Staff [DATE] 15:00-…" at bounding box center [608, 271] width 149 height 192
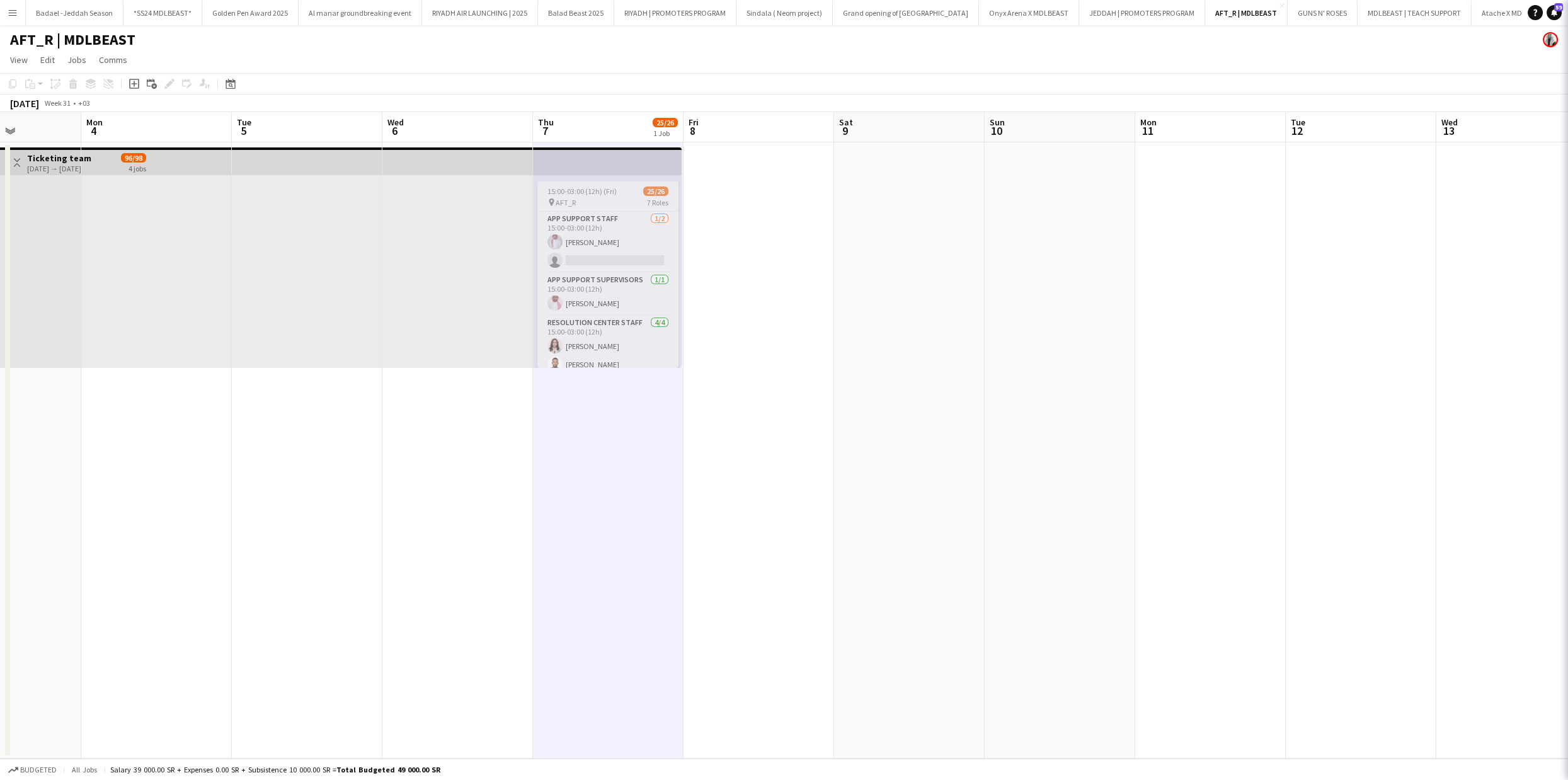
click at [630, 189] on div "15:00-03:00 (12h) (Fri) 25/26" at bounding box center [608, 192] width 141 height 9
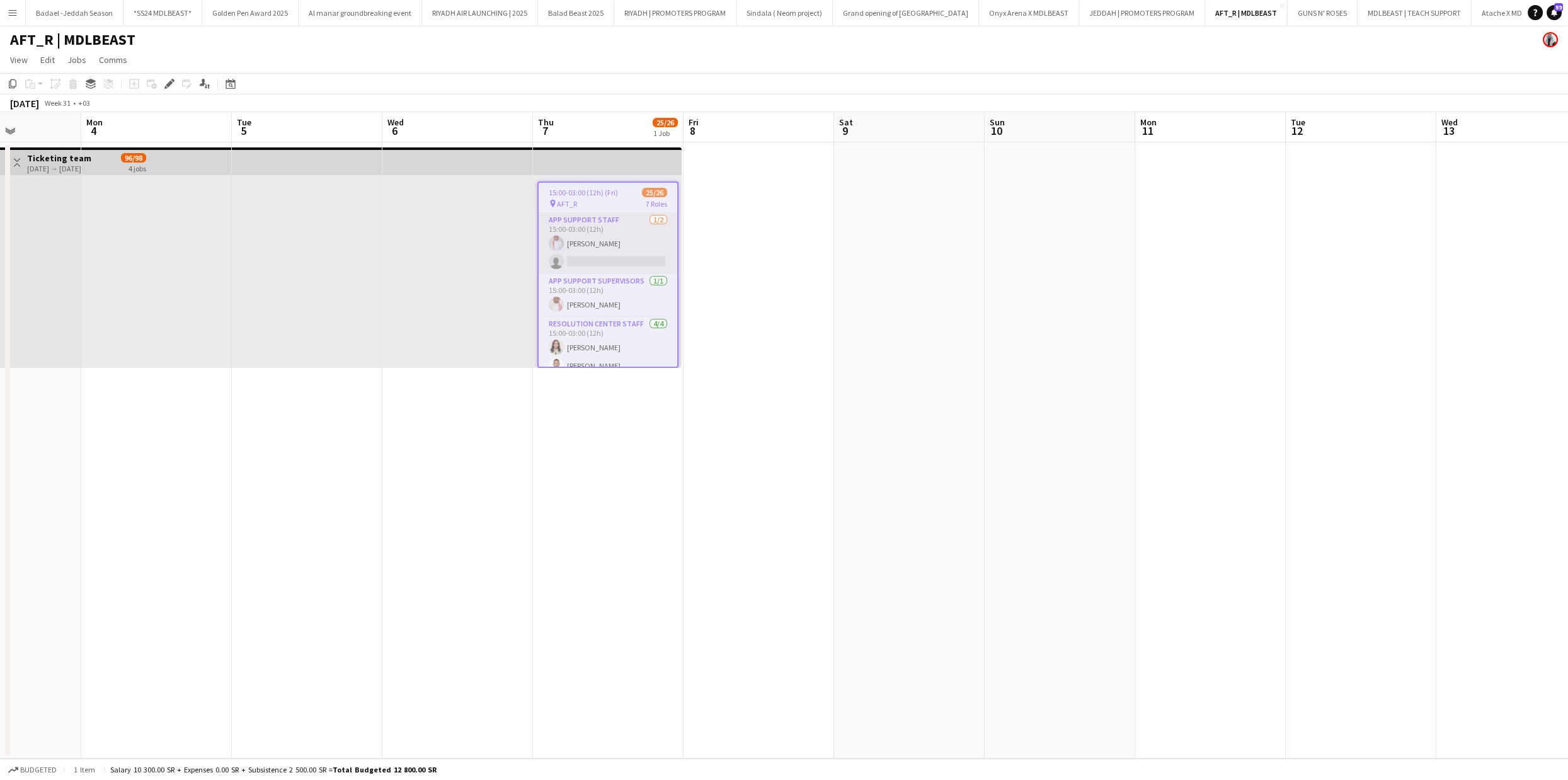
click at [619, 252] on app-card-role "App Support Staff [DATE] 15:00-03:00 (12h) [PERSON_NAME] single-neutral-actions" at bounding box center [608, 244] width 138 height 61
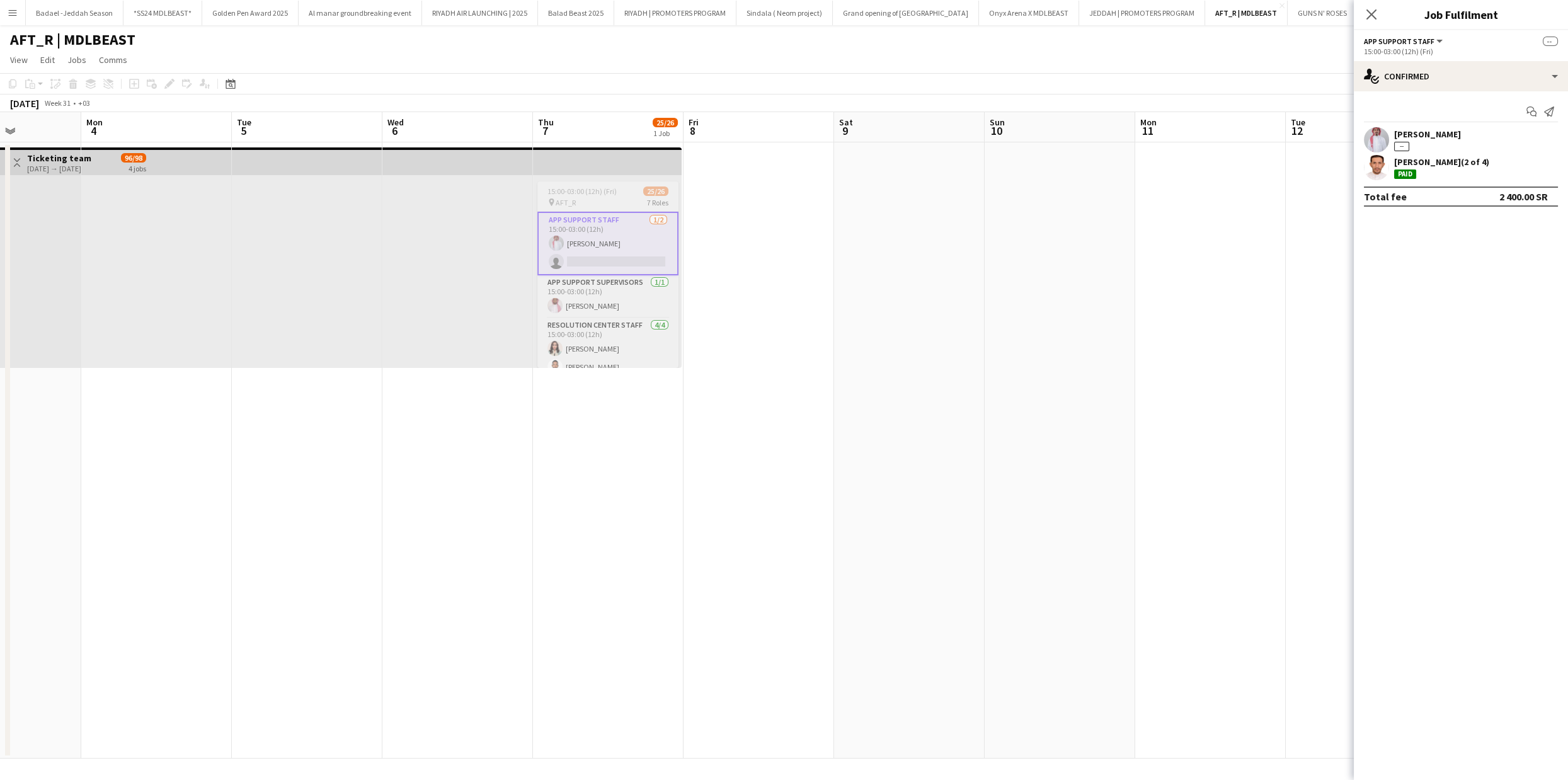
click at [619, 203] on div "pin AFT_R 7 Roles" at bounding box center [608, 202] width 141 height 10
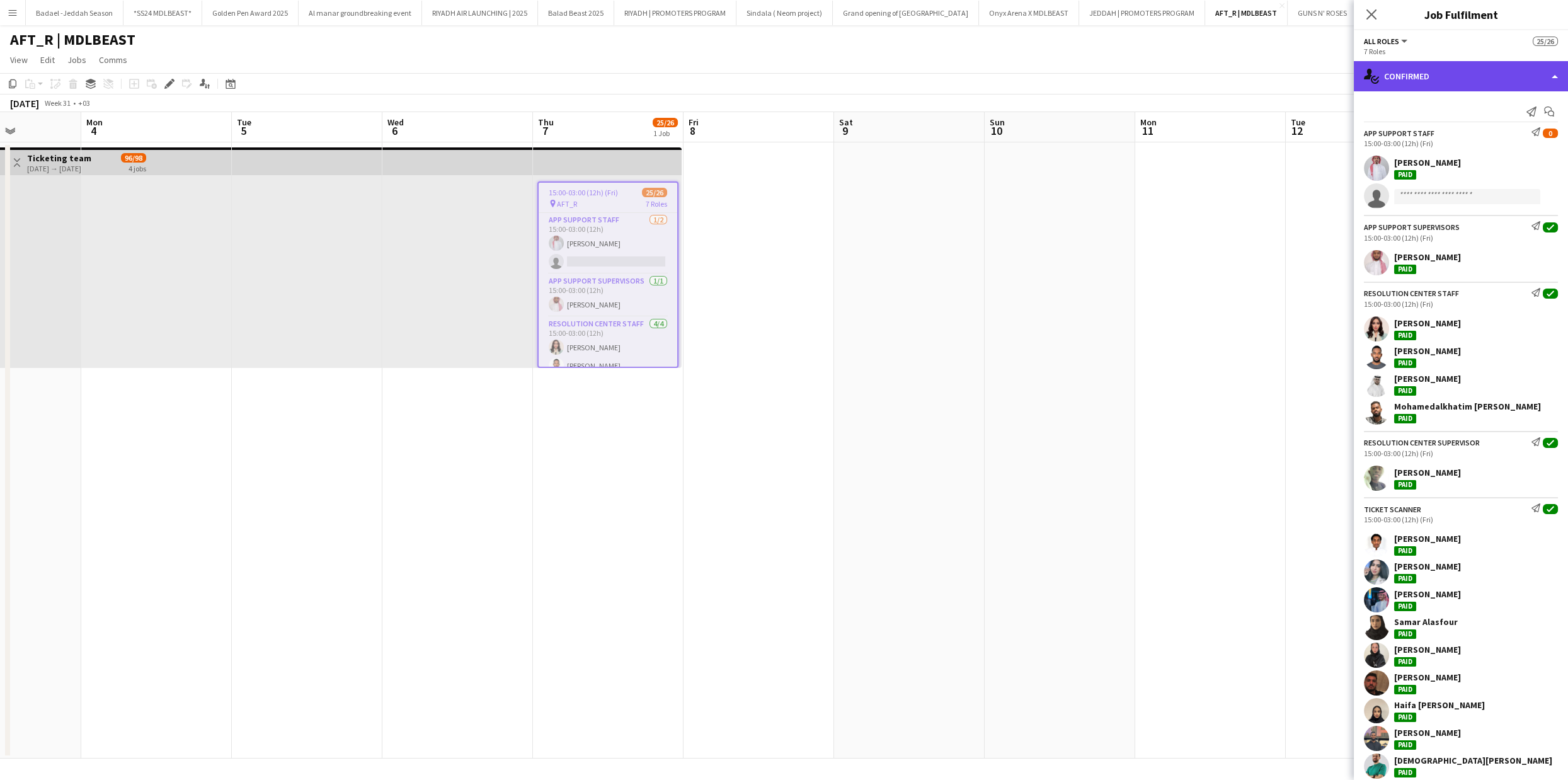
click at [1441, 86] on div "single-neutral-actions-check-2 Confirmed" at bounding box center [1461, 76] width 215 height 31
click at [1439, 86] on div "single-neutral-actions-check-2 Confirmed" at bounding box center [1461, 76] width 215 height 31
click at [1456, 459] on div "Resolution Center Supervisor Send notification check 15:00-03:00 (12h) (Fri) [P…" at bounding box center [1461, 461] width 215 height 59
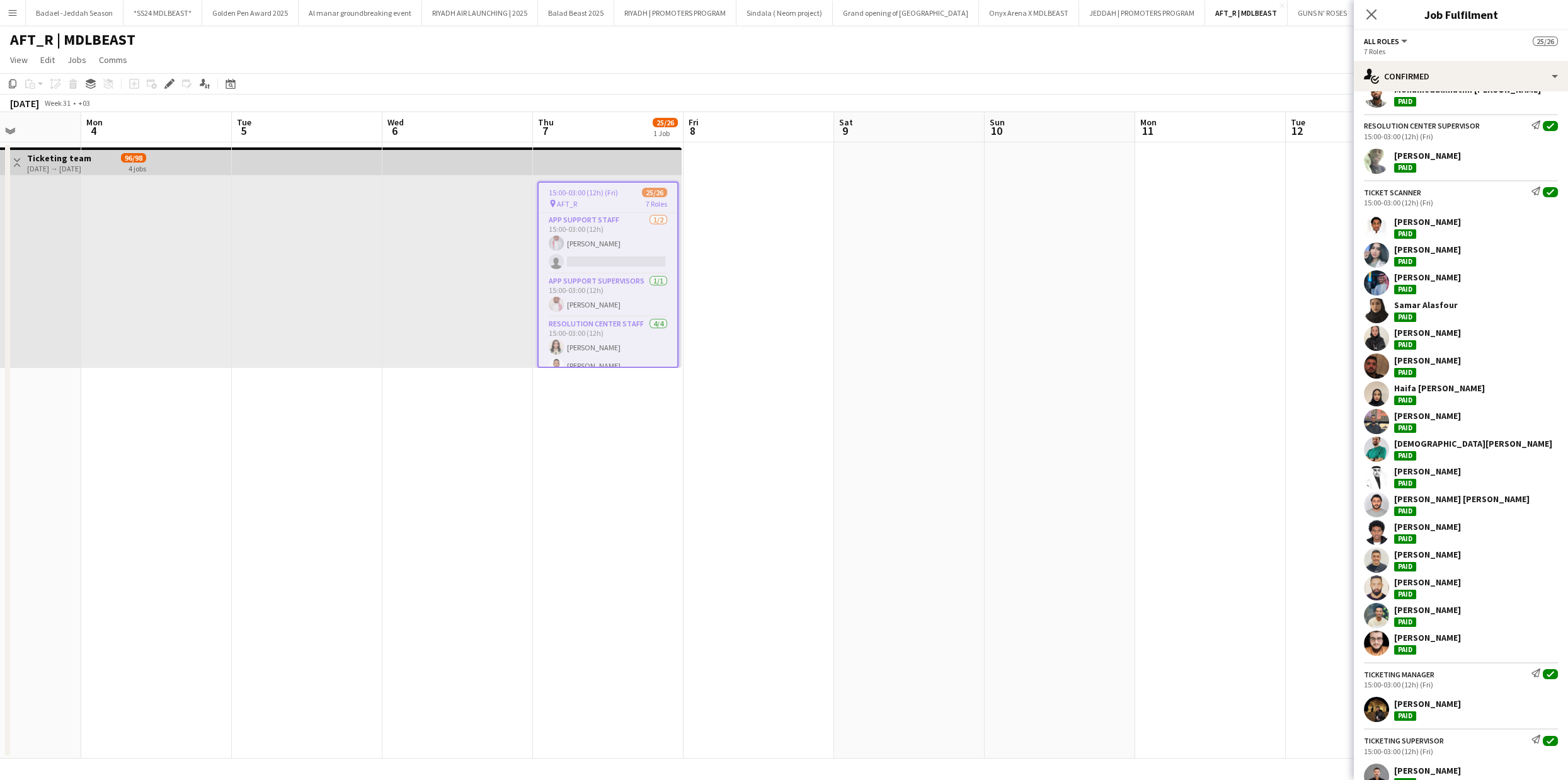
scroll to position [359, 0]
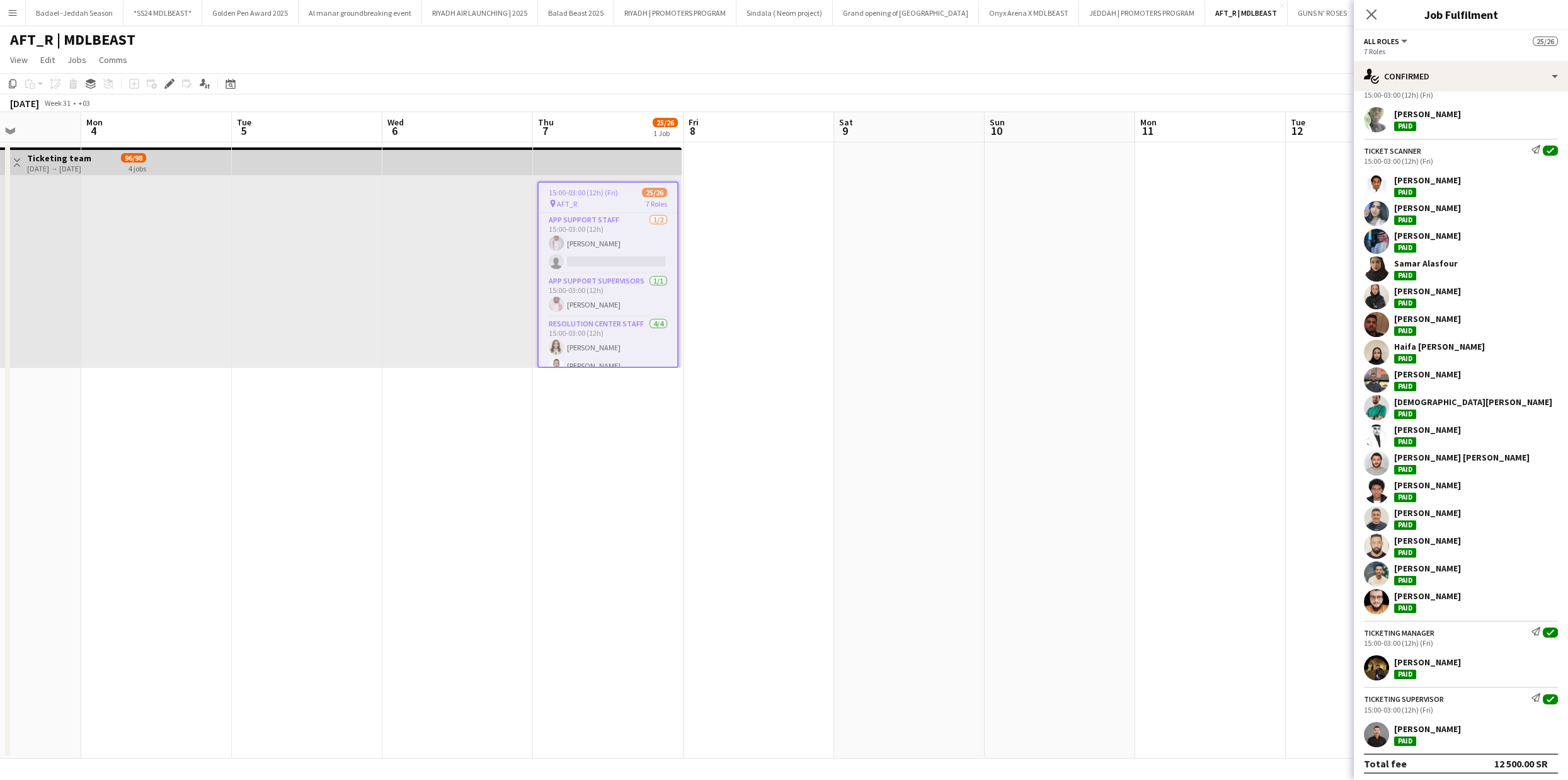
click at [1215, 537] on app-date-cell at bounding box center [1211, 450] width 151 height 616
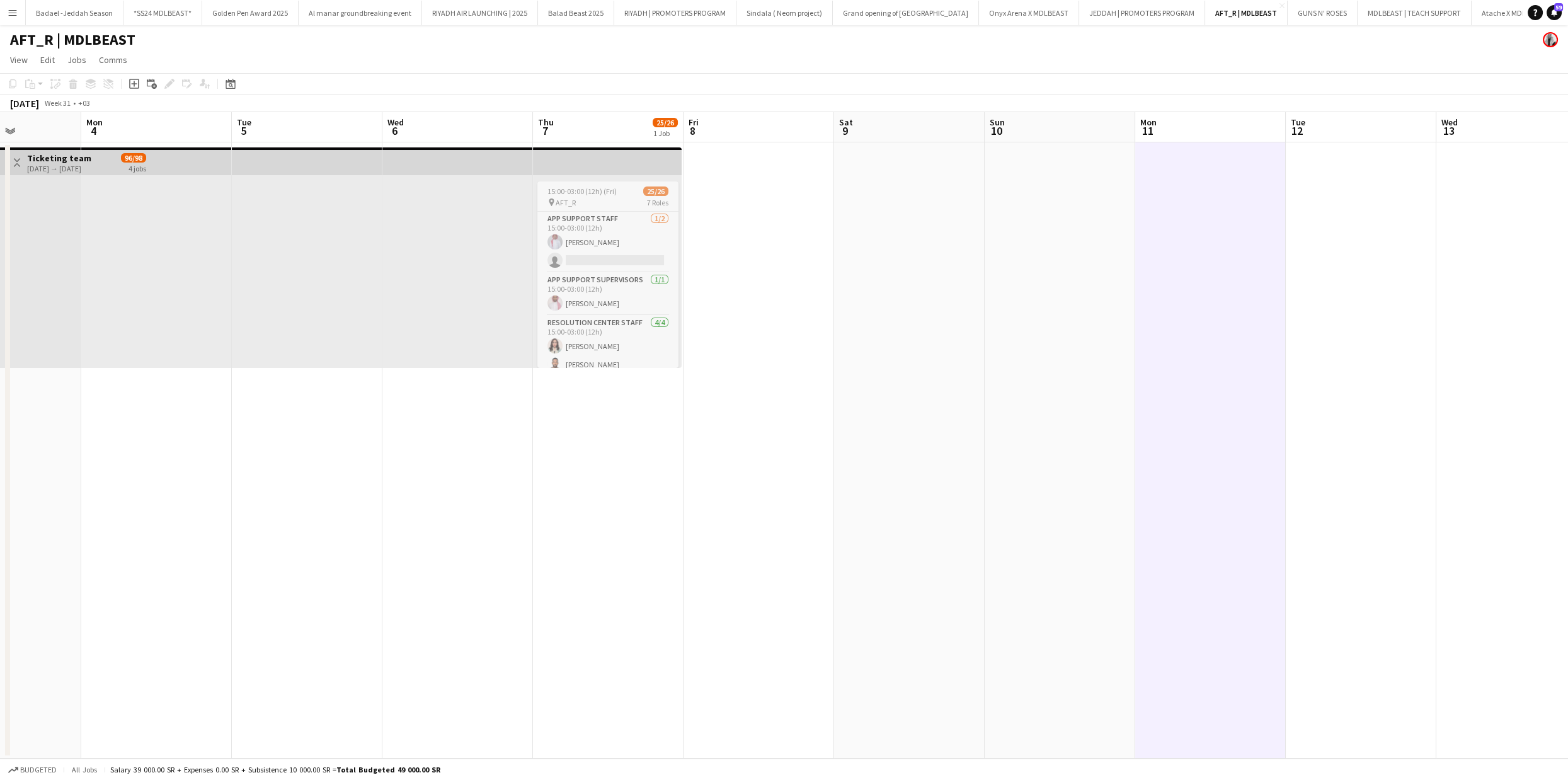
scroll to position [0, 332]
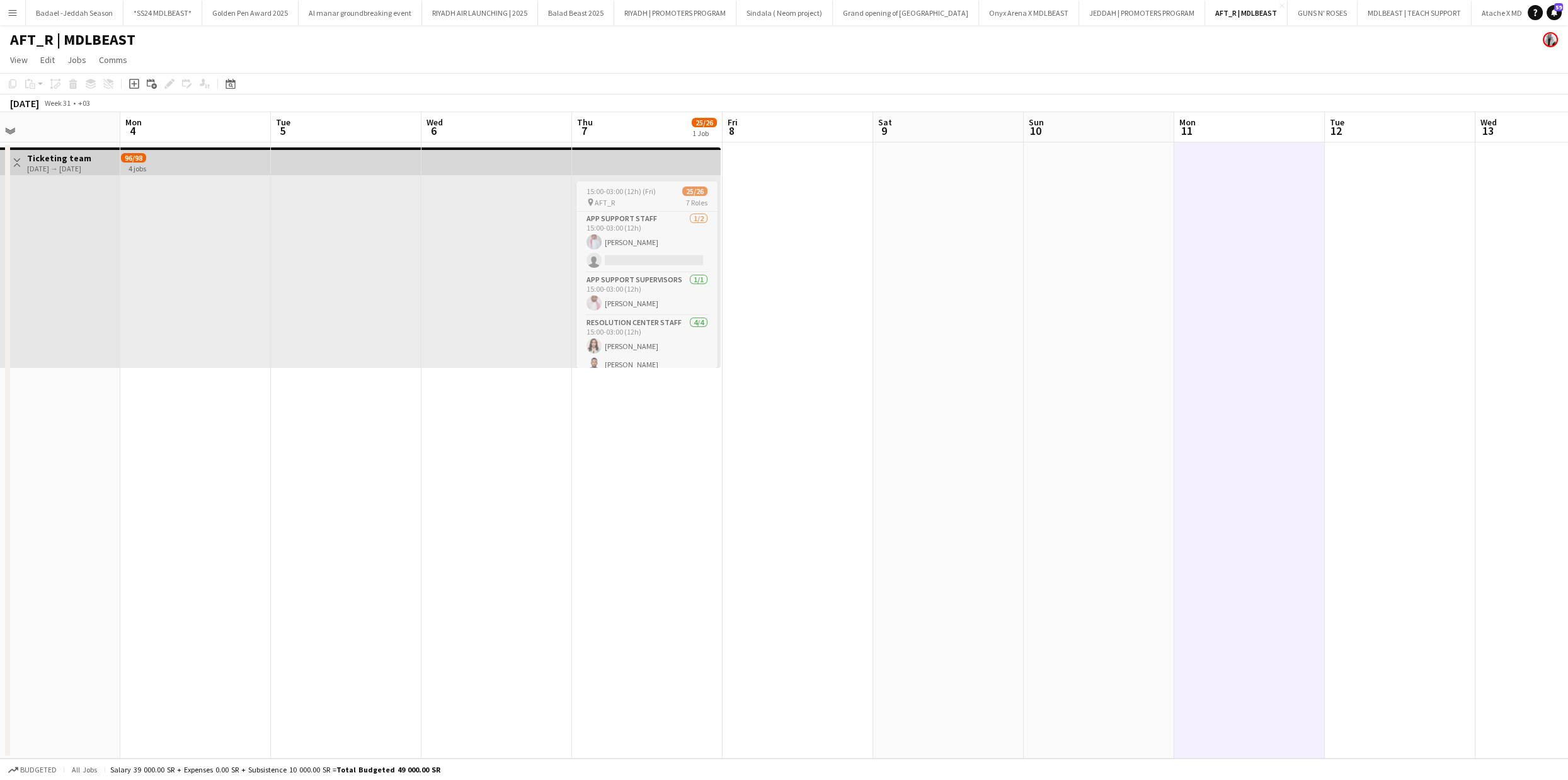
drag, startPoint x: 371, startPoint y: 256, endPoint x: 410, endPoint y: 247, distance: 40.0
click at [410, 247] on app-calendar-viewport "Fri 1 Sat 2 Sun 3 Mon 4 Tue 5 Wed 6 Thu 7 25/26 1 Job Fri 8 Sat 9 Sun 10 Mon 11…" at bounding box center [784, 436] width 1568 height 647
click at [46, 59] on span "Edit" at bounding box center [47, 59] width 15 height 11
click at [32, 38] on h1 "AFT_R | MDLBEAST" at bounding box center [72, 40] width 125 height 19
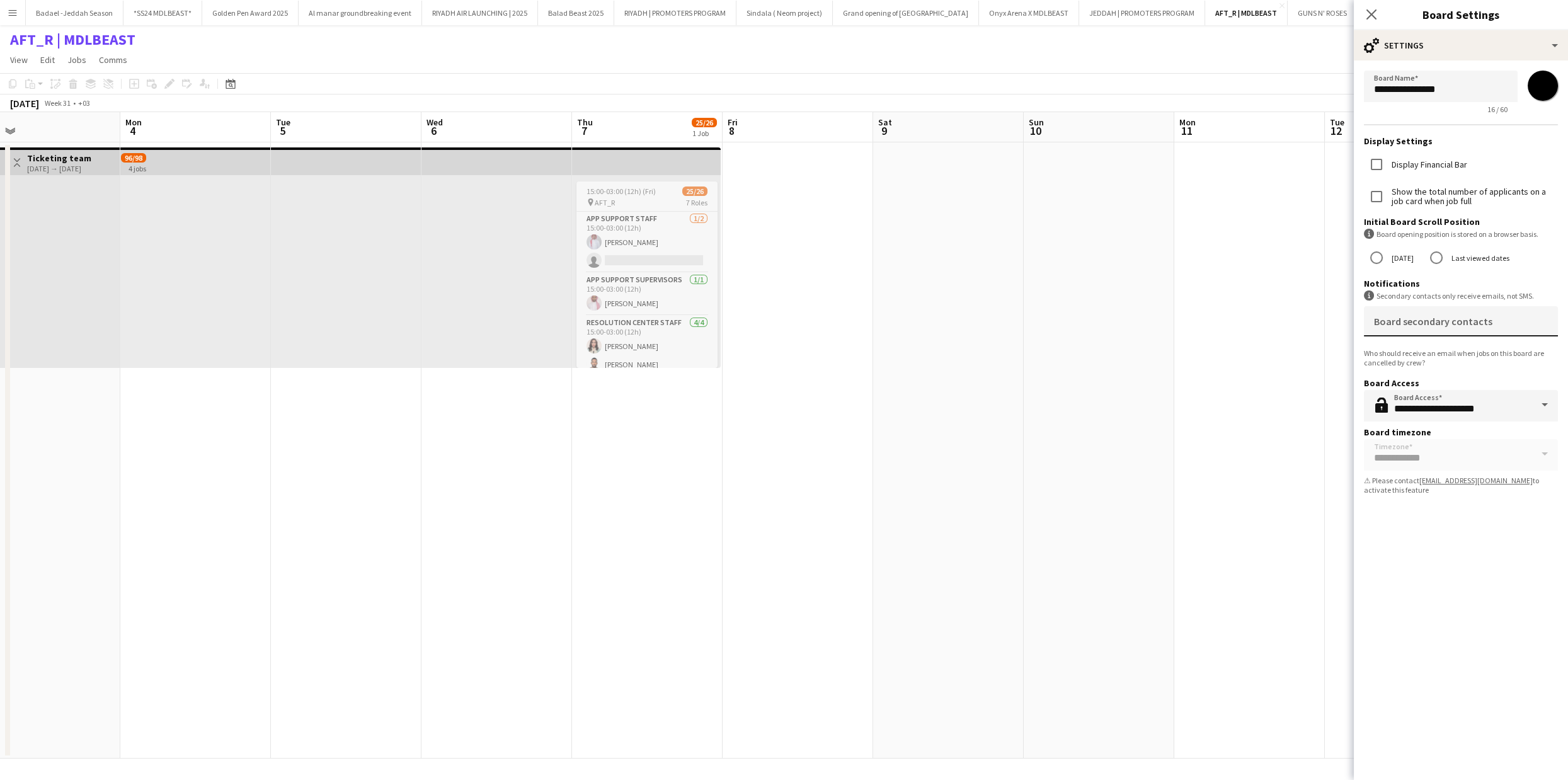
click at [1445, 325] on mat-label "Board secondary contacts" at bounding box center [1433, 322] width 118 height 13
click at [1445, 325] on input "Board secondary contacts" at bounding box center [1459, 326] width 169 height 9
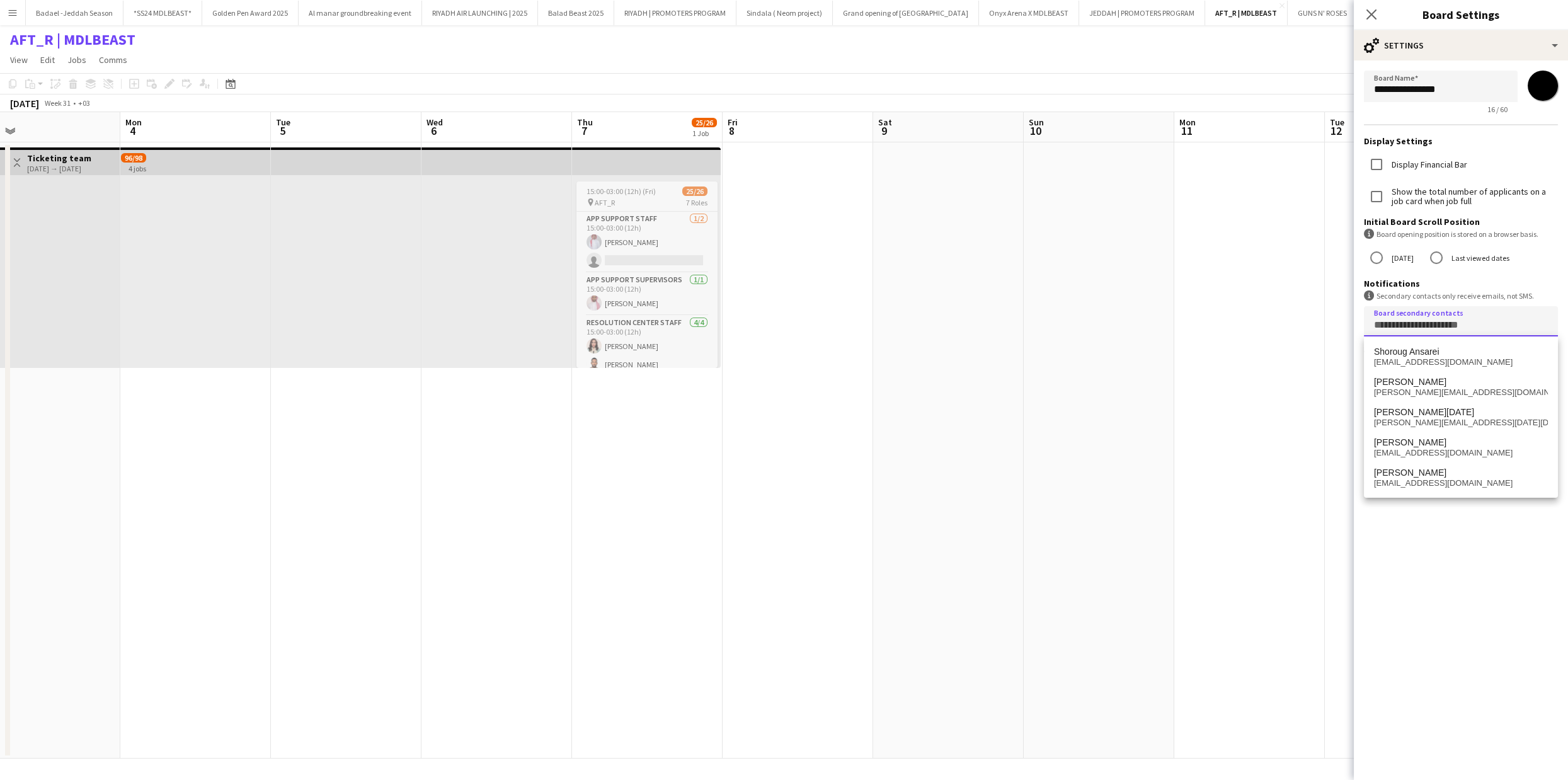
click at [1463, 584] on div "**********" at bounding box center [1461, 405] width 215 height 750
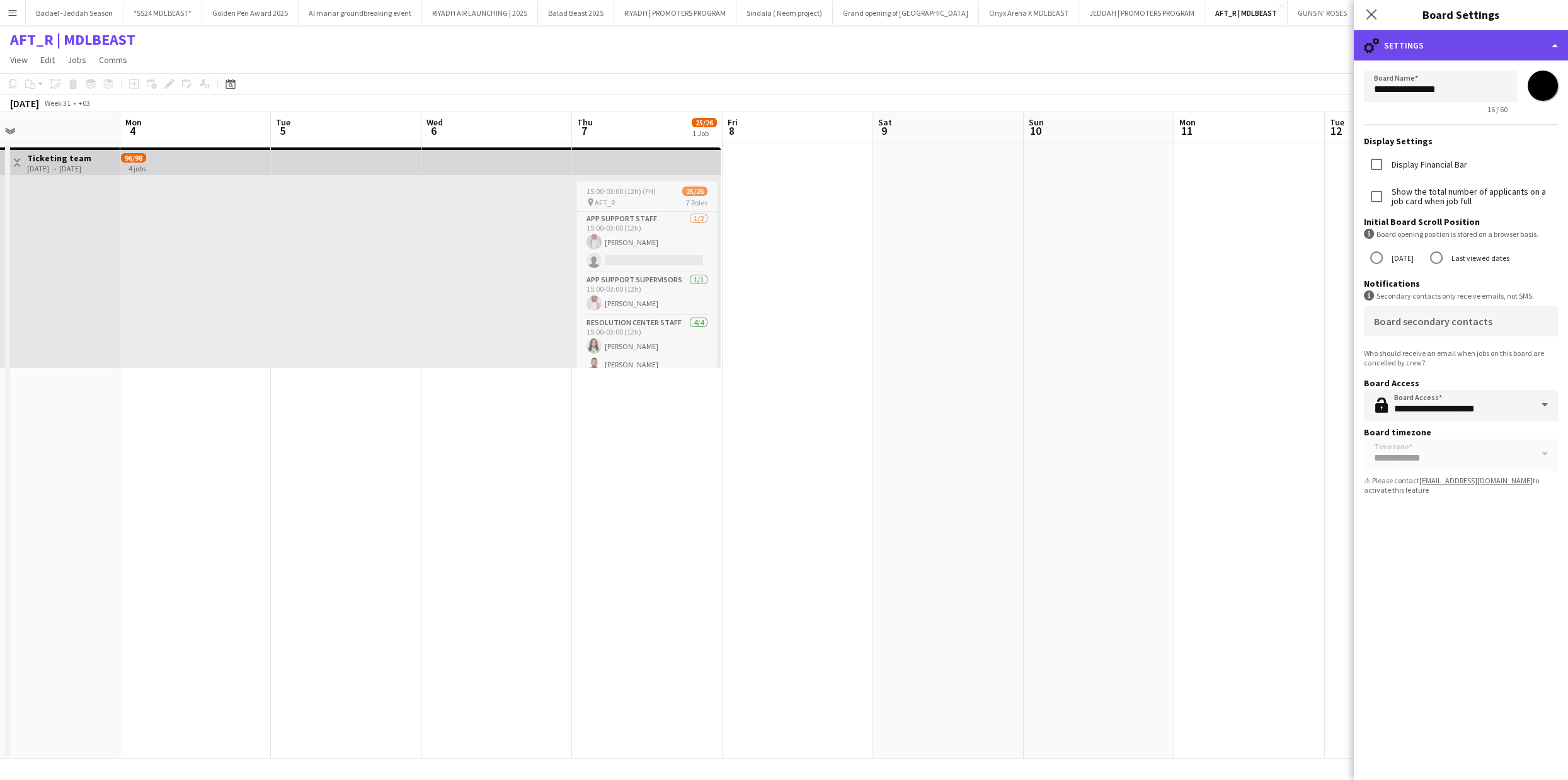
click at [1482, 42] on div "cog-double-3 Settings" at bounding box center [1461, 46] width 215 height 31
click at [1485, 99] on div "Internal notes Internal notes" at bounding box center [1503, 99] width 125 height 25
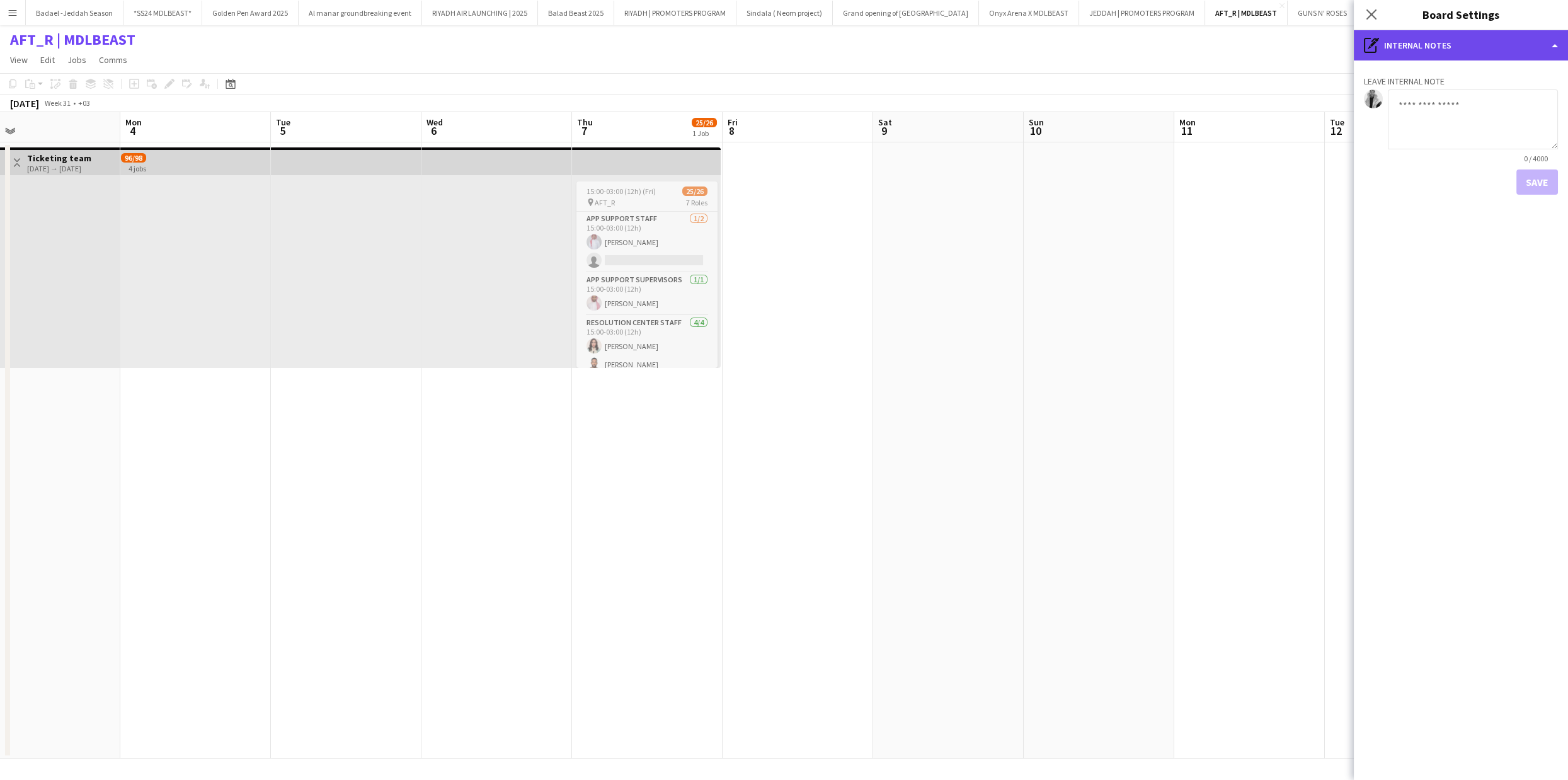
click at [1447, 46] on div "pen-write Internal notes" at bounding box center [1461, 46] width 215 height 31
click at [1455, 72] on icon "Settings" at bounding box center [1458, 73] width 15 height 15
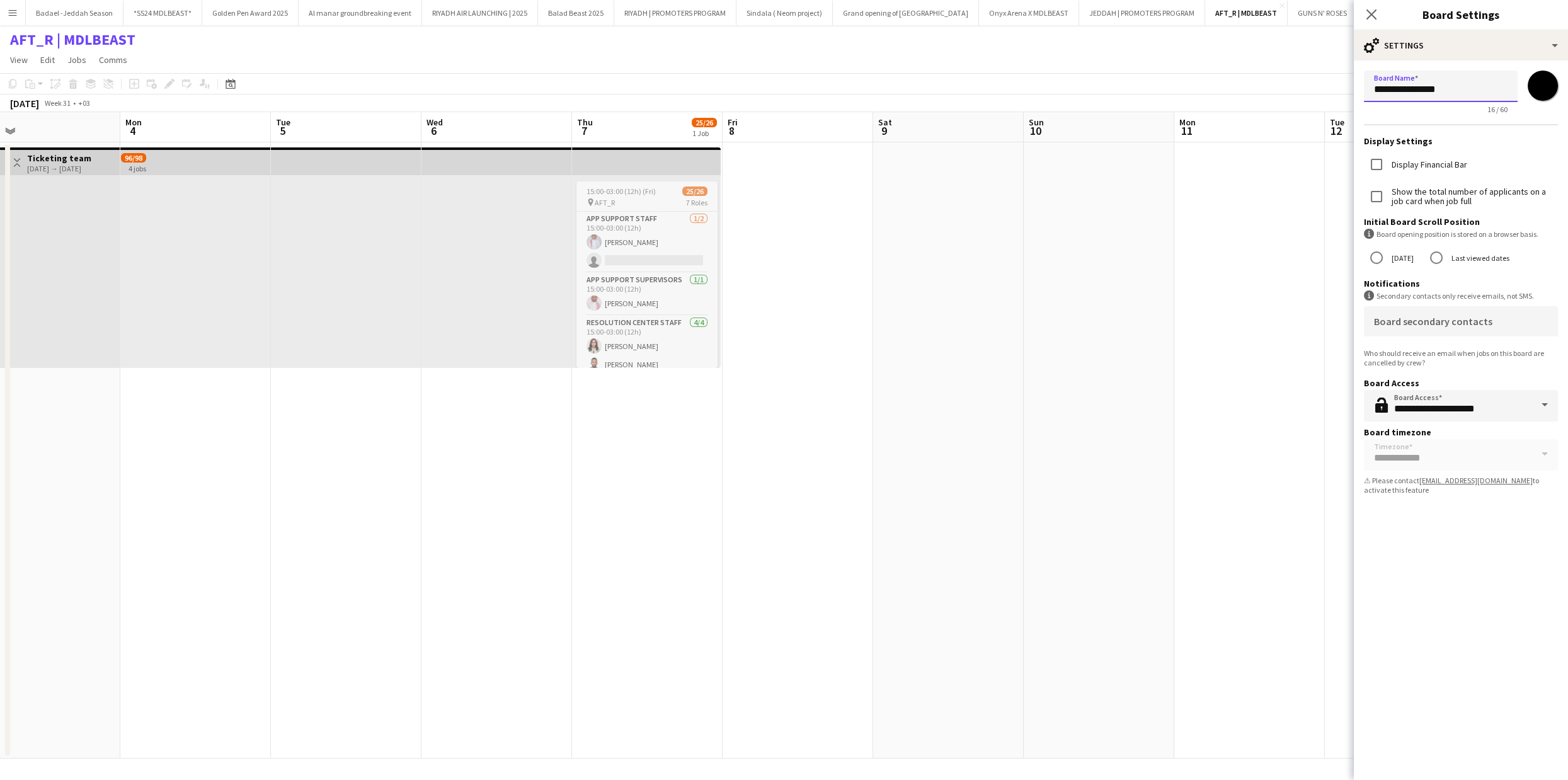
click at [1456, 91] on input "**********" at bounding box center [1441, 86] width 153 height 32
click at [1373, 15] on icon "Close pop-in" at bounding box center [1371, 14] width 12 height 12
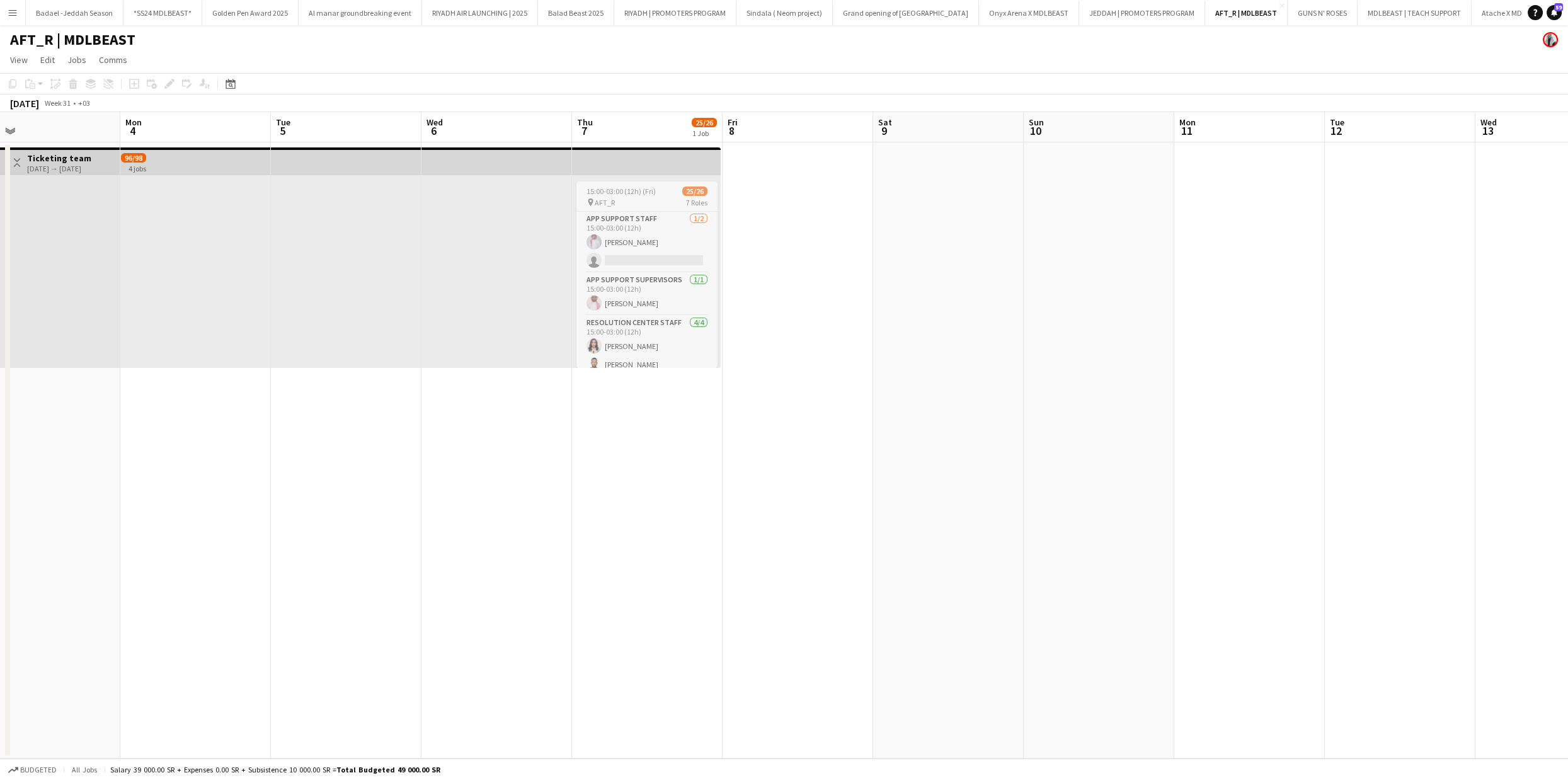
click at [20, 17] on button "Menu" at bounding box center [12, 12] width 25 height 25
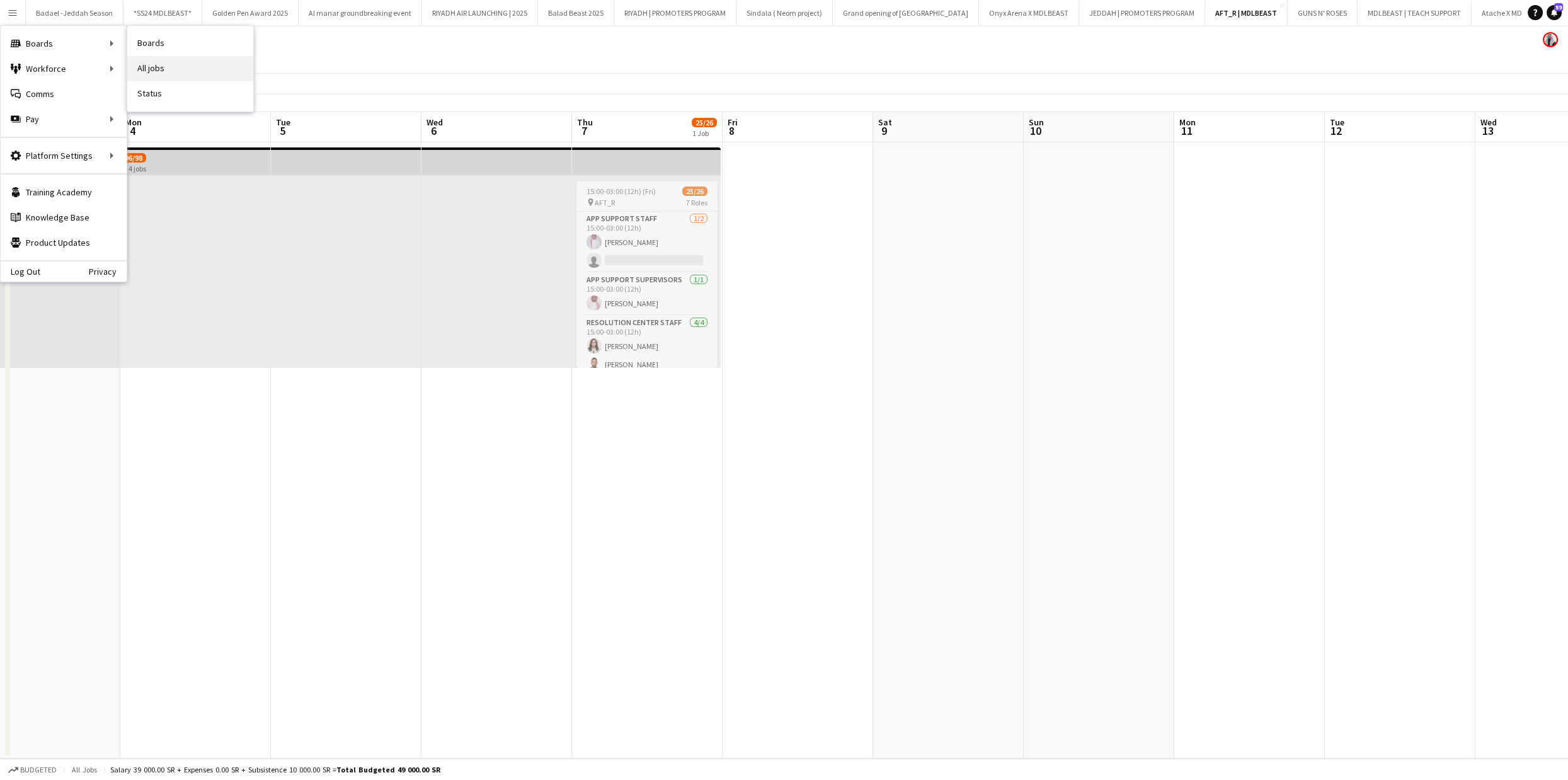
click at [147, 69] on link "All jobs" at bounding box center [191, 68] width 126 height 25
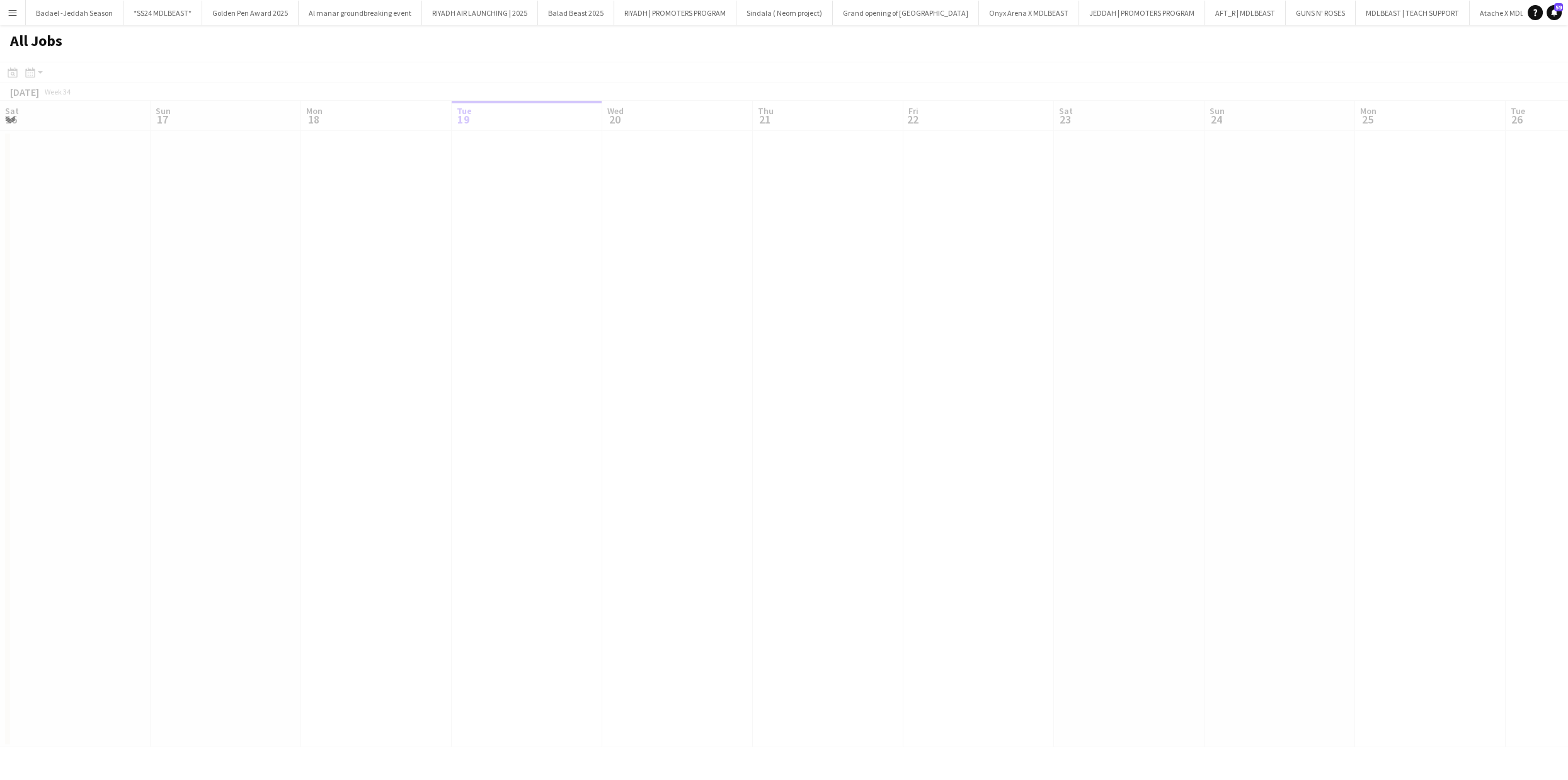
scroll to position [0, 300]
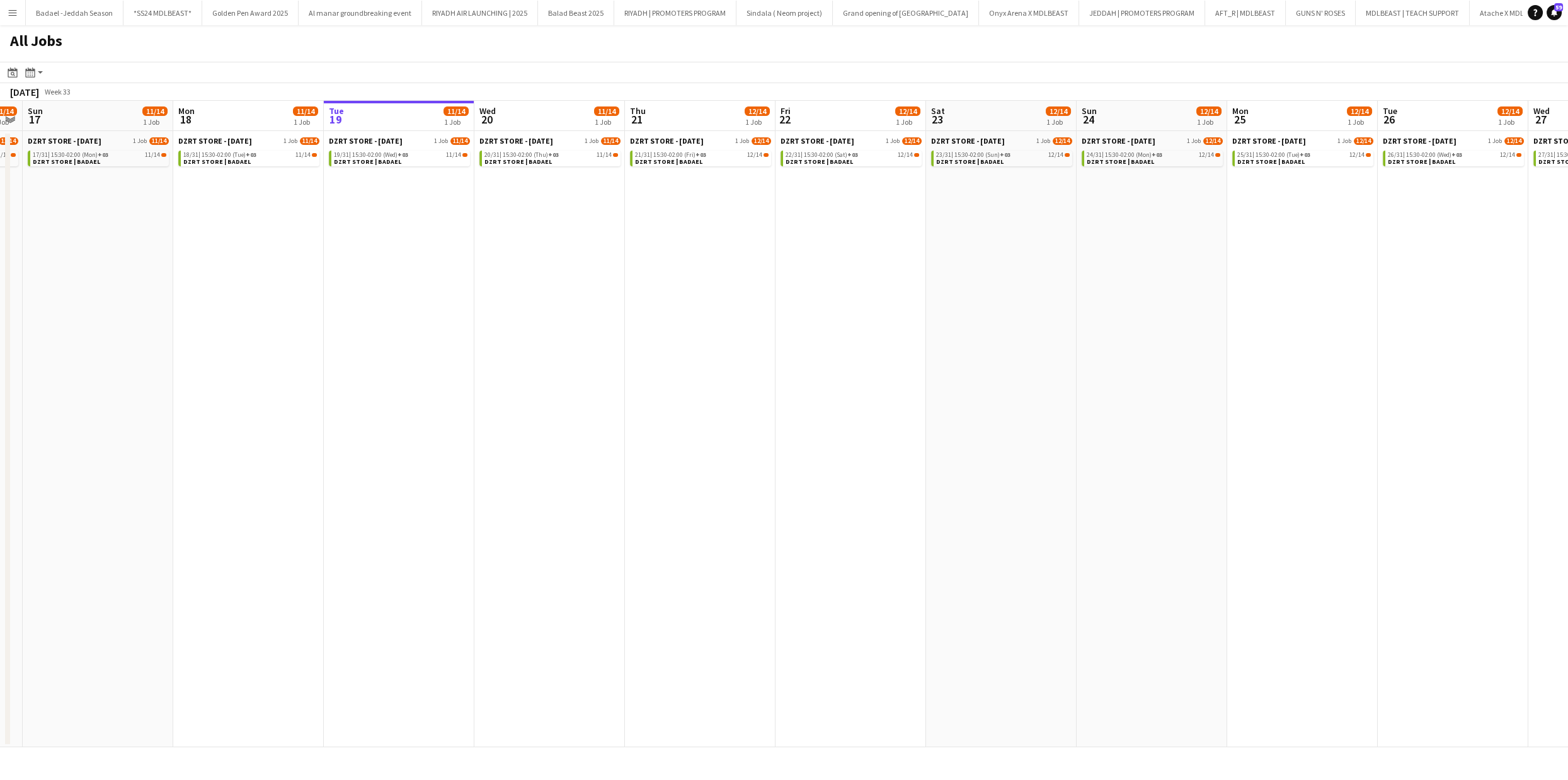
drag, startPoint x: 184, startPoint y: 247, endPoint x: 331, endPoint y: 240, distance: 147.2
click at [355, 245] on app-calendar-viewport "Fri 15 16/19 2 Jobs Sat 16 11/14 1 Job Sun 17 11/14 1 Job Mon 18 11/14 1 Job Tu…" at bounding box center [784, 424] width 1568 height 647
click at [12, 73] on icon at bounding box center [13, 73] width 5 height 5
click at [33, 75] on icon at bounding box center [32, 75] width 1 height 1
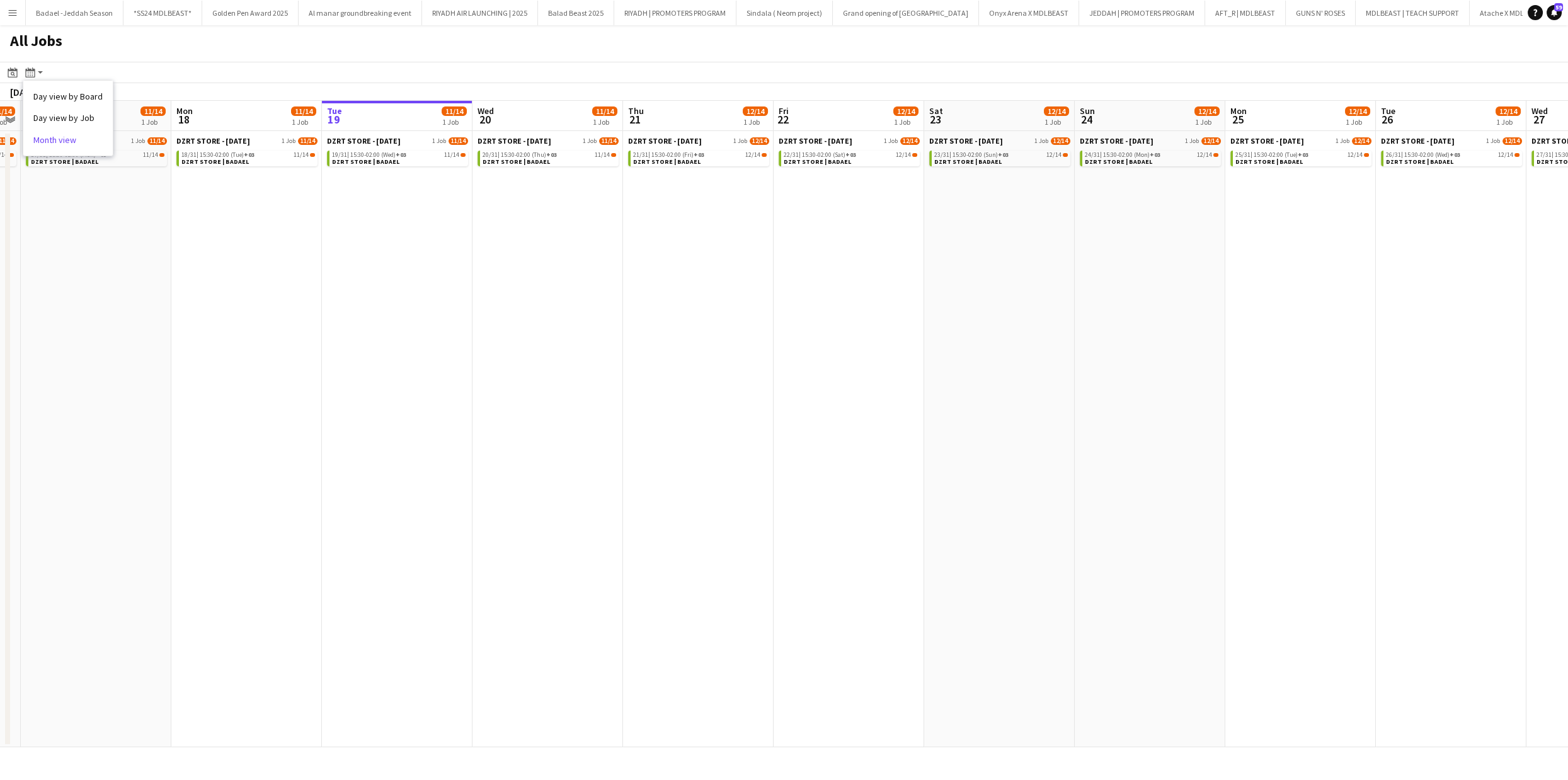
click at [52, 143] on link "Month view" at bounding box center [68, 139] width 70 height 11
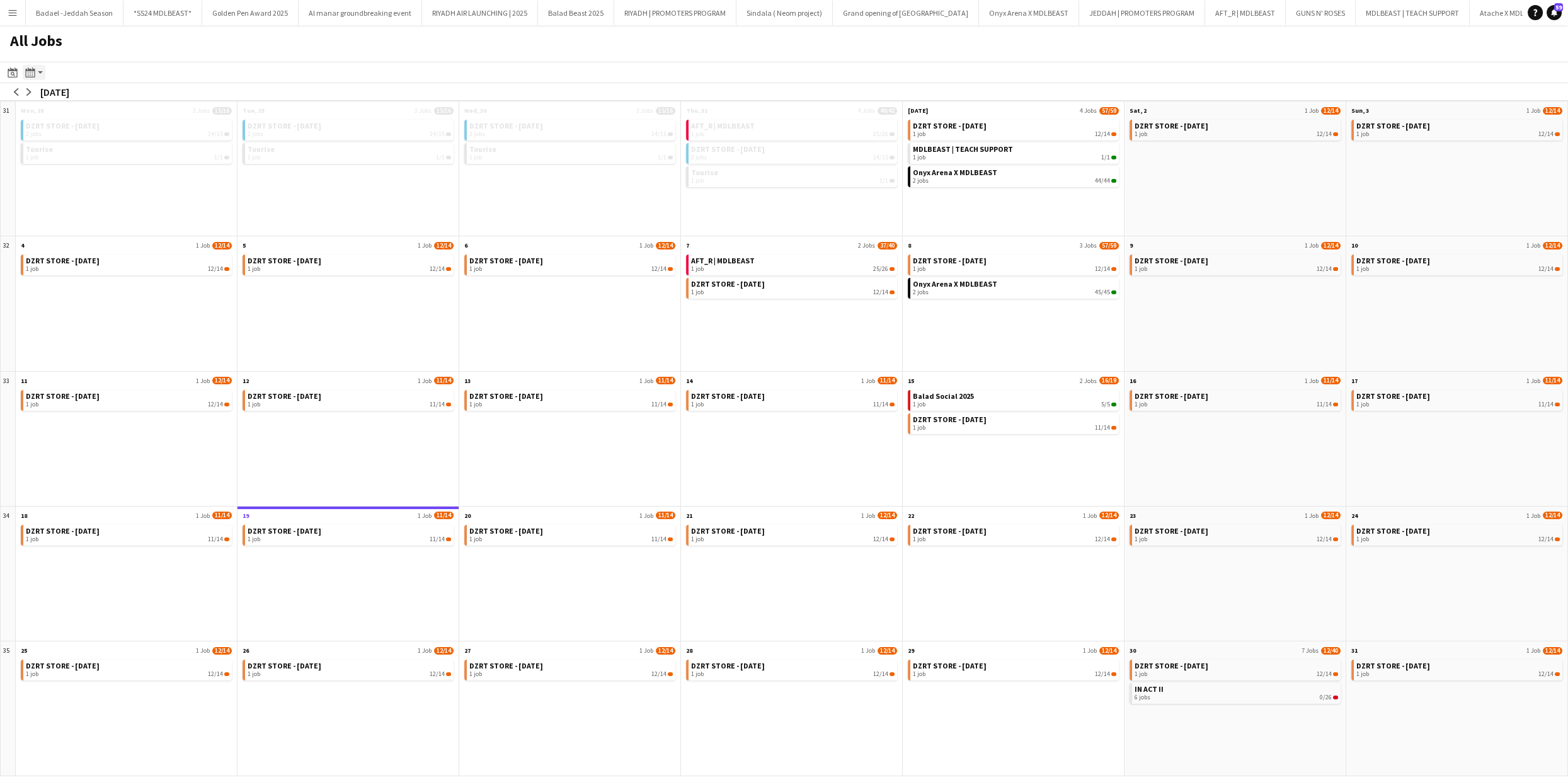
click at [33, 70] on icon at bounding box center [30, 73] width 9 height 10
click at [11, 17] on app-icon "Menu" at bounding box center [12, 12] width 10 height 10
click at [156, 87] on link "Status" at bounding box center [191, 93] width 126 height 25
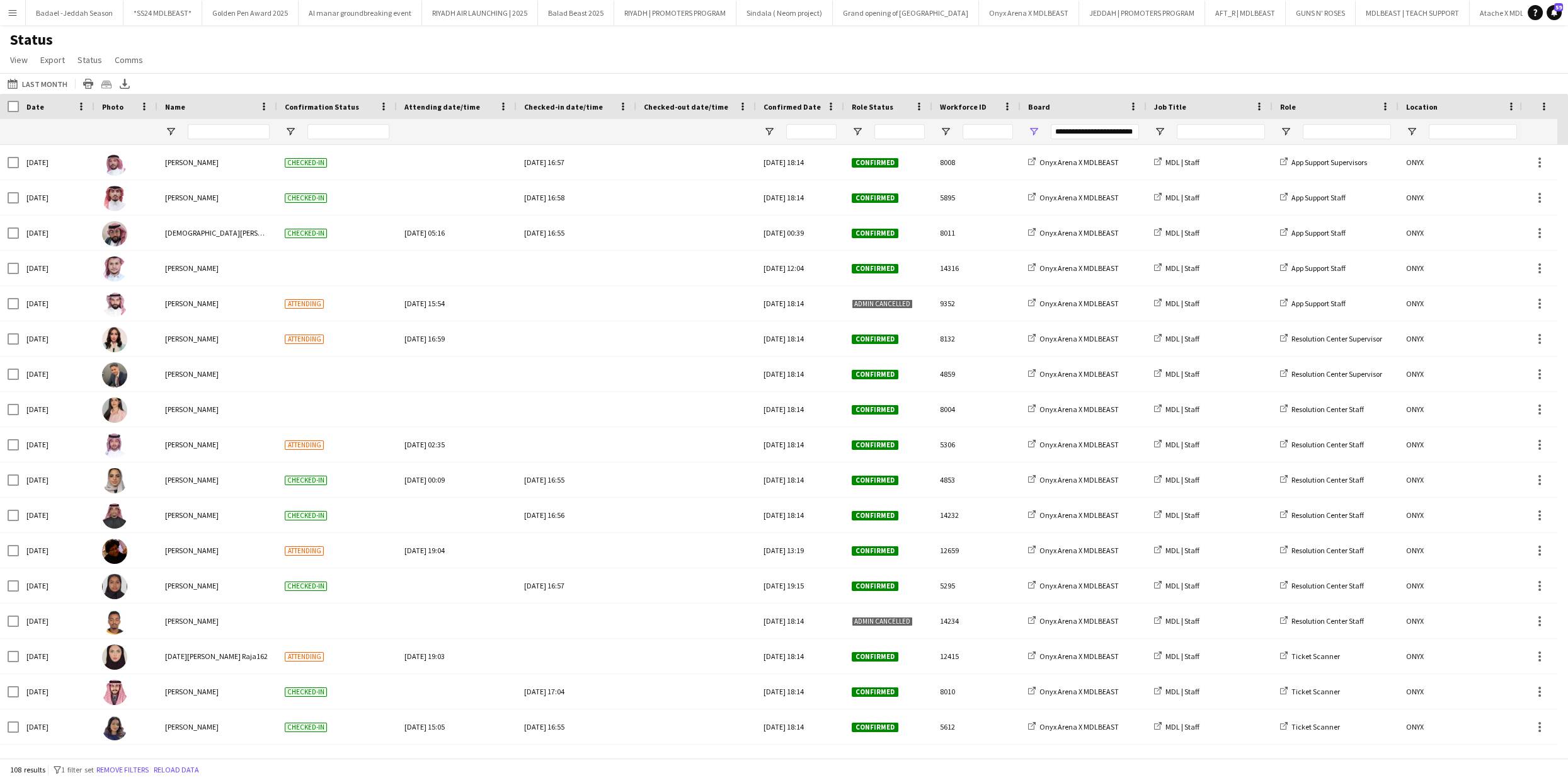
click at [19, 11] on button "Menu" at bounding box center [12, 12] width 25 height 25
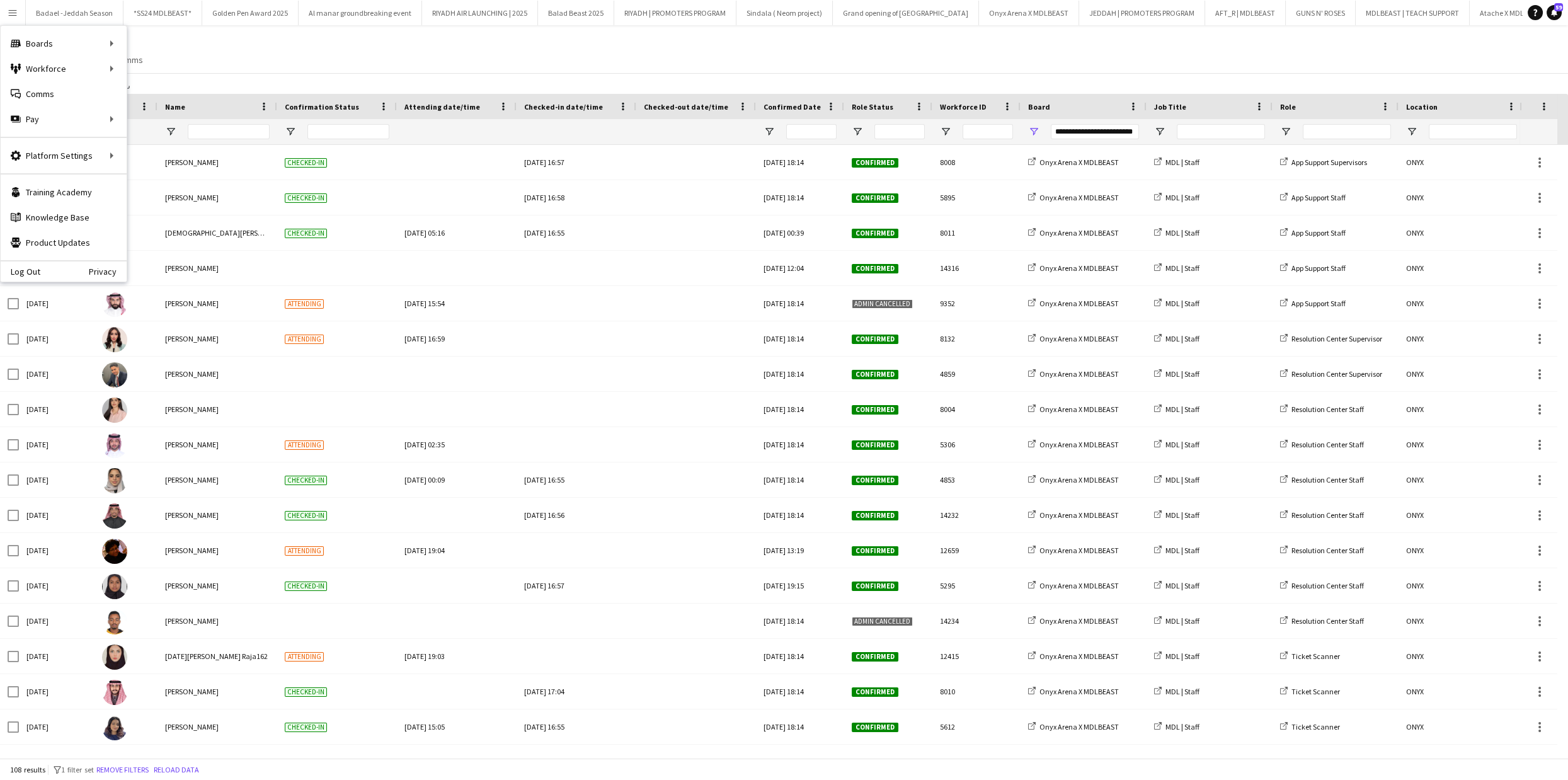
click at [192, 57] on div "Status View Views Default view Export 1 New view Update view Delete view Edit n…" at bounding box center [784, 52] width 1568 height 43
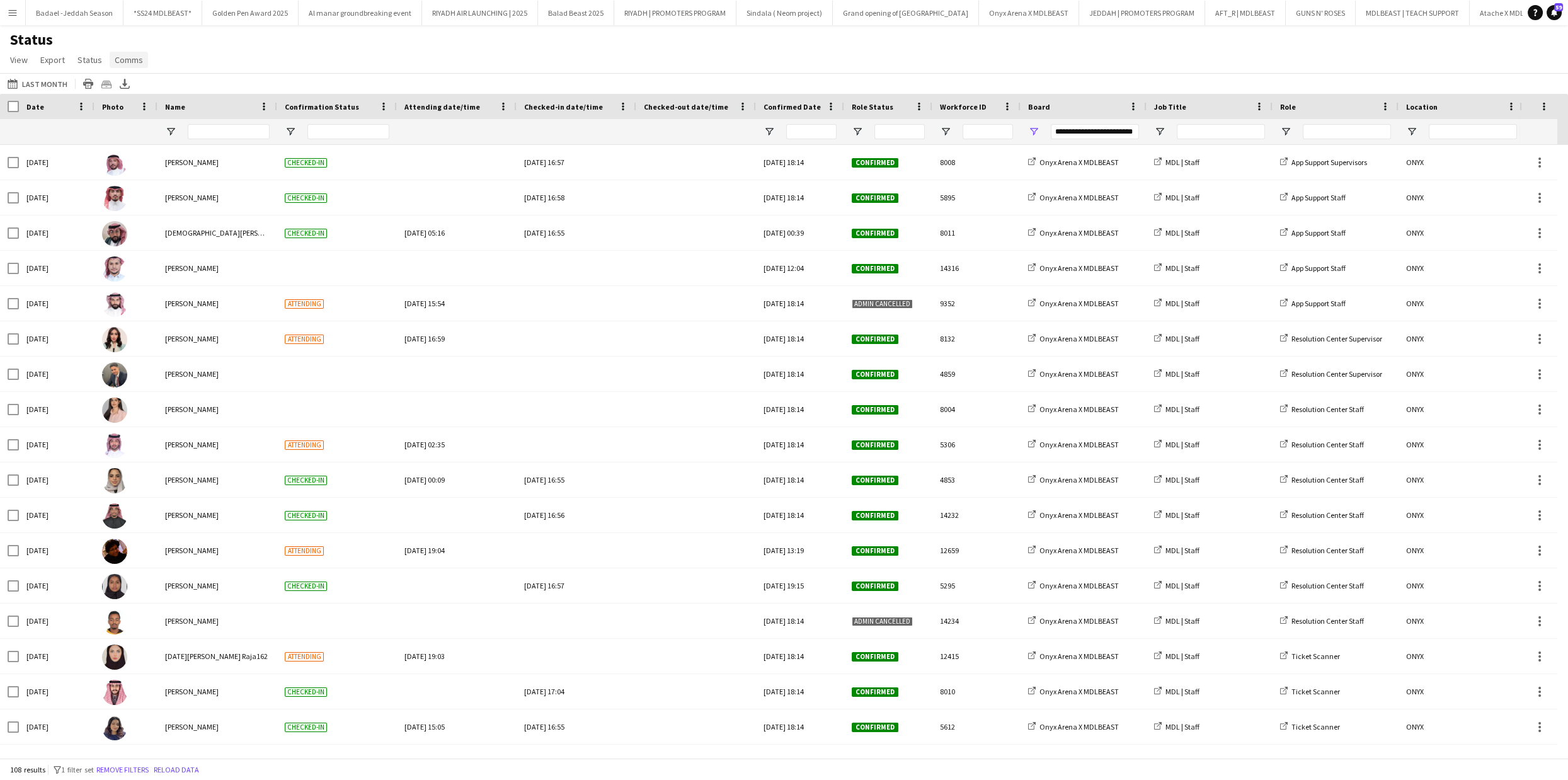
click at [132, 58] on span "Comms" at bounding box center [128, 59] width 29 height 11
click at [87, 59] on span "Status" at bounding box center [89, 59] width 24 height 11
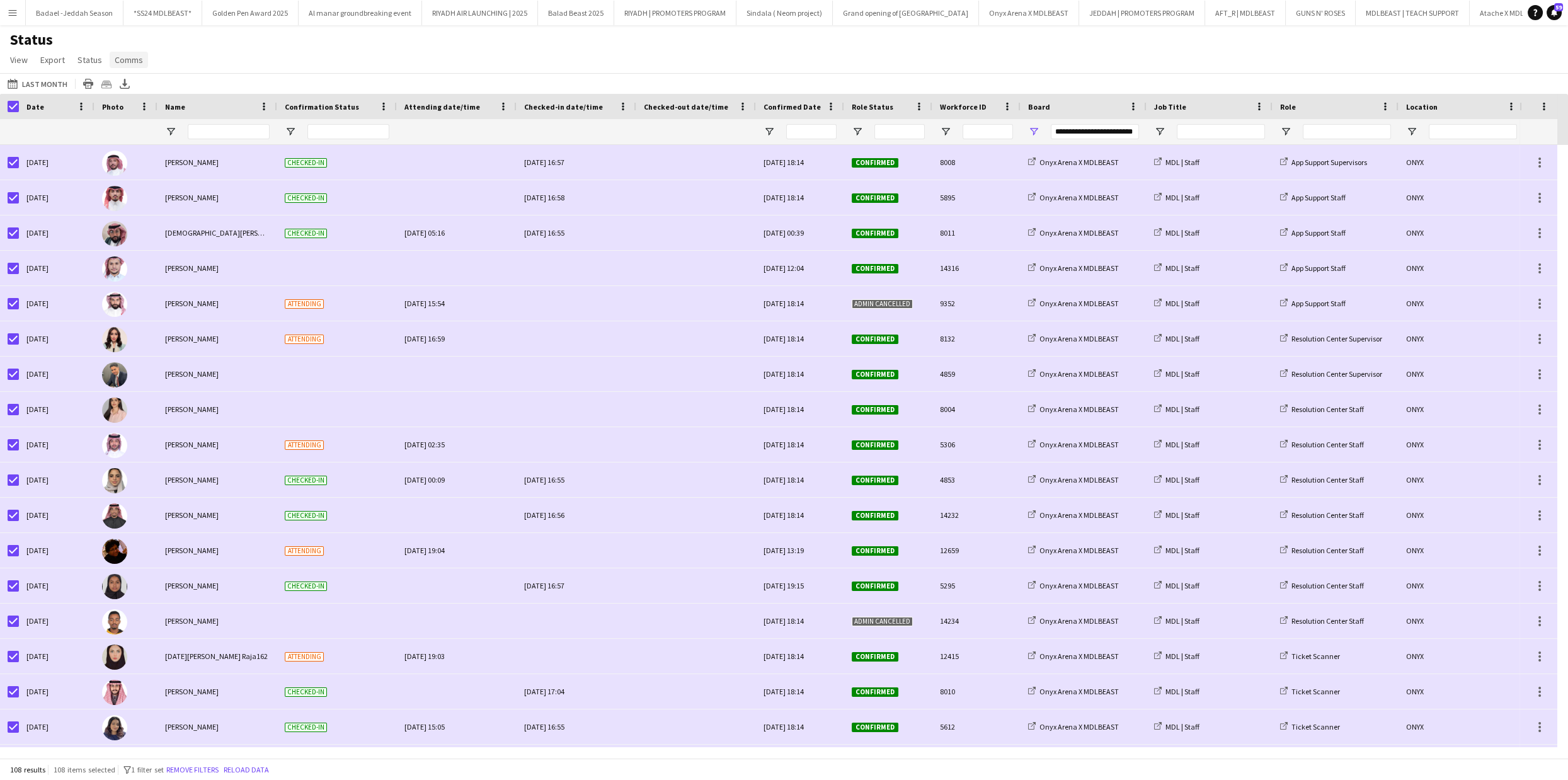
click at [130, 62] on span "Comms" at bounding box center [128, 59] width 29 height 11
click at [292, 79] on div "[DATE] to [DATE] Last Month [DATE] This Week This Month [DATE] Last Week Last M…" at bounding box center [784, 84] width 1568 height 20
click at [240, 54] on div "Status View Views Default view Export 1 New view Update view Delete view Edit n…" at bounding box center [784, 52] width 1568 height 43
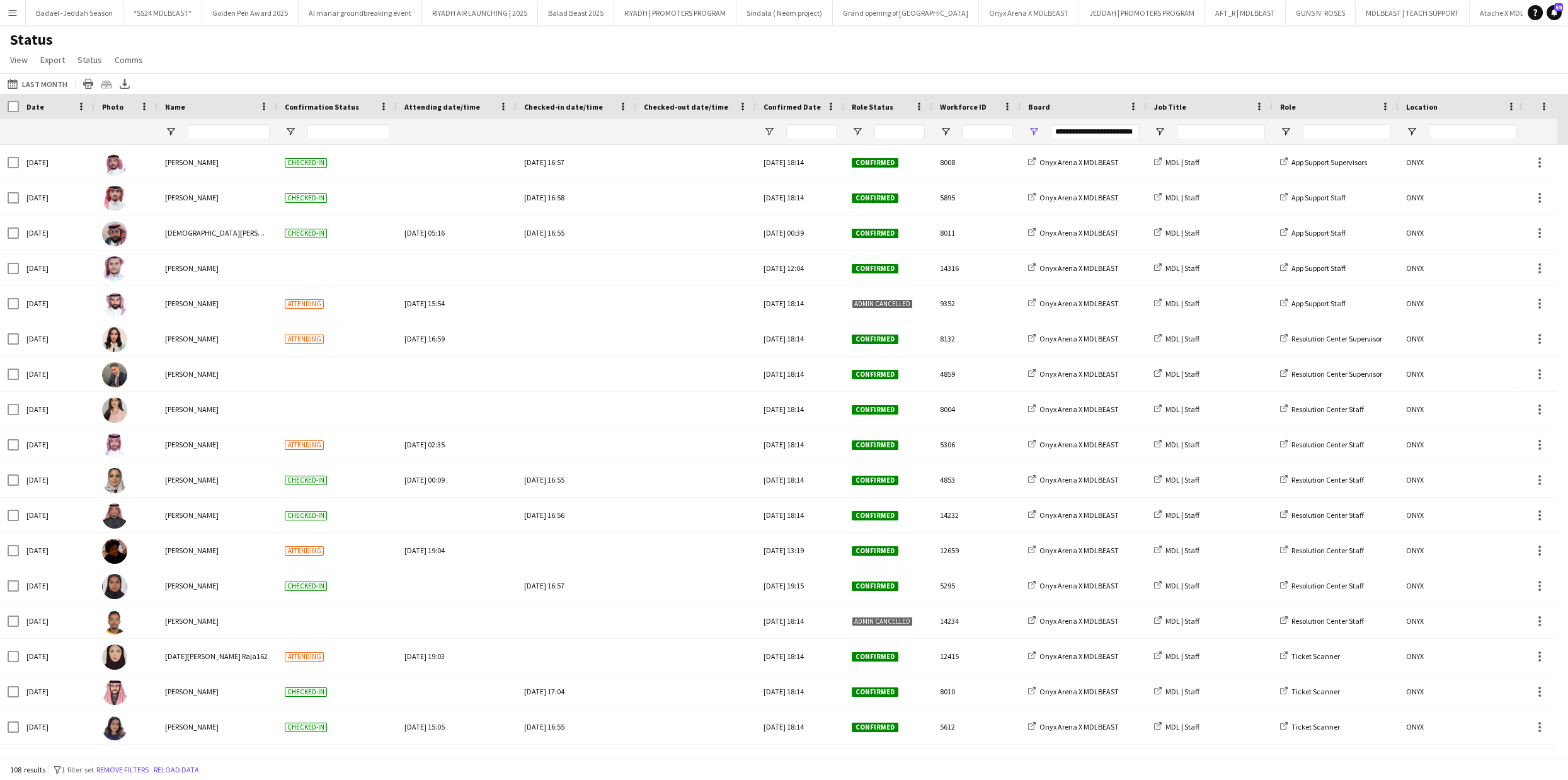
click at [20, 17] on button "Menu" at bounding box center [12, 12] width 25 height 25
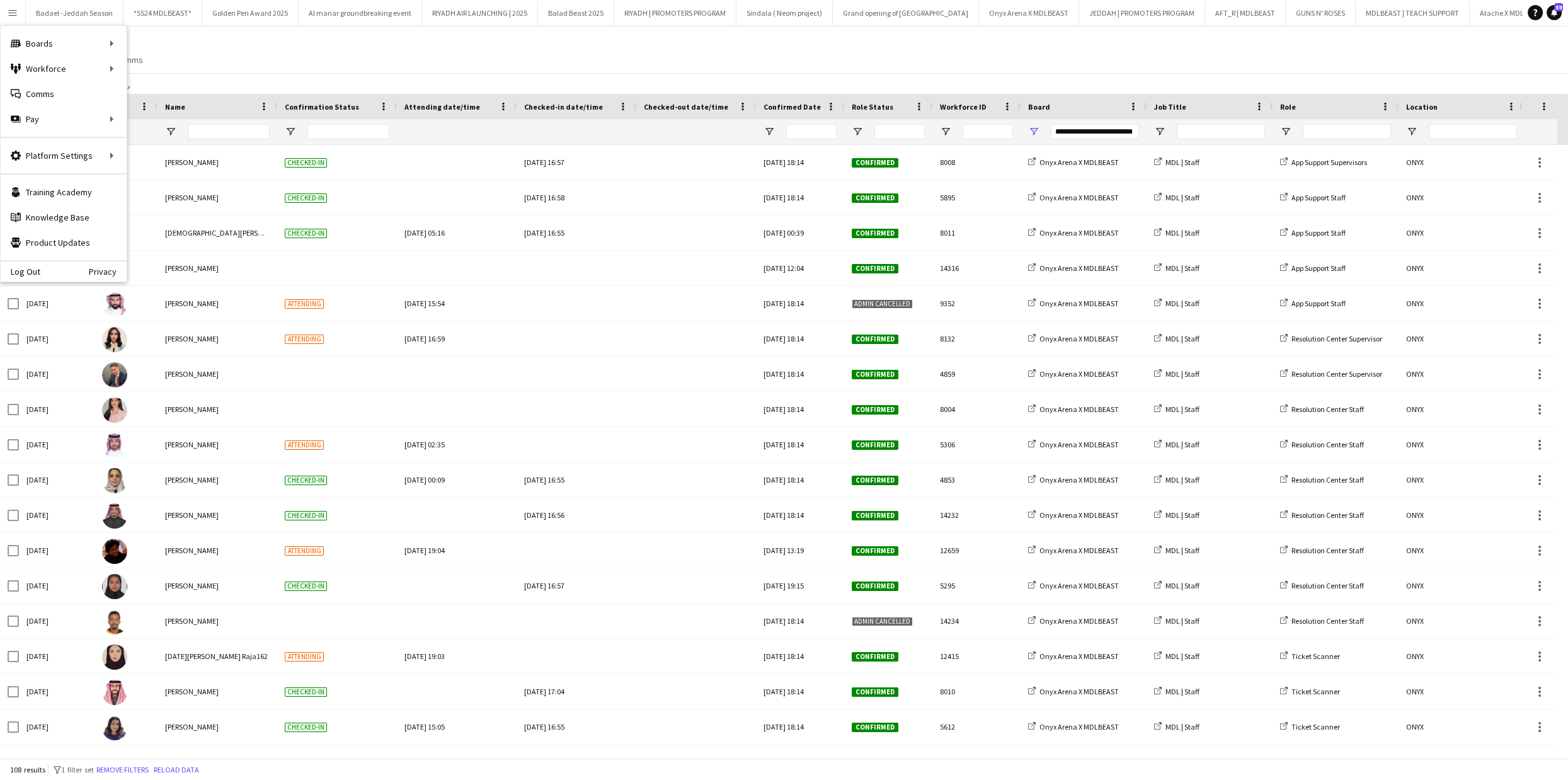
click at [258, 56] on div "Status View Views Default view Export 1 New view Update view Delete view Edit n…" at bounding box center [784, 52] width 1568 height 43
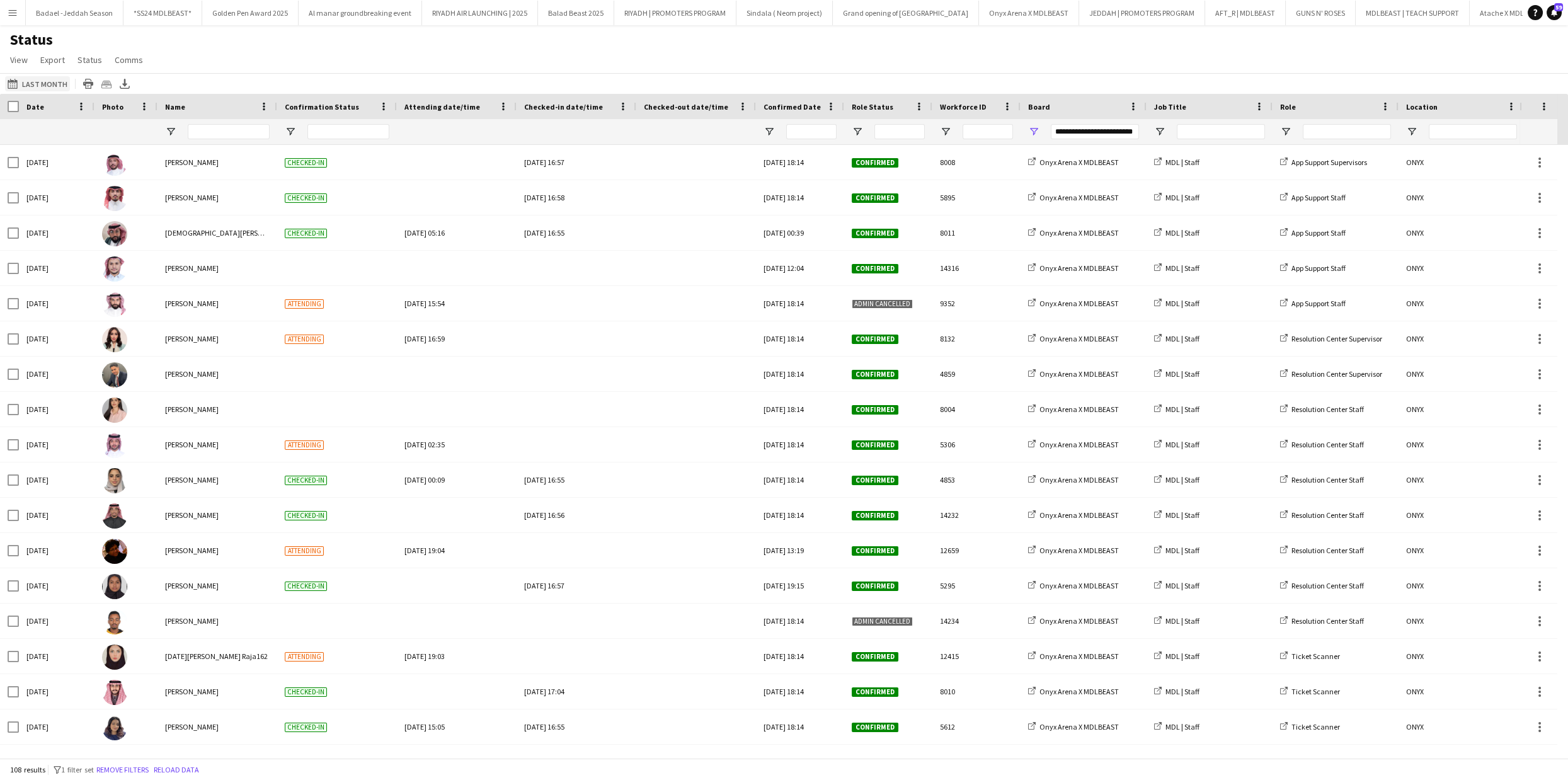
click at [52, 82] on button "[DATE] to [DATE] Last Month" at bounding box center [37, 84] width 65 height 15
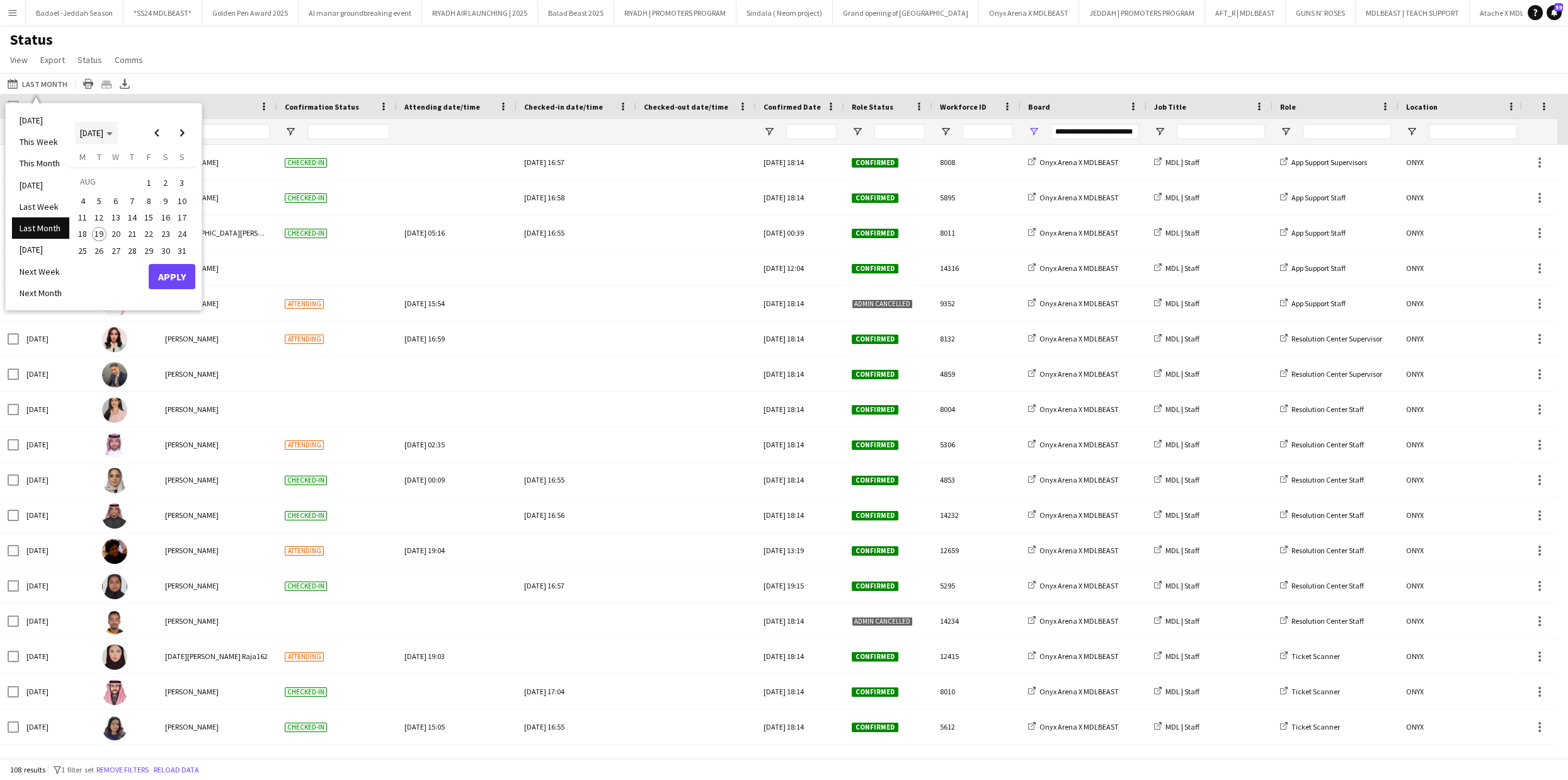
click at [103, 127] on span "[DATE]" at bounding box center [91, 133] width 23 height 11
click at [115, 136] on span "[DATE] – [DATE]" at bounding box center [107, 133] width 32 height 22
click at [164, 131] on span "Previous month" at bounding box center [156, 132] width 25 height 25
click at [156, 133] on span "Previous month" at bounding box center [156, 132] width 25 height 25
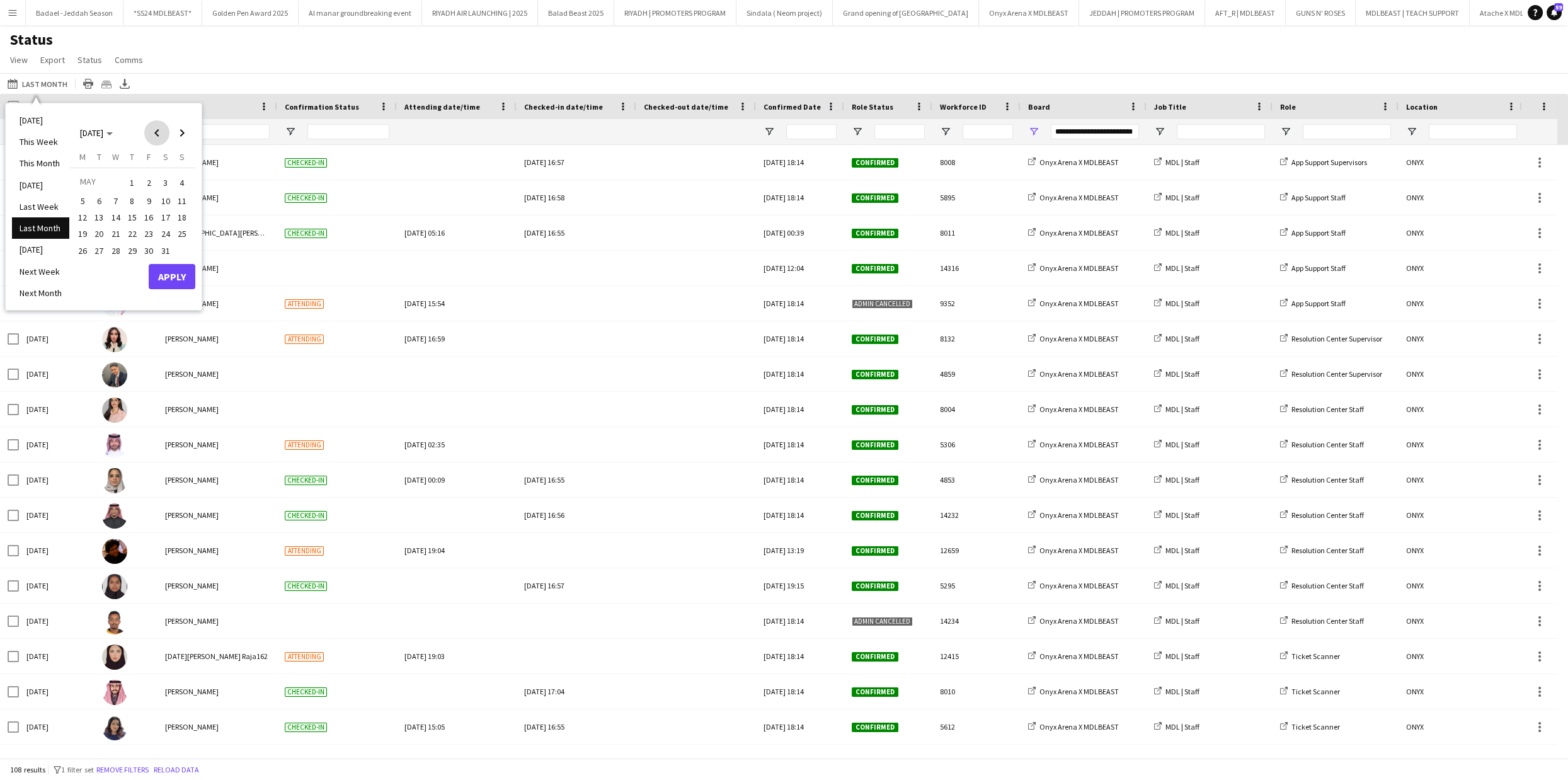
click at [156, 133] on span "Previous month" at bounding box center [156, 132] width 25 height 25
click at [189, 134] on span "Next month" at bounding box center [181, 132] width 25 height 25
click at [167, 217] on span "14" at bounding box center [165, 218] width 15 height 15
click at [183, 217] on span "15" at bounding box center [182, 218] width 15 height 15
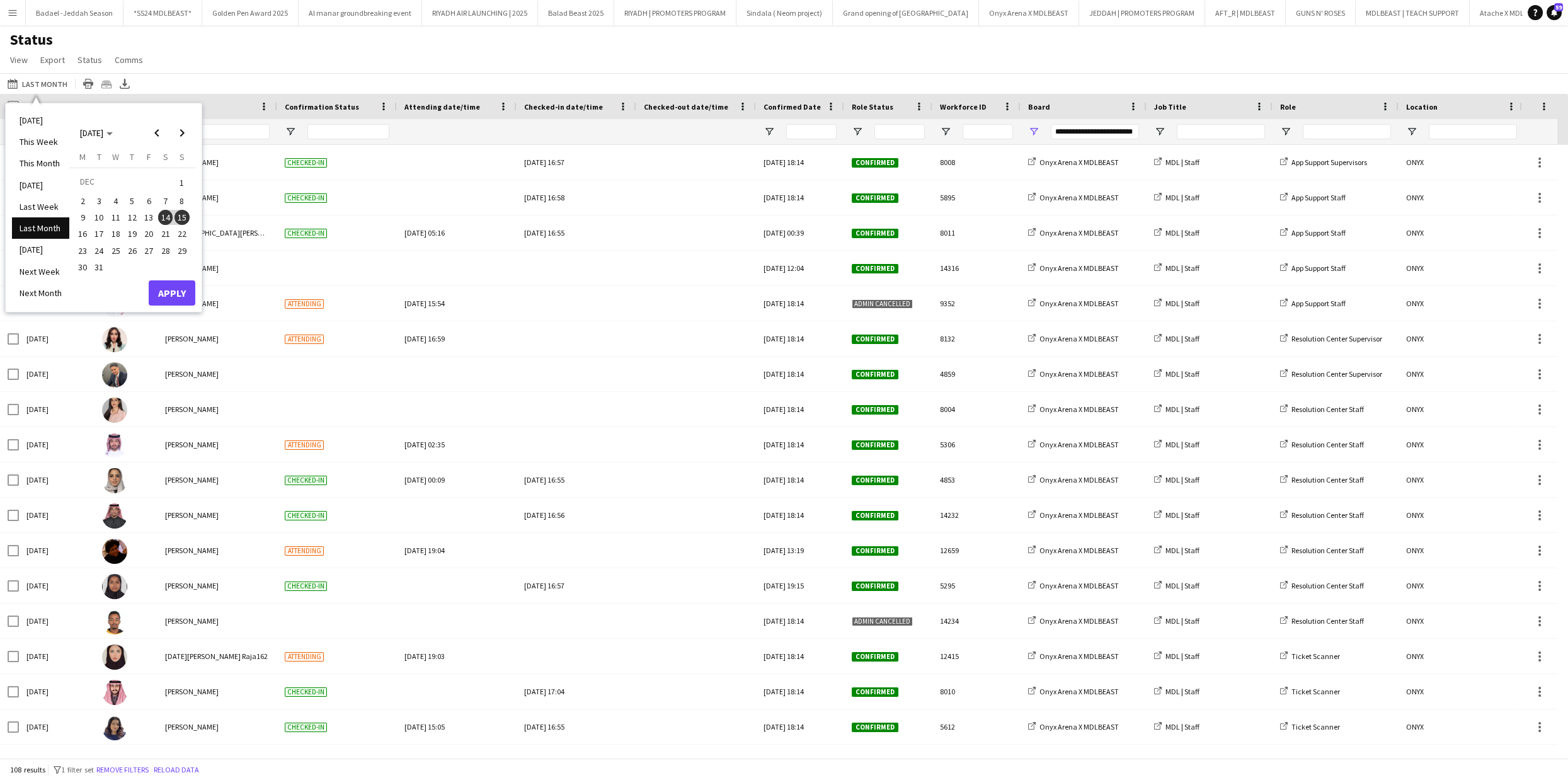
click at [82, 236] on span "16" at bounding box center [83, 234] width 15 height 15
click at [162, 212] on span "14" at bounding box center [165, 218] width 15 height 15
click at [188, 219] on span "15" at bounding box center [182, 218] width 15 height 15
click at [167, 214] on span "14" at bounding box center [165, 218] width 15 height 15
click at [86, 232] on span "16" at bounding box center [83, 234] width 15 height 15
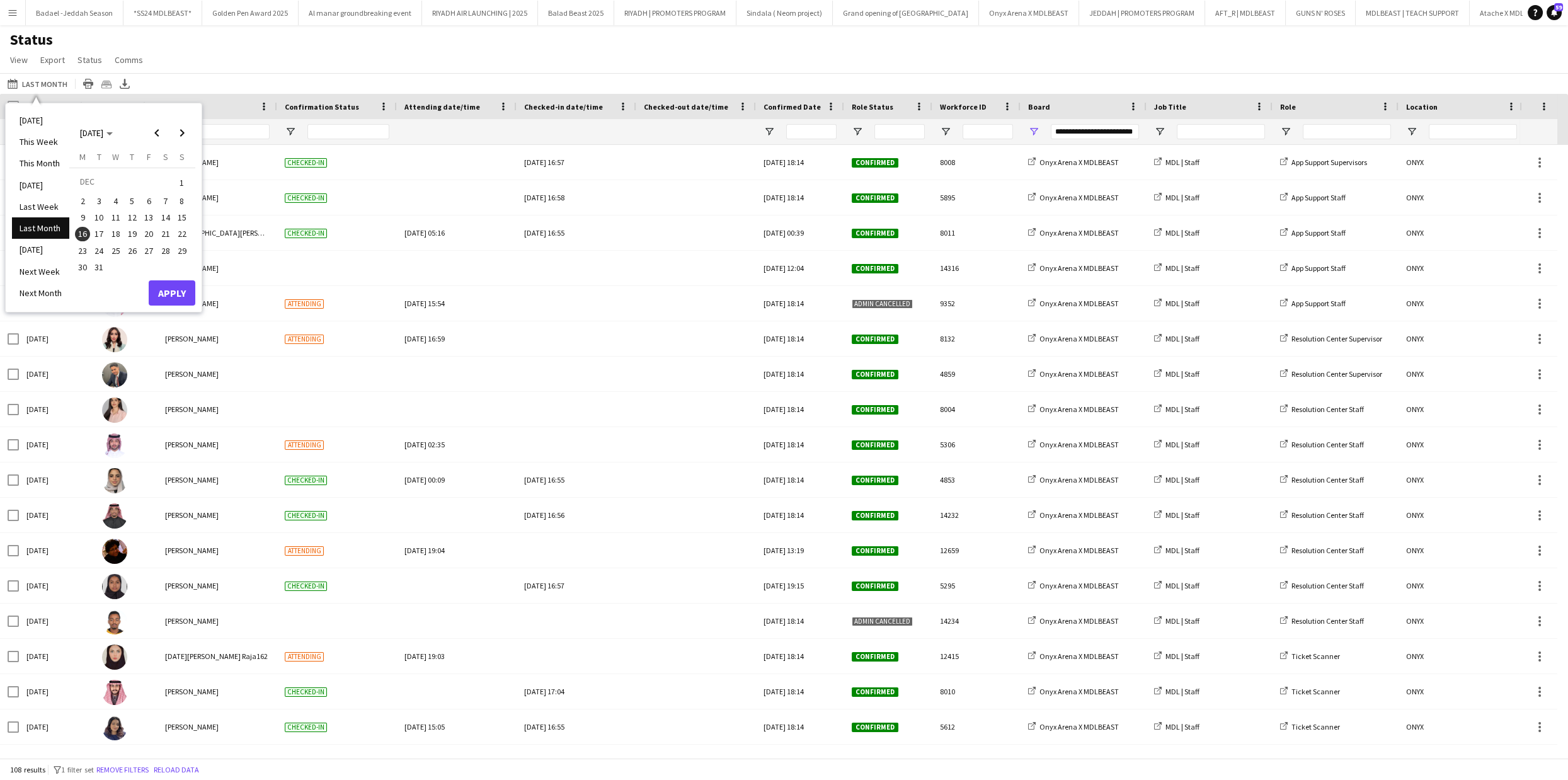
click at [165, 212] on span "14" at bounding box center [165, 218] width 15 height 15
click at [186, 295] on button "Apply" at bounding box center [172, 293] width 46 height 25
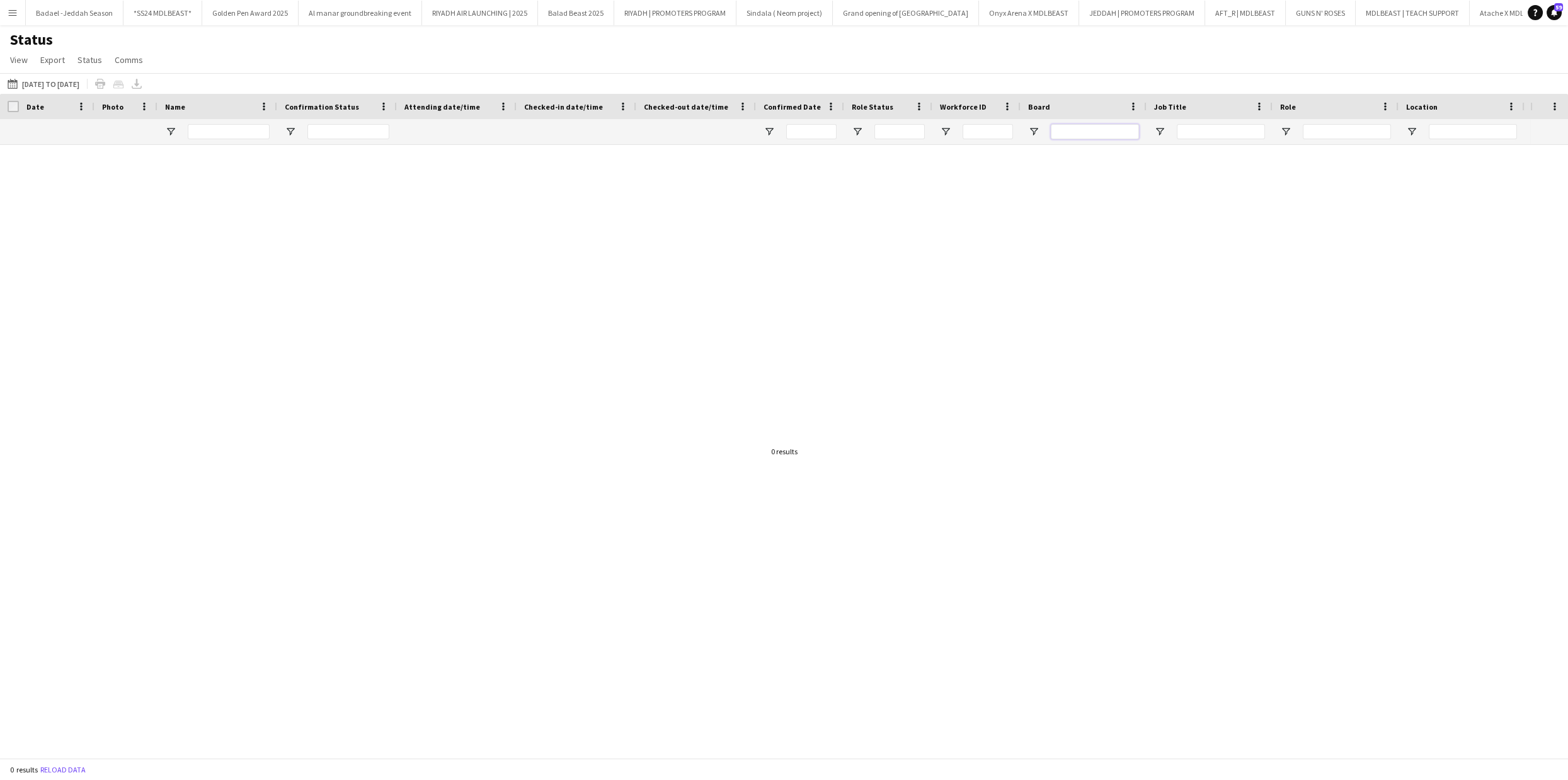
click at [1074, 132] on input "Board Filter Input" at bounding box center [1095, 132] width 88 height 15
click at [1034, 131] on span "Open Filter Menu" at bounding box center [1034, 132] width 11 height 11
click at [53, 770] on button "Reload data" at bounding box center [63, 770] width 50 height 14
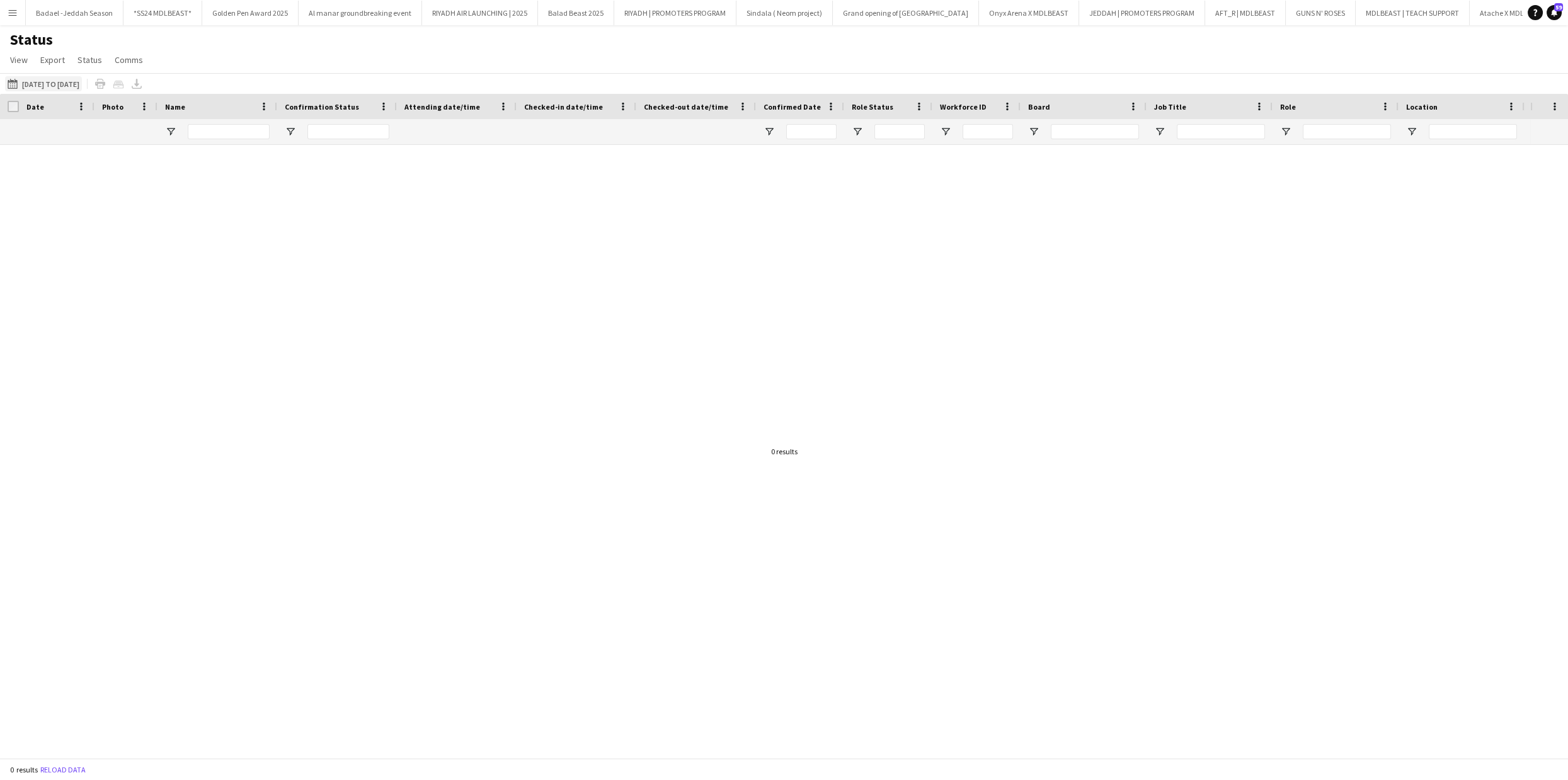
click at [17, 83] on app-icon "[DATE] to [DATE]" at bounding box center [15, 84] width 15 height 10
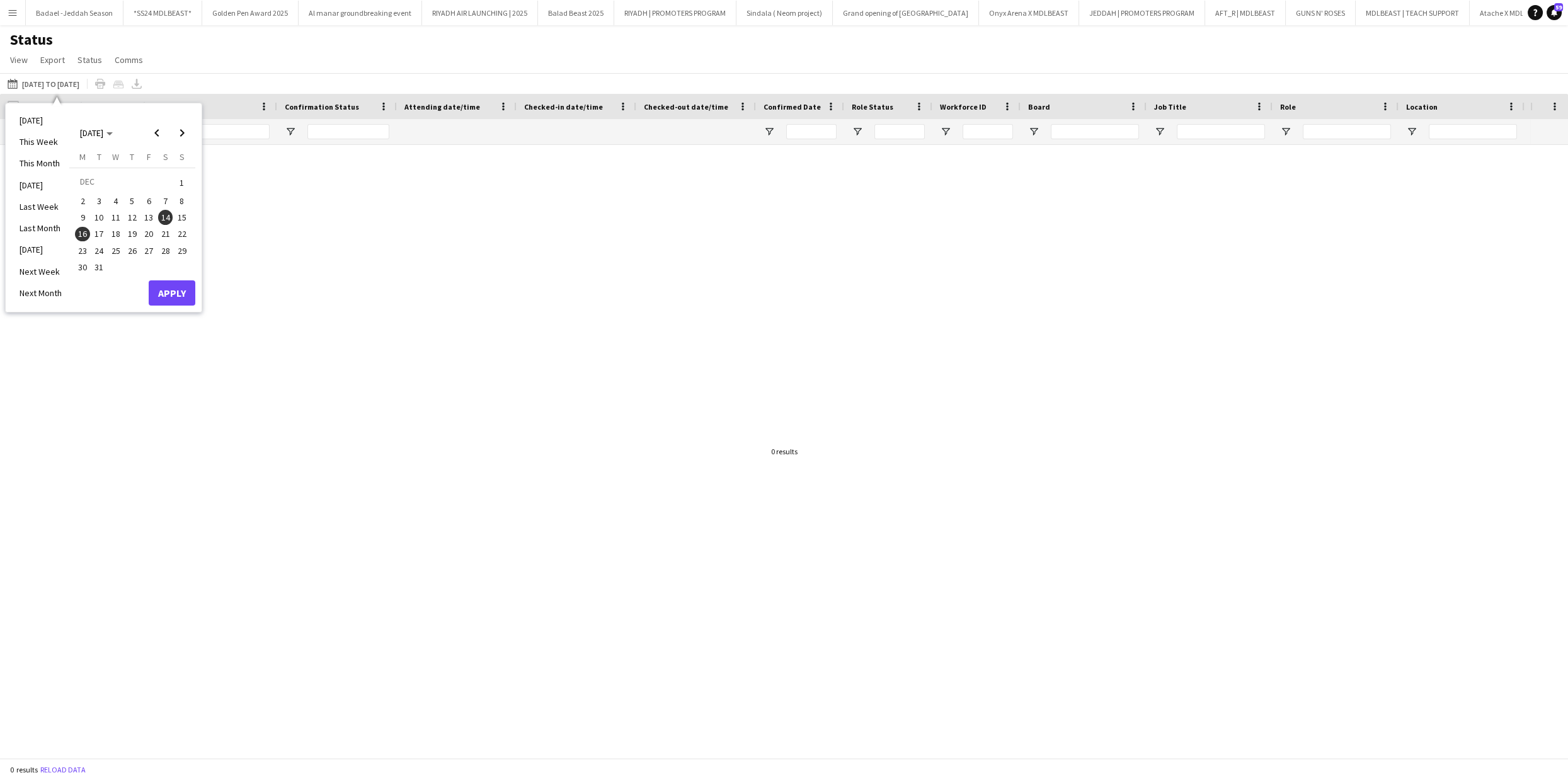
click at [184, 183] on span "1" at bounding box center [182, 182] width 15 height 18
click at [97, 265] on span "31" at bounding box center [99, 267] width 15 height 15
click at [191, 288] on button "Apply" at bounding box center [172, 293] width 46 height 25
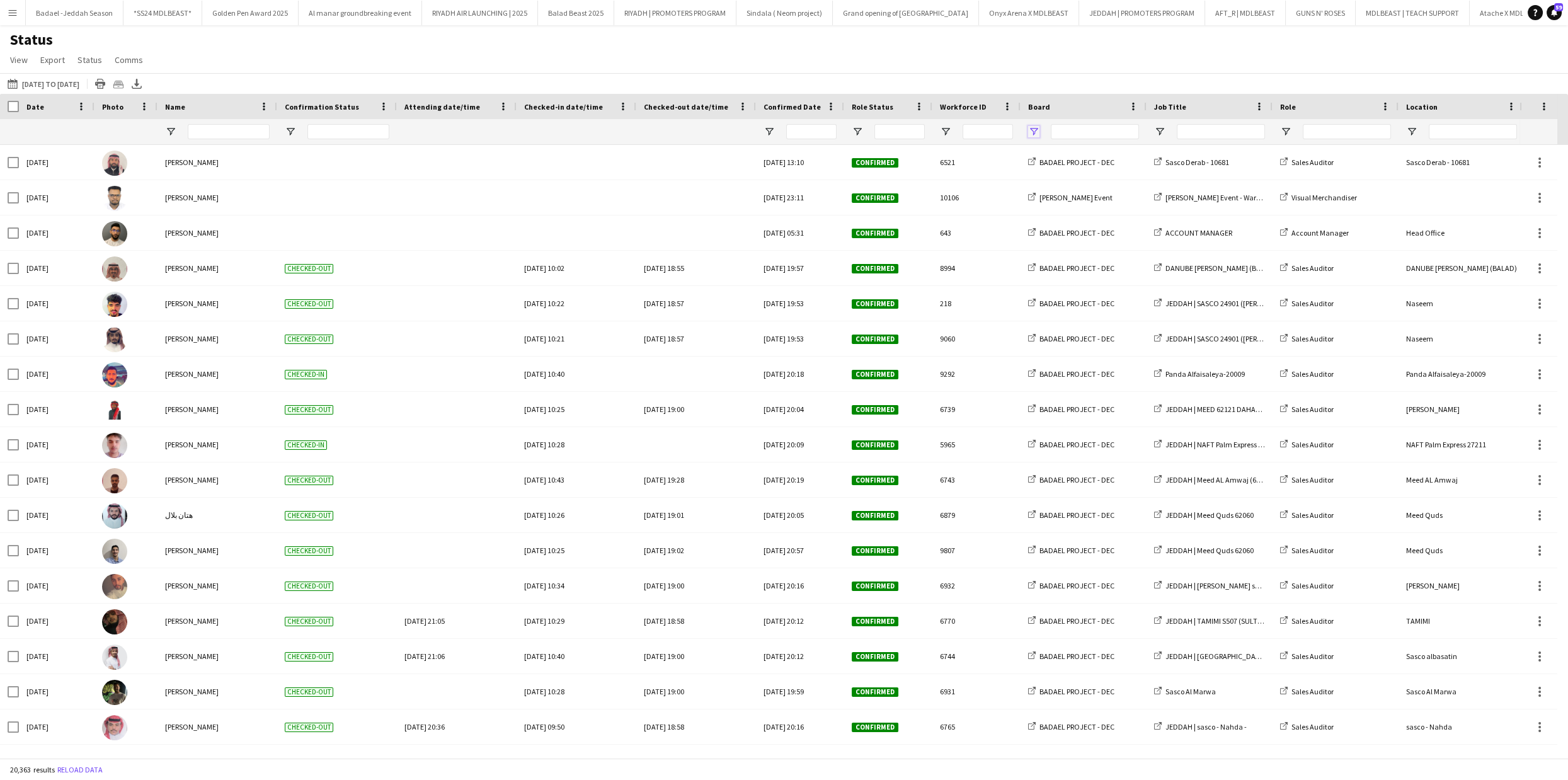
click at [1037, 130] on span "Open Filter Menu" at bounding box center [1034, 132] width 11 height 11
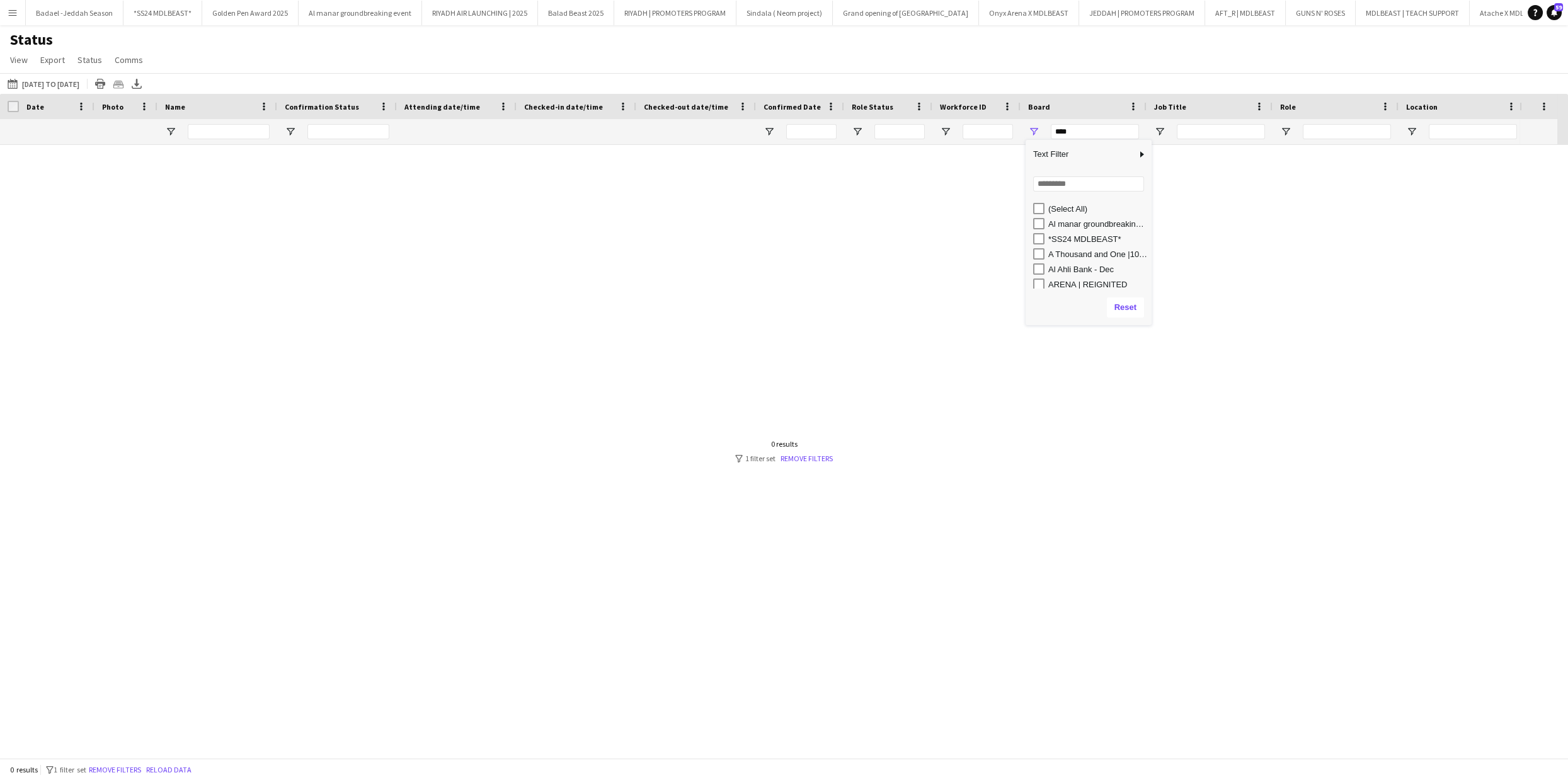
type input "**********"
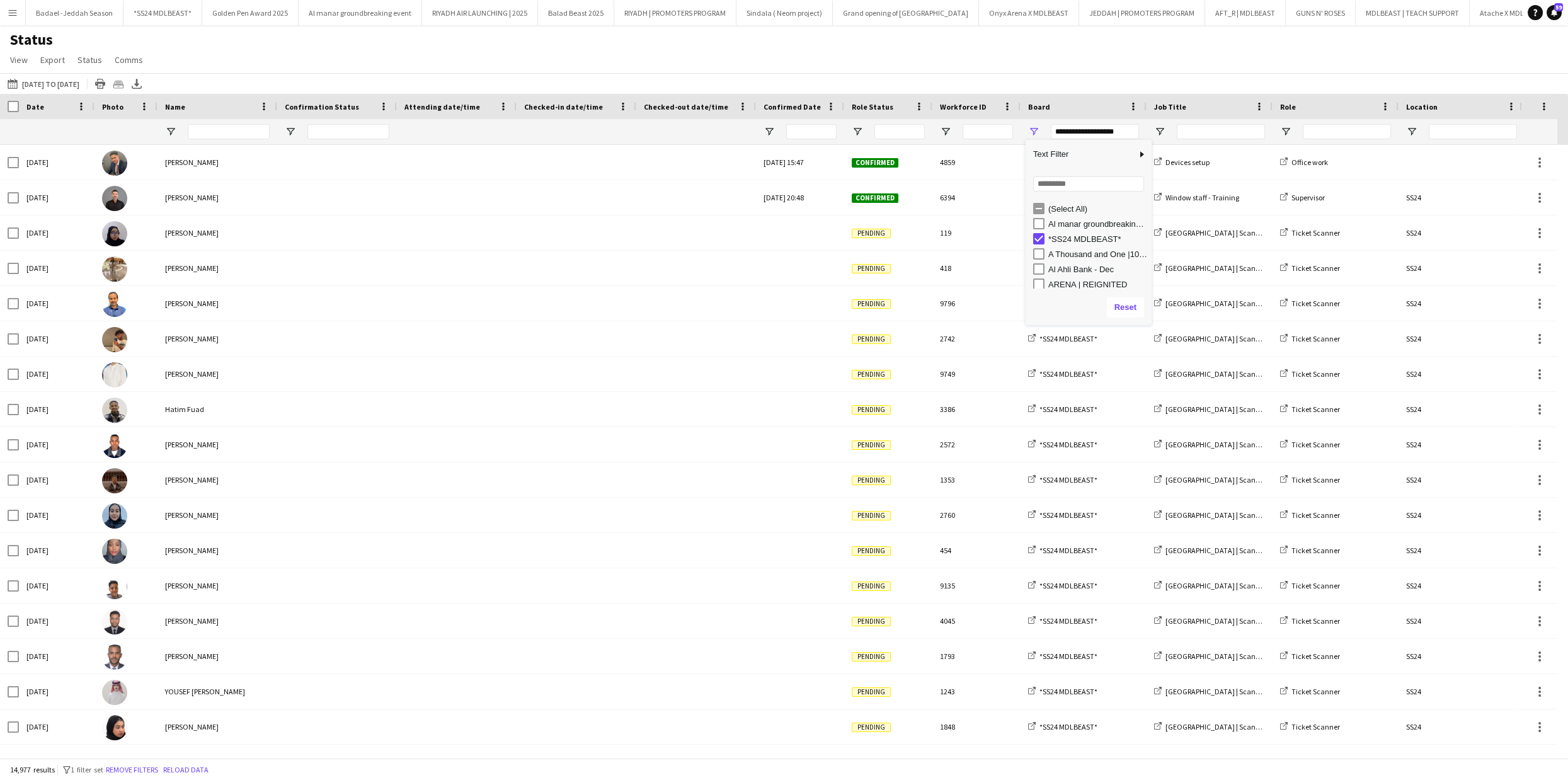
click at [894, 68] on div "Status View Views Default view Export 1 New view Update view Delete view Edit n…" at bounding box center [784, 52] width 1568 height 43
click at [861, 131] on span "Open Filter Menu" at bounding box center [858, 132] width 11 height 11
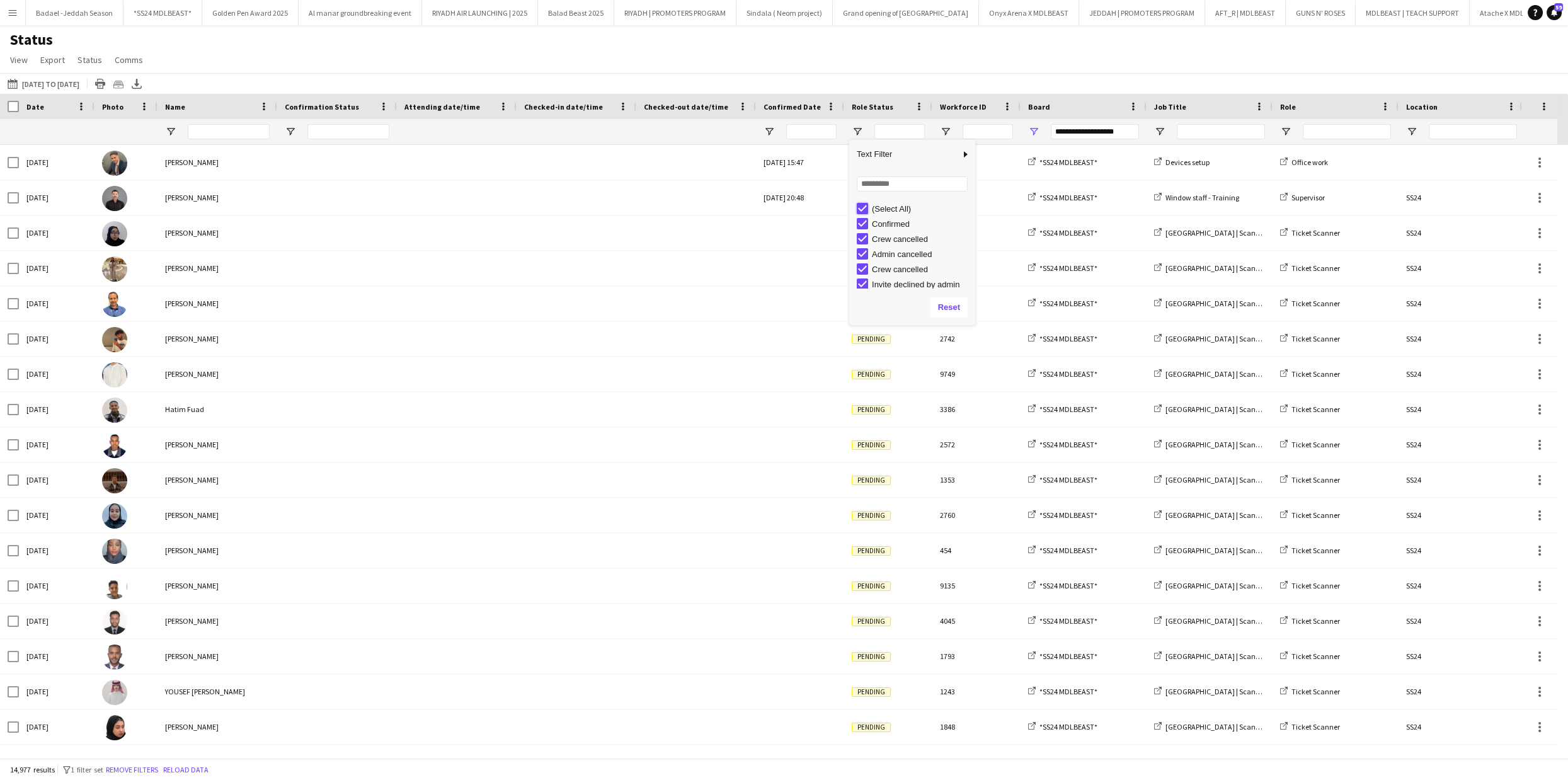
type input "***"
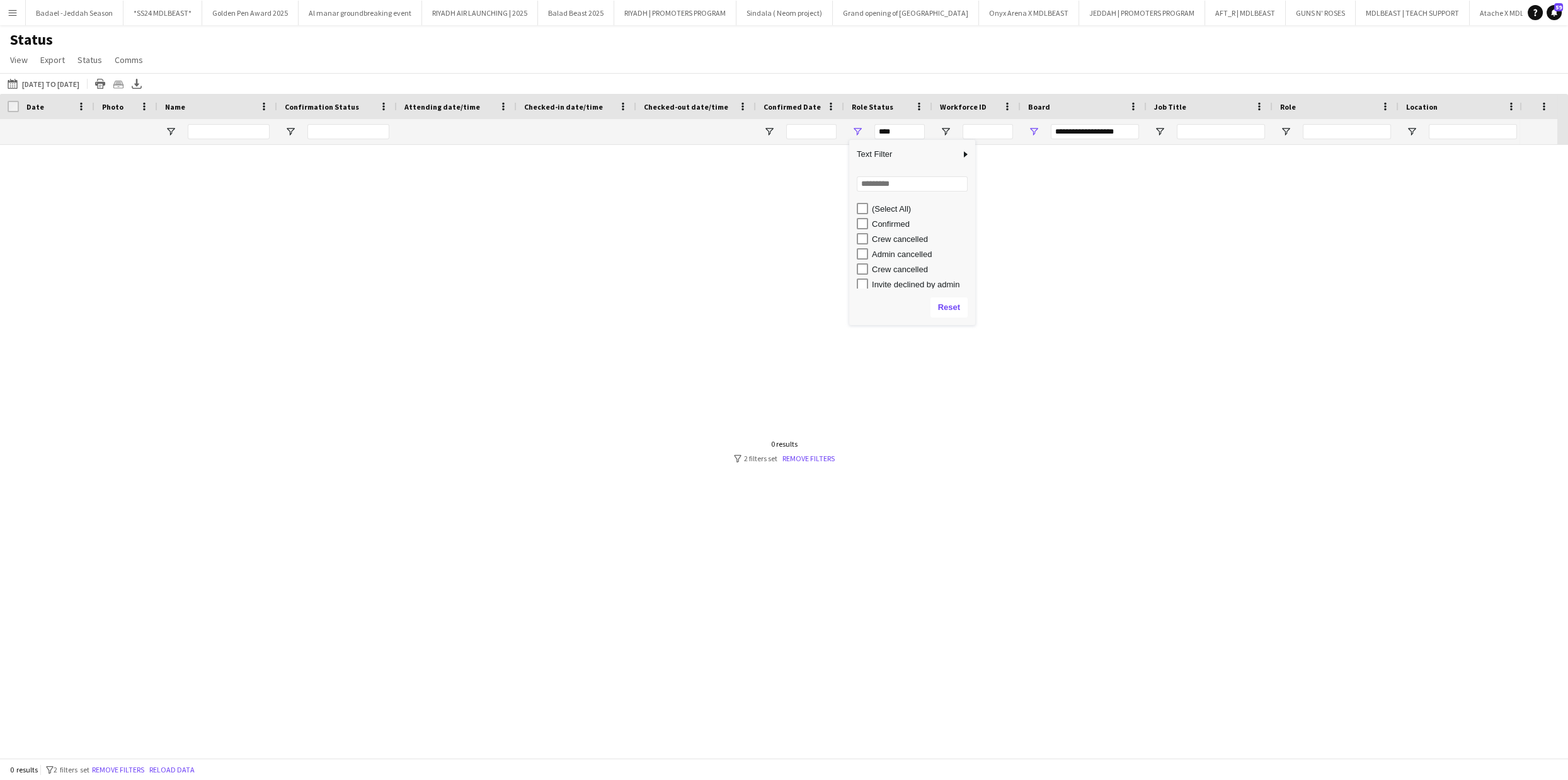
type input "***"
type input "**********"
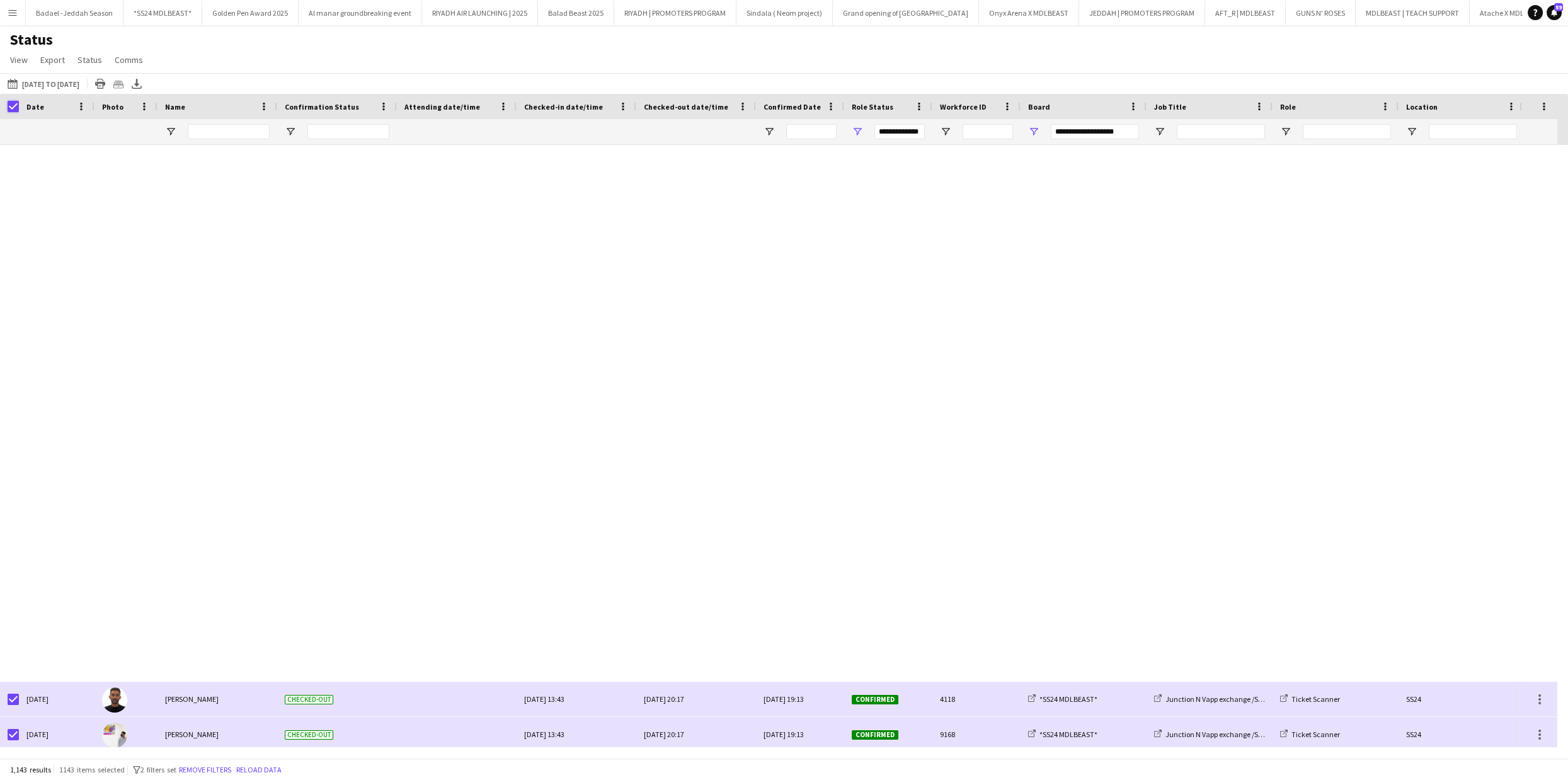
scroll to position [10315, 0]
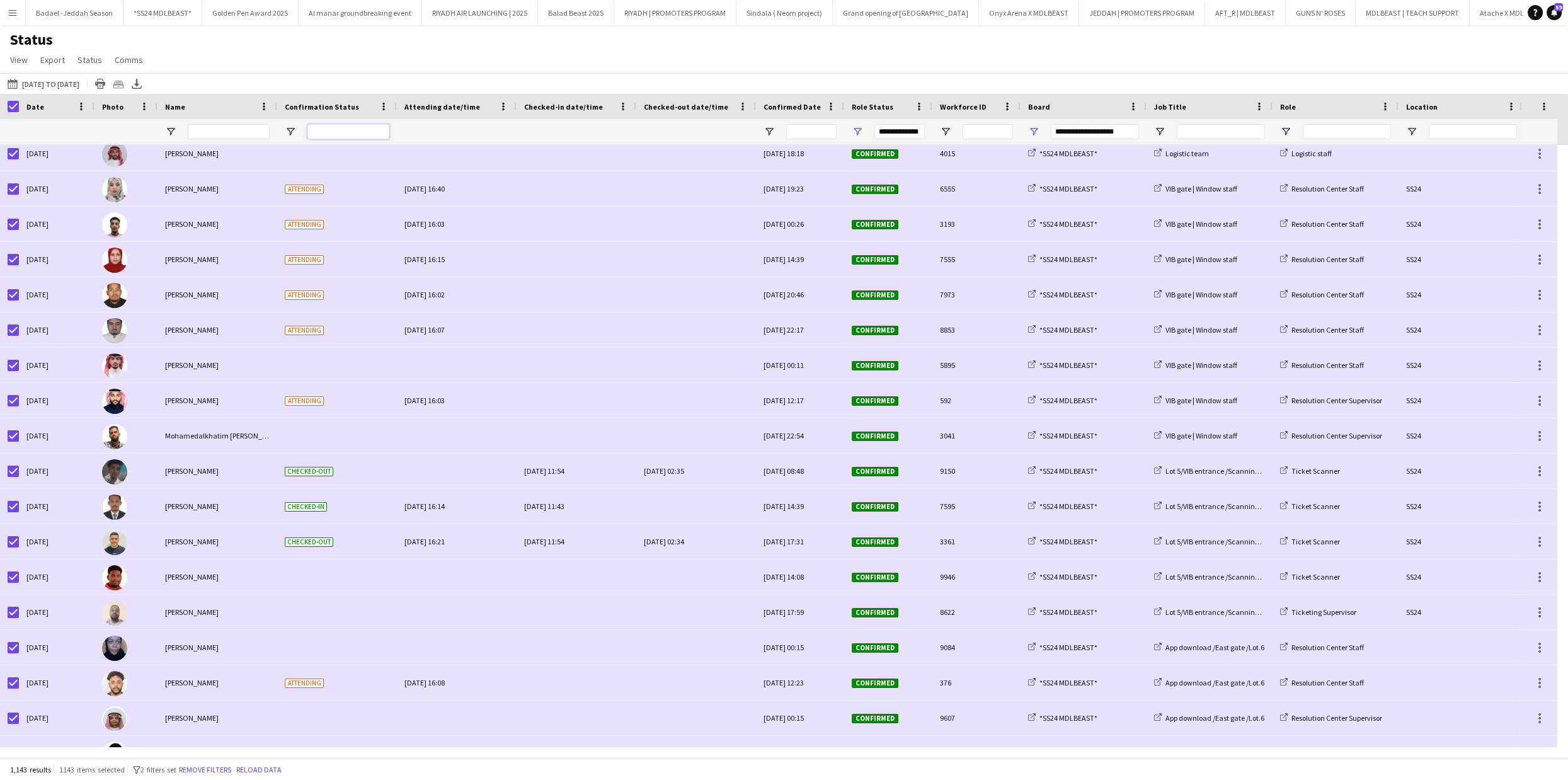
click at [343, 127] on input "Confirmation Status Filter Input" at bounding box center [349, 132] width 82 height 15
click at [295, 130] on span "Open Filter Menu" at bounding box center [290, 132] width 11 height 11
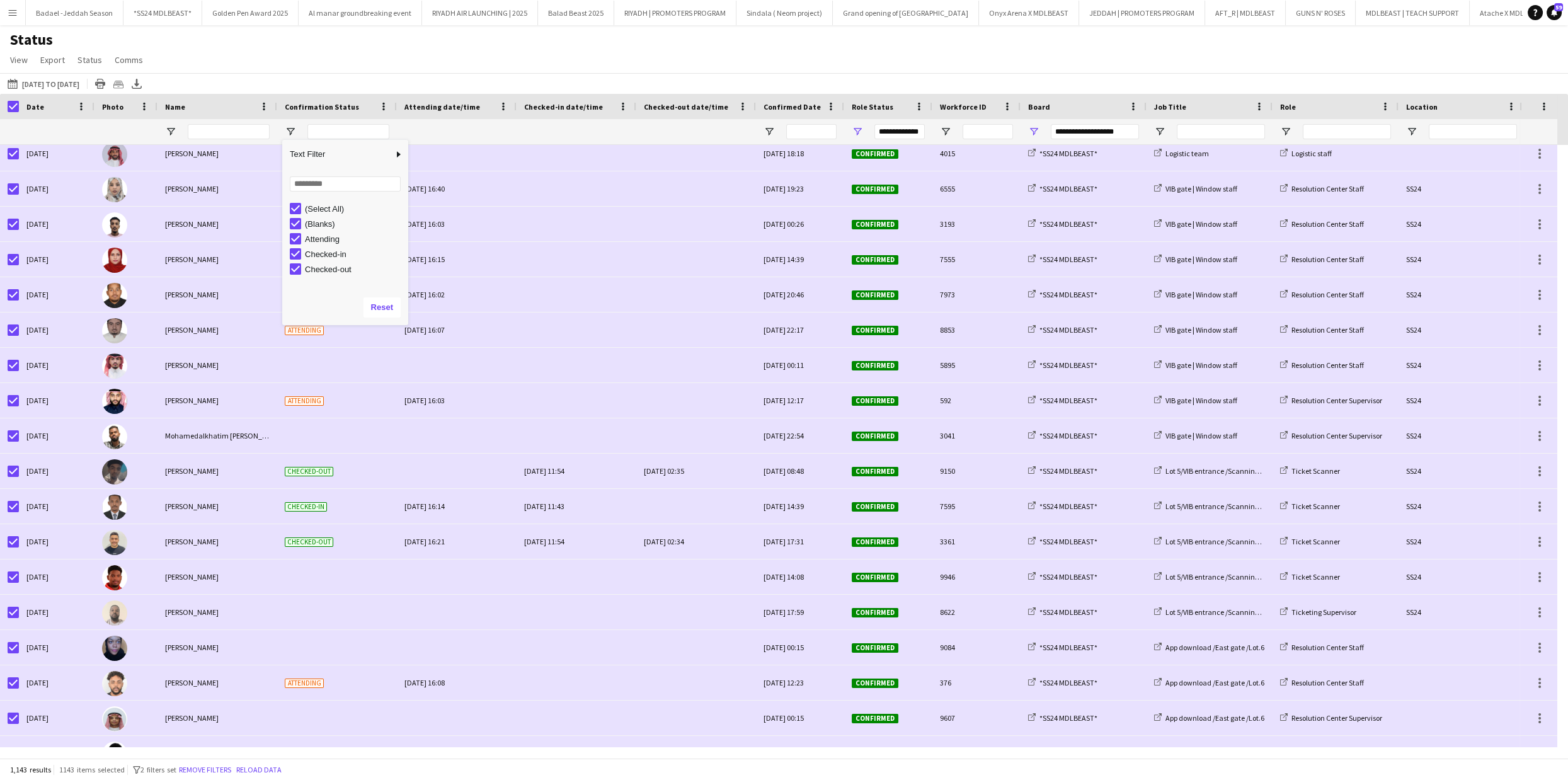
click at [447, 52] on div "Status View Views Default view Export 1 New view Update view Delete view Edit n…" at bounding box center [784, 52] width 1568 height 43
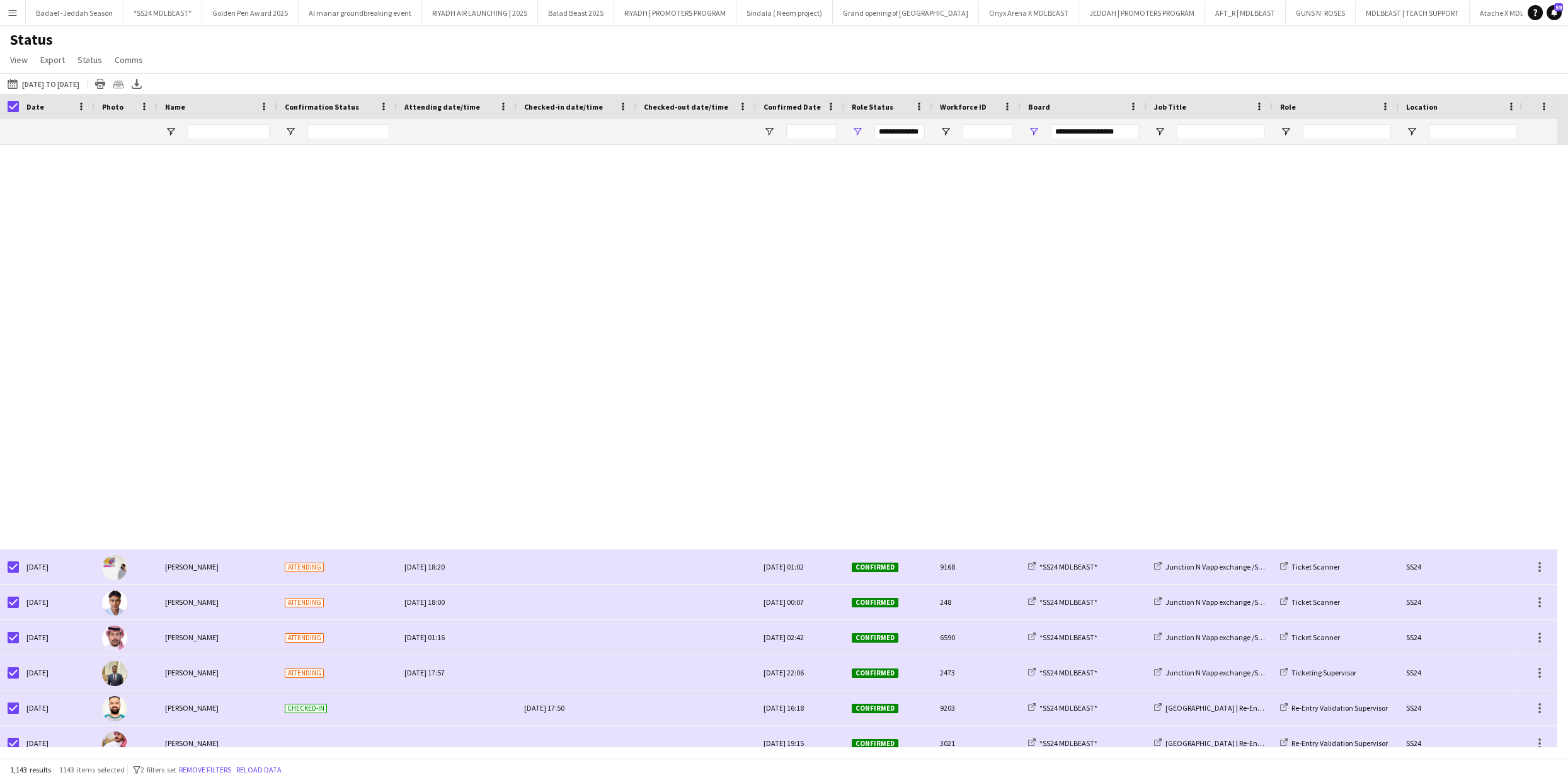
scroll to position [13606, 0]
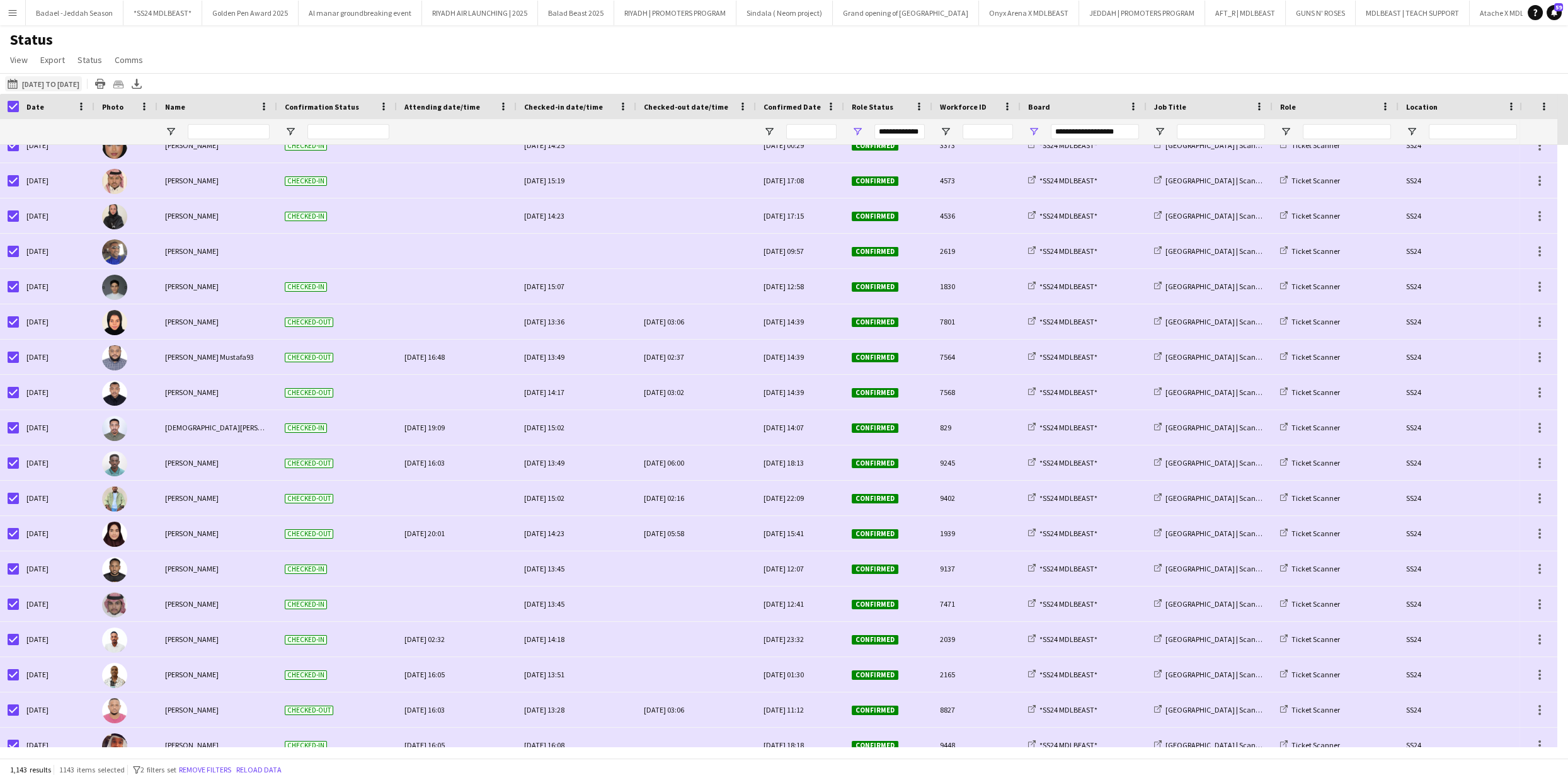
click at [25, 86] on button "19-08-2025 to 25-08-2025 01-12-2024 to 31-12-2024" at bounding box center [43, 84] width 77 height 15
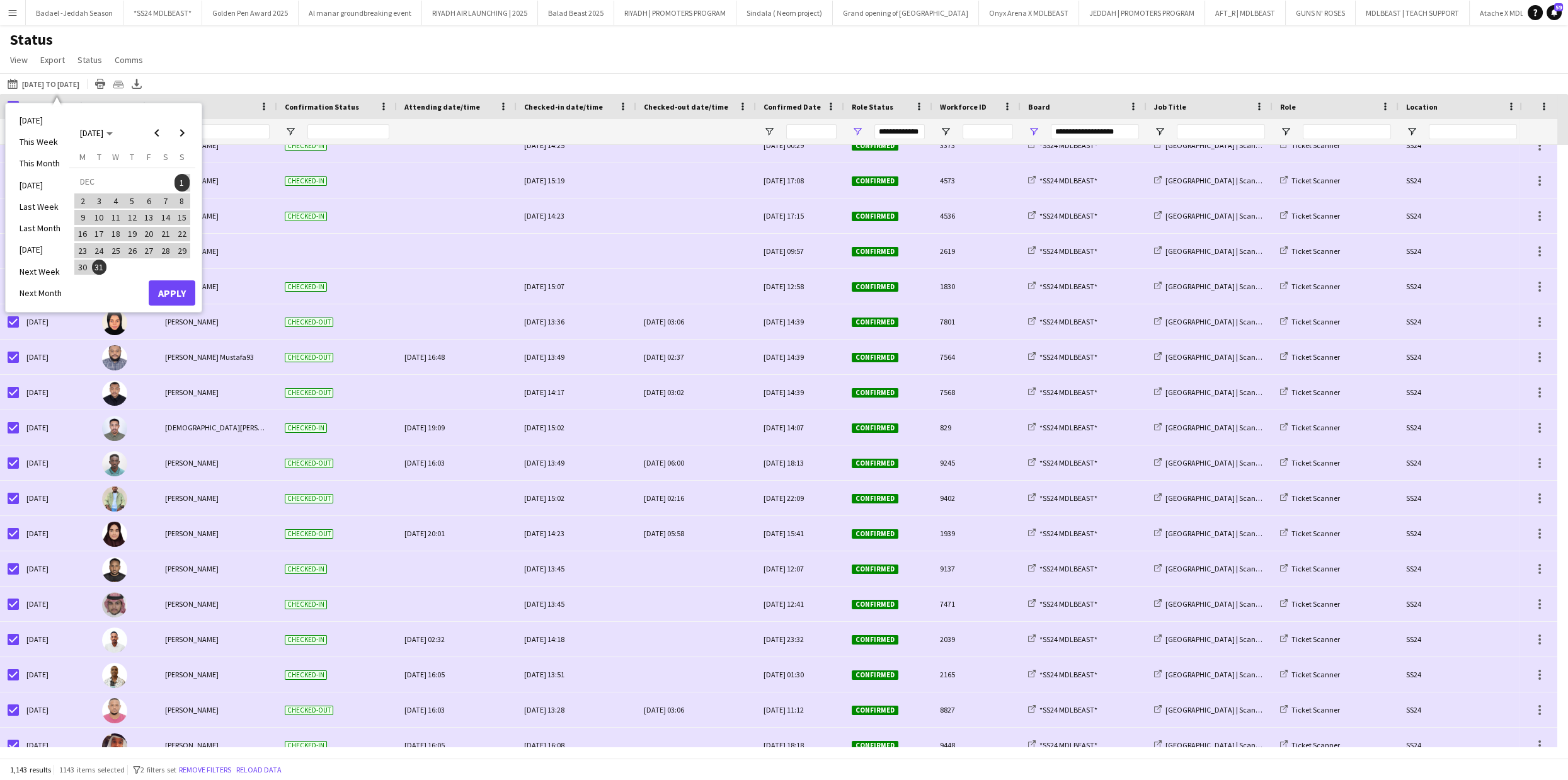
click at [179, 181] on span "1" at bounding box center [182, 182] width 15 height 18
click at [129, 212] on span "12" at bounding box center [132, 218] width 15 height 15
click at [142, 215] on span "13" at bounding box center [149, 218] width 15 height 15
click at [130, 215] on span "12" at bounding box center [132, 218] width 15 height 15
click at [163, 214] on span "14" at bounding box center [165, 218] width 15 height 15
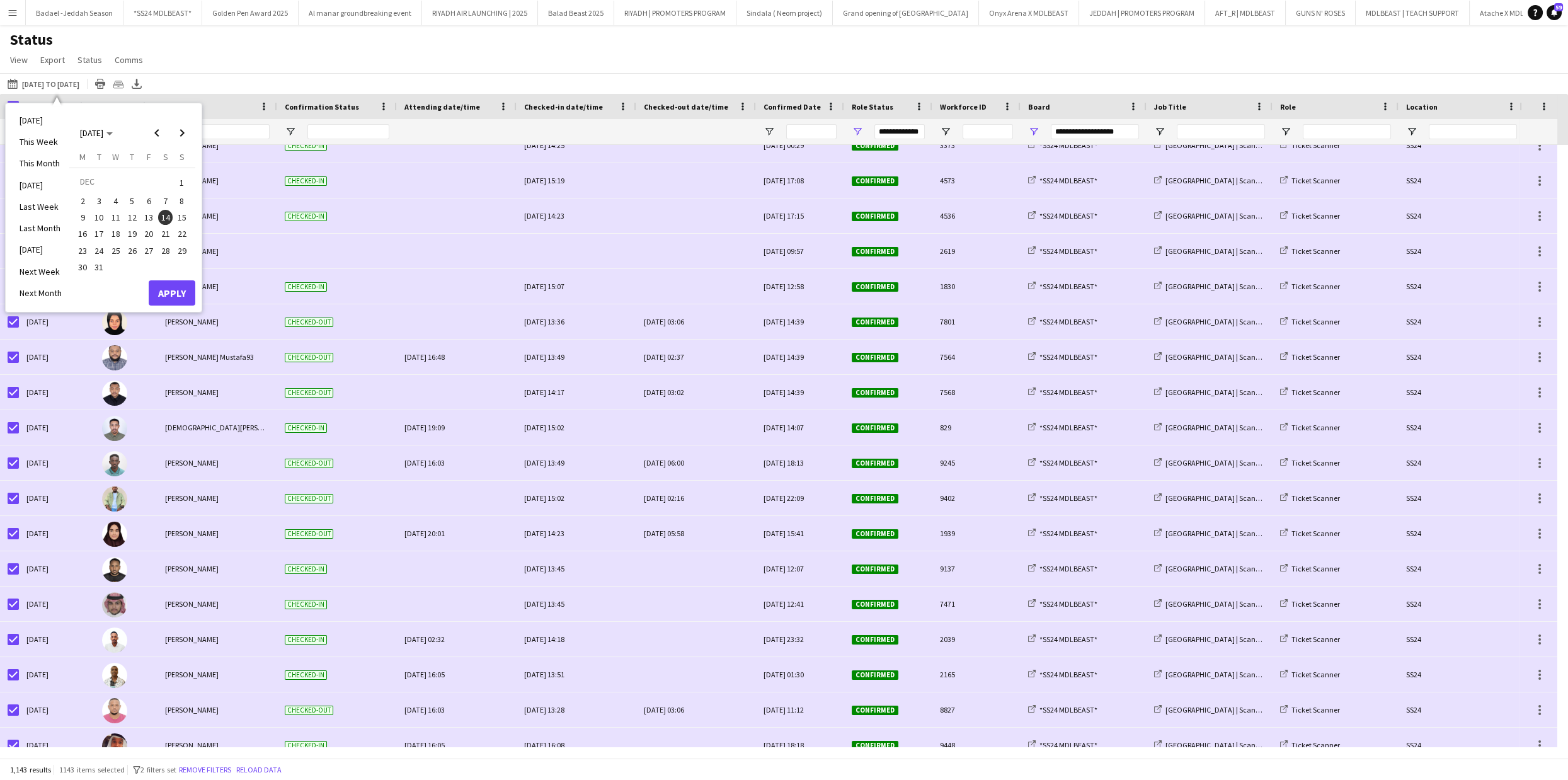
click at [134, 215] on span "12" at bounding box center [132, 218] width 15 height 15
click at [180, 286] on button "Apply" at bounding box center [172, 293] width 46 height 25
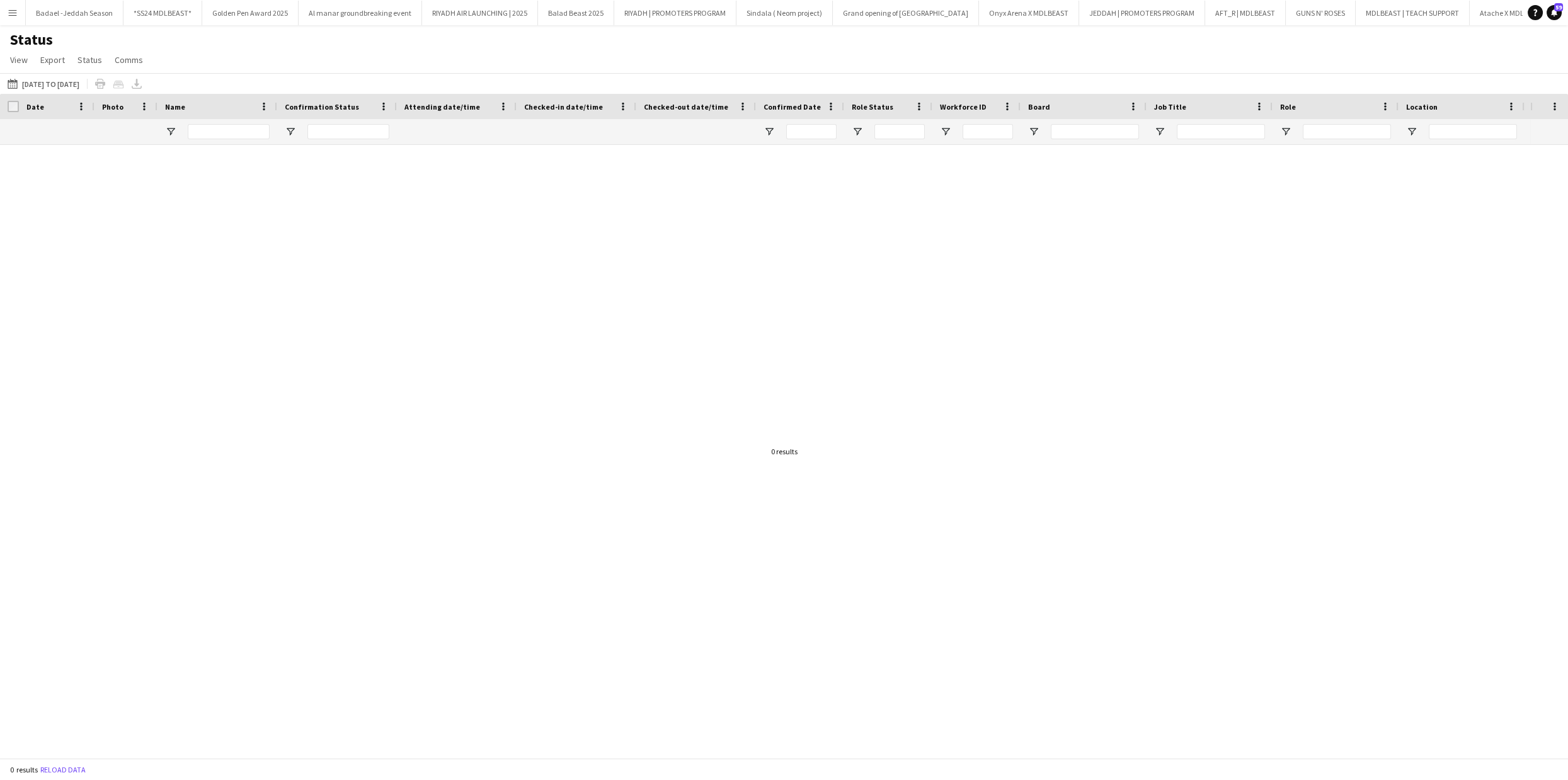
scroll to position [0, 0]
click at [30, 81] on button "19-08-2025 to 25-08-2025 14-12-2024 to 12-12-2024" at bounding box center [43, 84] width 77 height 15
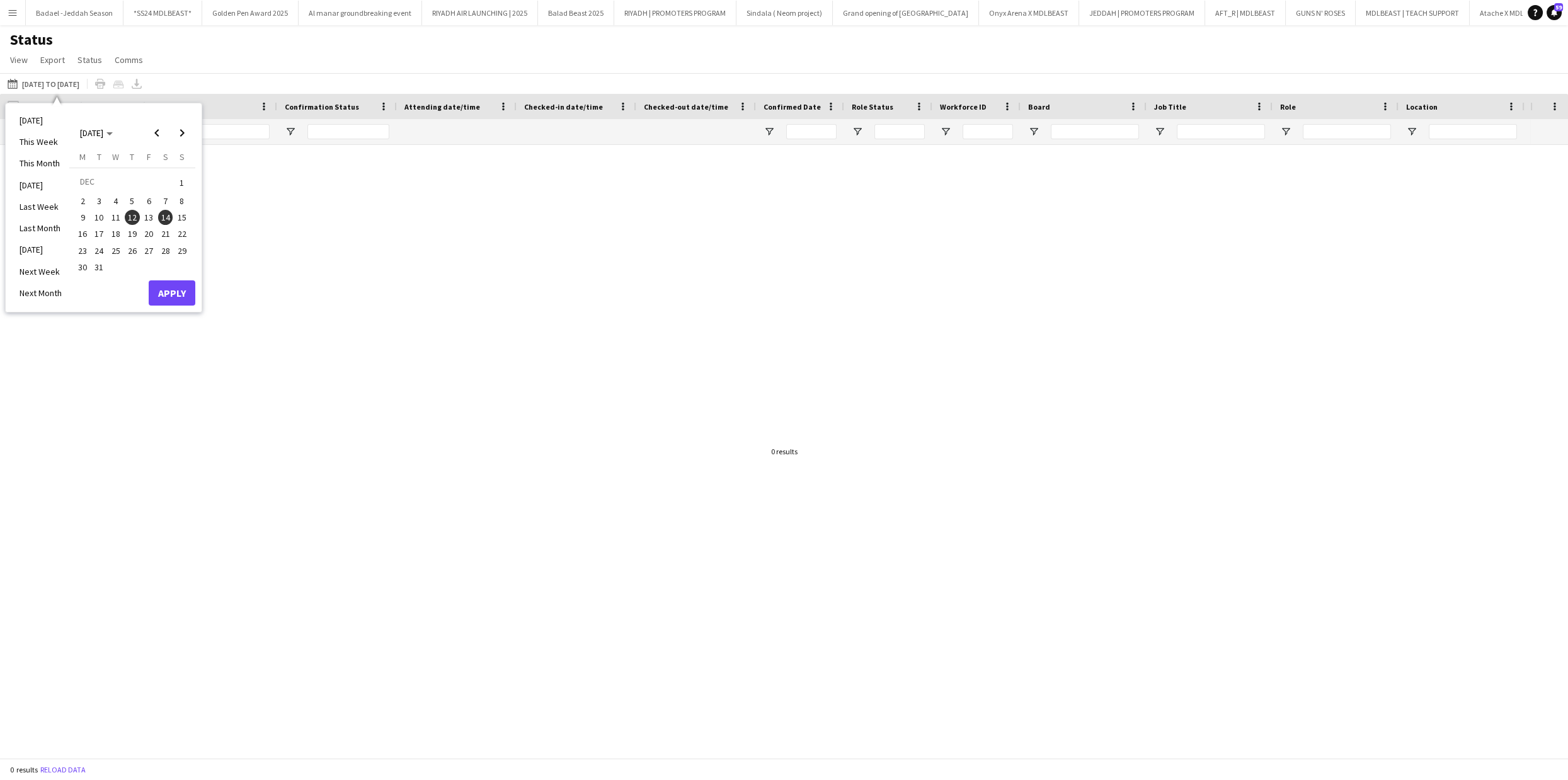
click at [152, 214] on span "13" at bounding box center [149, 218] width 15 height 15
click at [179, 283] on button "Apply" at bounding box center [172, 293] width 46 height 25
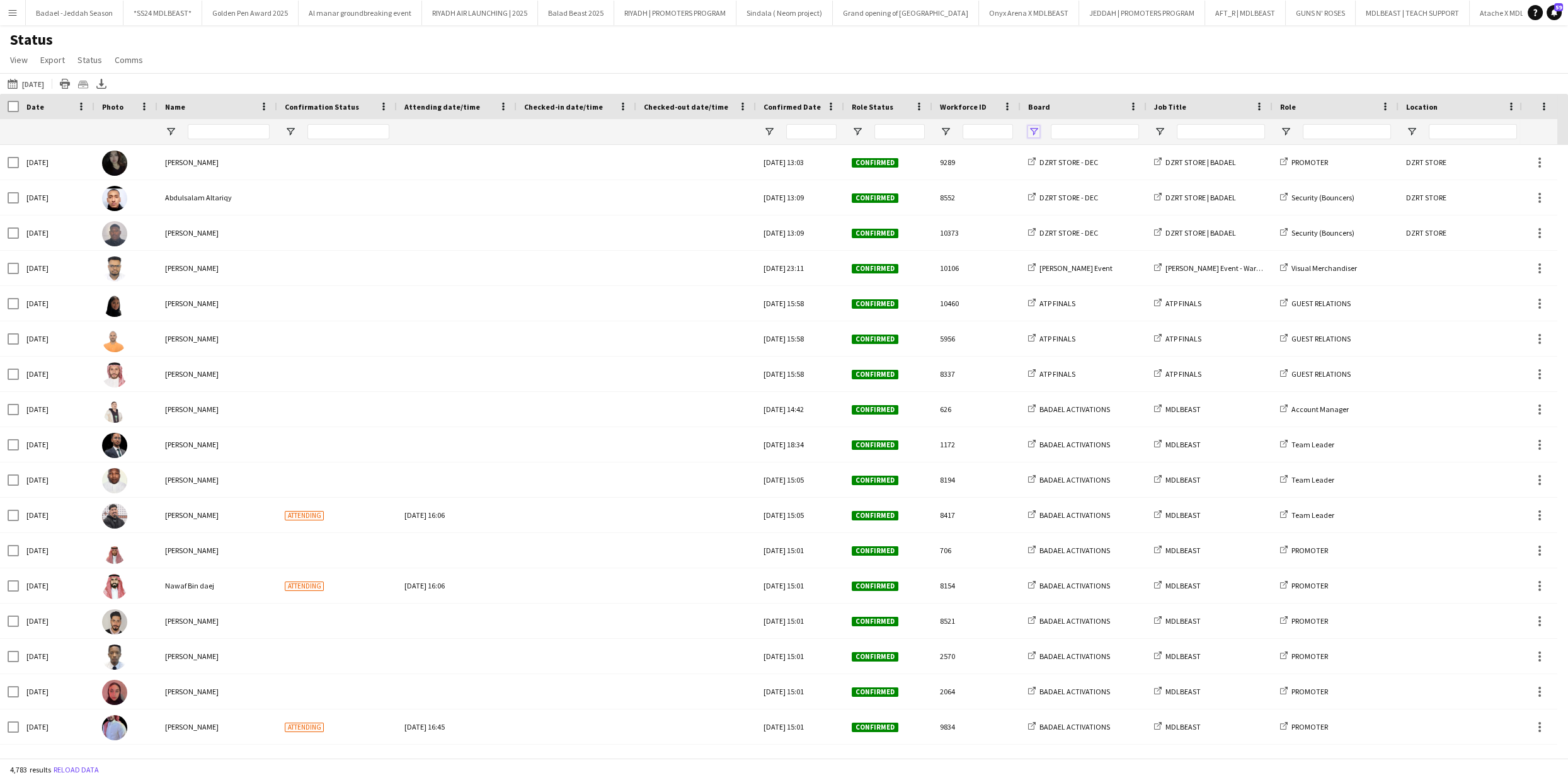
click at [1036, 130] on span "Open Filter Menu" at bounding box center [1034, 132] width 11 height 11
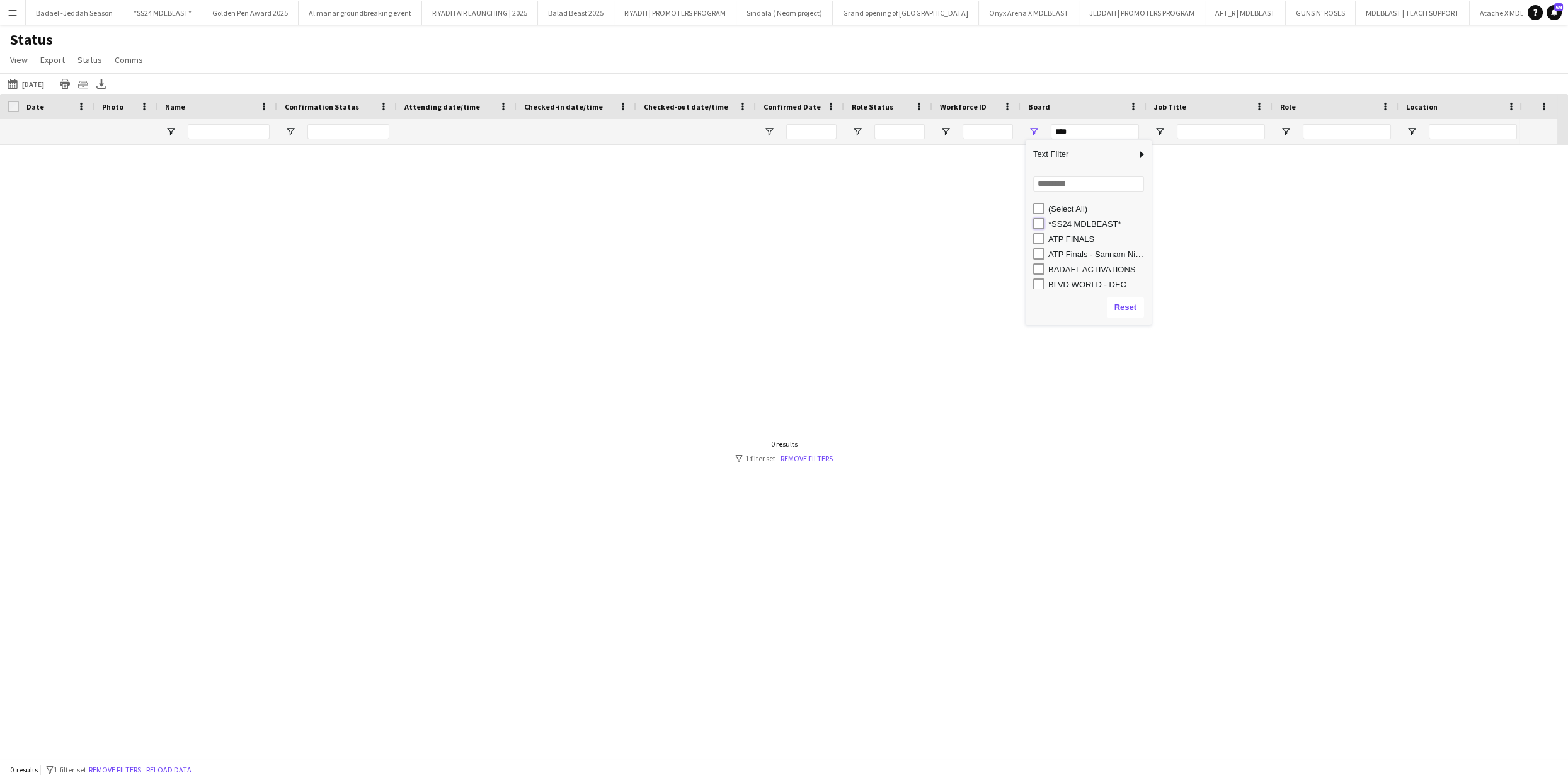
type input "**********"
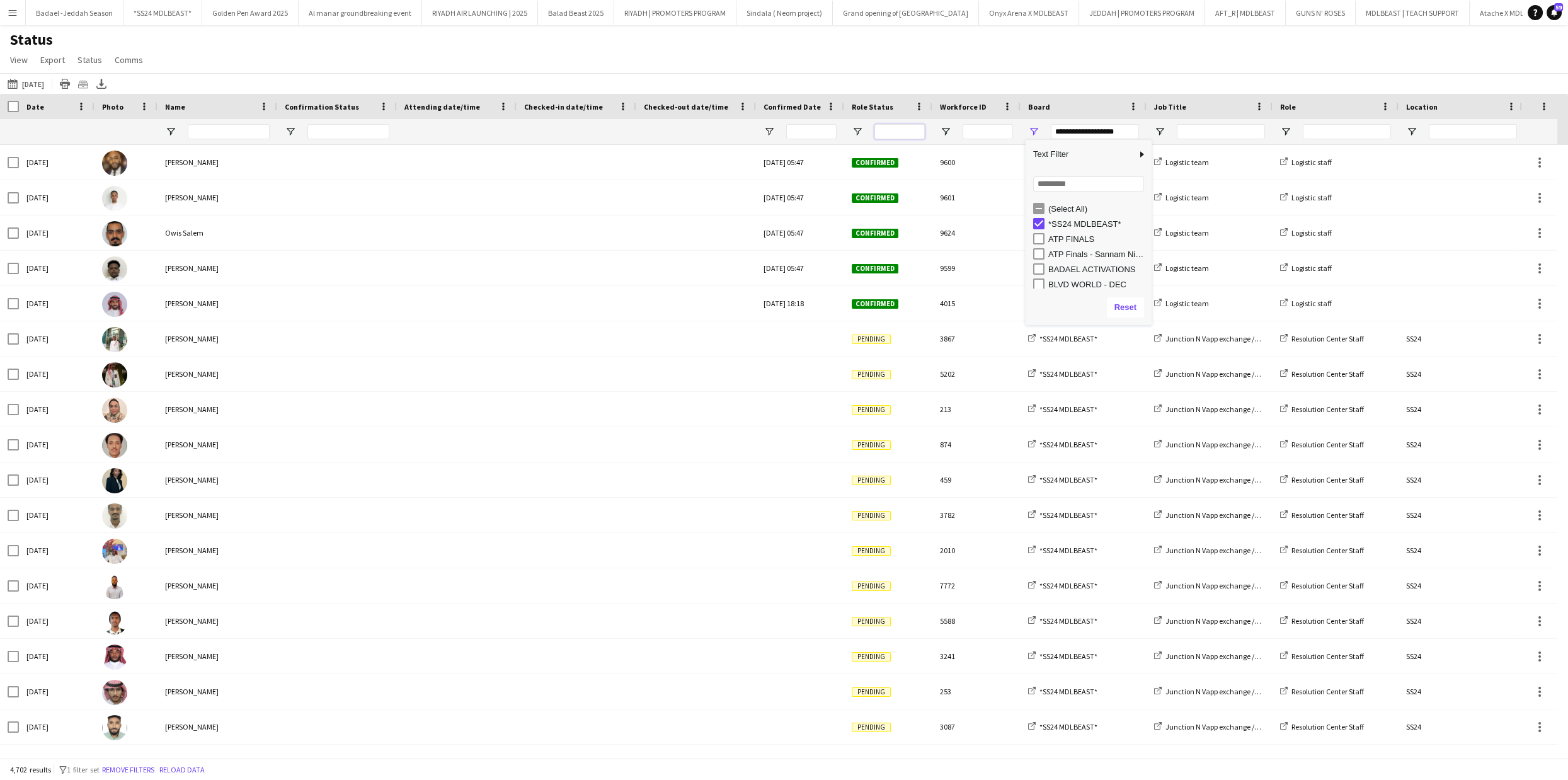
click at [877, 136] on input "Role Status Filter Input" at bounding box center [900, 132] width 50 height 15
click at [857, 128] on span "Open Filter Menu" at bounding box center [858, 132] width 11 height 11
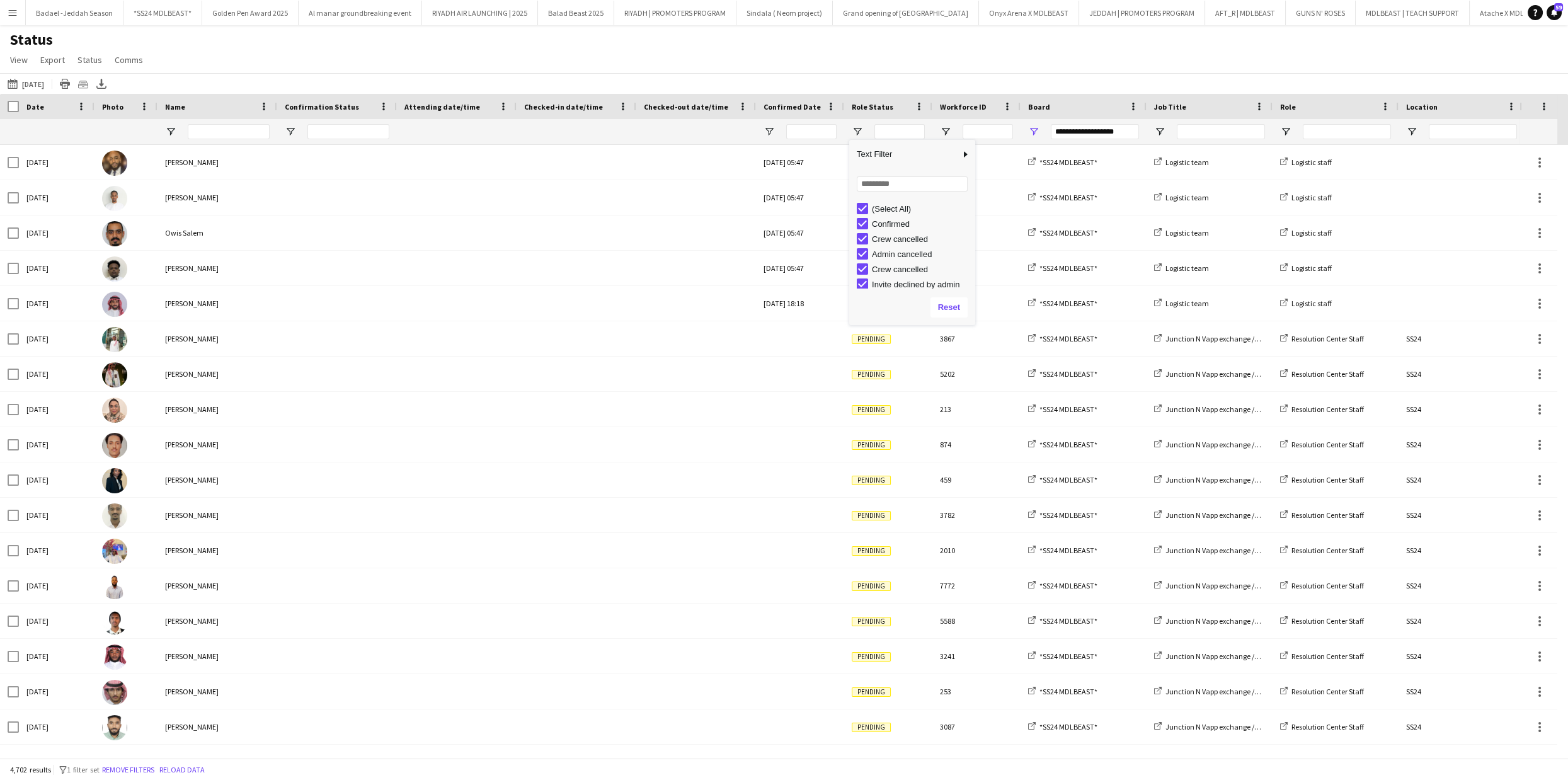
click at [879, 205] on div "(Select All)" at bounding box center [921, 209] width 99 height 9
type input "***"
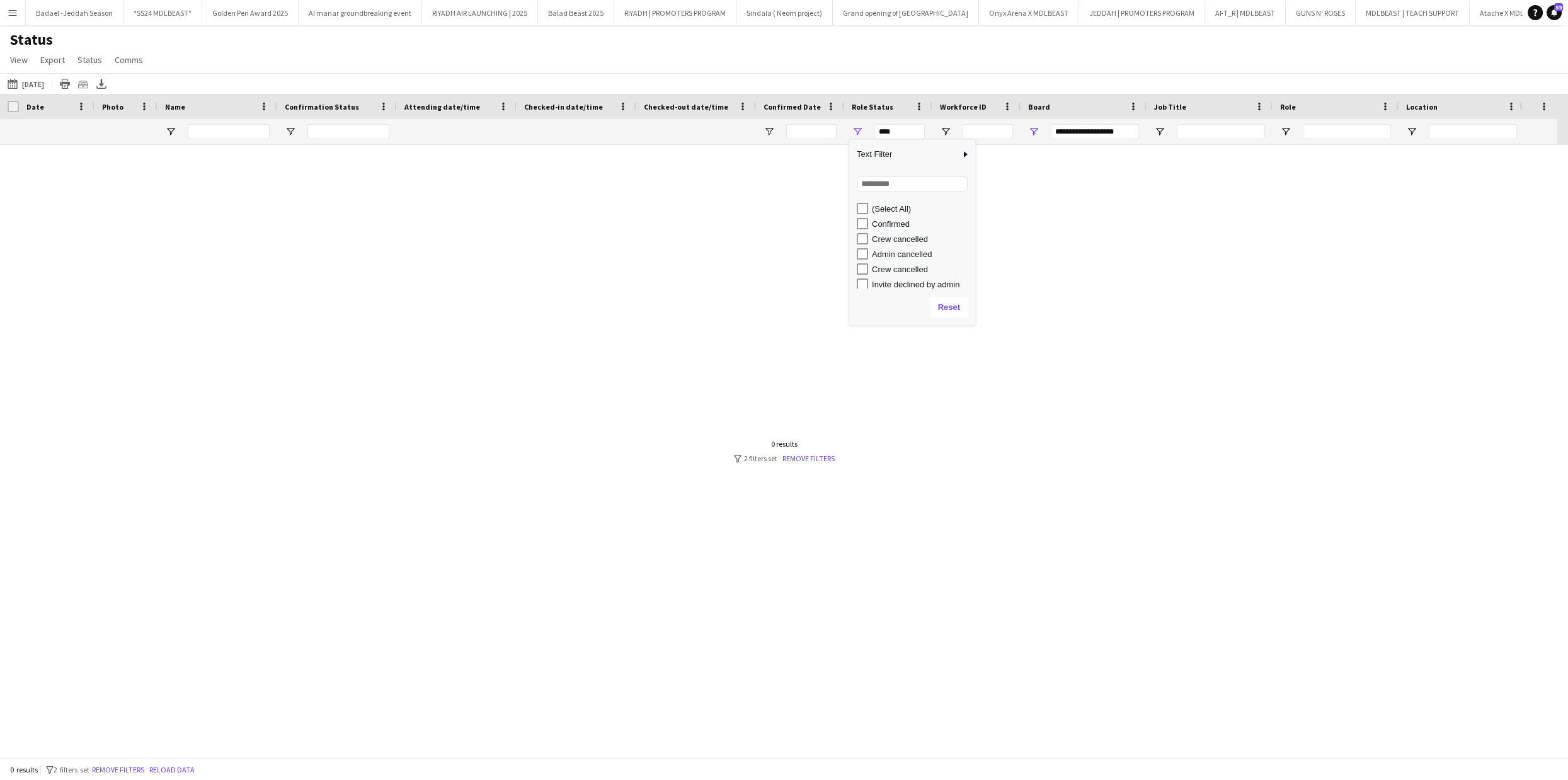
type input "***"
click at [876, 224] on div "Confirmed" at bounding box center [921, 224] width 99 height 9
type input "**********"
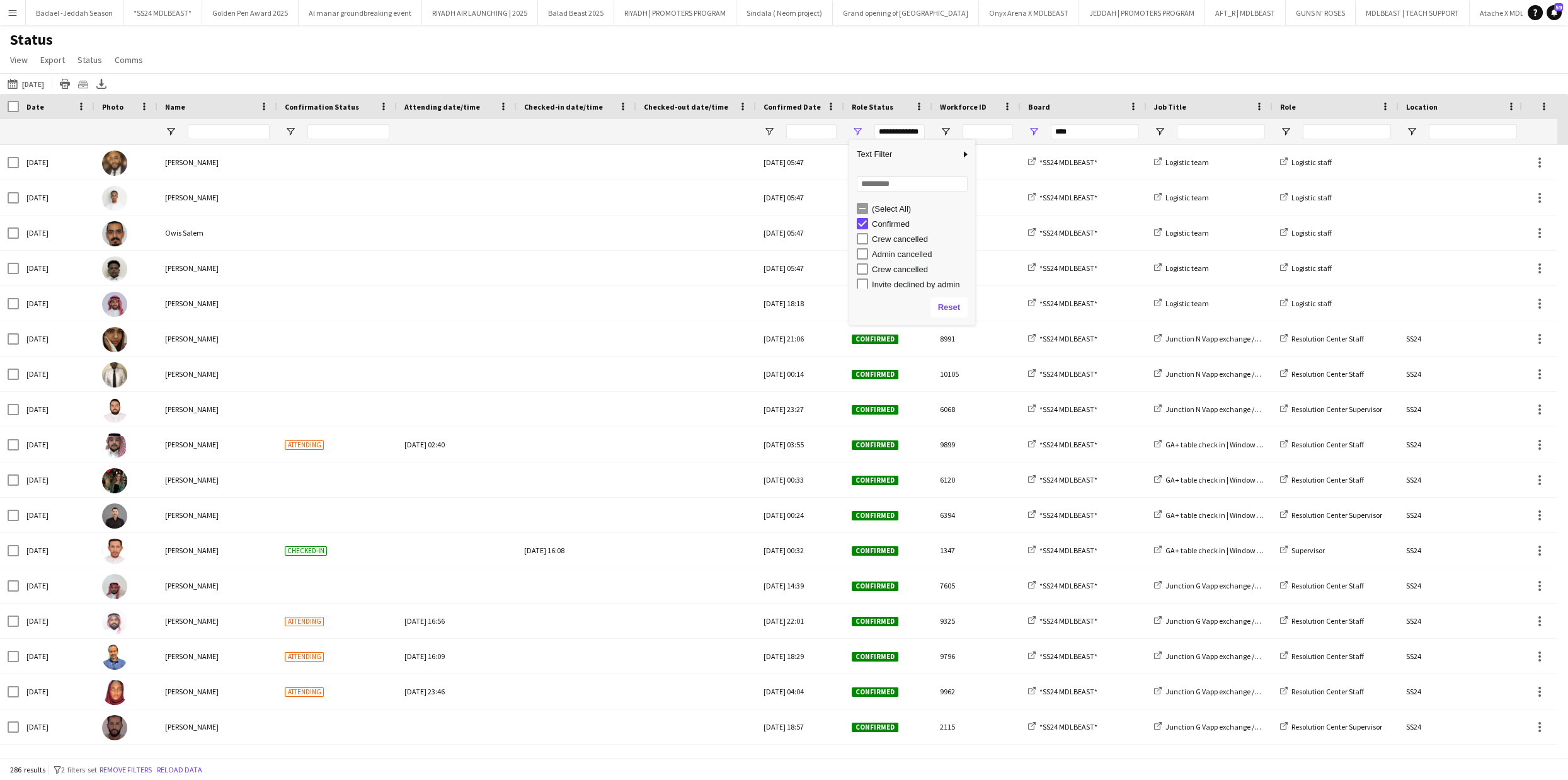
type input "**********"
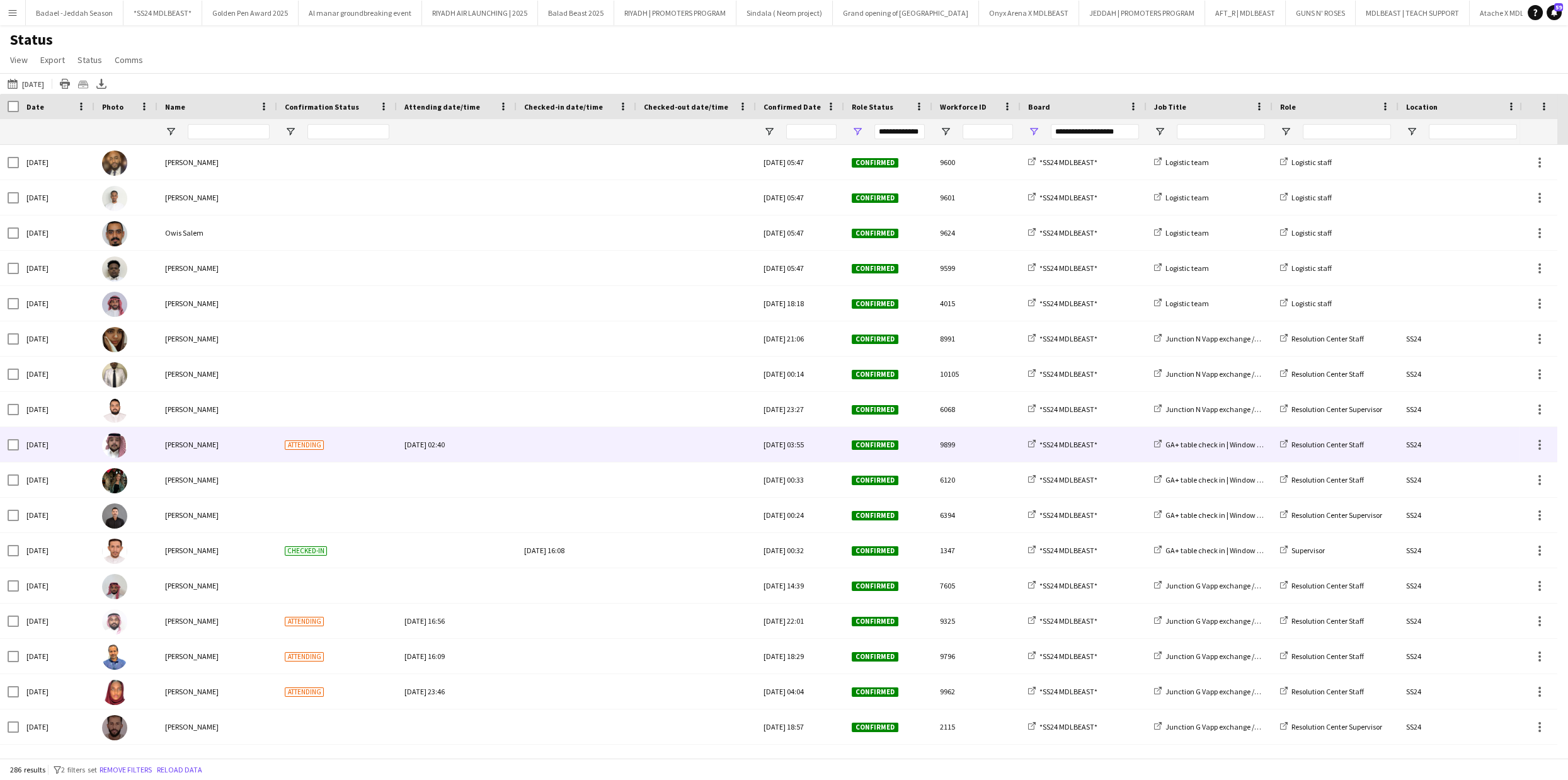
click at [201, 444] on span "Mohmmed Alanzi" at bounding box center [192, 444] width 54 height 9
click at [204, 443] on span "Mohmmed Alanzi" at bounding box center [192, 444] width 54 height 9
click at [123, 447] on img at bounding box center [114, 445] width 25 height 25
click at [109, 448] on img at bounding box center [114, 445] width 25 height 25
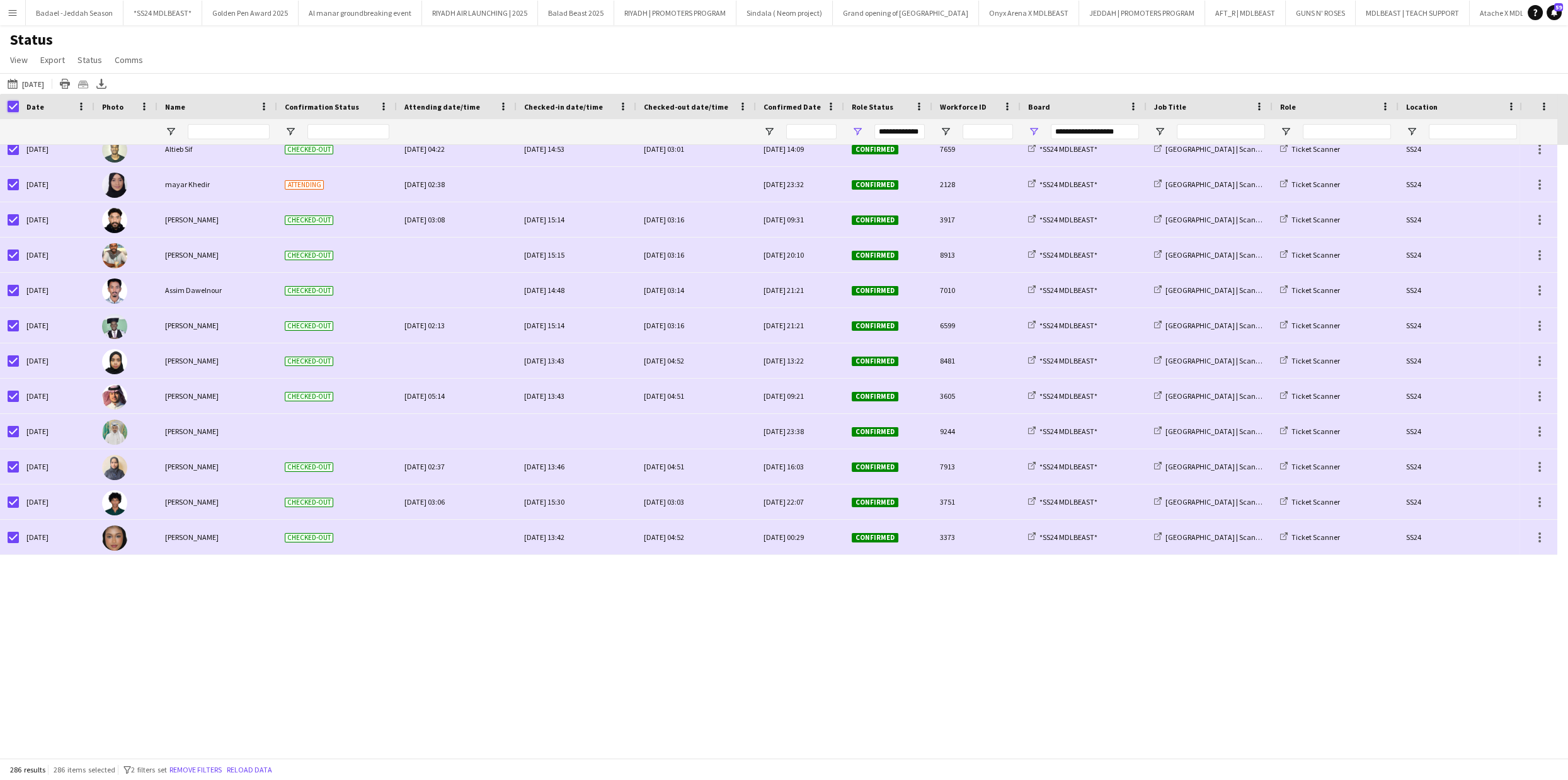
scroll to position [6956, 0]
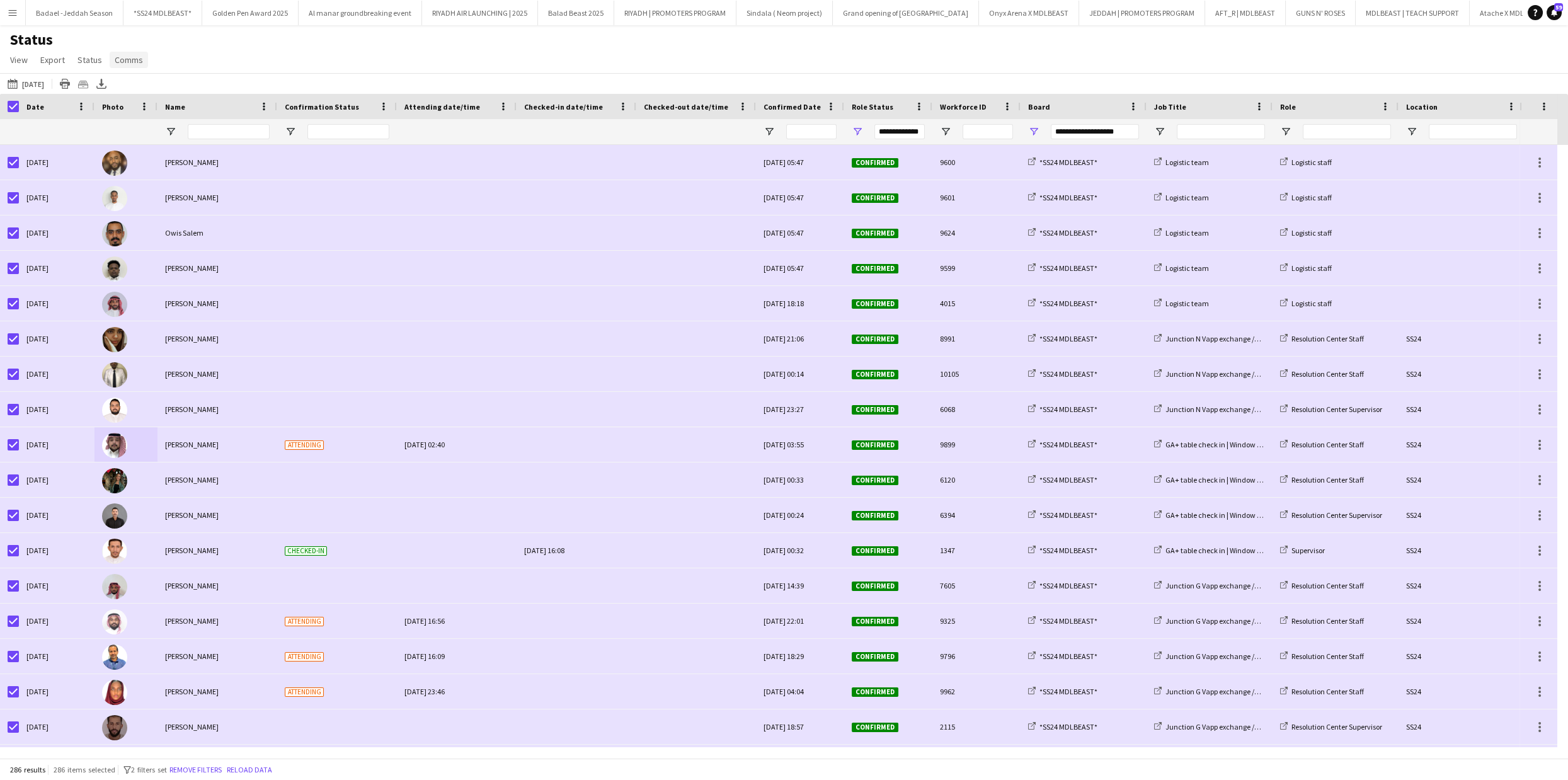
click at [122, 61] on span "Comms" at bounding box center [128, 59] width 29 height 11
click at [140, 79] on link "Send notification" at bounding box center [152, 86] width 88 height 26
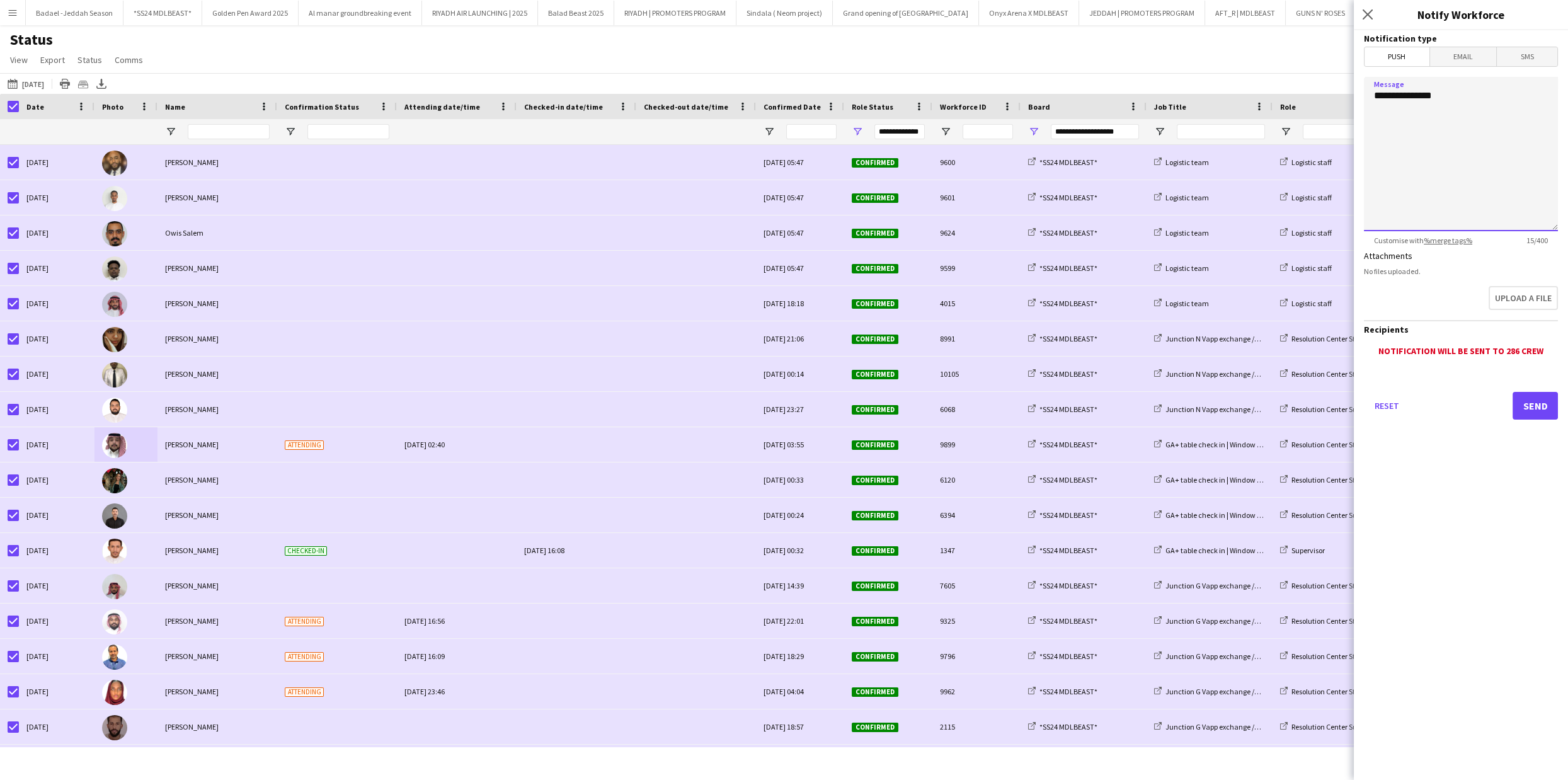
click at [1430, 120] on textarea "**********" at bounding box center [1461, 154] width 194 height 154
click at [1469, 105] on textarea "**********" at bounding box center [1461, 154] width 194 height 154
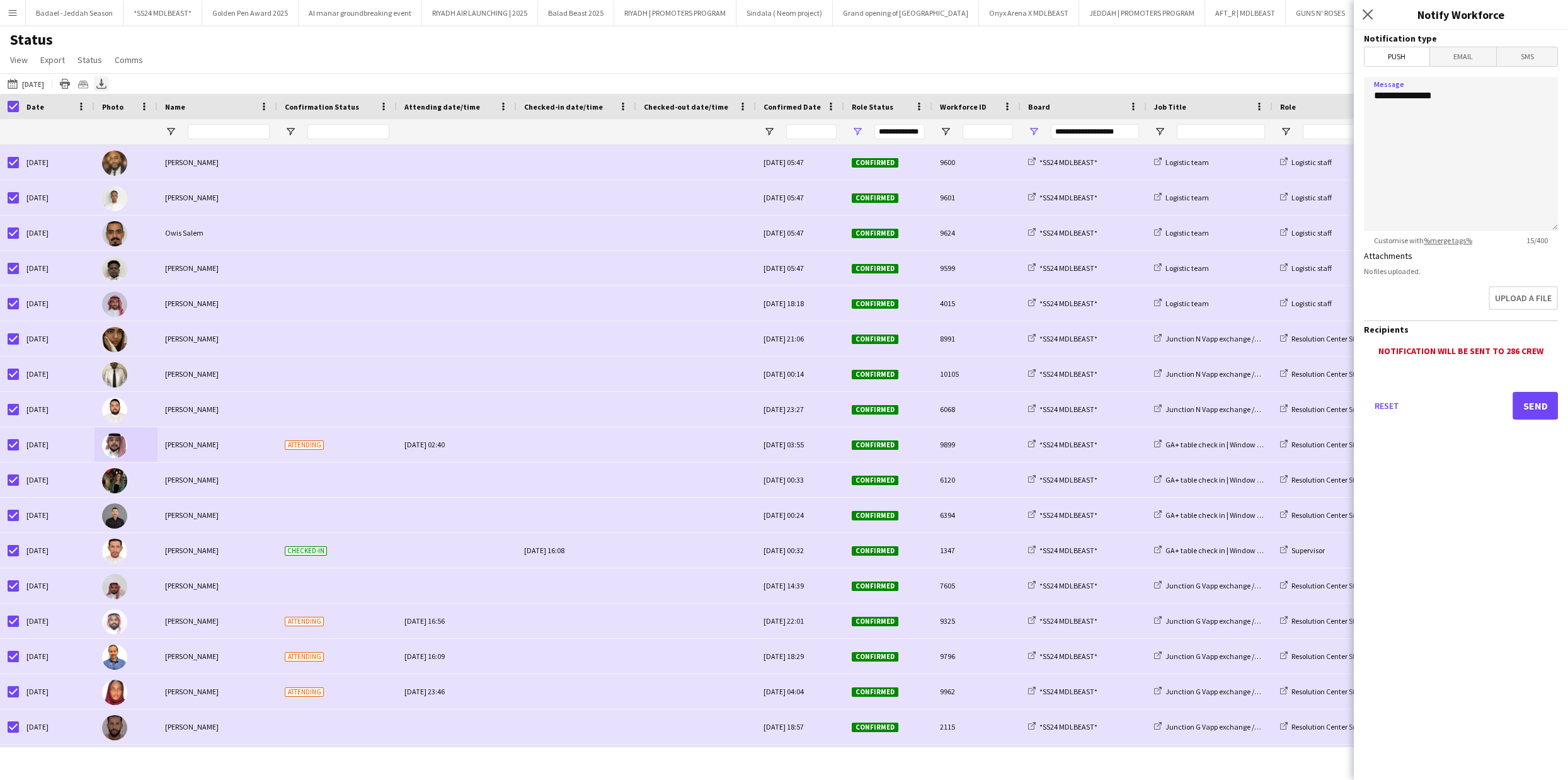
click at [107, 83] on icon "Export XLSX" at bounding box center [101, 84] width 10 height 10
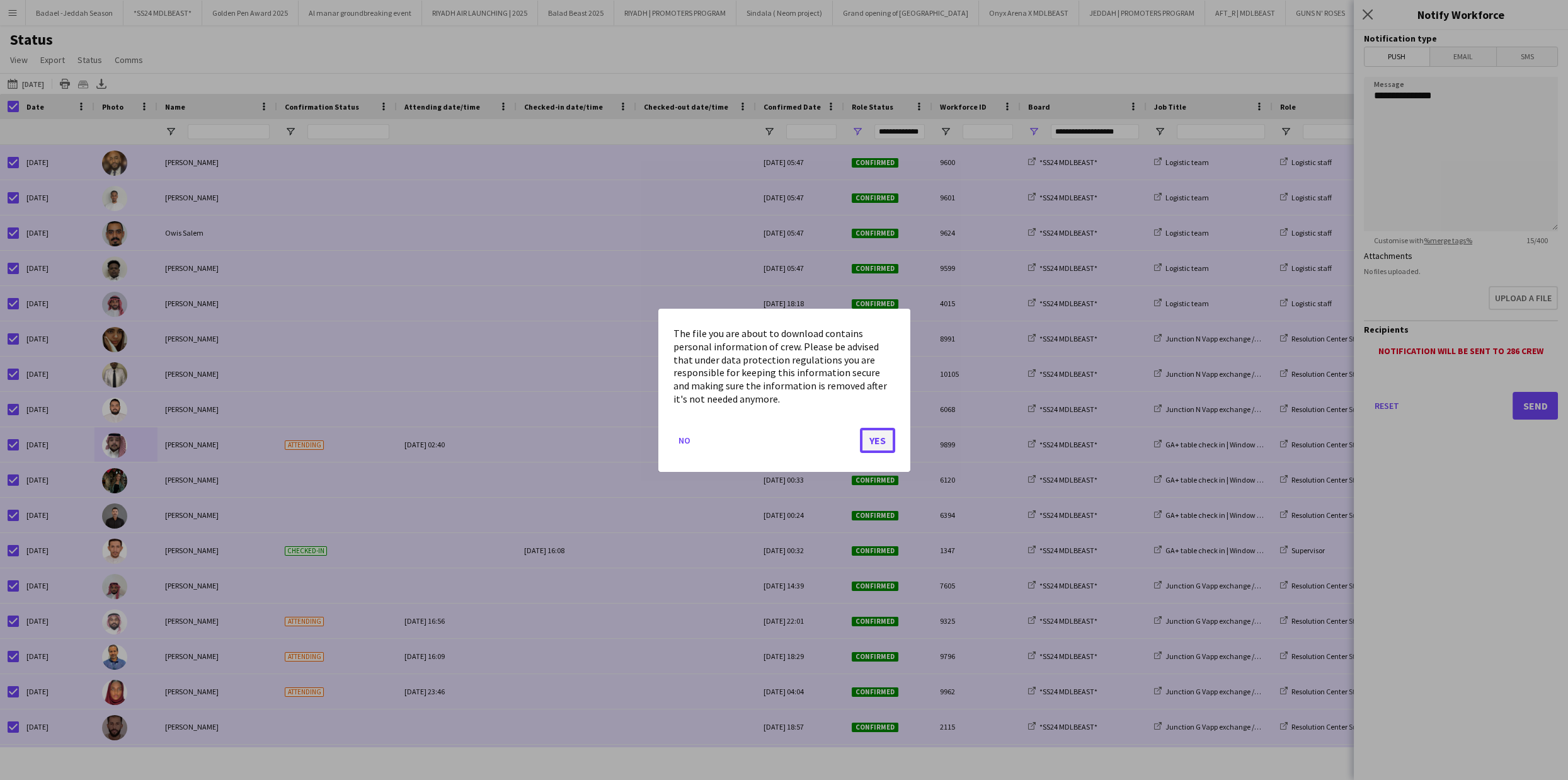
click at [873, 443] on button "Yes" at bounding box center [877, 440] width 35 height 25
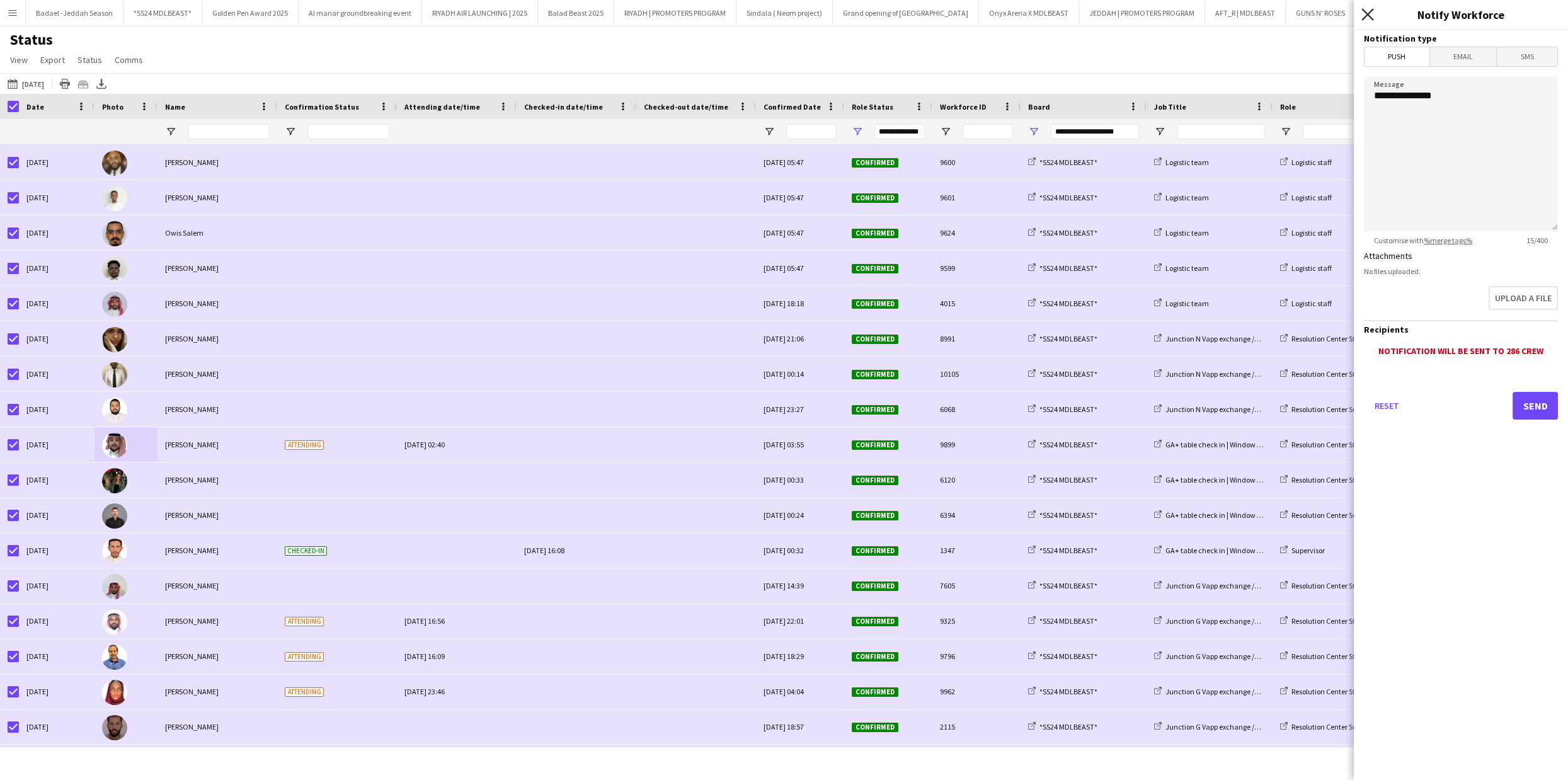
click at [1371, 12] on icon at bounding box center [1367, 14] width 12 height 12
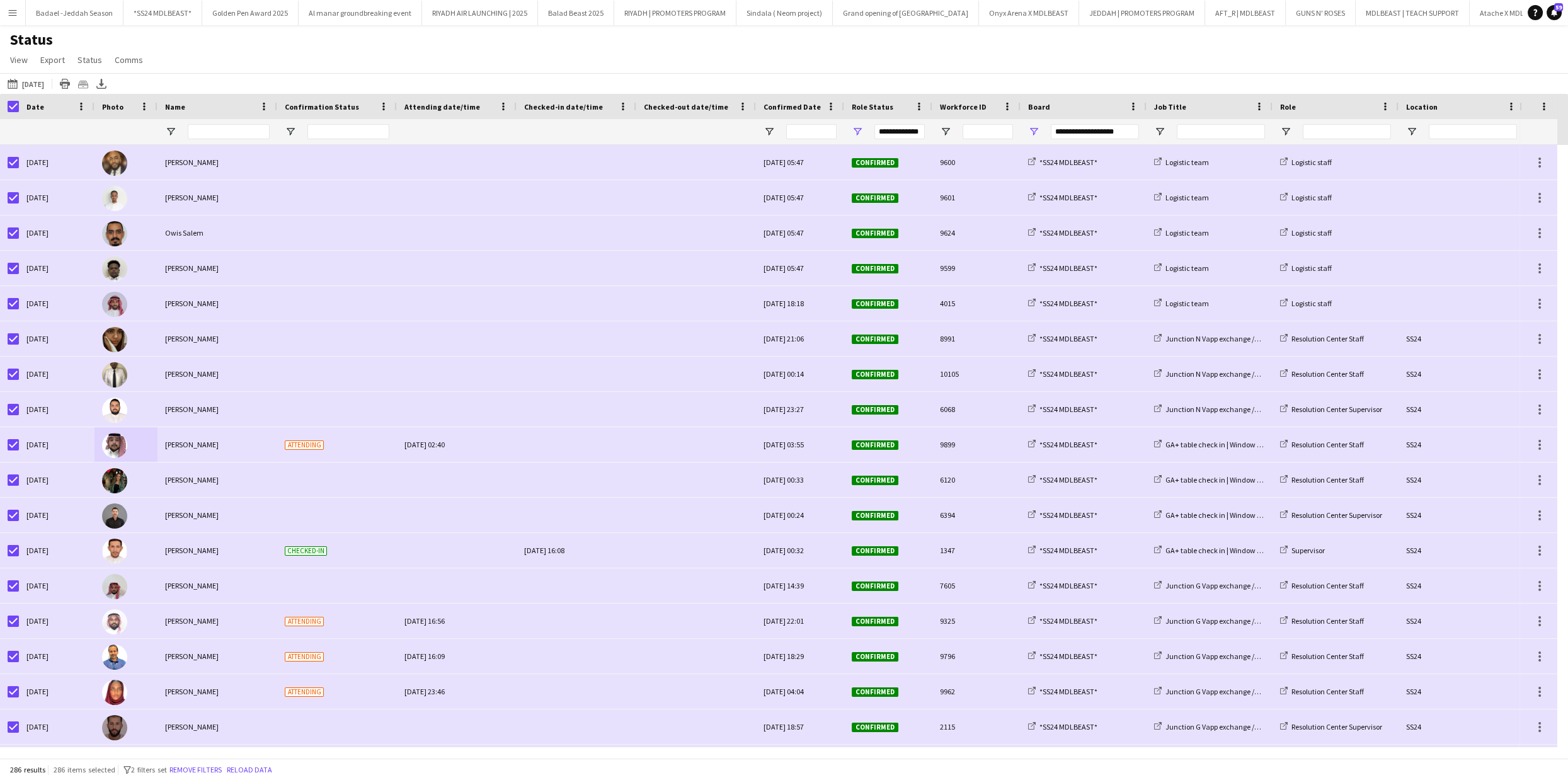
click at [8, 9] on app-icon "Menu" at bounding box center [12, 12] width 10 height 10
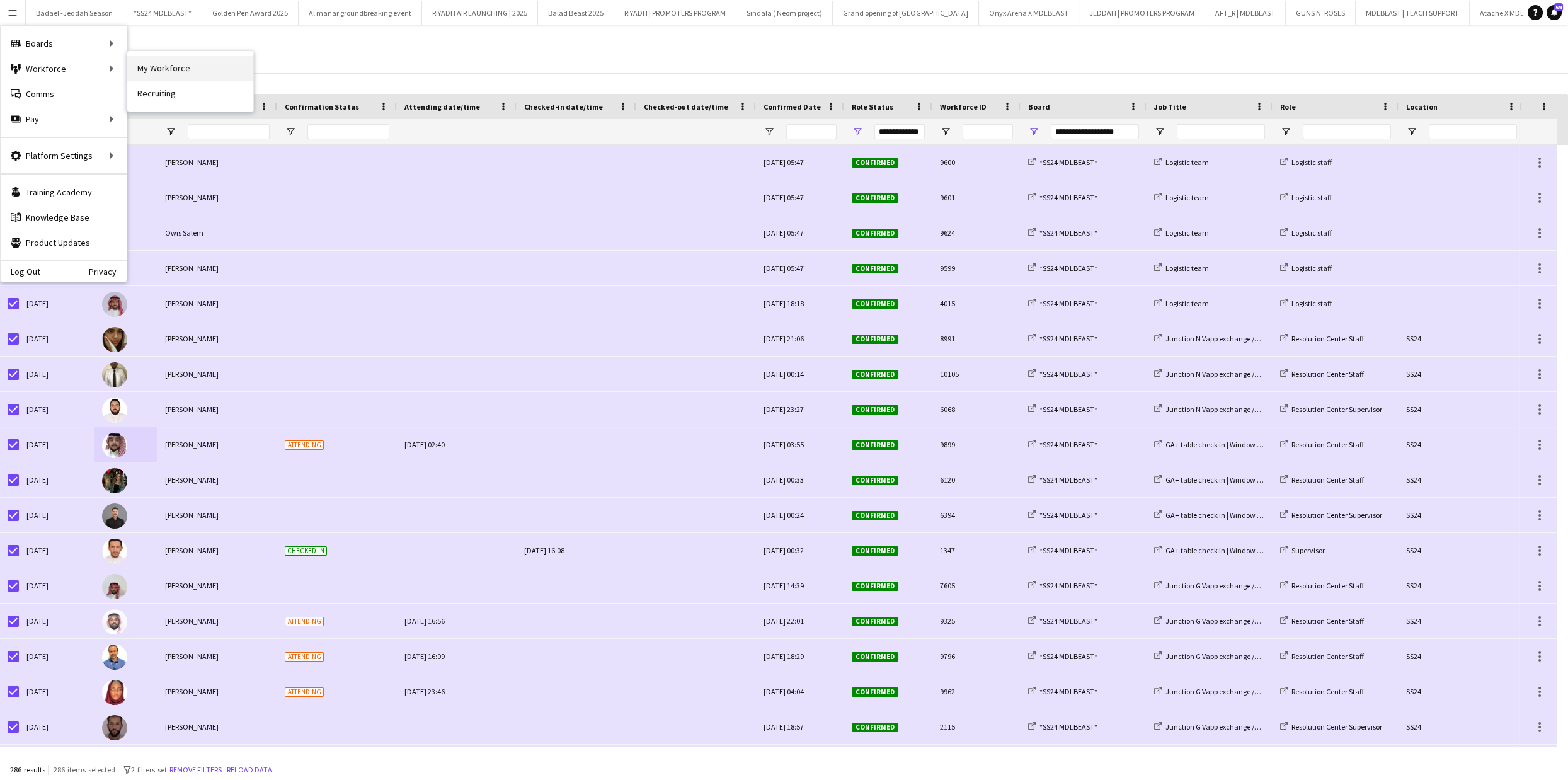
click at [157, 68] on link "My Workforce" at bounding box center [191, 68] width 126 height 25
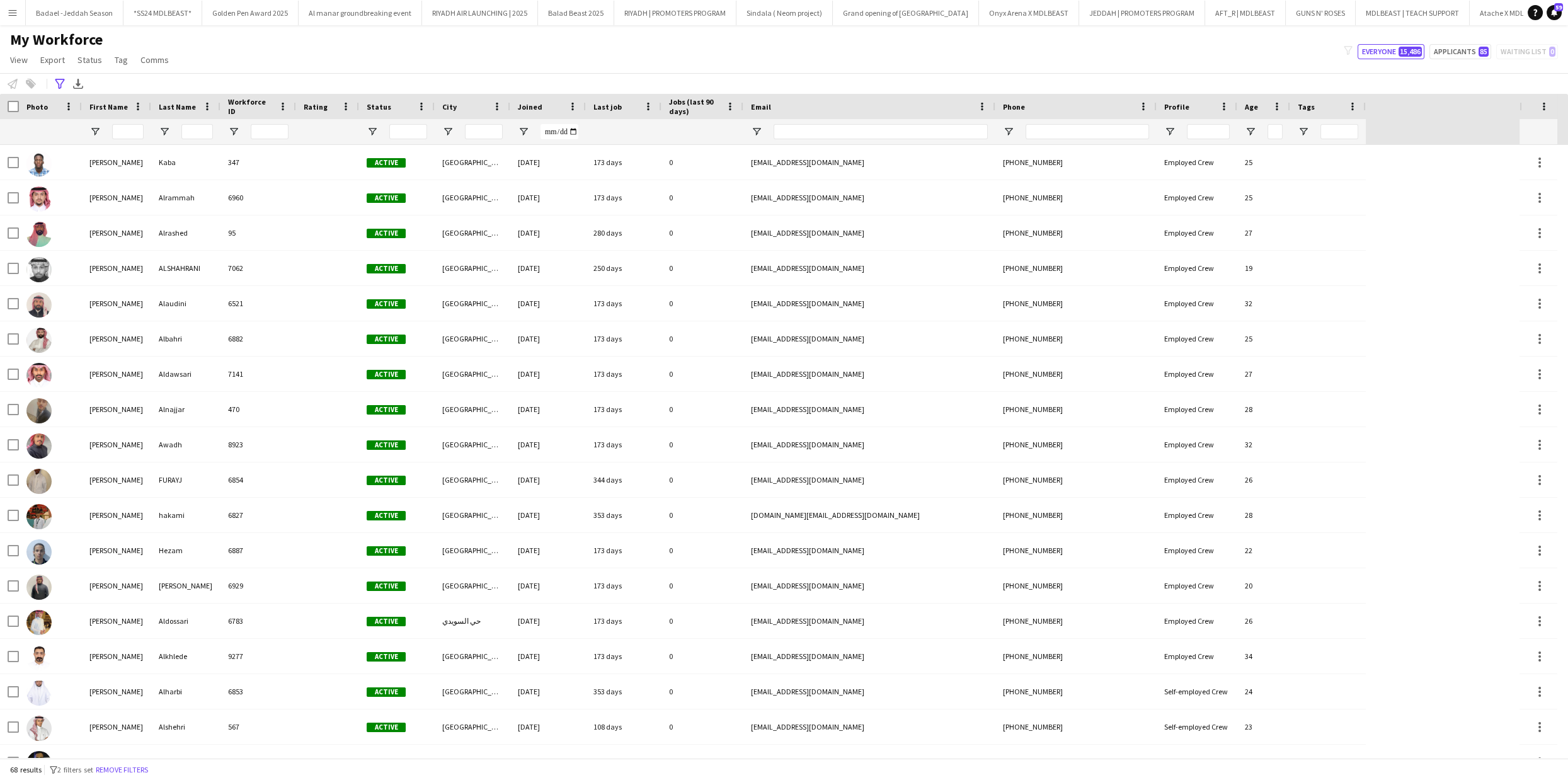
click at [11, 8] on app-icon "Menu" at bounding box center [12, 12] width 10 height 10
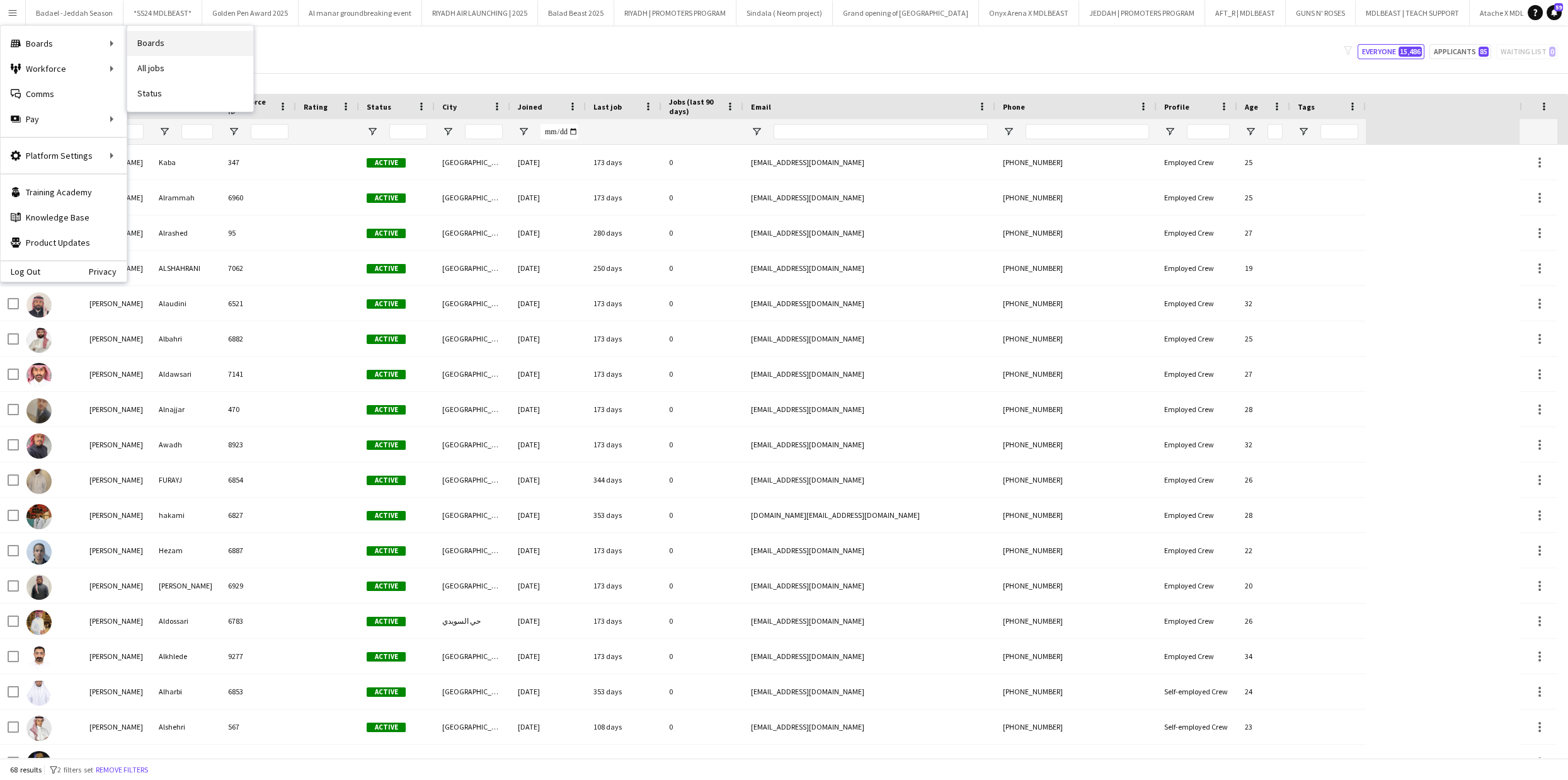
click at [181, 46] on link "Boards" at bounding box center [191, 43] width 126 height 25
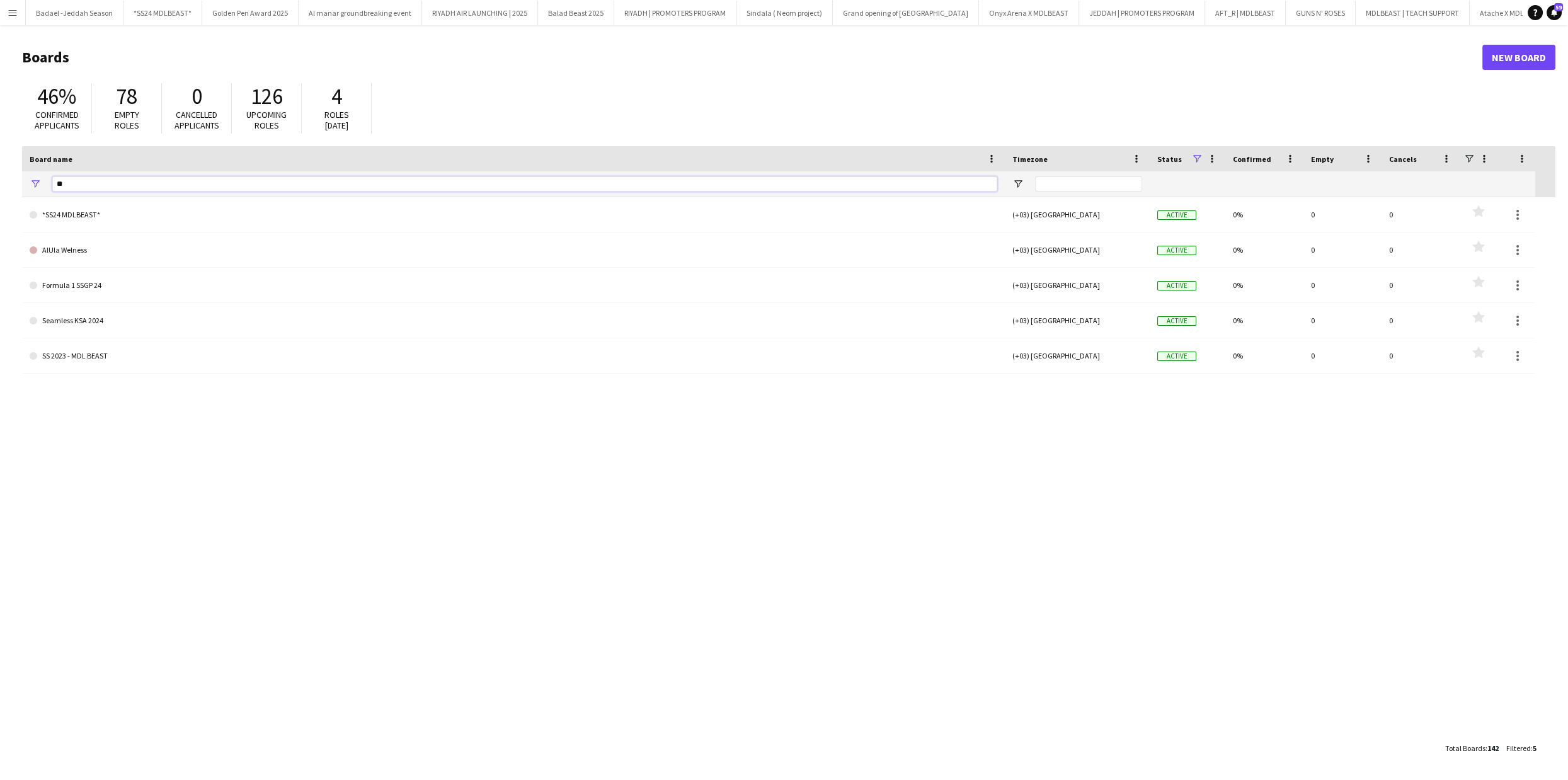
click at [146, 178] on input "**" at bounding box center [524, 184] width 945 height 15
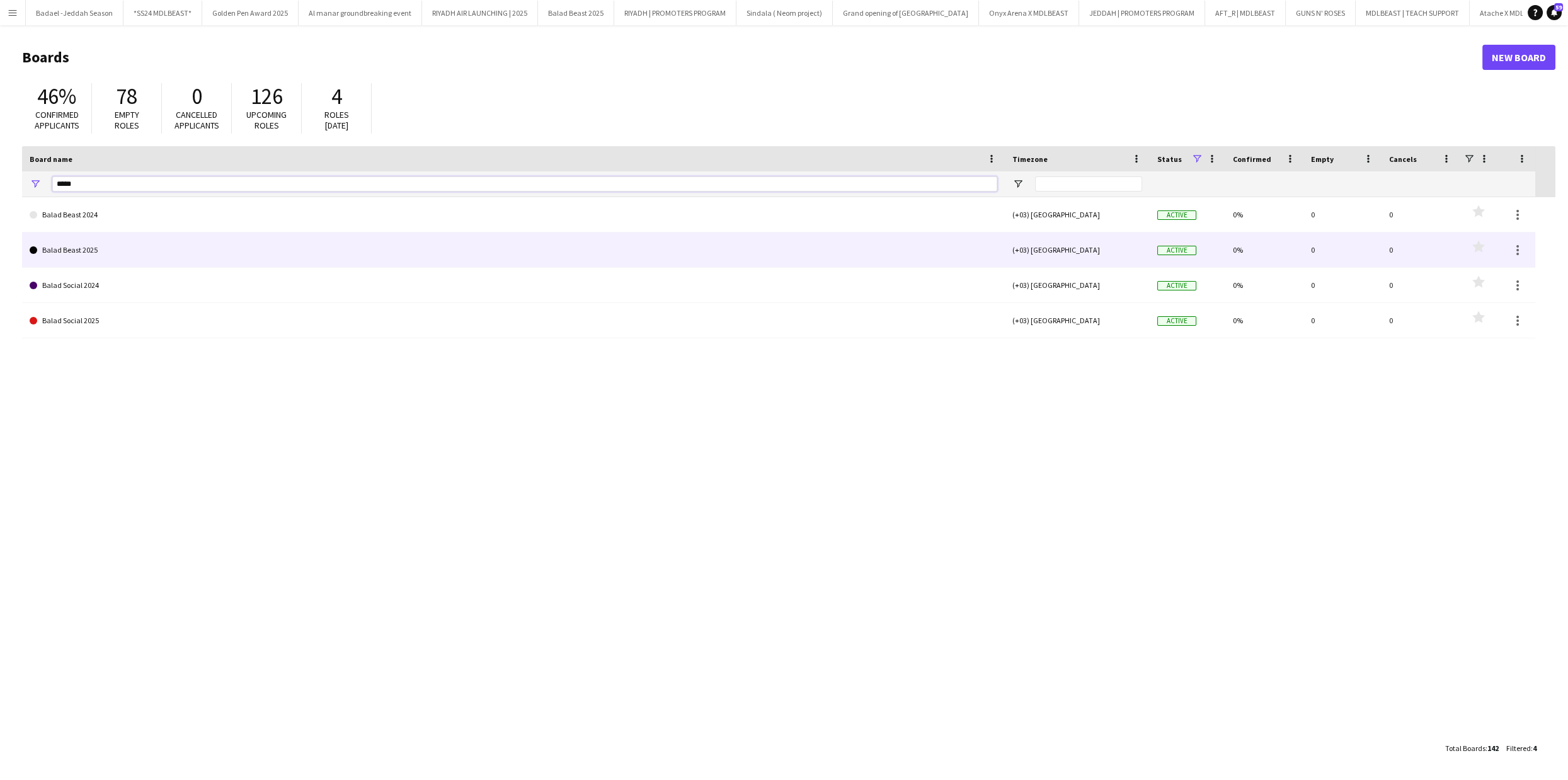
type input "*****"
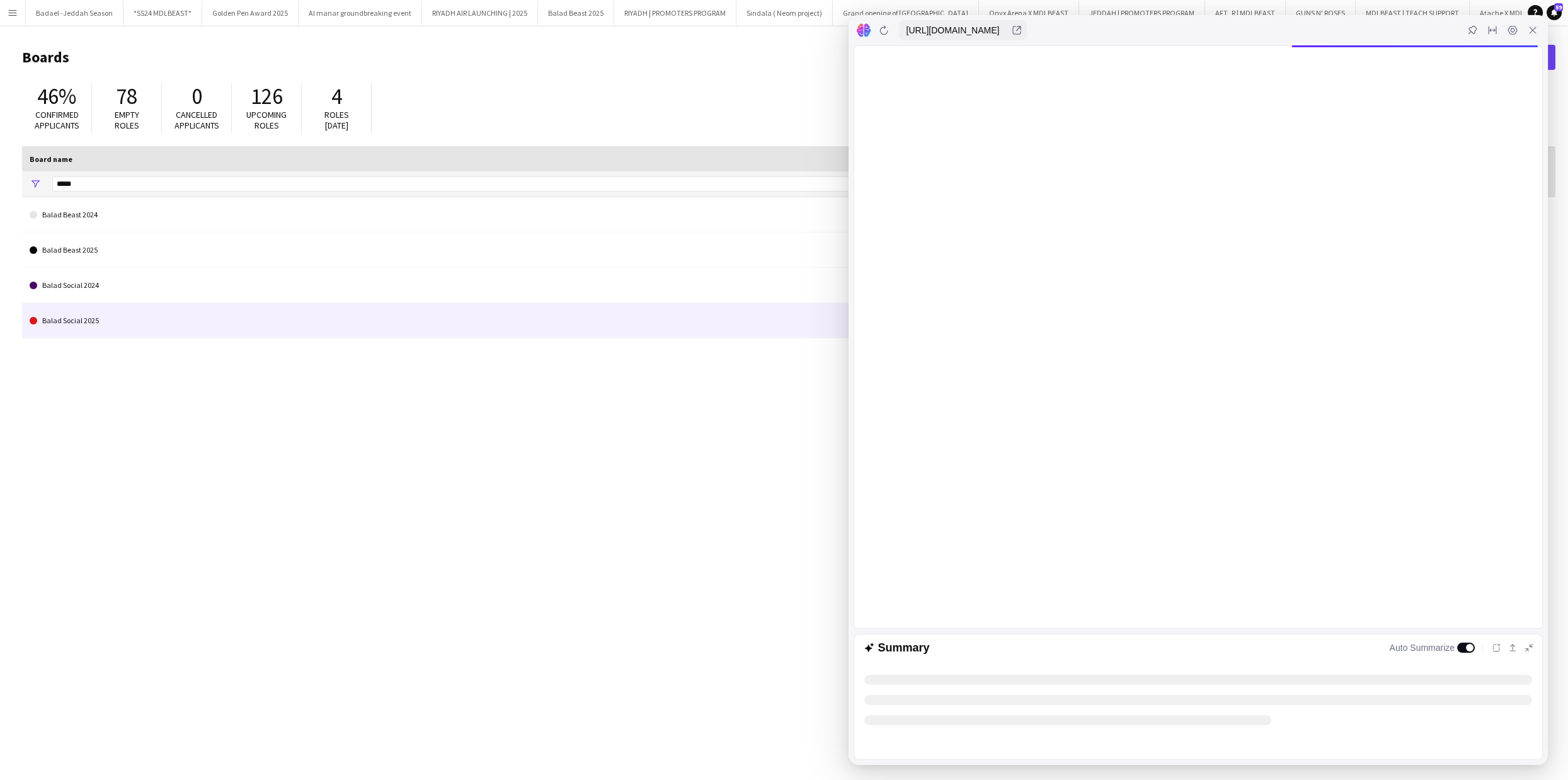
click at [97, 326] on link "Balad Social 2025" at bounding box center [513, 321] width 968 height 35
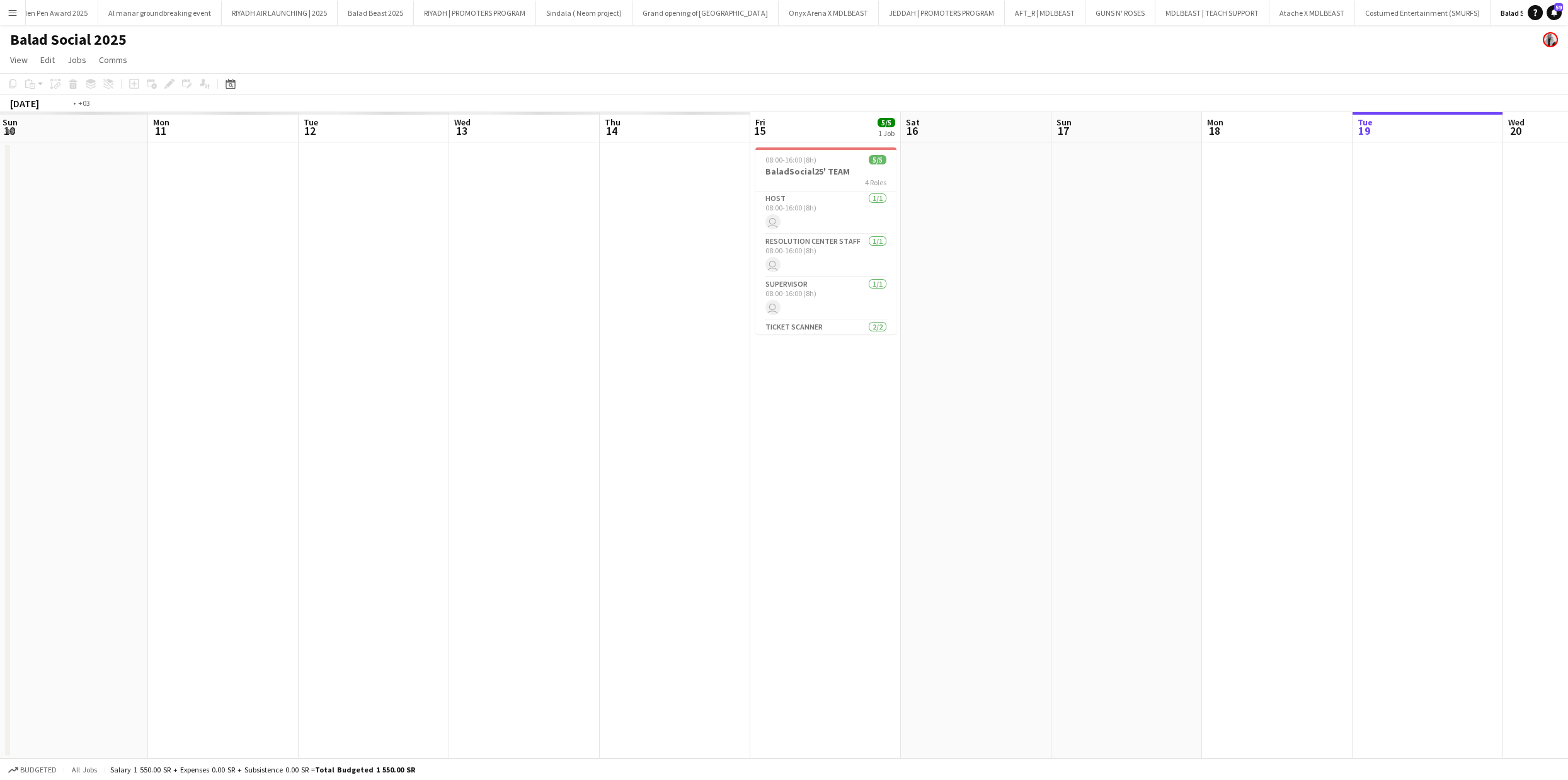
scroll to position [0, 306]
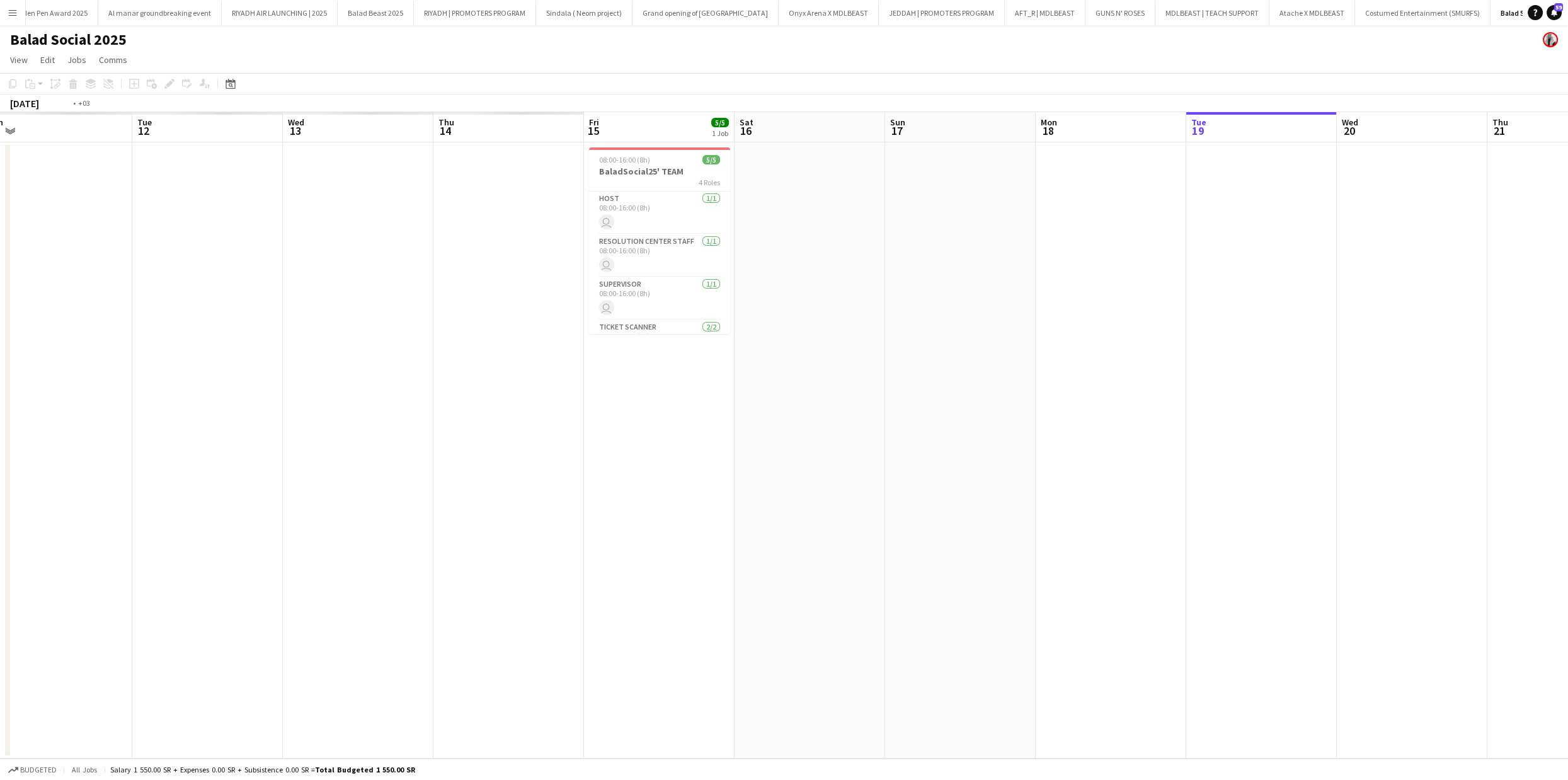
drag, startPoint x: 346, startPoint y: 252, endPoint x: 1518, endPoint y: 322, distance: 1174.1
click at [1545, 324] on app-calendar-viewport "Sat 9 Sun 10 Mon 11 Tue 12 Wed 13 Thu 14 Fri 15 5/5 1 Job Sat 16 Sun 17 Mon 18 …" at bounding box center [784, 436] width 1568 height 647
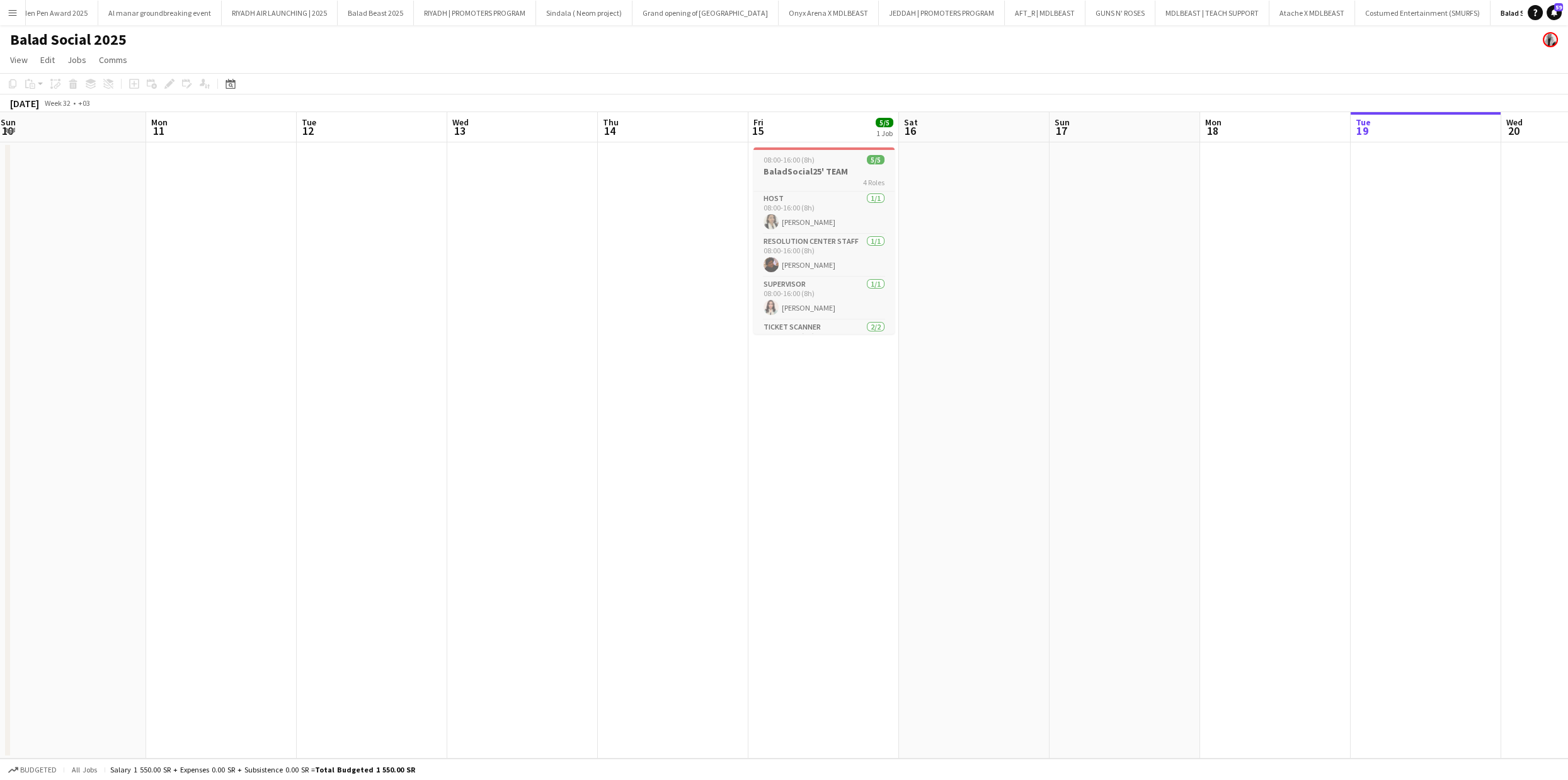
click at [842, 167] on h3 "BaladSocial25' TEAM" at bounding box center [824, 171] width 141 height 11
click at [14, 80] on icon "Copy" at bounding box center [12, 84] width 10 height 10
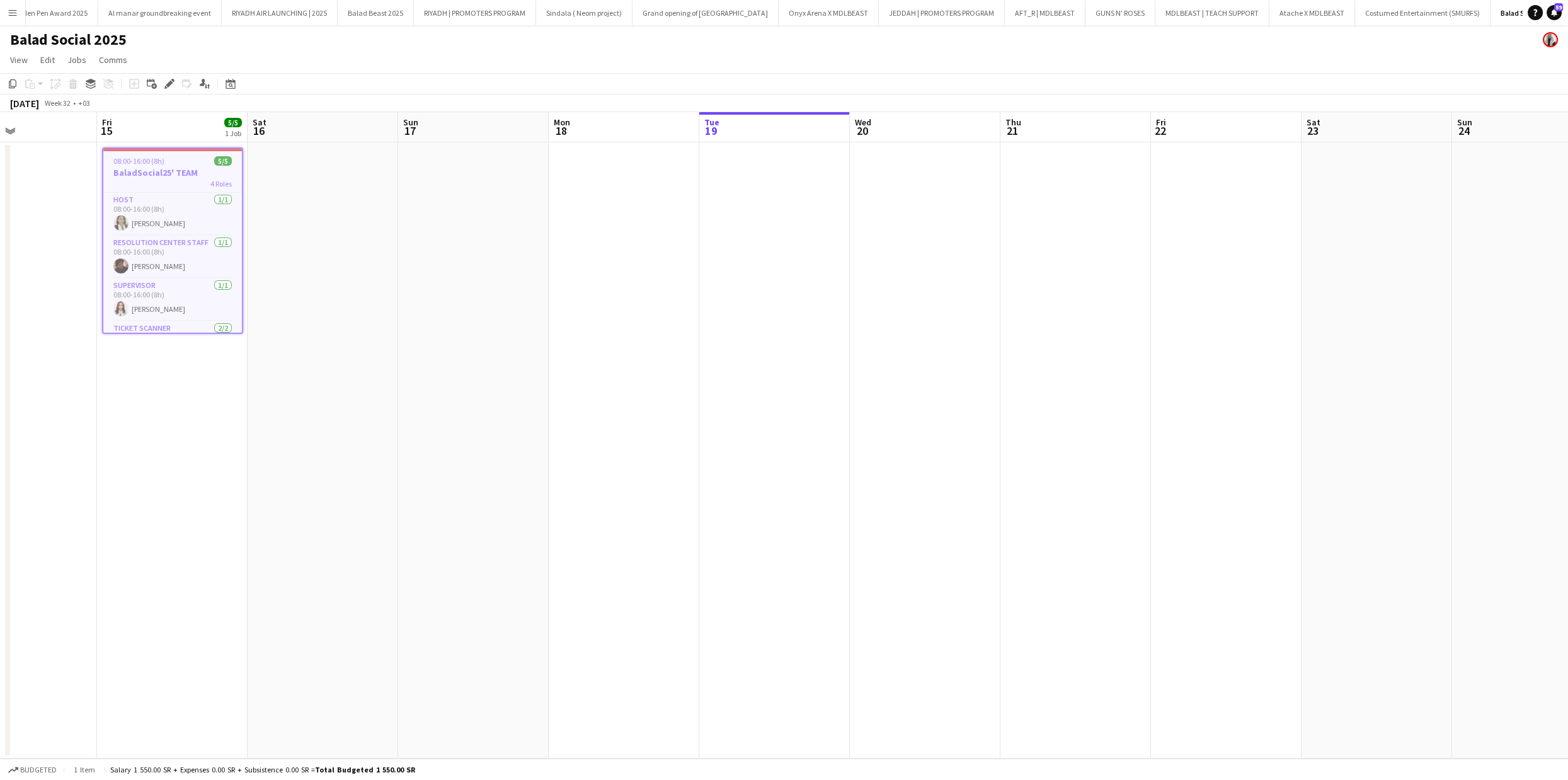
scroll to position [0, 389]
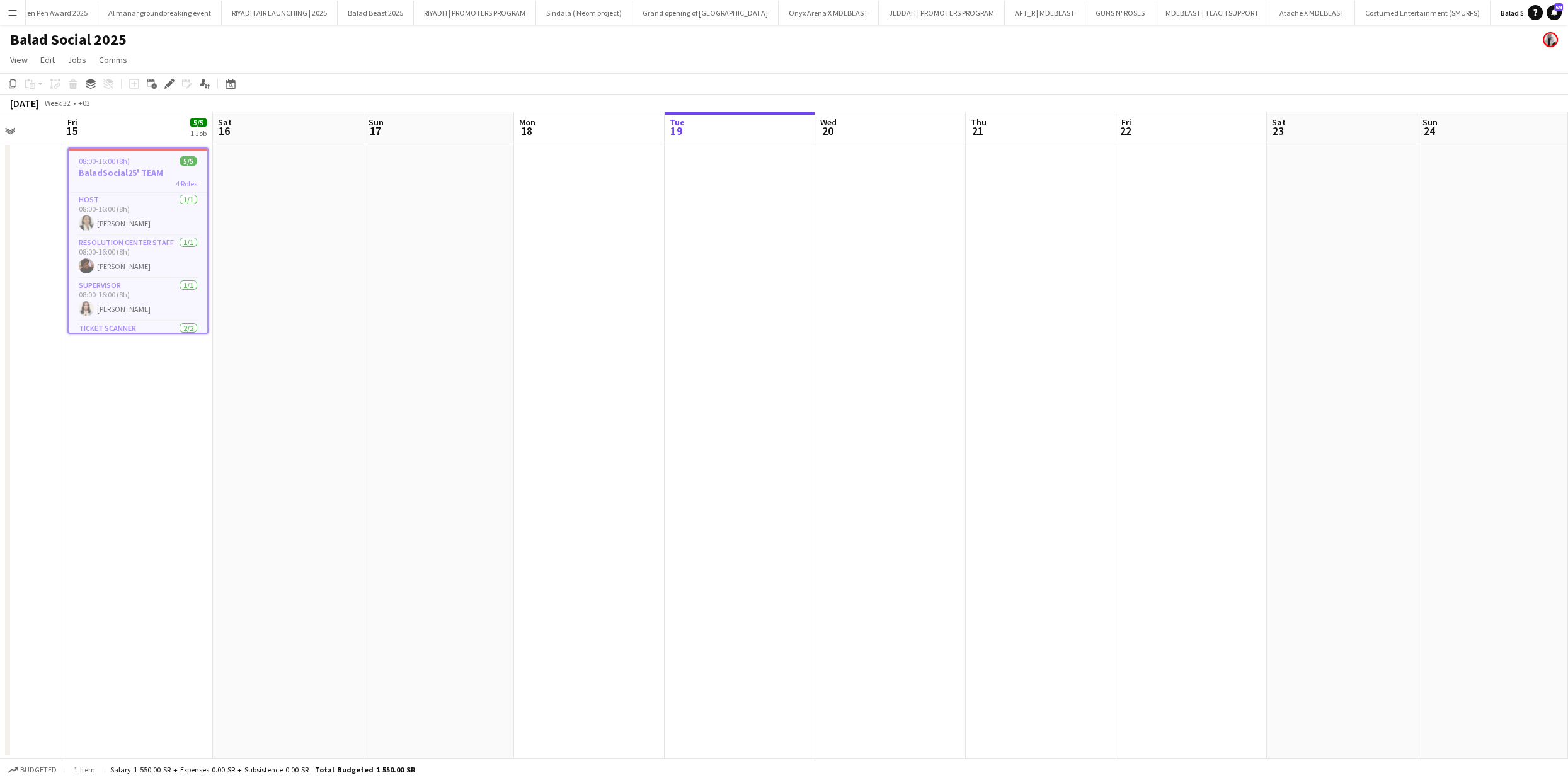
drag, startPoint x: 862, startPoint y: 229, endPoint x: 418, endPoint y: 207, distance: 444.5
click at [418, 207] on app-calendar-viewport "Tue 12 Wed 13 Thu 14 Fri 15 5/5 1 Job Sat 16 Sun 17 Mon 18 Tue 19 Wed 20 Thu 21…" at bounding box center [784, 436] width 1568 height 647
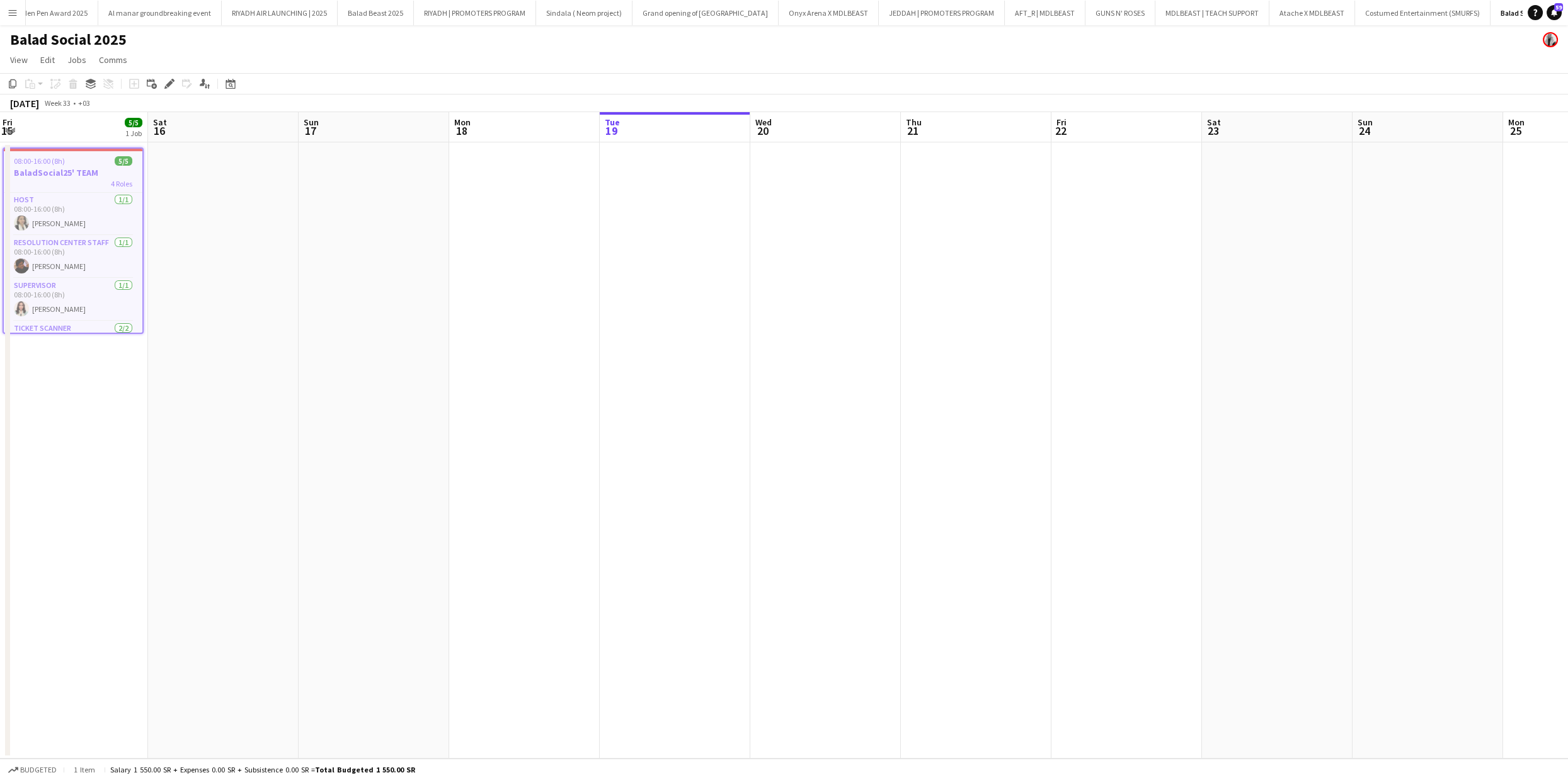
drag, startPoint x: 1213, startPoint y: 215, endPoint x: 1106, endPoint y: 211, distance: 107.1
click at [1140, 218] on app-calendar-viewport "Tue 12 Wed 13 Thu 14 Fri 15 5/5 1 Job Sat 16 Sun 17 Mon 18 Tue 19 Wed 20 Thu 21…" at bounding box center [784, 436] width 1568 height 647
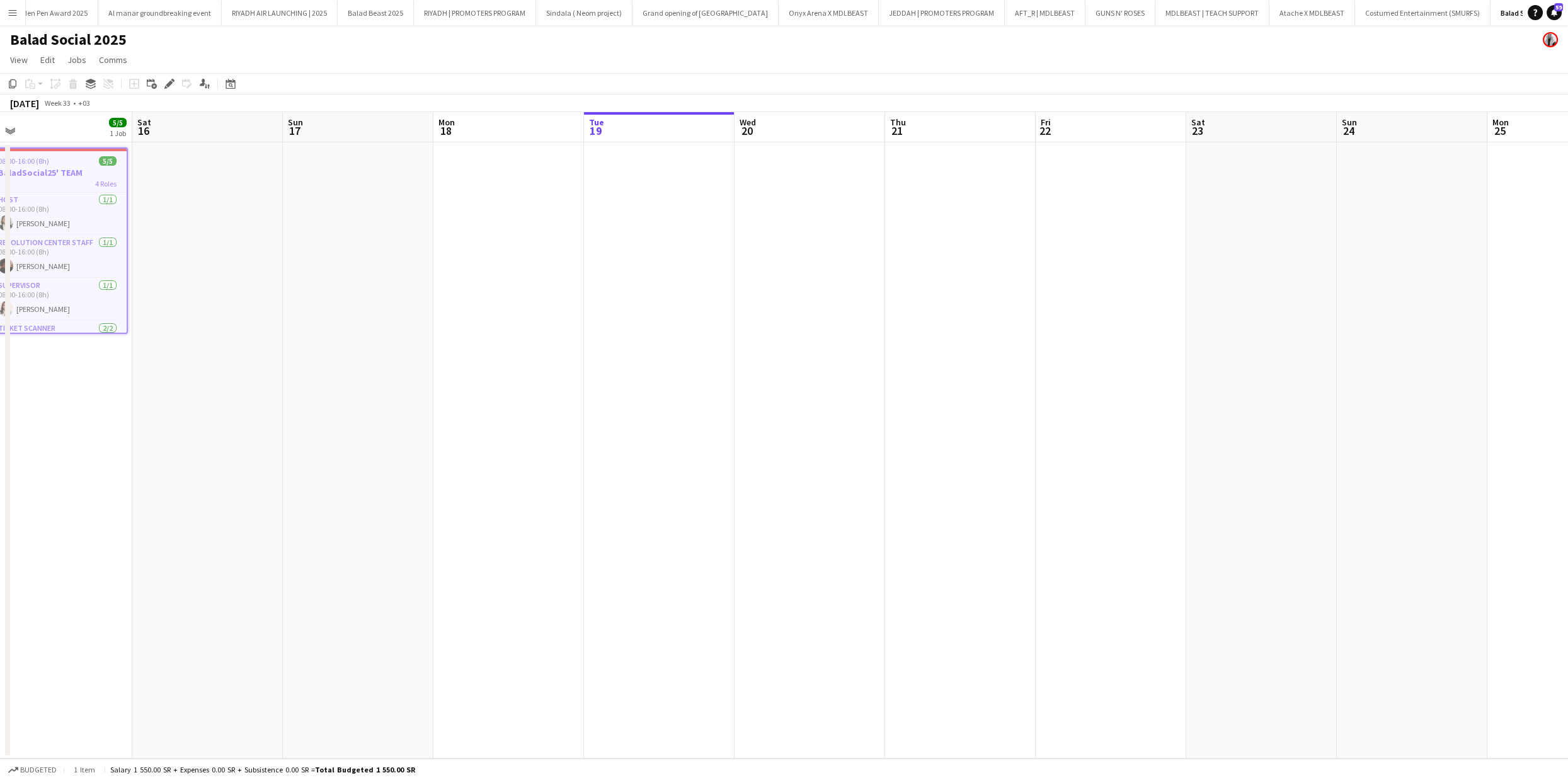
click at [903, 186] on app-date-cell at bounding box center [961, 450] width 151 height 616
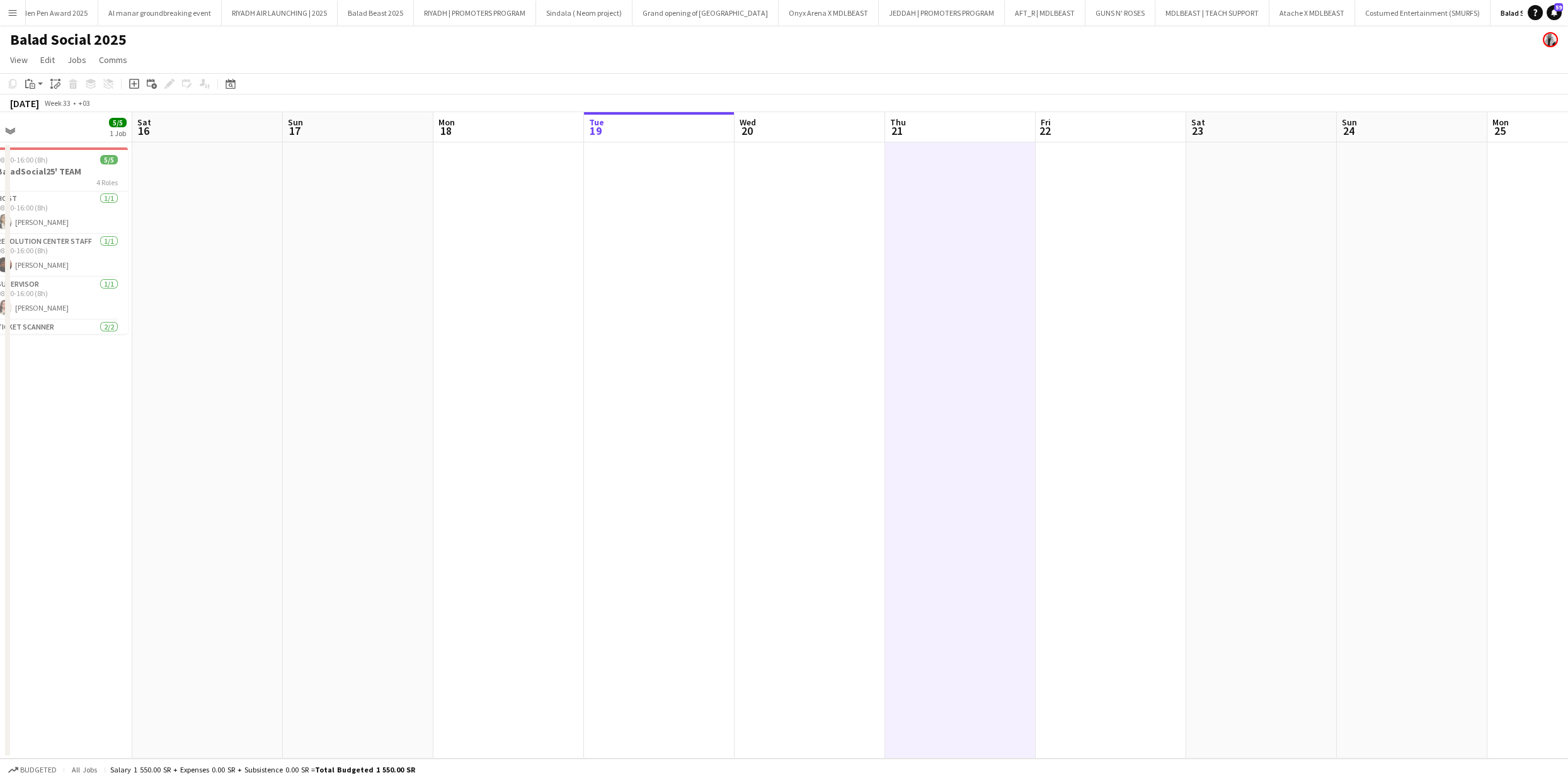
click at [1138, 178] on app-date-cell at bounding box center [1112, 450] width 151 height 616
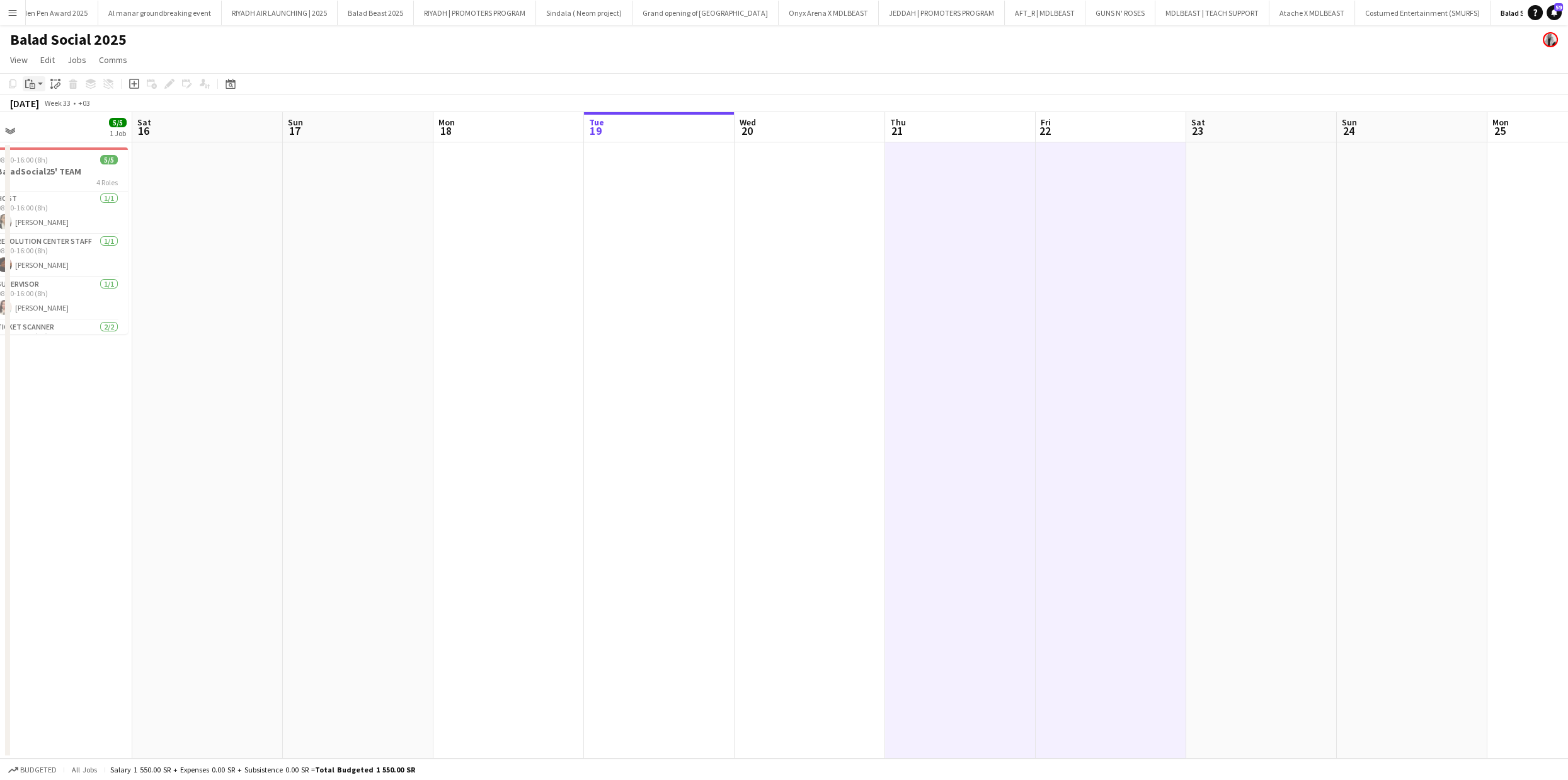
click at [33, 86] on icon "Paste" at bounding box center [30, 84] width 10 height 10
click at [70, 127] on link "Paste with crew Command Shift V" at bounding box center [83, 129] width 99 height 11
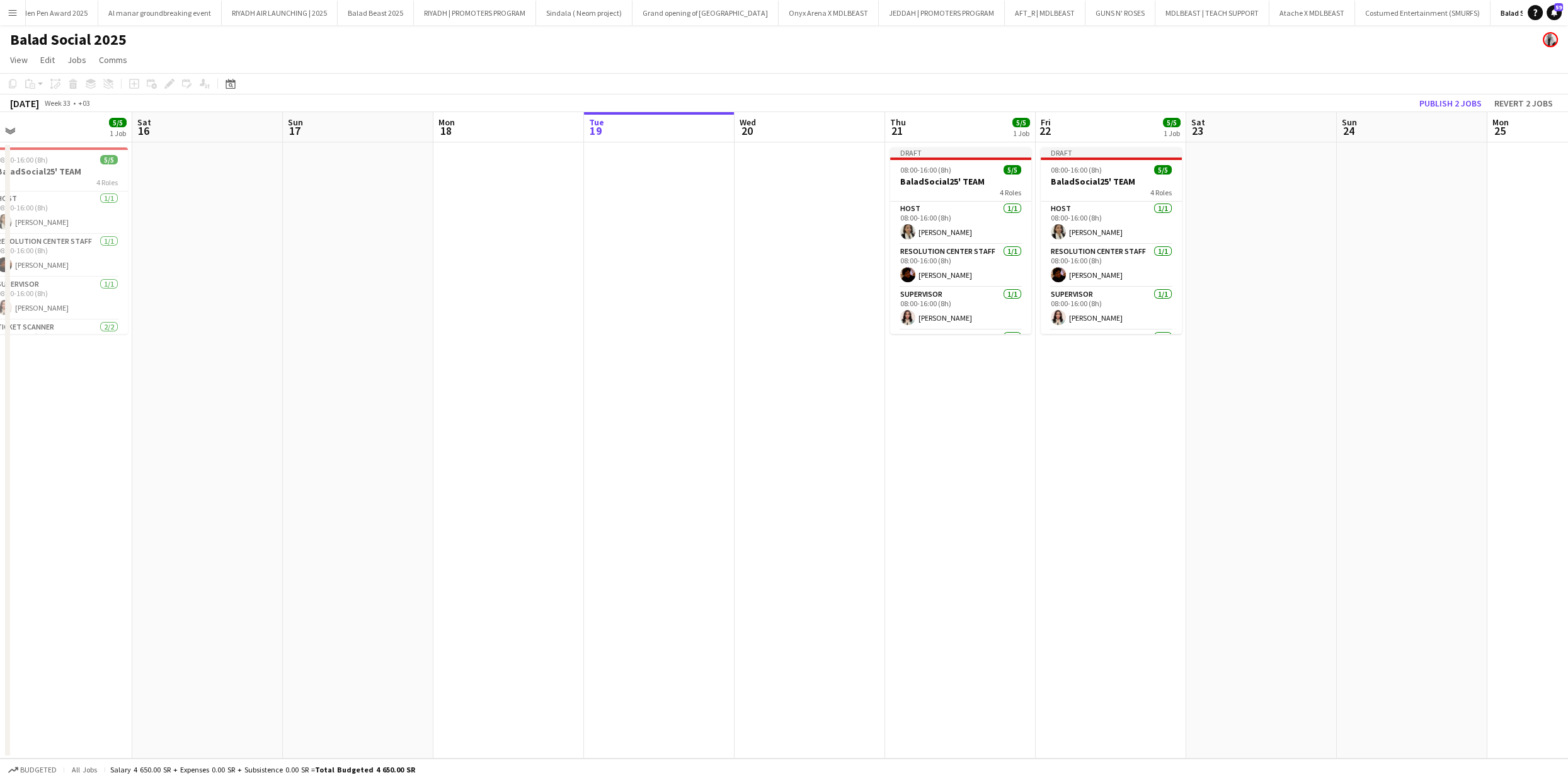
click at [1472, 112] on app-board-header-date "Sun 24" at bounding box center [1413, 127] width 151 height 31
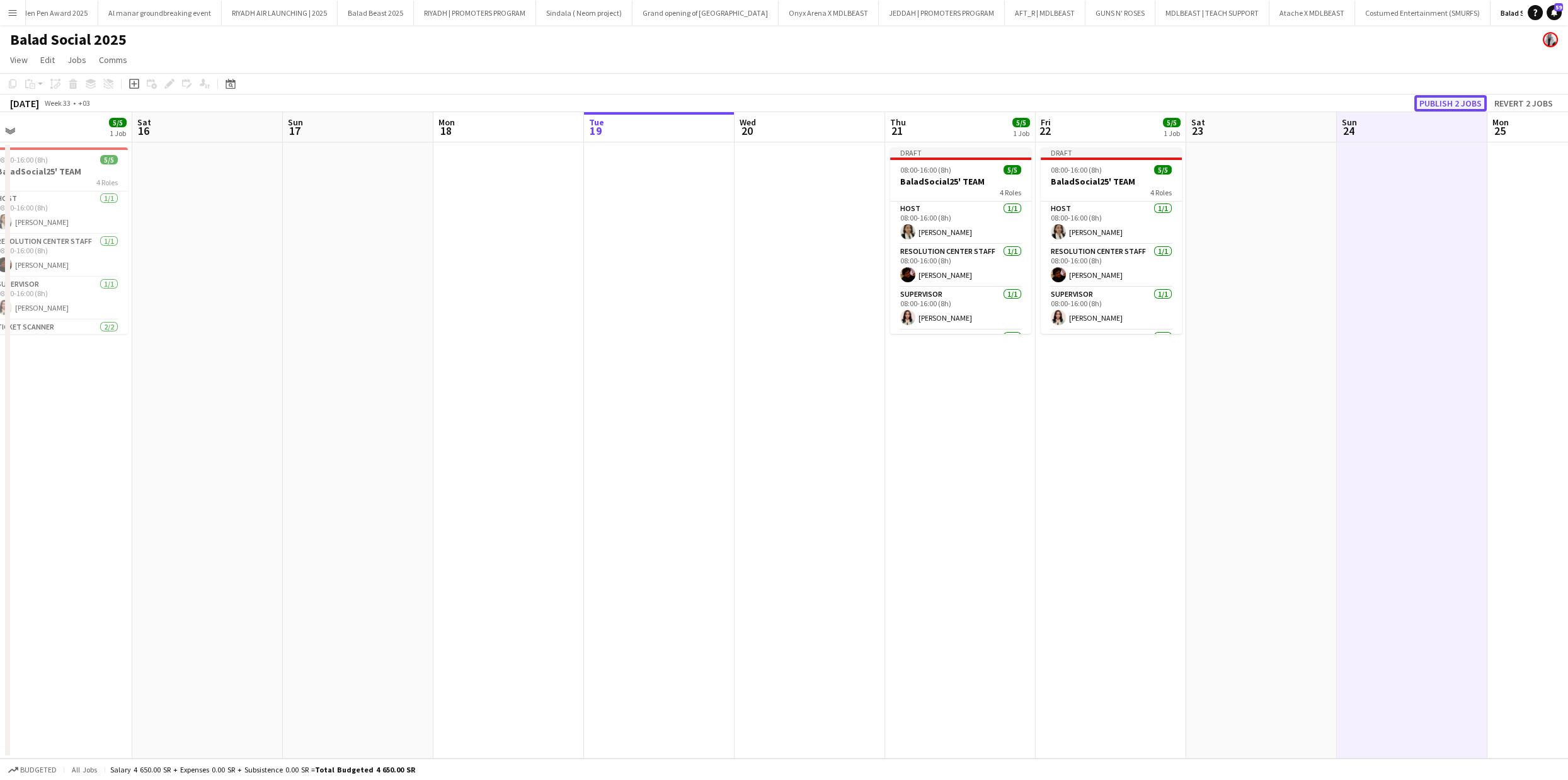
click at [1469, 100] on button "Publish 2 jobs" at bounding box center [1451, 103] width 72 height 17
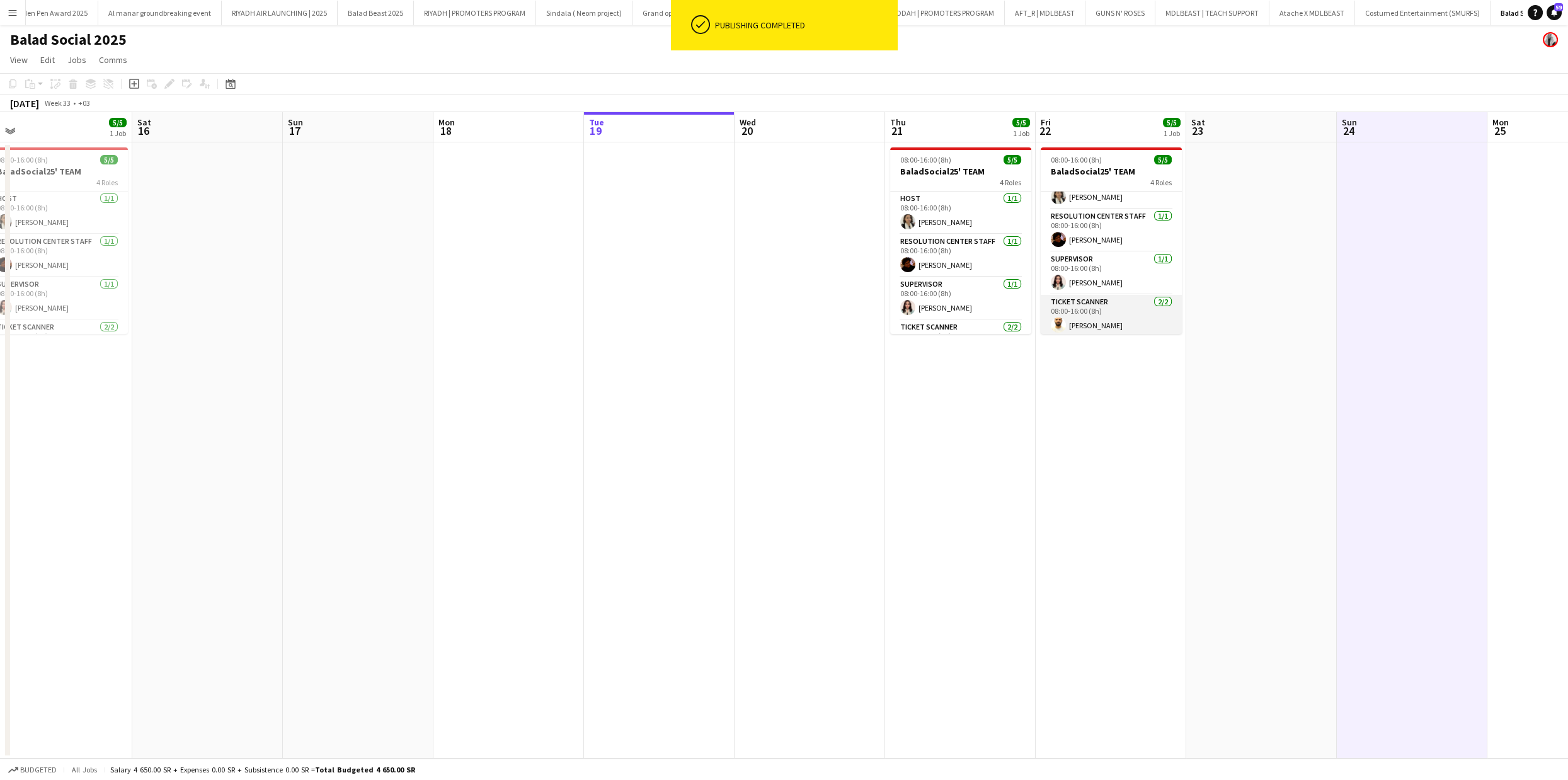
scroll to position [46, 0]
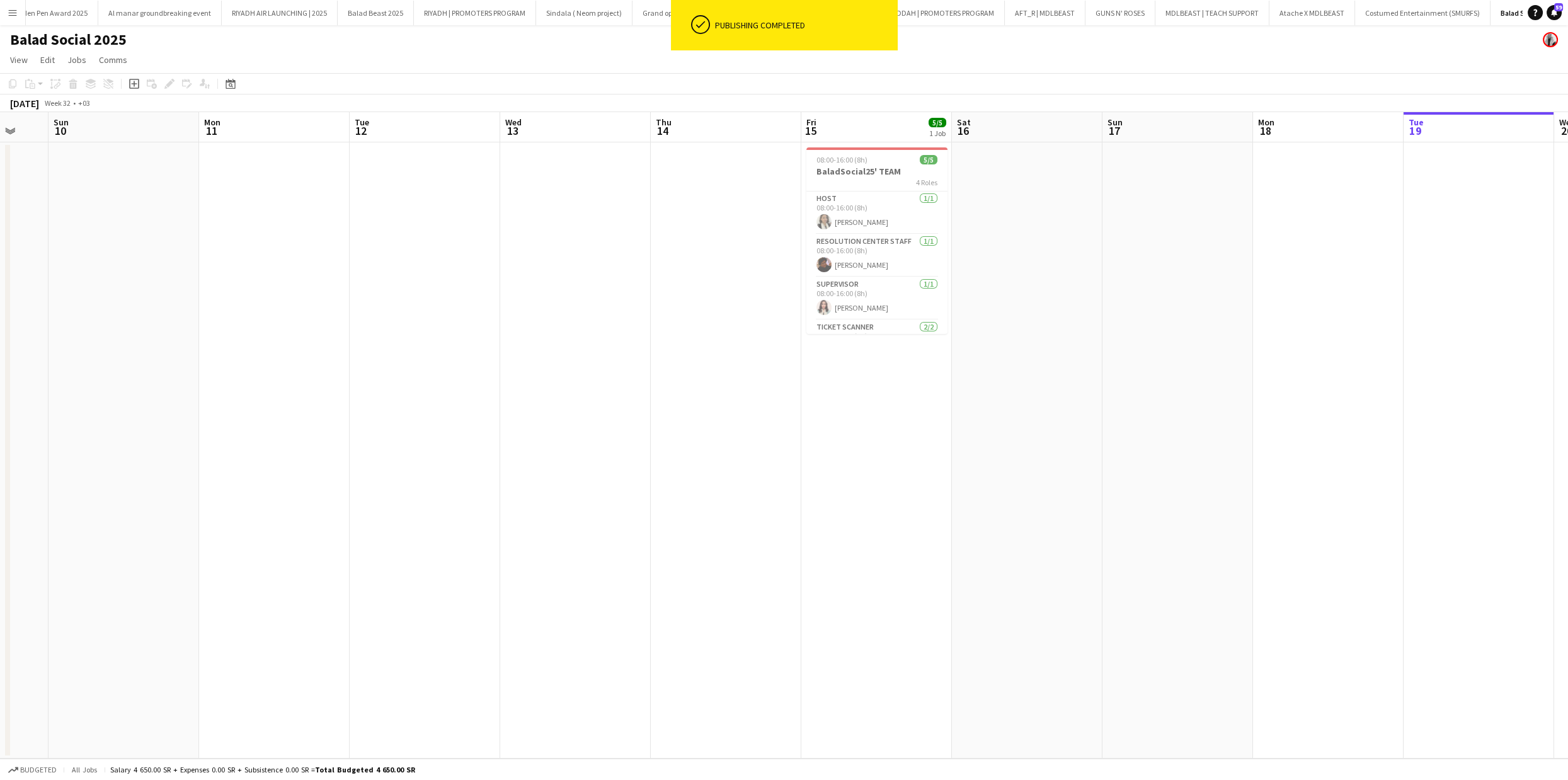
drag, startPoint x: 727, startPoint y: 287, endPoint x: 1440, endPoint y: 315, distance: 713.5
click at [1440, 315] on app-calendar-viewport "Fri 8 Sat 9 Sun 10 Mon 11 Tue 12 Wed 13 Thu 14 Fri 15 5/5 1 Job Sat 16 Sun 17 M…" at bounding box center [784, 436] width 1568 height 647
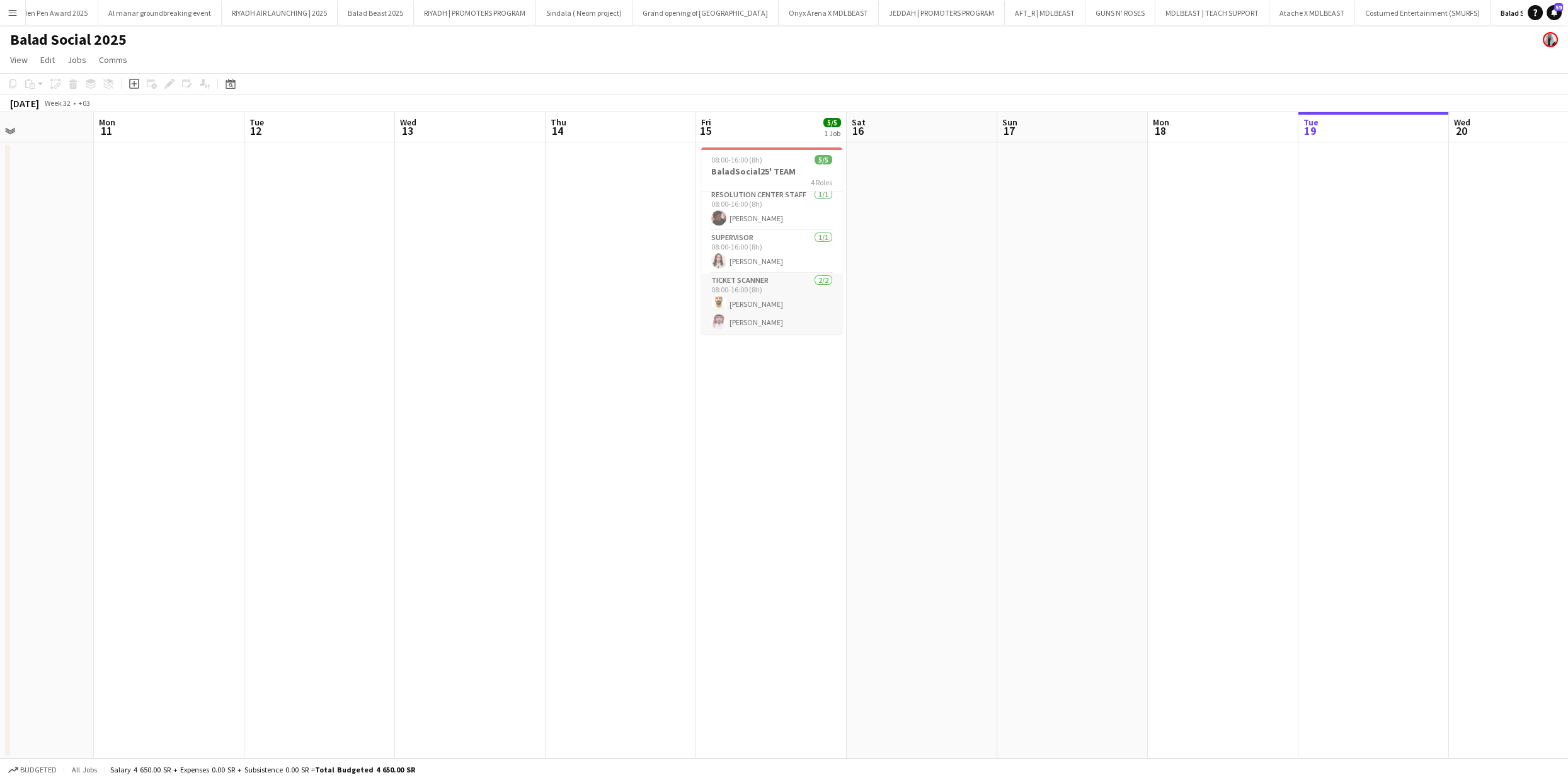
click at [769, 299] on app-card-role "Ticket Scanner 2/2 08:00-16:00 (8h) Abdulrahman Hameed Naif Ayoubi" at bounding box center [772, 304] width 141 height 61
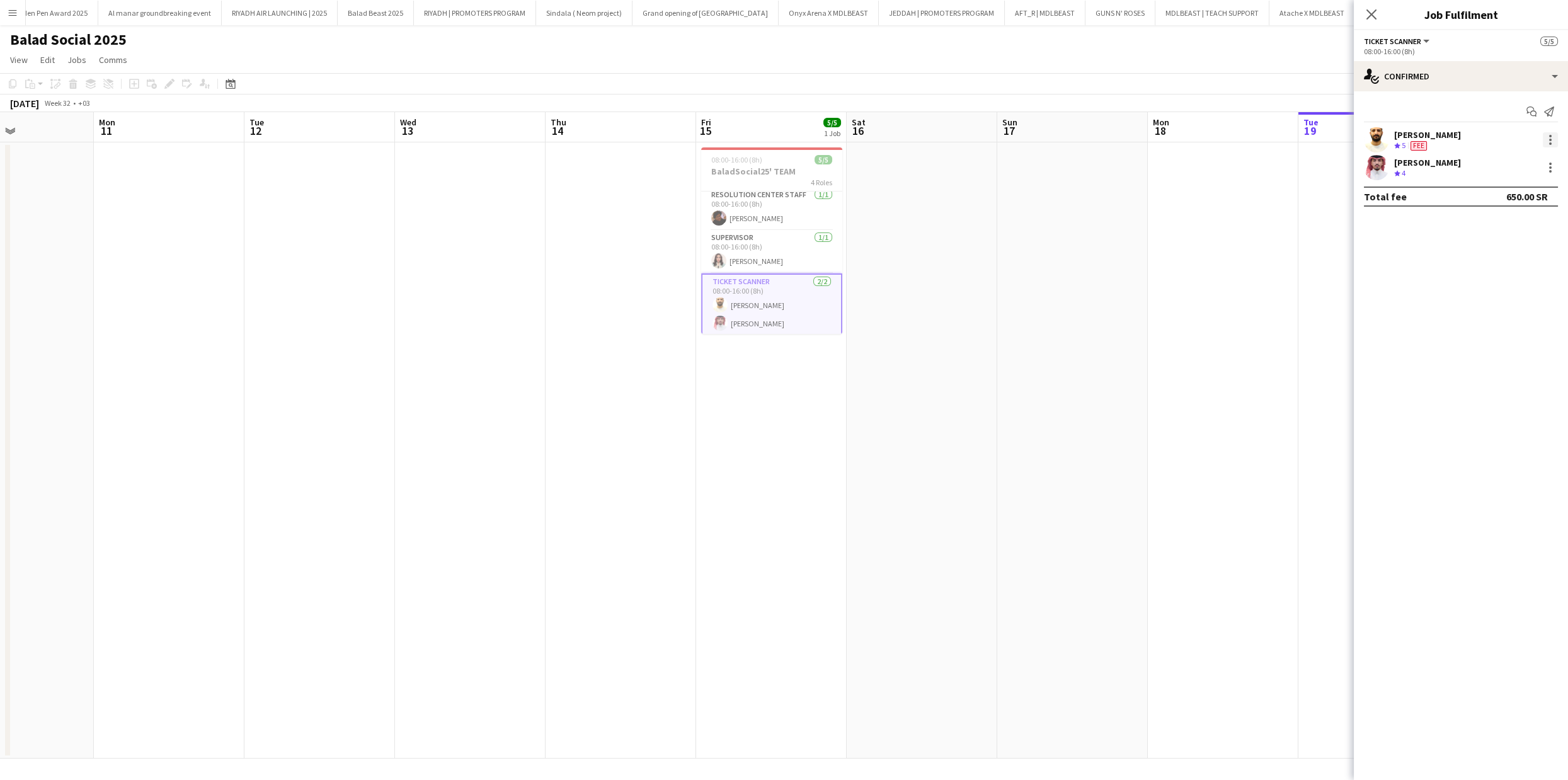
click at [1549, 141] on div at bounding box center [1550, 139] width 15 height 15
click at [1492, 165] on span "Edit fee" at bounding box center [1487, 163] width 34 height 11
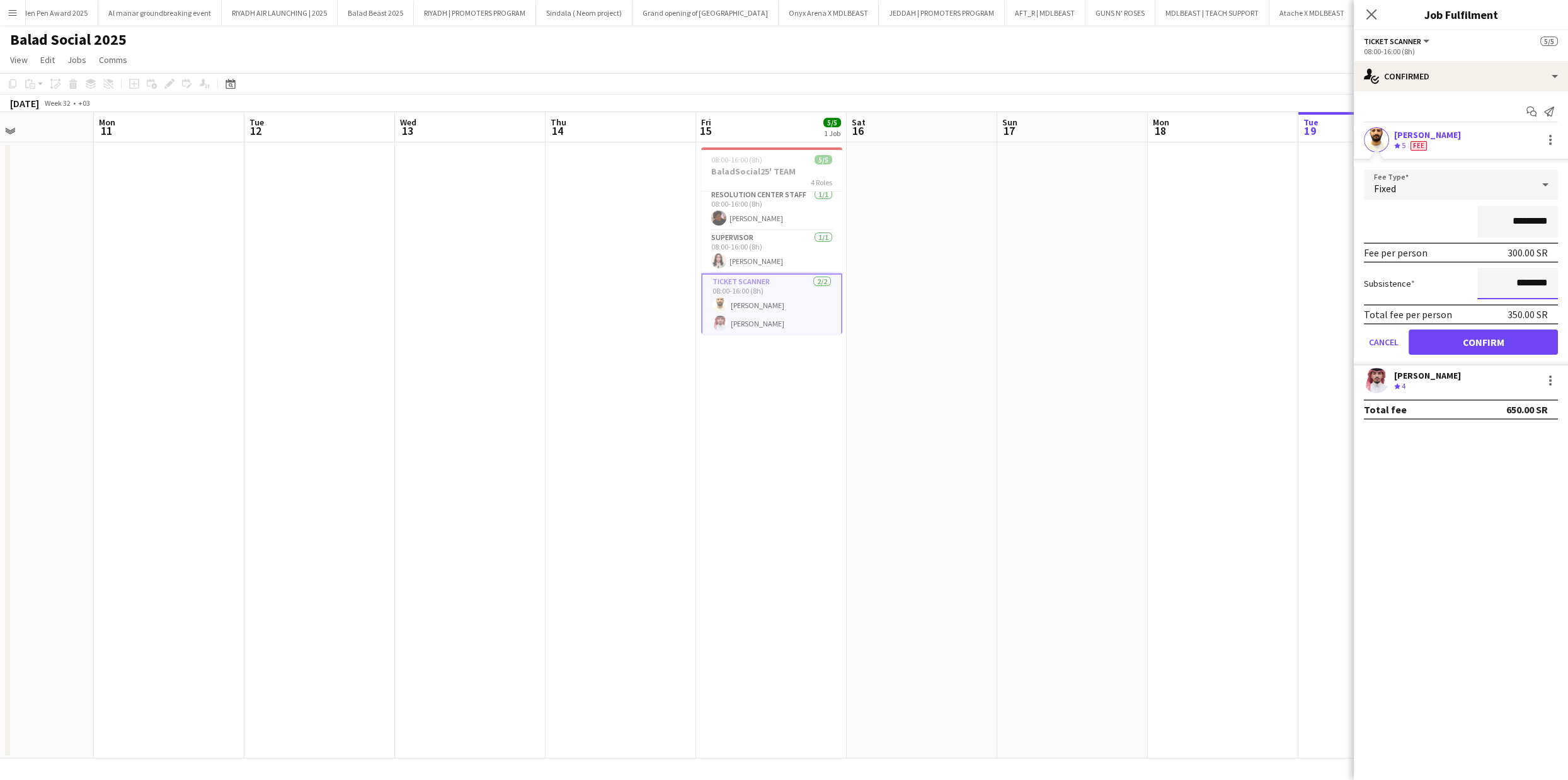
click at [1514, 283] on input "********" at bounding box center [1518, 284] width 81 height 32
type input "******"
click at [1502, 337] on button "Confirm" at bounding box center [1483, 342] width 150 height 25
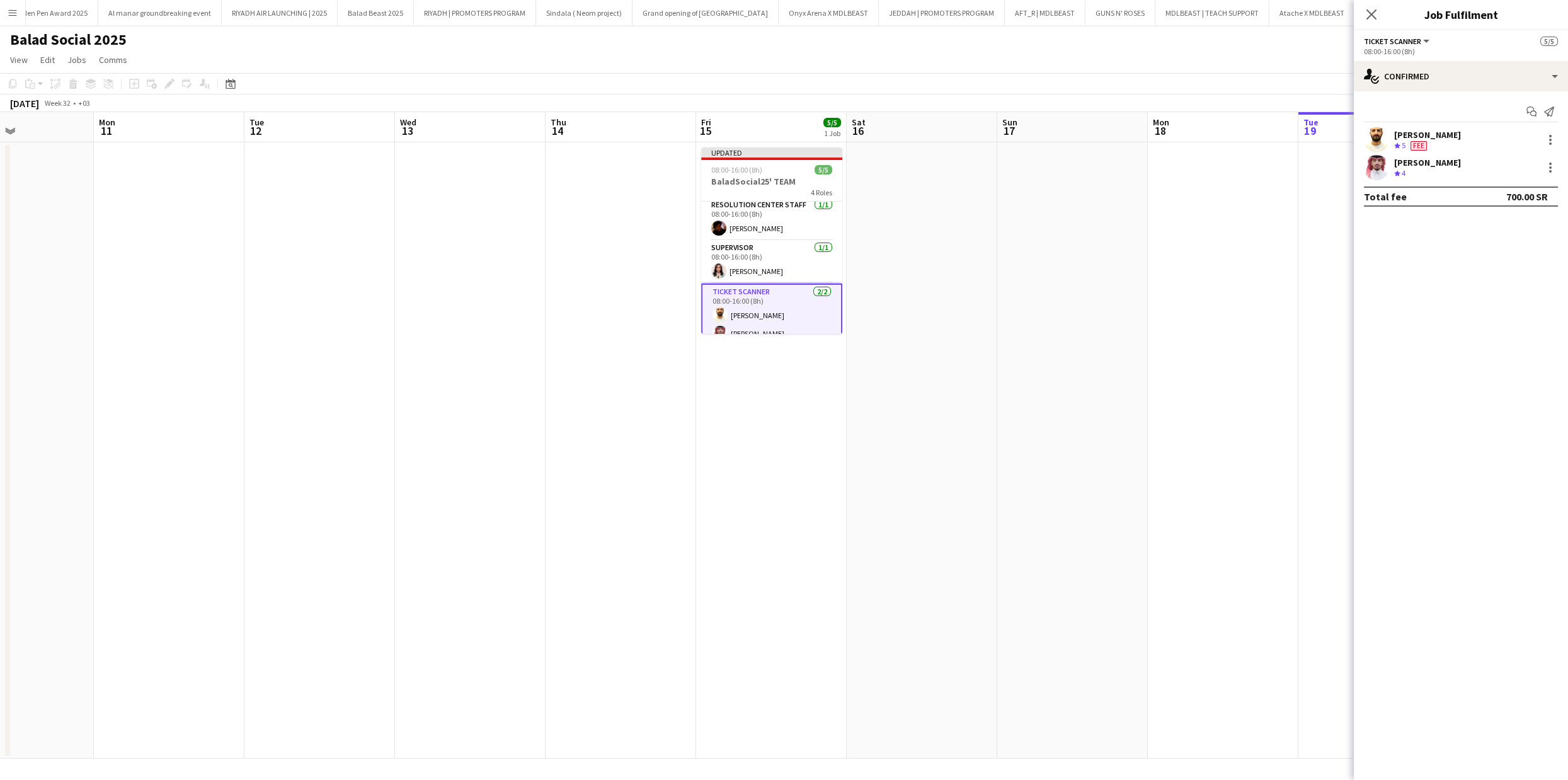
click at [1130, 265] on app-date-cell at bounding box center [1073, 450] width 151 height 616
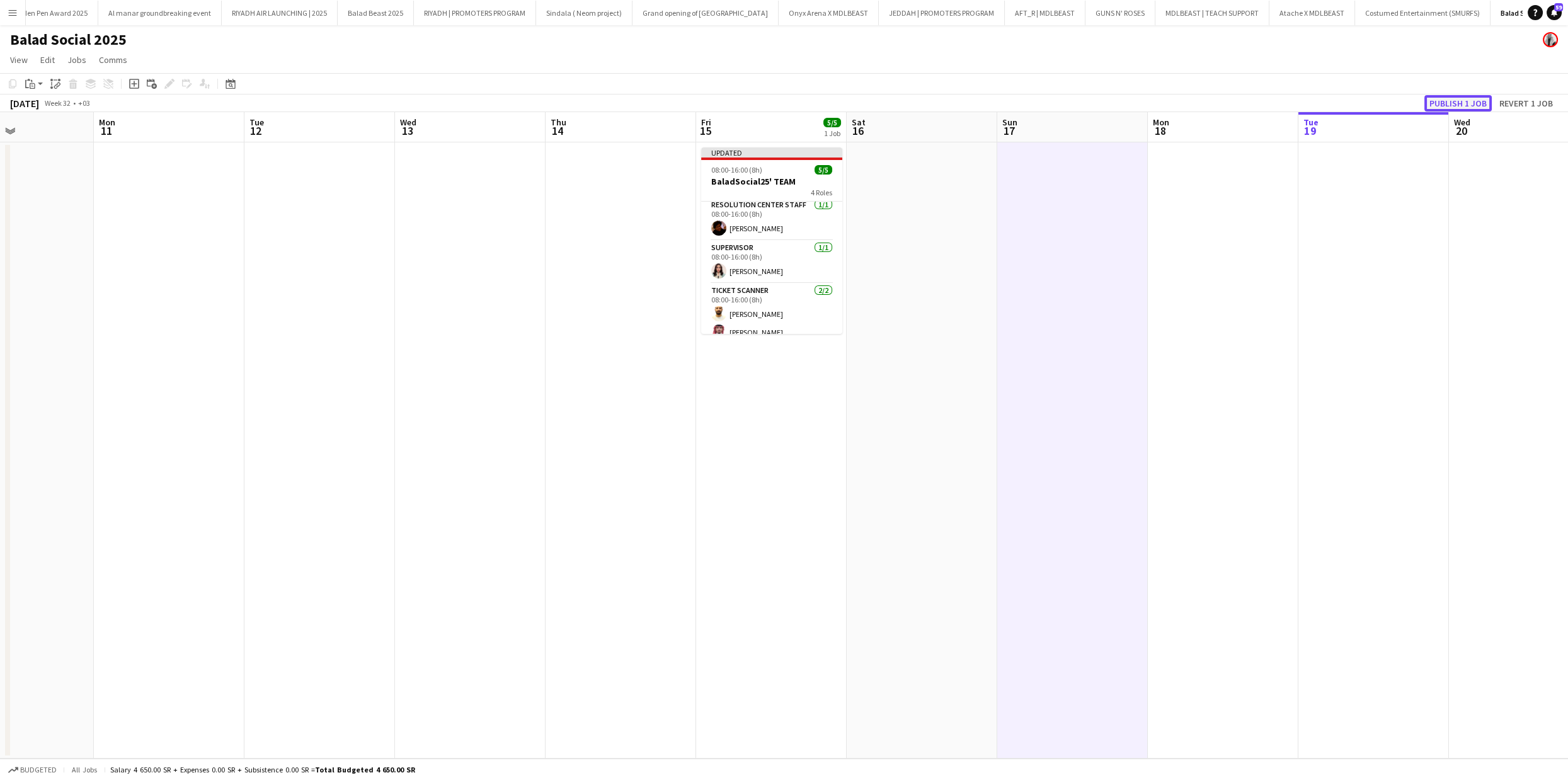
click at [1469, 104] on button "Publish 1 job" at bounding box center [1458, 103] width 68 height 17
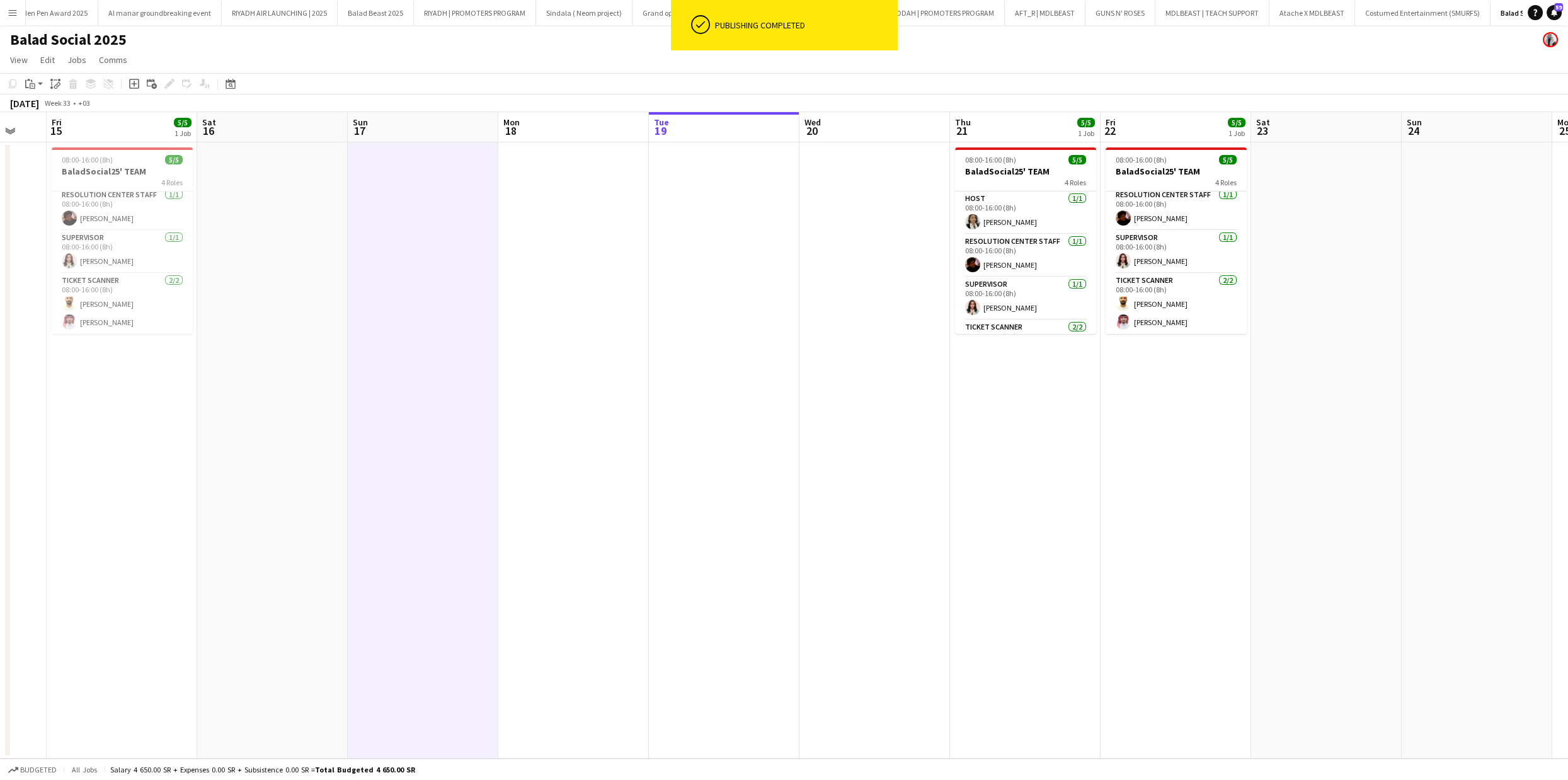
drag, startPoint x: 1509, startPoint y: 247, endPoint x: 919, endPoint y: 230, distance: 590.2
click at [868, 245] on app-calendar-viewport "Tue 12 Wed 13 Thu 14 Fri 15 5/5 1 Job Sat 16 Sun 17 Mon 18 Tue 19 Wed 20 Thu 21…" at bounding box center [784, 436] width 1568 height 647
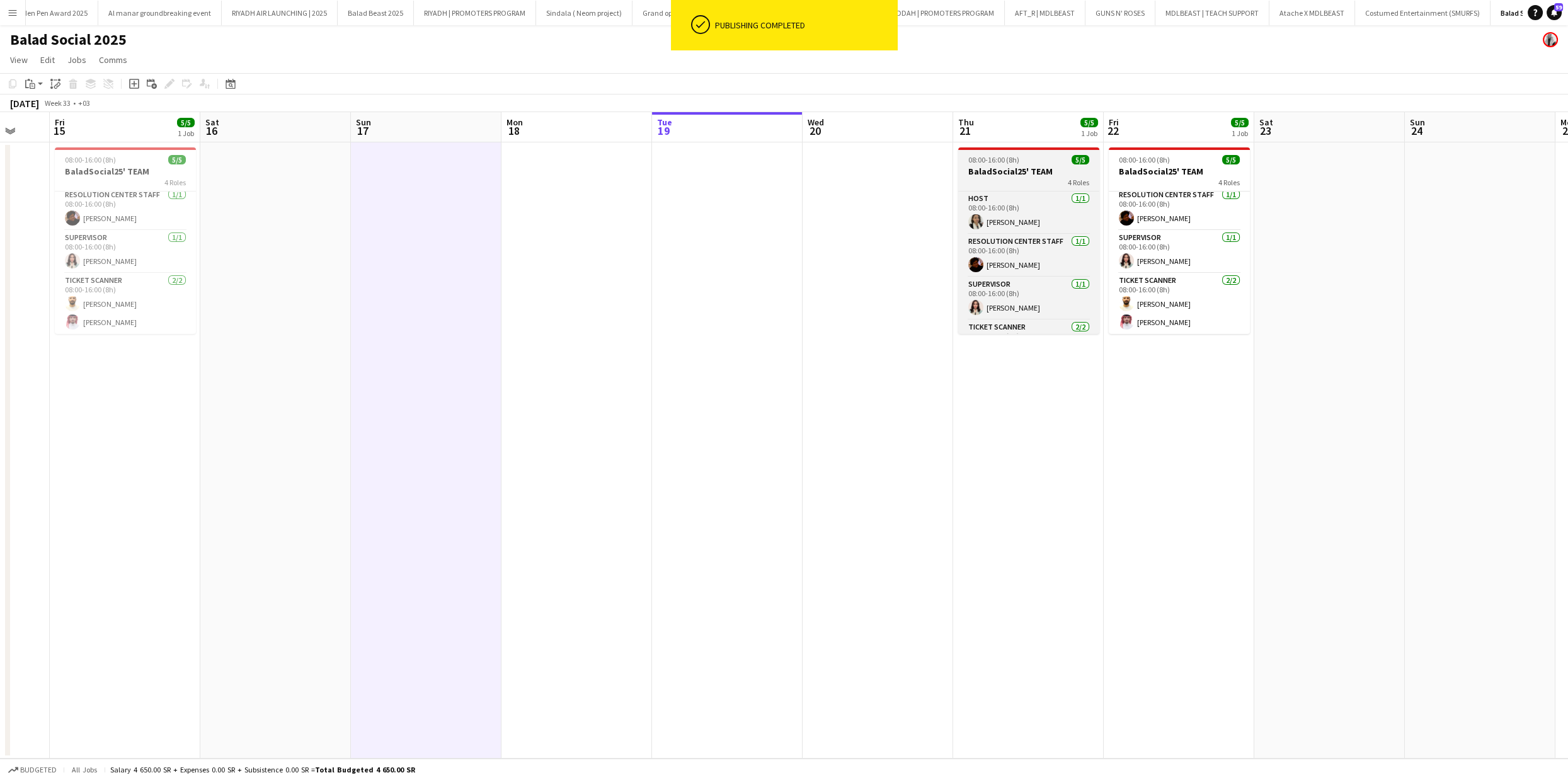
click at [1004, 165] on app-job-card "08:00-16:00 (8h) 5/5 BaladSocial25' TEAM 4 Roles HOST 1/1 08:00-16:00 (8h) Nour…" at bounding box center [1029, 241] width 141 height 187
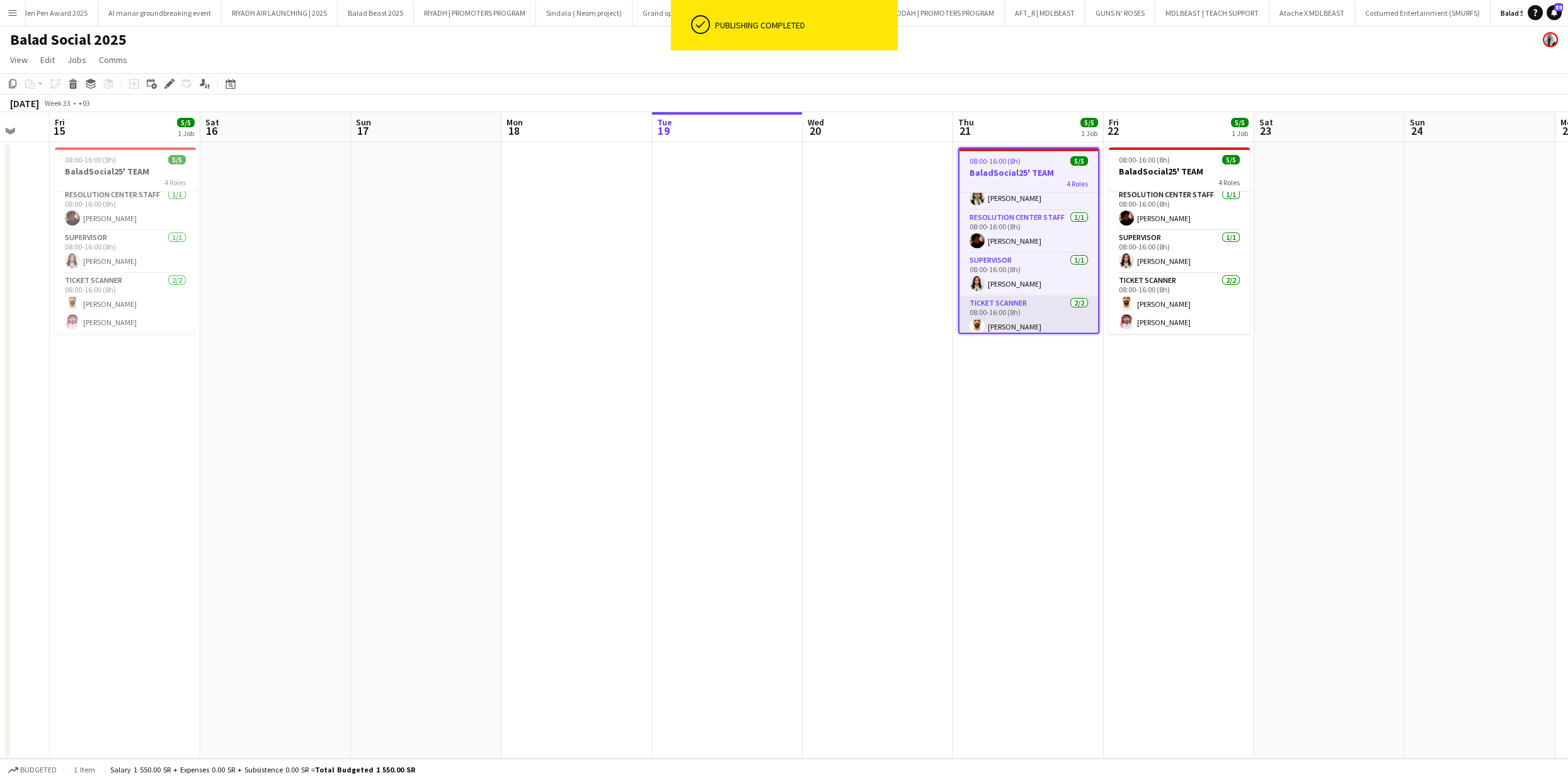
scroll to position [48, 0]
click at [1049, 307] on app-card-role "Ticket Scanner 2/2 08:00-16:00 (8h) Abdulrahman Hameed Naif Ayoubi" at bounding box center [1029, 304] width 138 height 61
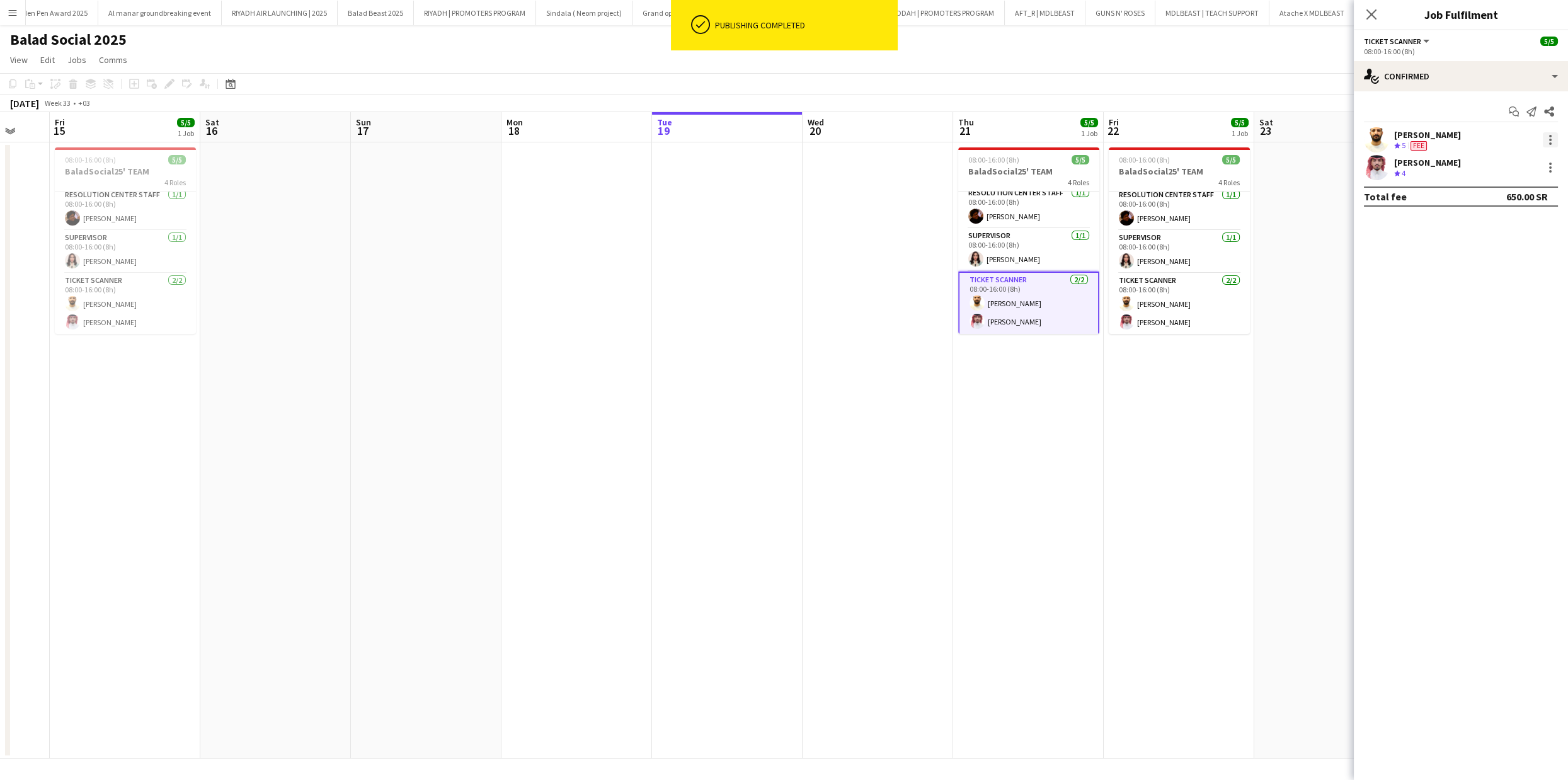
click at [1556, 141] on div at bounding box center [1550, 139] width 15 height 15
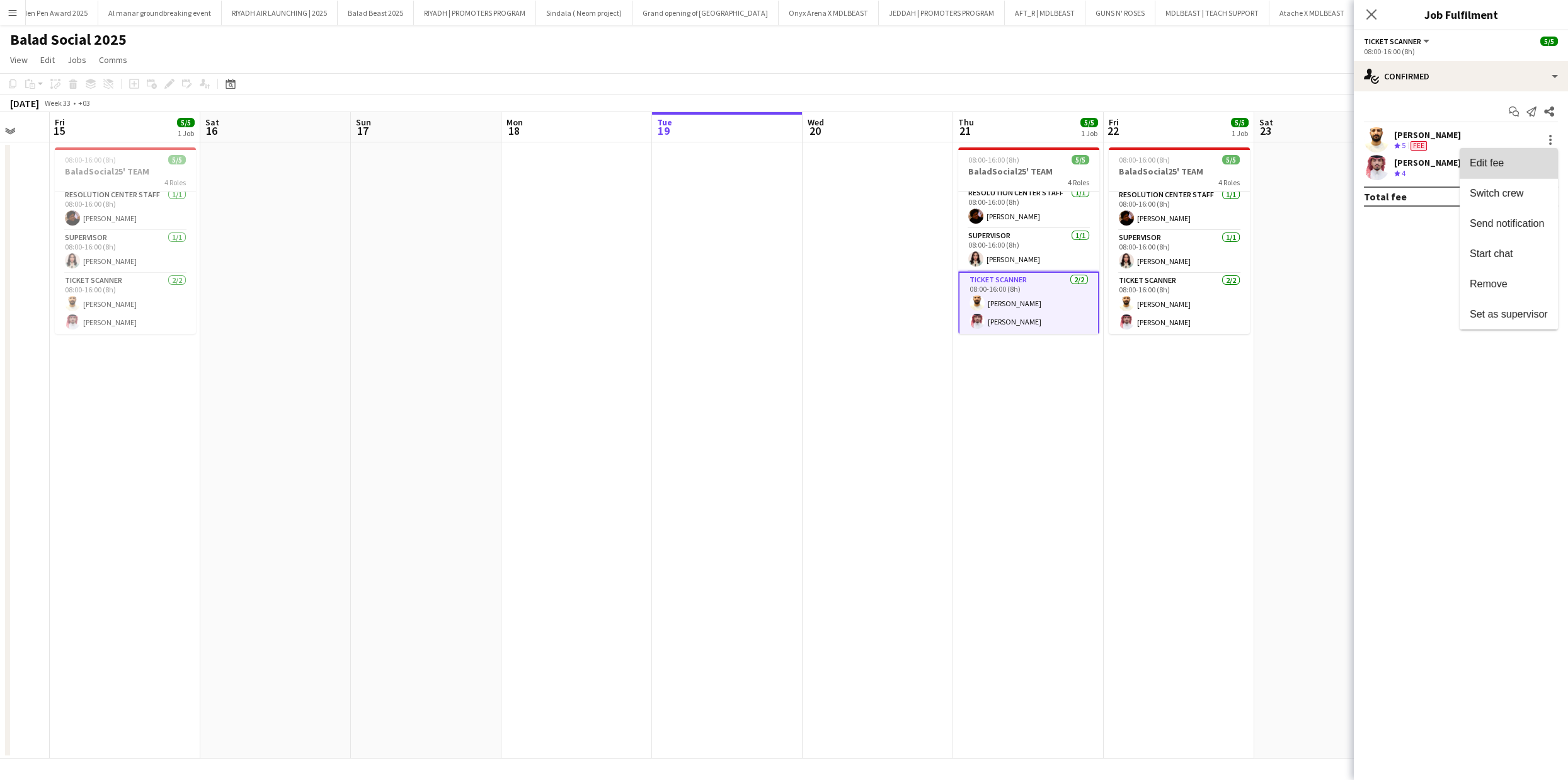
click at [1502, 170] on button "Edit fee" at bounding box center [1509, 163] width 99 height 31
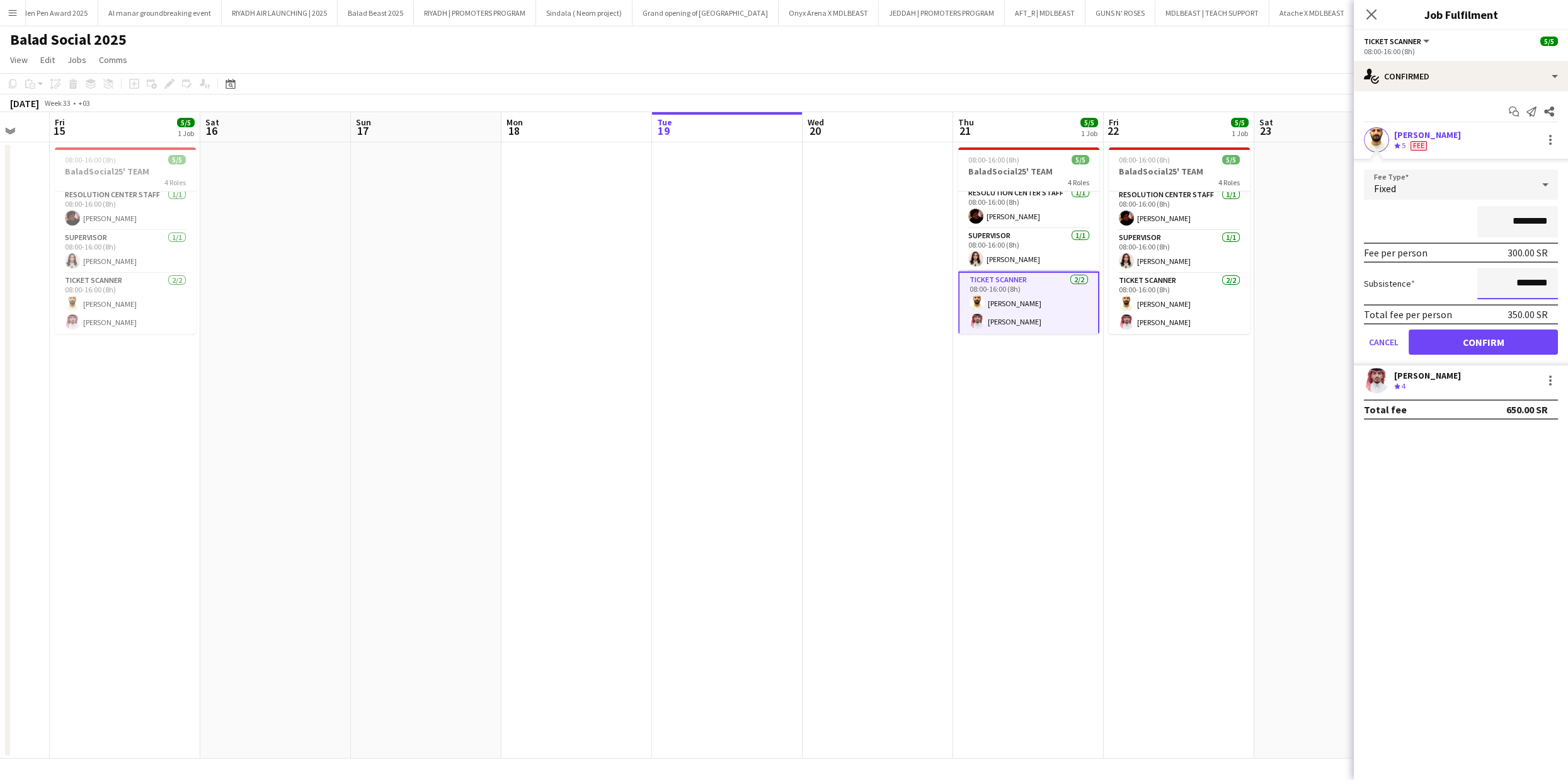
click at [1517, 280] on input "********" at bounding box center [1518, 284] width 81 height 32
type input "******"
click at [1498, 335] on button "Confirm" at bounding box center [1483, 342] width 150 height 25
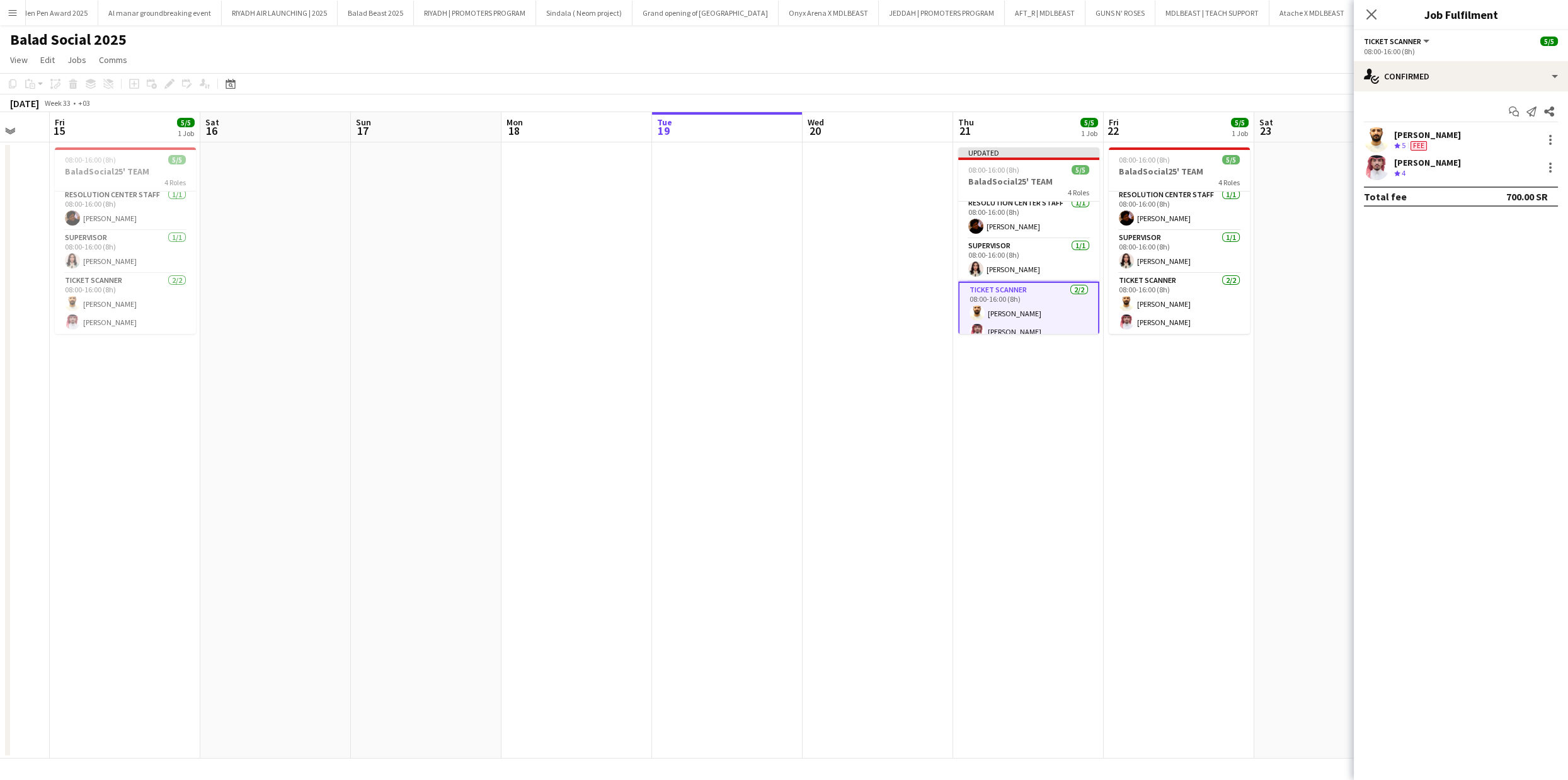
click at [1267, 208] on app-date-cell at bounding box center [1330, 450] width 151 height 616
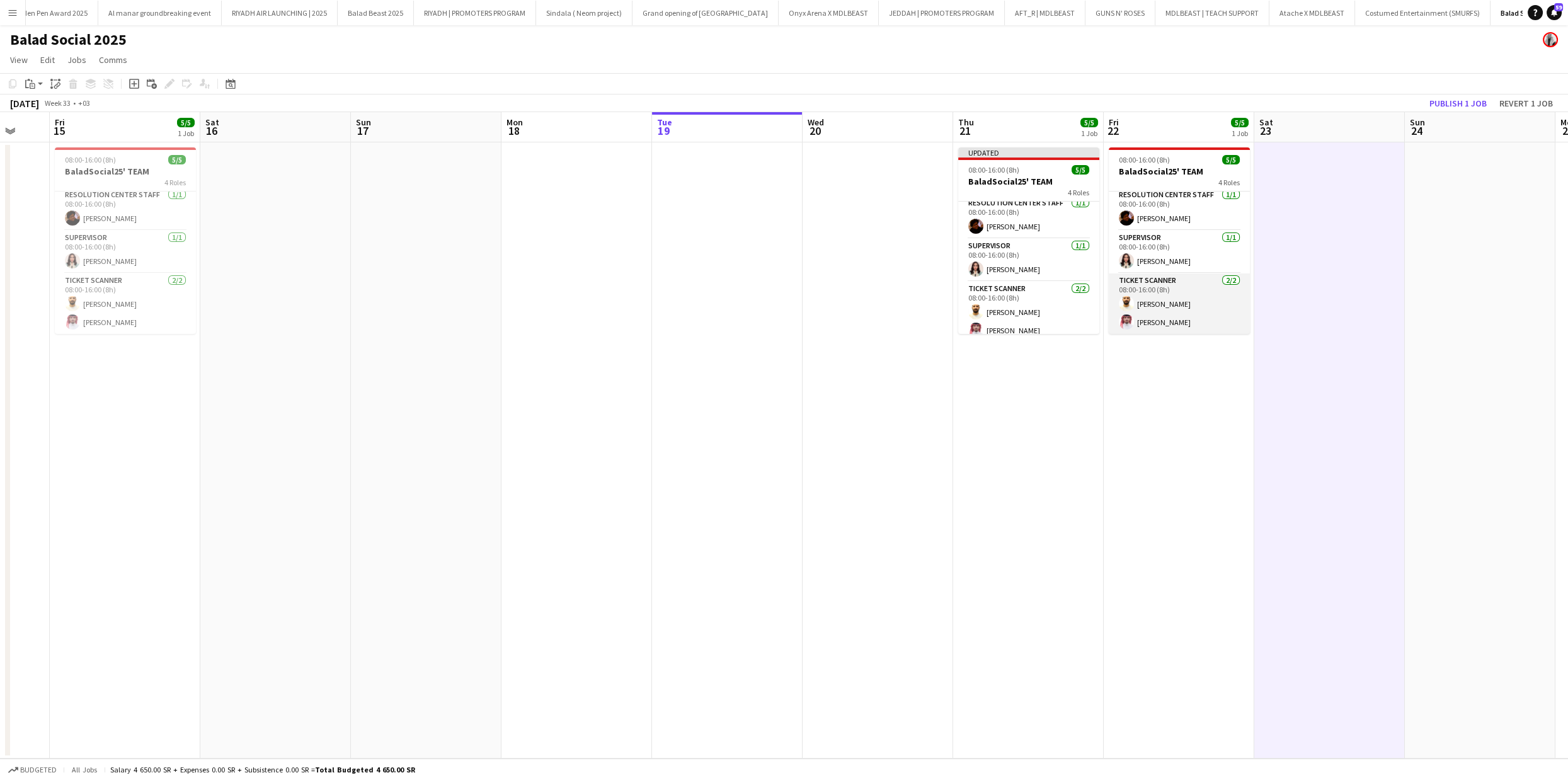
click at [1210, 296] on app-card-role "Ticket Scanner 2/2 08:00-16:00 (8h) Abdulrahman Hameed Naif Ayoubi" at bounding box center [1179, 304] width 141 height 61
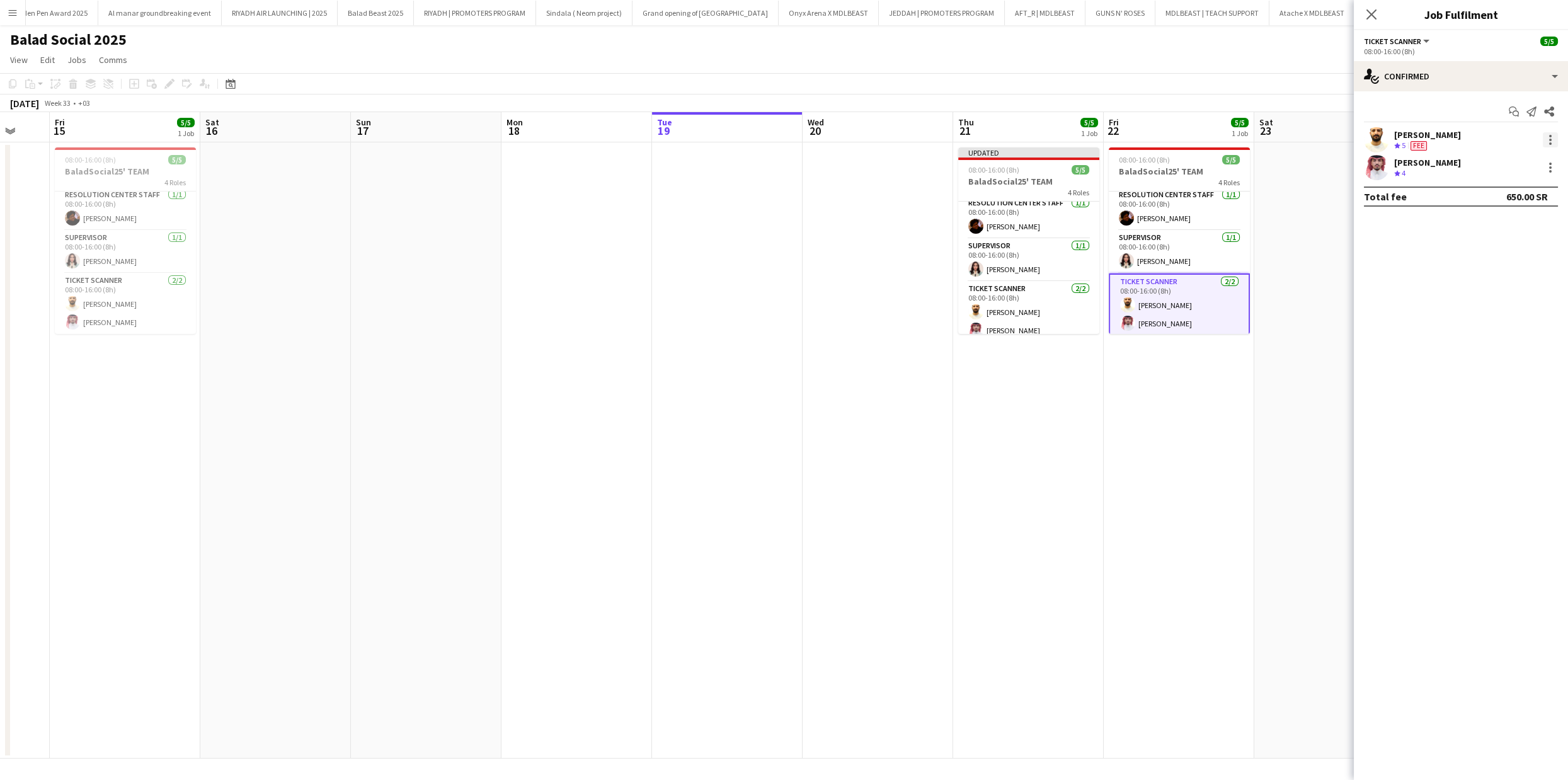
click at [1549, 141] on div at bounding box center [1550, 139] width 15 height 15
click at [1503, 161] on span "Edit fee" at bounding box center [1487, 163] width 34 height 11
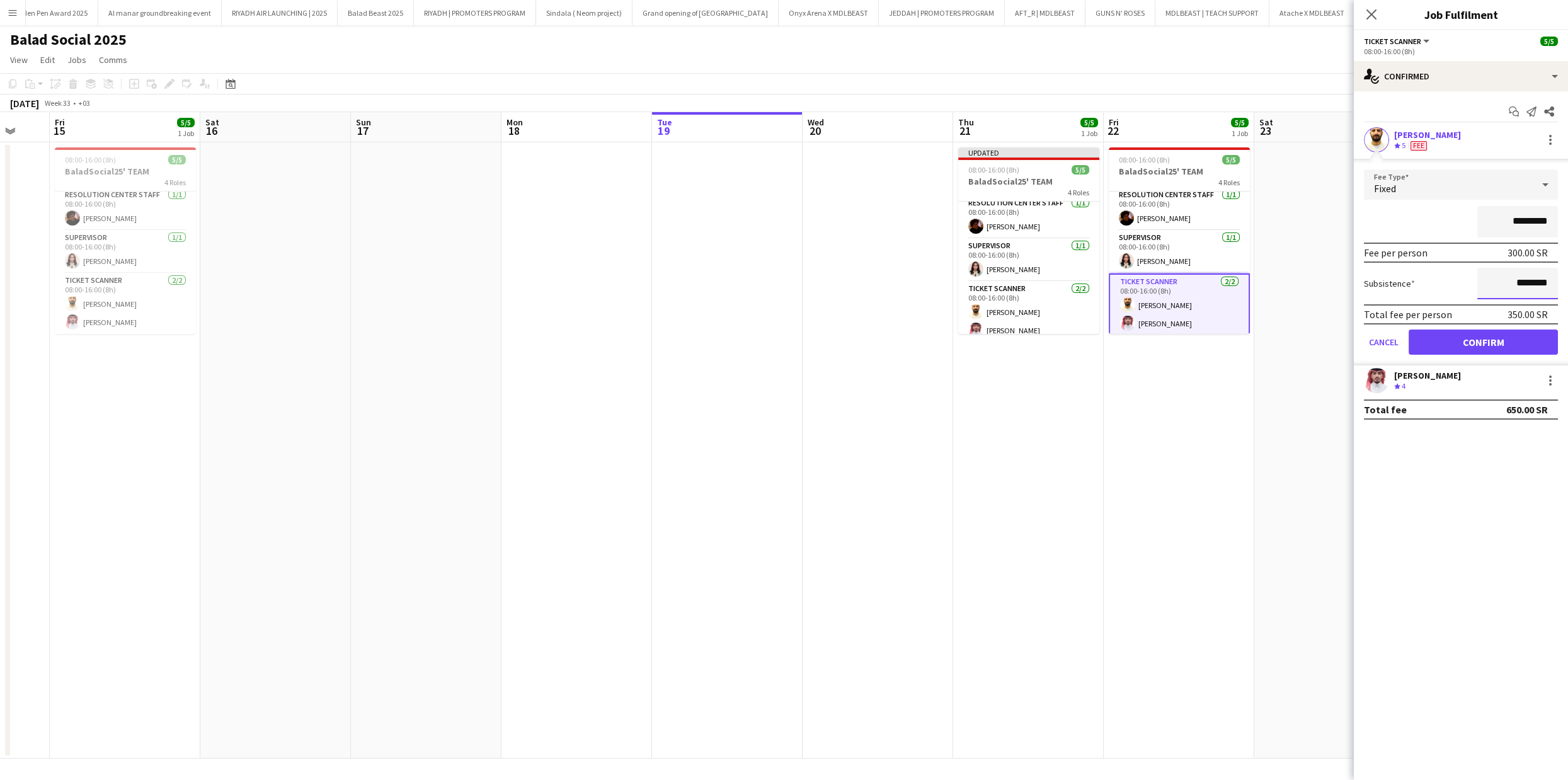
click at [1519, 286] on input "********" at bounding box center [1518, 284] width 81 height 32
type input "******"
click at [1537, 336] on button "Confirm" at bounding box center [1483, 342] width 150 height 25
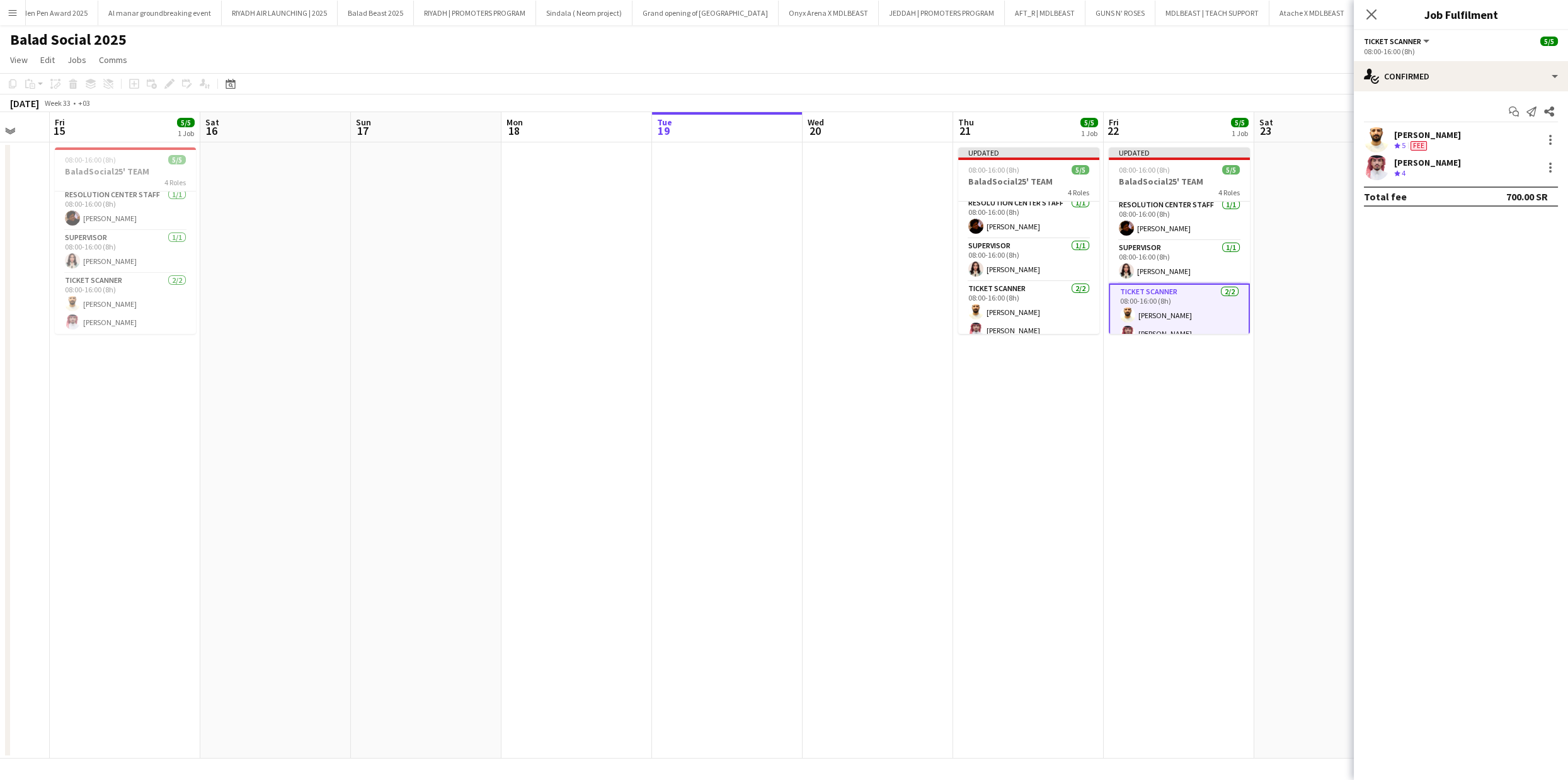
click at [1330, 390] on app-date-cell at bounding box center [1330, 450] width 151 height 616
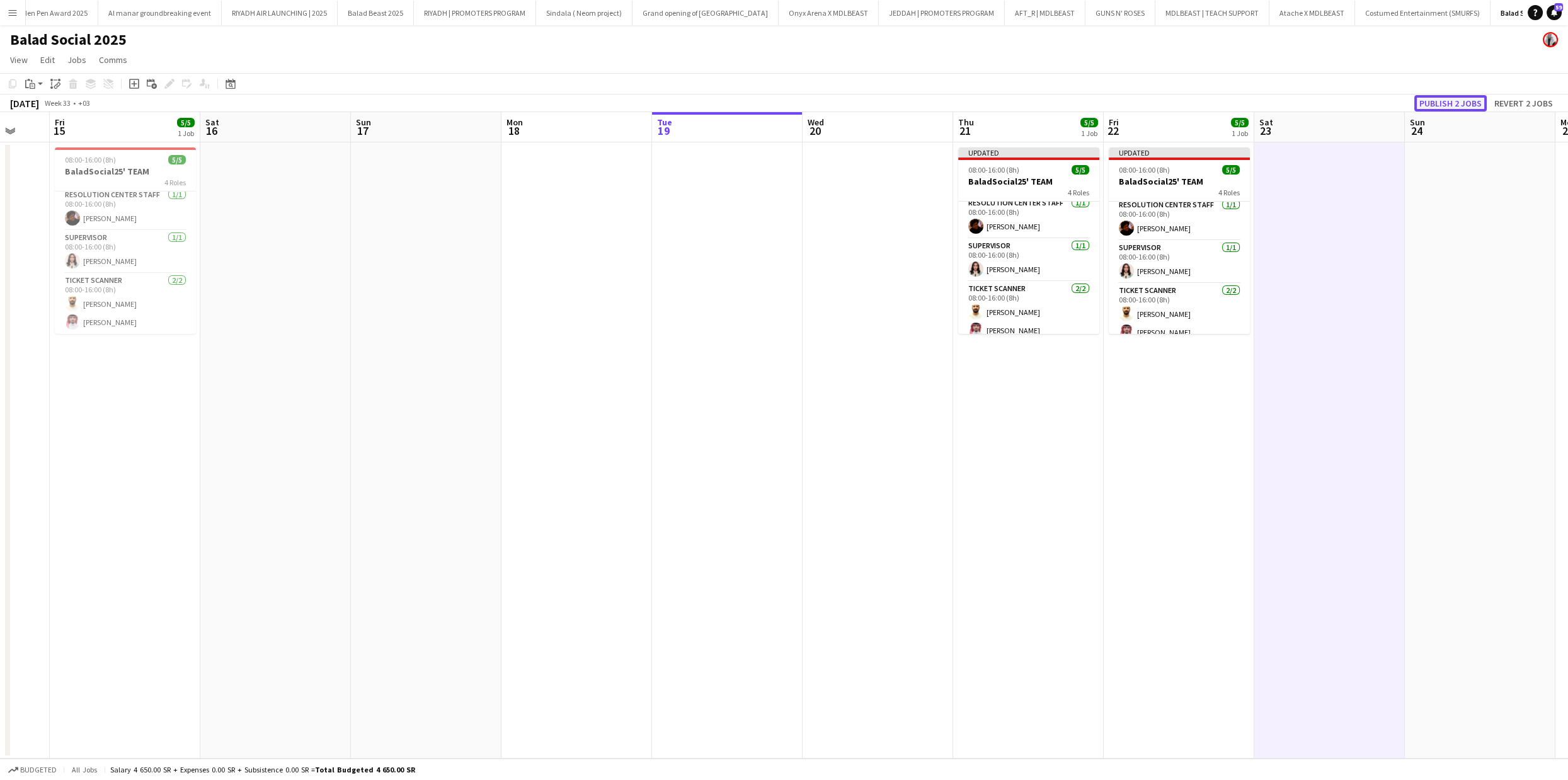
click at [1456, 99] on button "Publish 2 jobs" at bounding box center [1451, 103] width 72 height 17
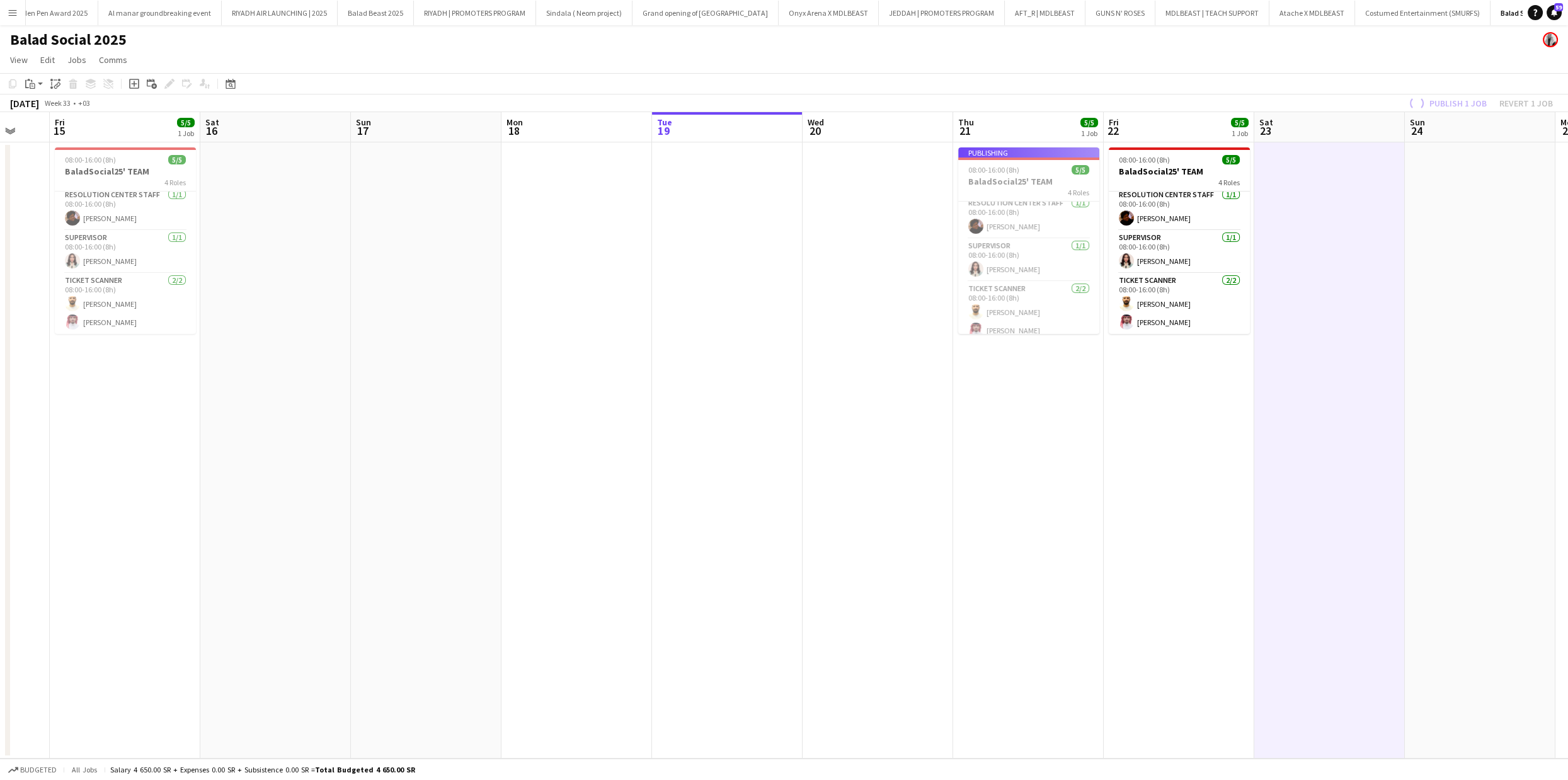
scroll to position [46, 0]
